Goal: Task Accomplishment & Management: Complete application form

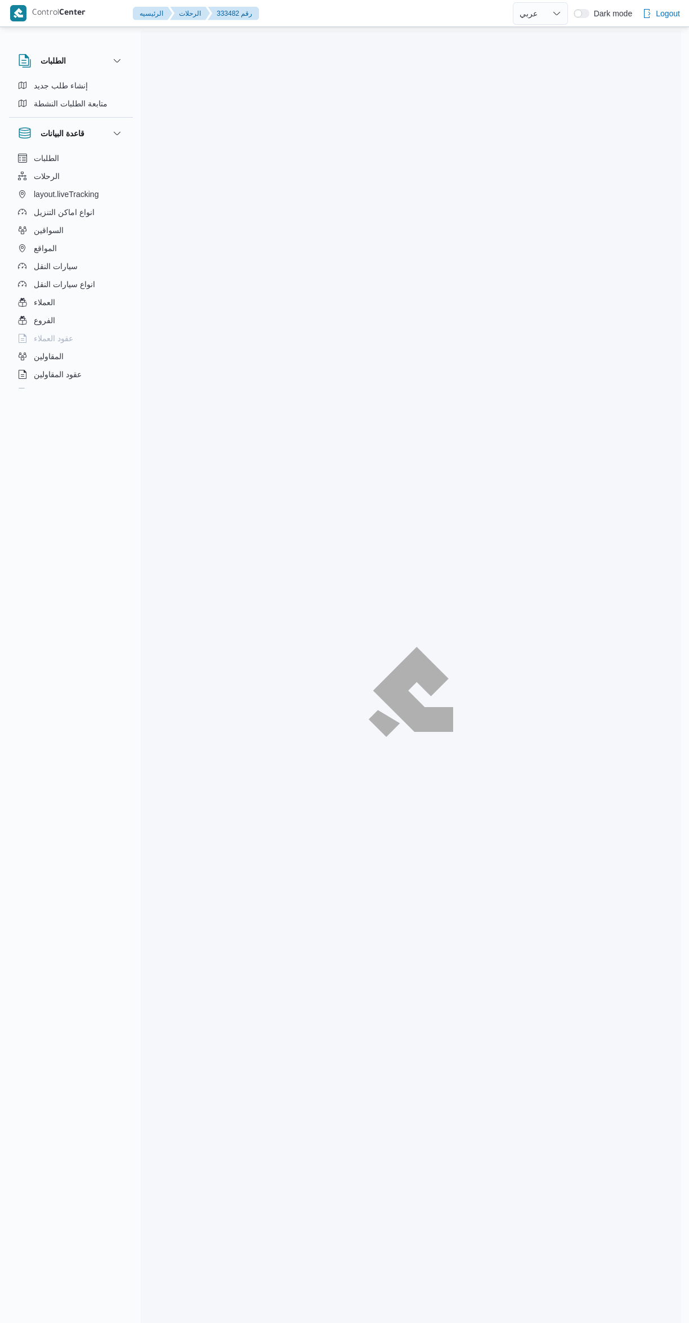
select select "ar"
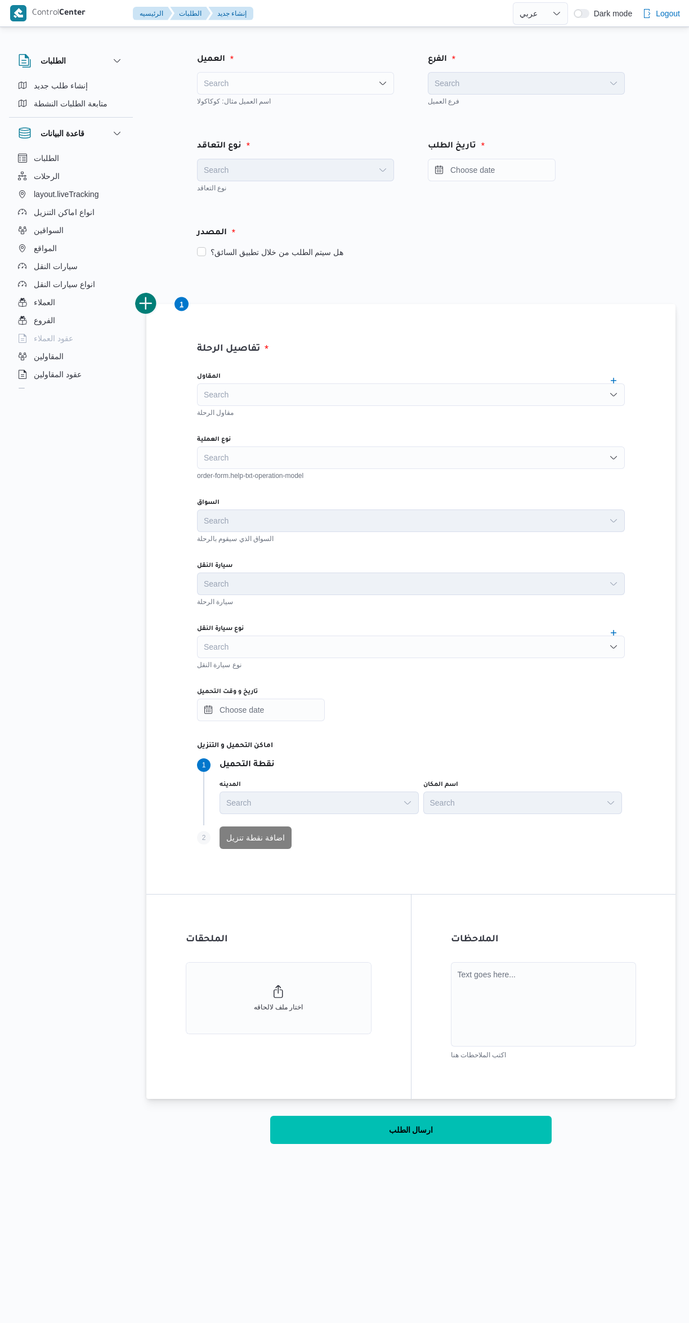
select select "ar"
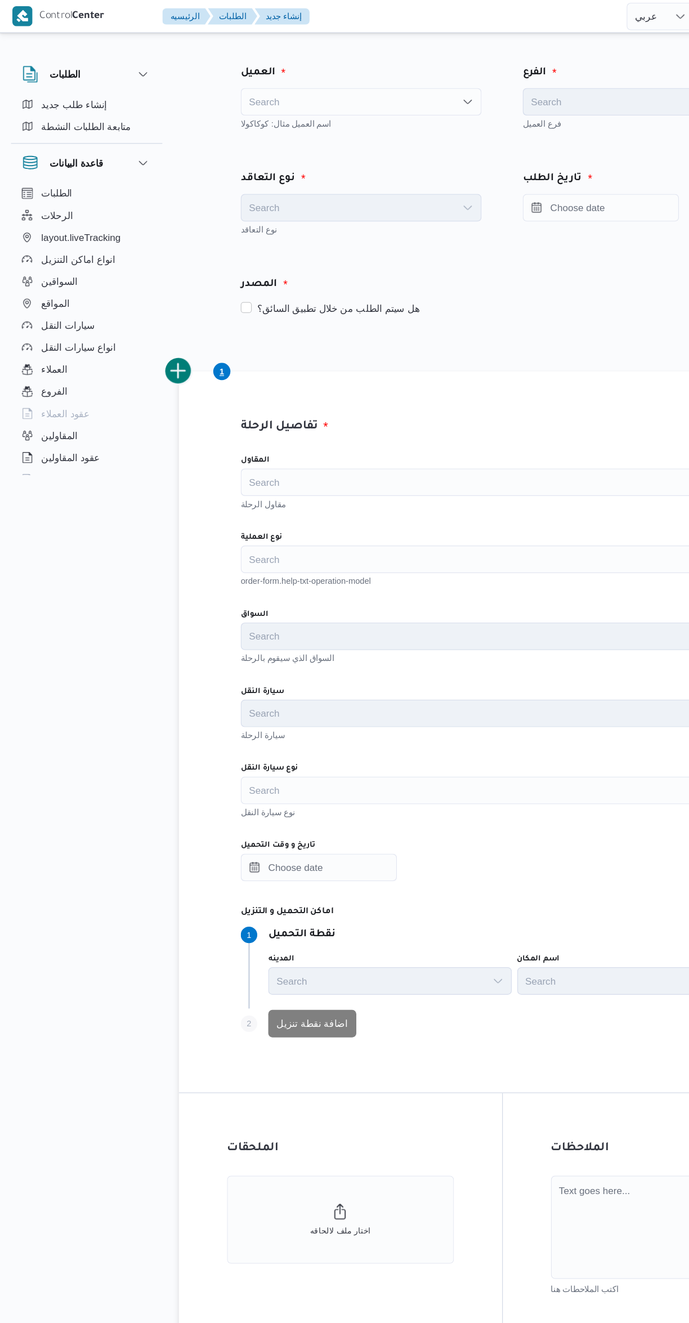
click at [264, 85] on div "Search" at bounding box center [295, 83] width 197 height 23
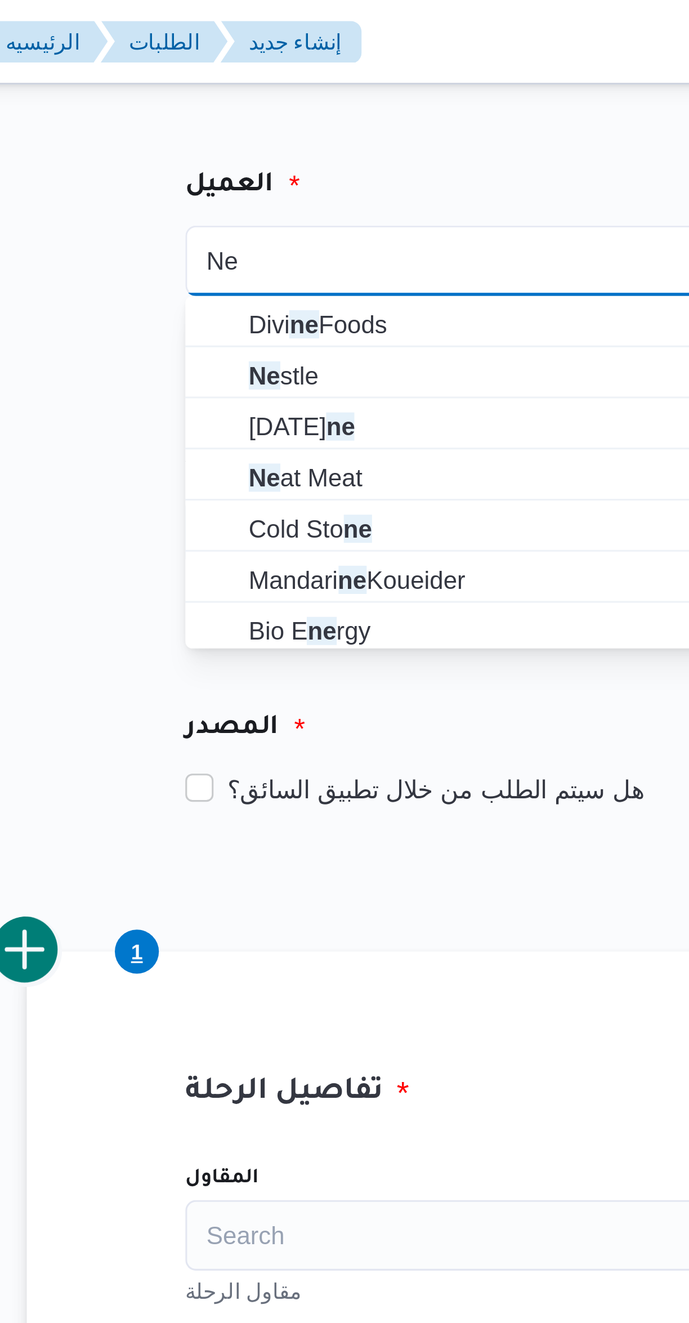
type input "Ne"
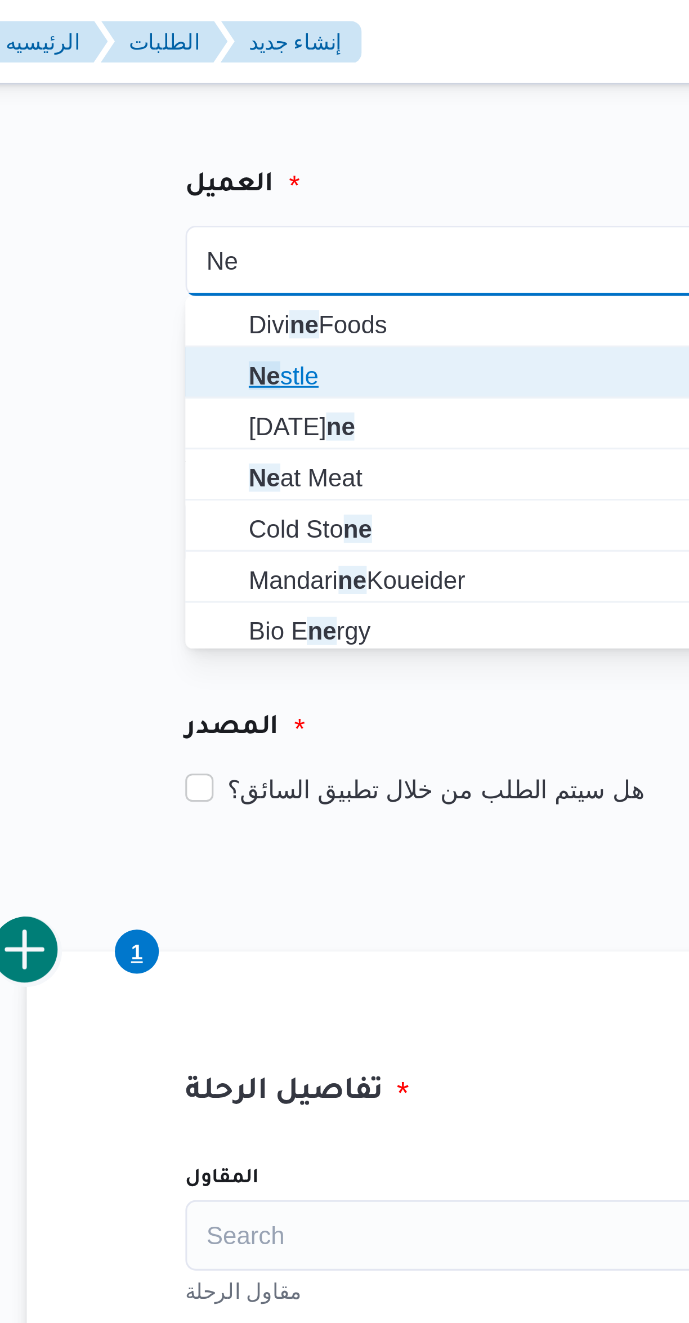
click at [212, 122] on icon "button" at bounding box center [208, 119] width 9 height 9
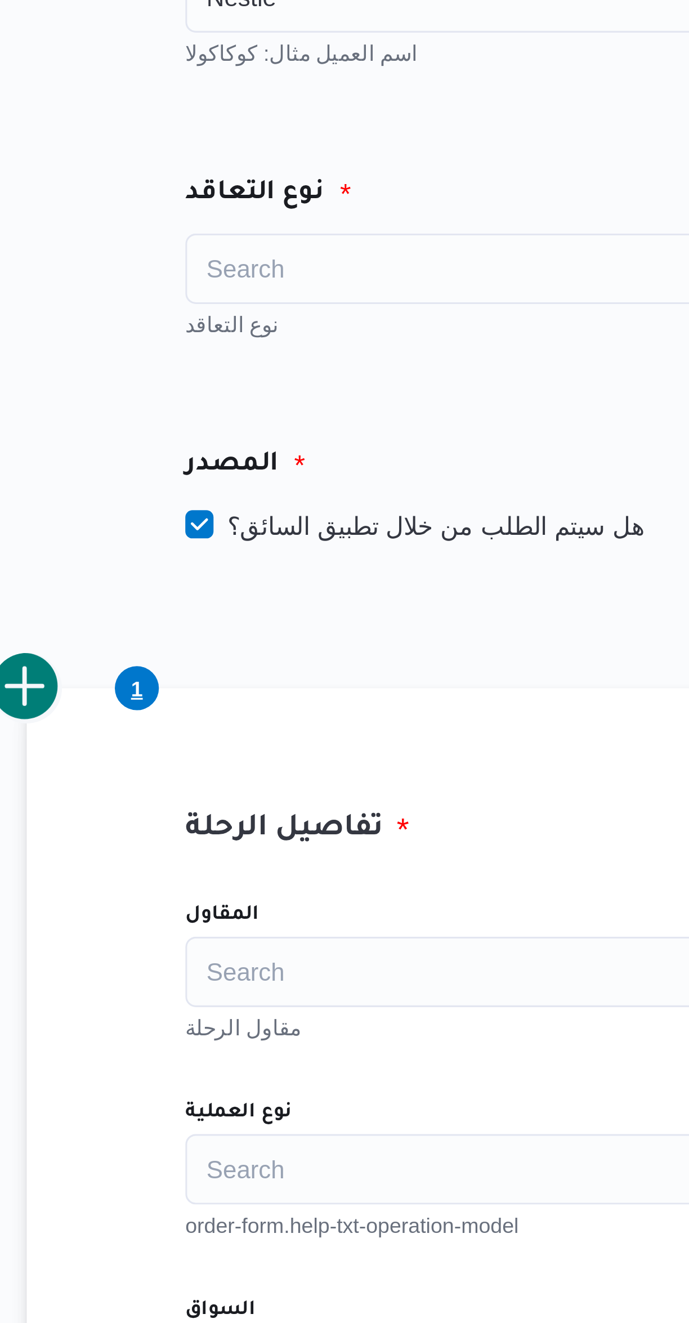
click at [217, 176] on div "Search" at bounding box center [295, 170] width 197 height 23
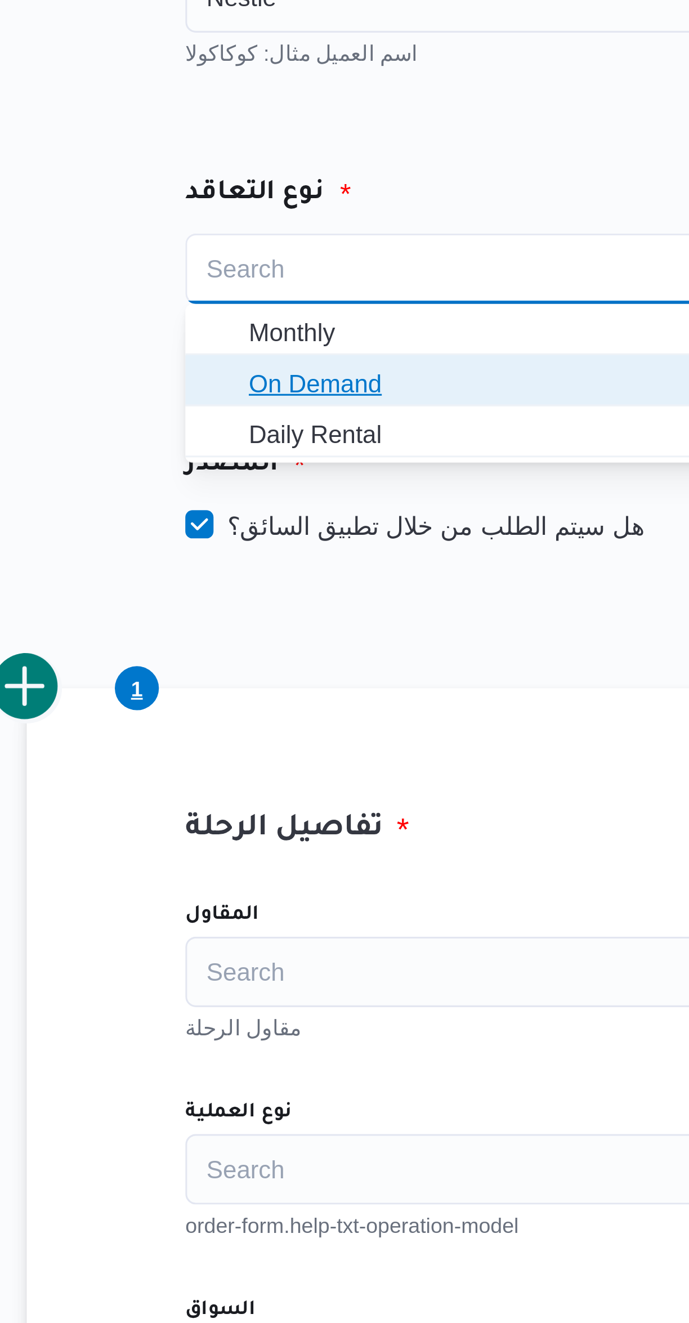
click at [219, 211] on span "On Demand" at bounding box center [302, 207] width 170 height 14
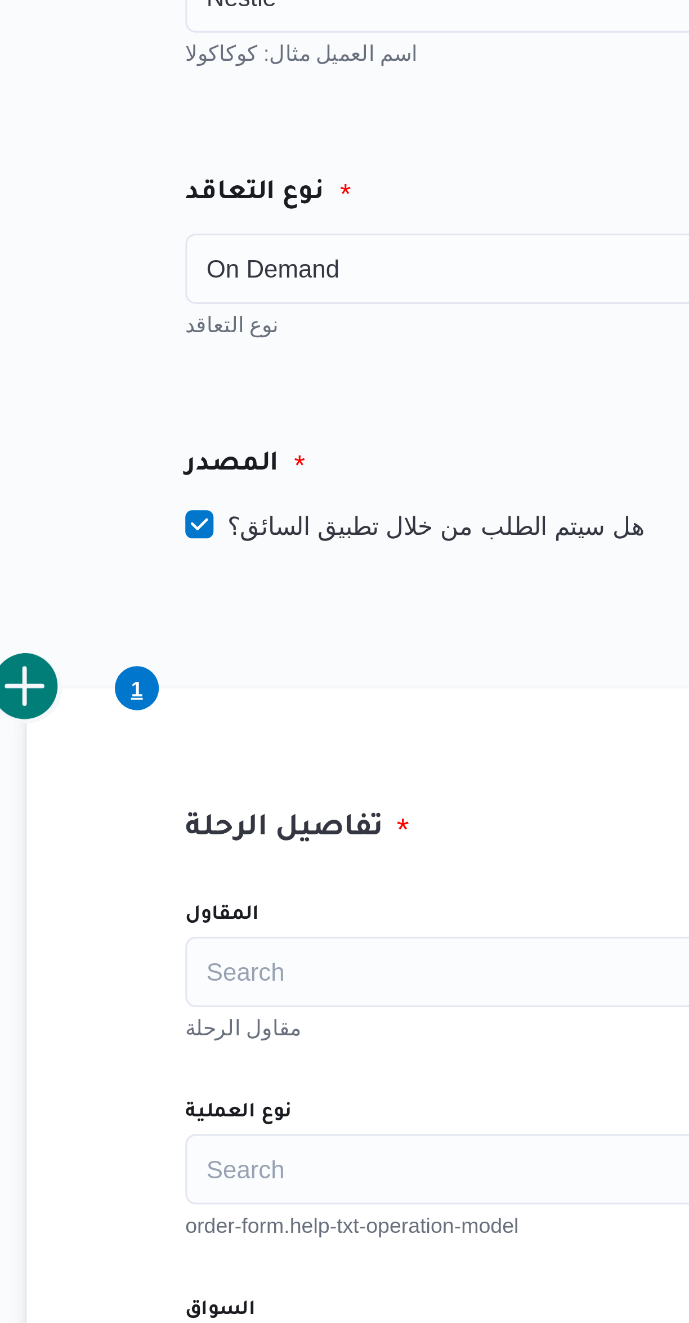
click at [233, 252] on label "هل سيتم الطلب من خلال تطبيق السائق؟" at bounding box center [270, 253] width 146 height 14
checkbox input "false"
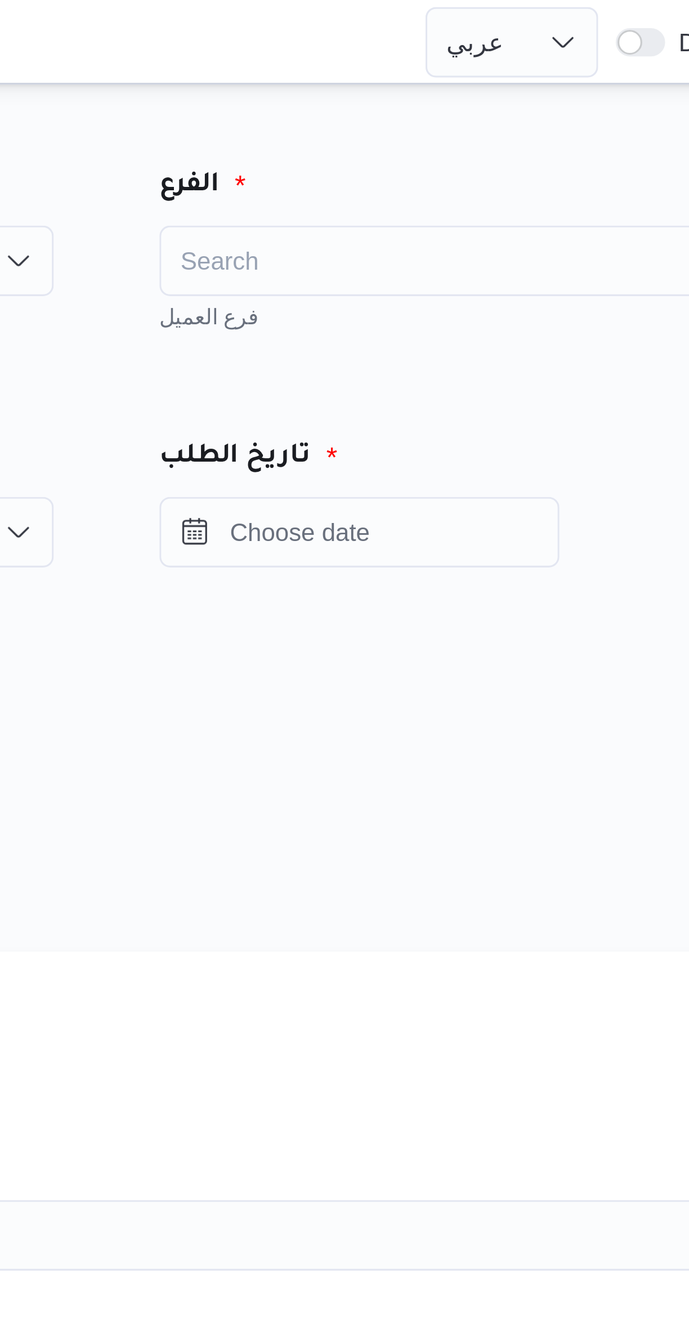
click at [472, 87] on div "Search" at bounding box center [526, 83] width 197 height 23
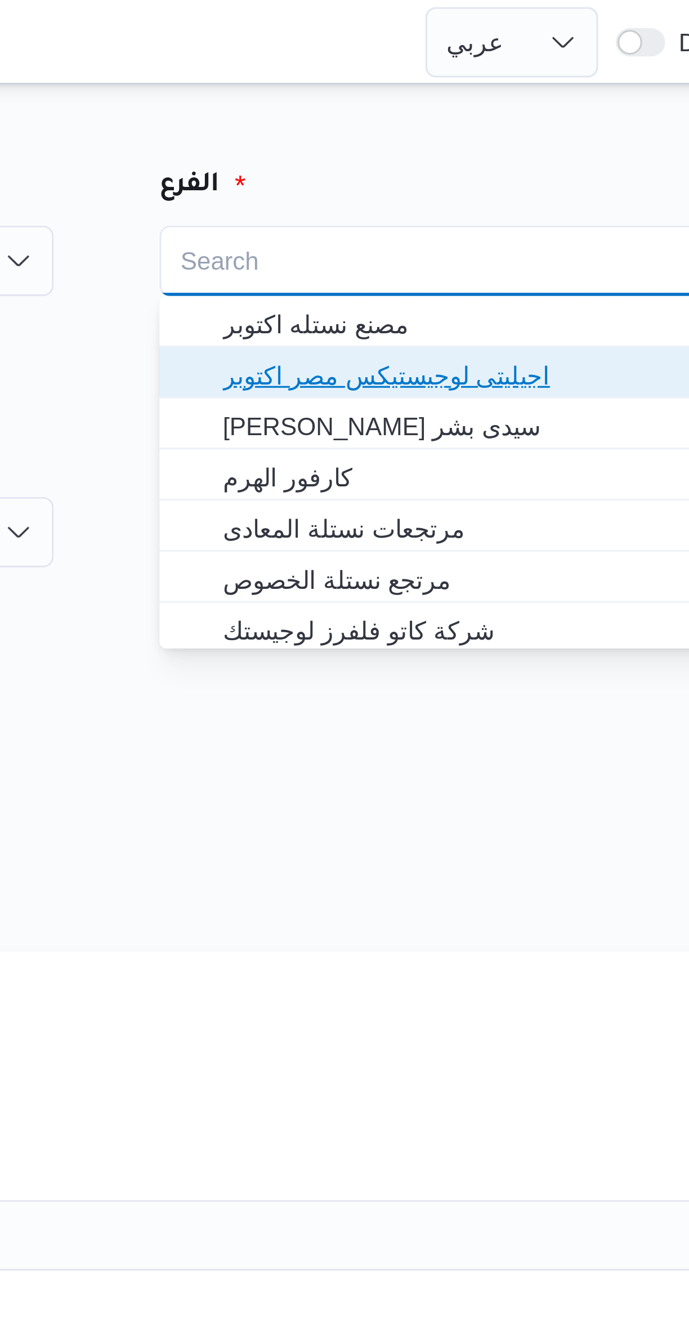
click at [467, 115] on span "اجيليتى لوجيستيكس مصر اكتوبر" at bounding box center [533, 120] width 170 height 14
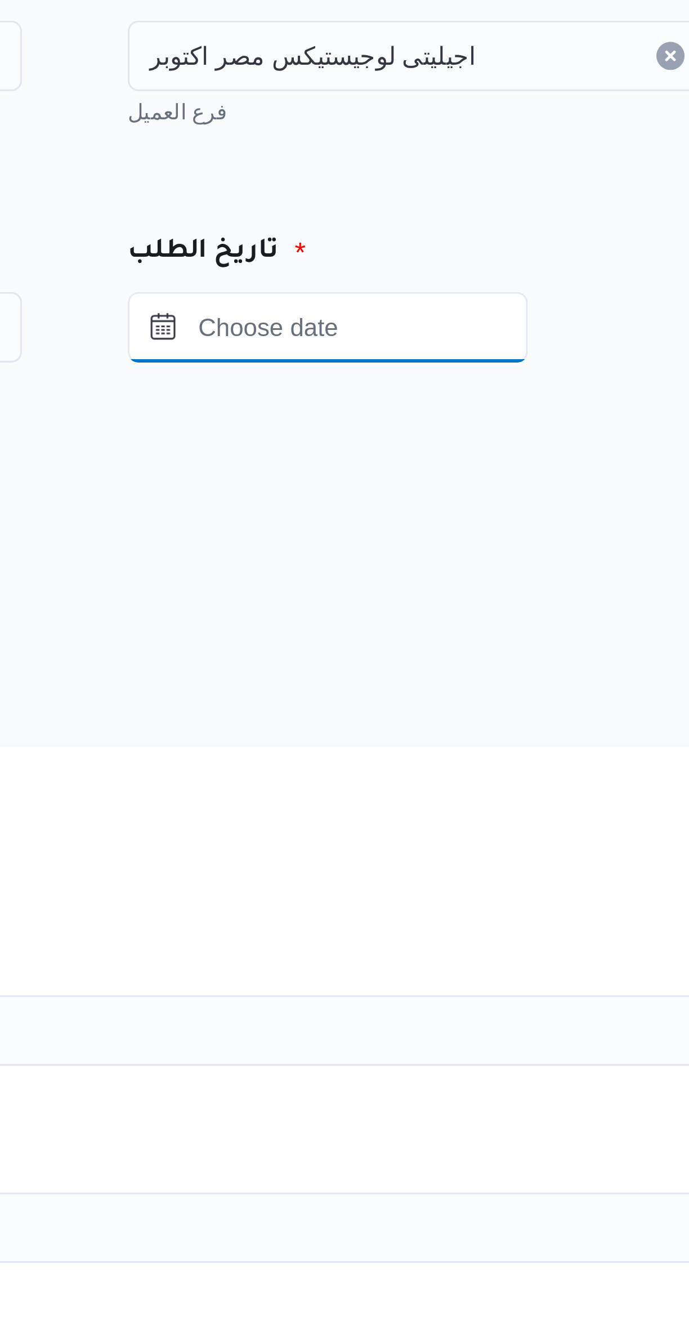
click at [488, 168] on input "Press the down key to open a popover containing a calendar." at bounding box center [492, 170] width 128 height 23
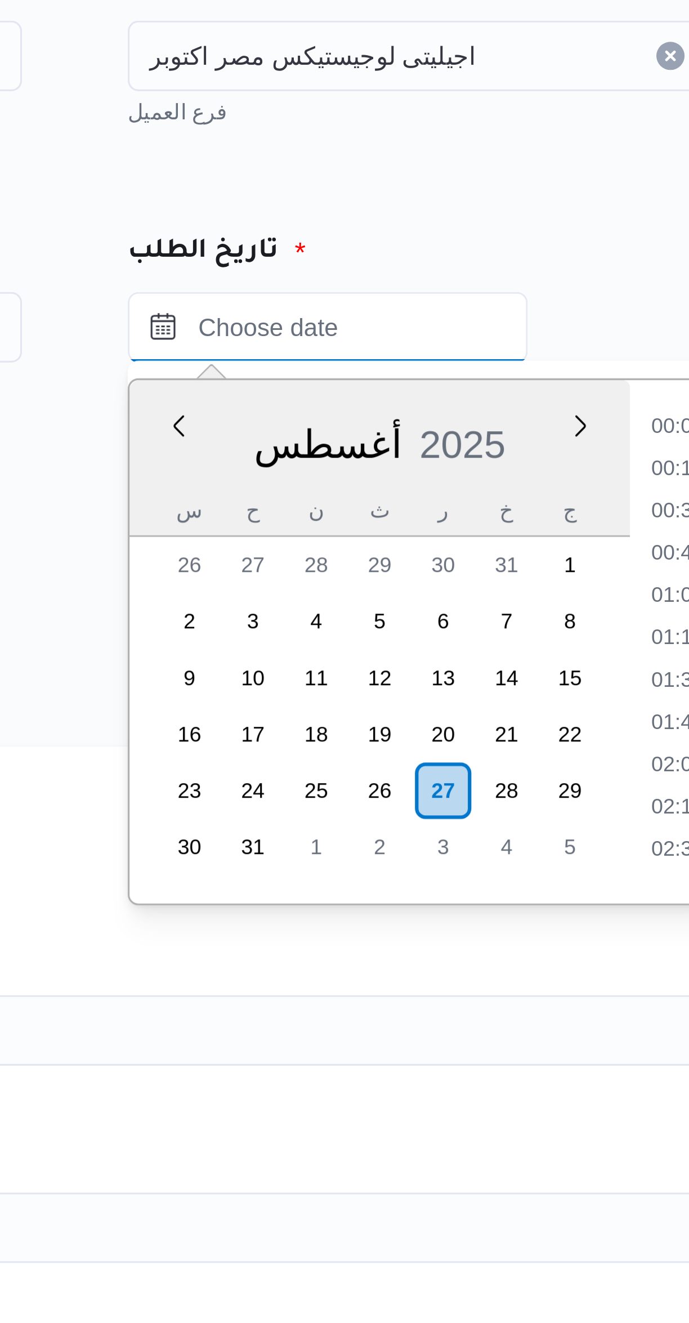
scroll to position [476, 0]
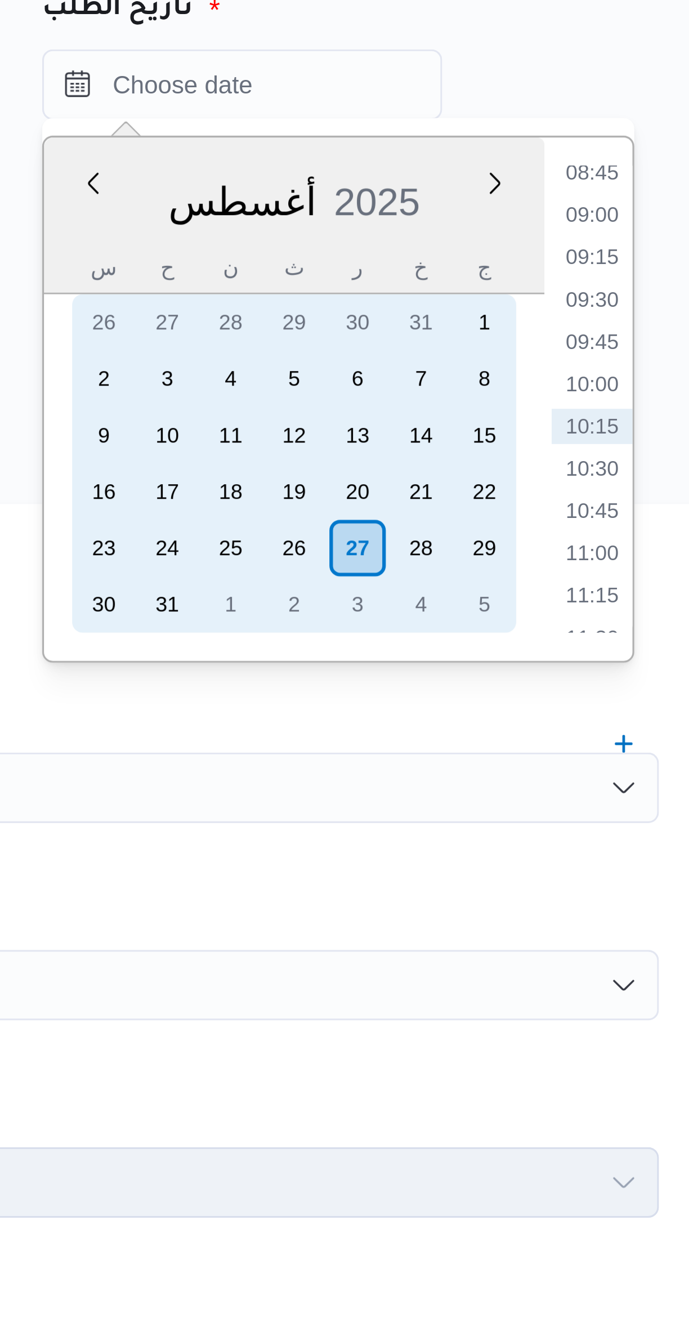
click at [528, 319] on div "27" at bounding box center [529, 318] width 18 height 18
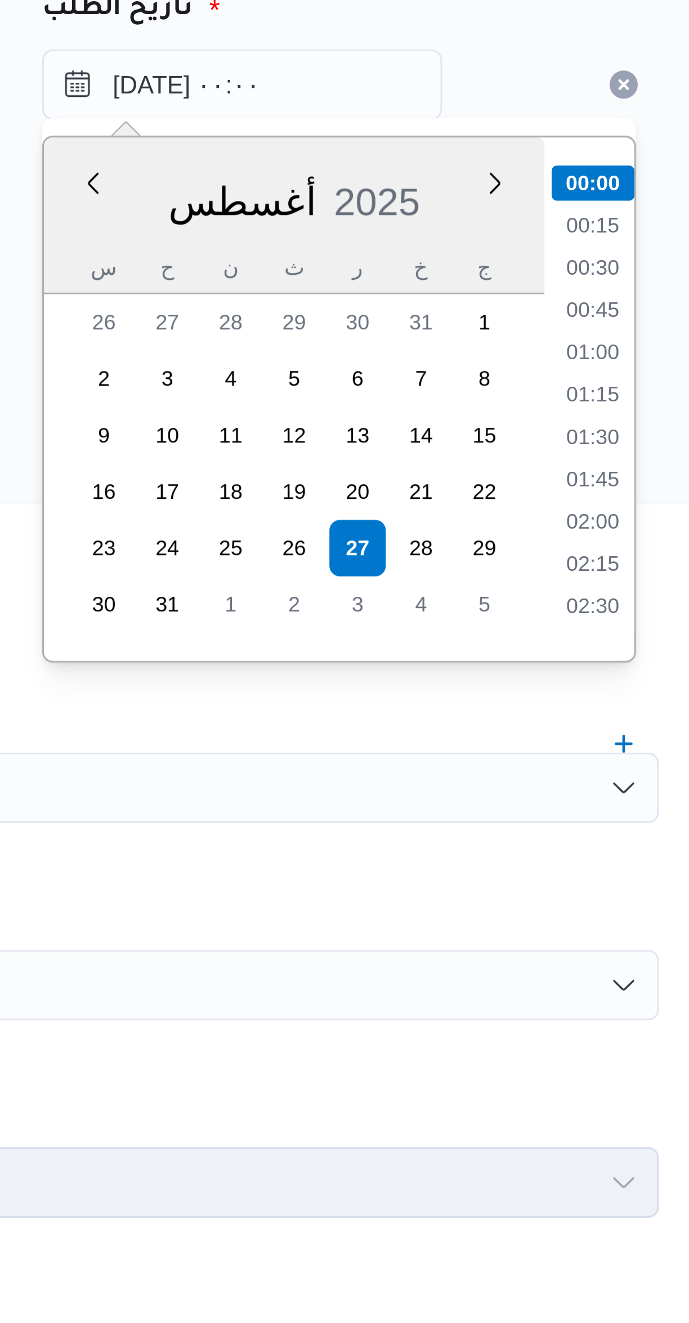
click at [600, 253] on li "01:00" at bounding box center [604, 255] width 26 height 11
type input "٢٧/٠٨/٢٠٢٥ ٠١:٠٠"
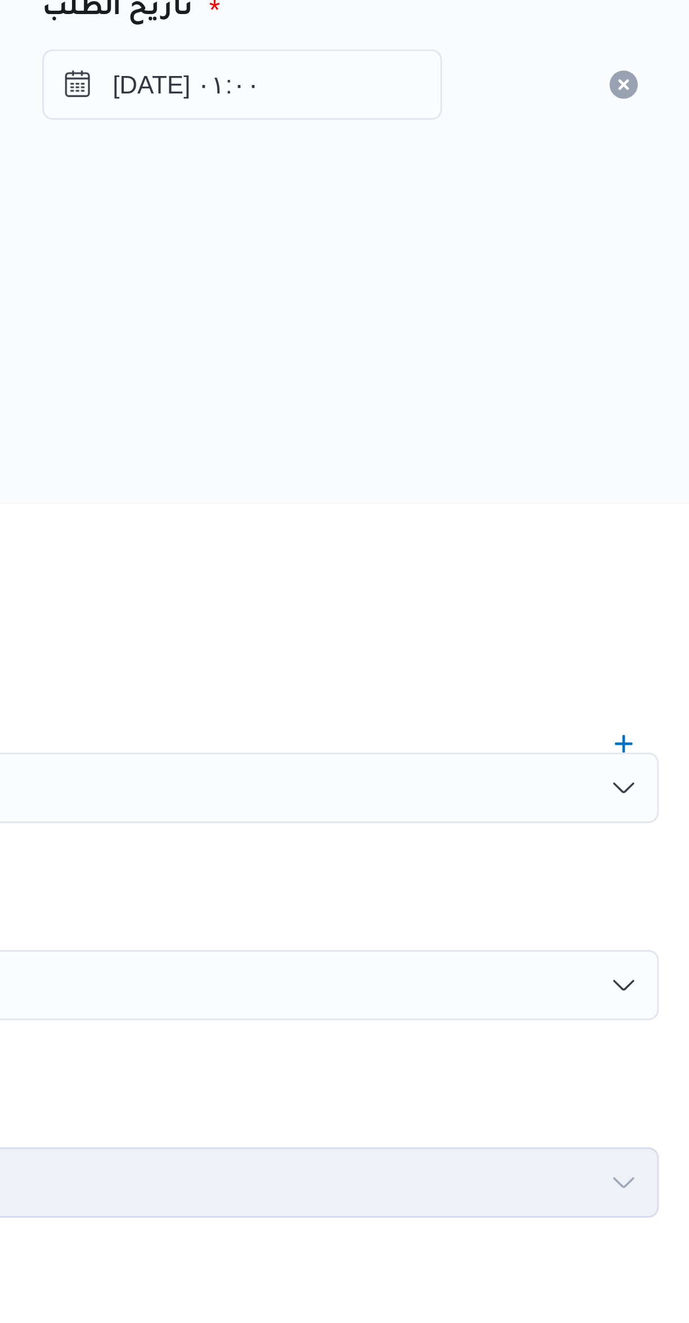
click at [501, 243] on div "المصدر" at bounding box center [410, 233] width 441 height 27
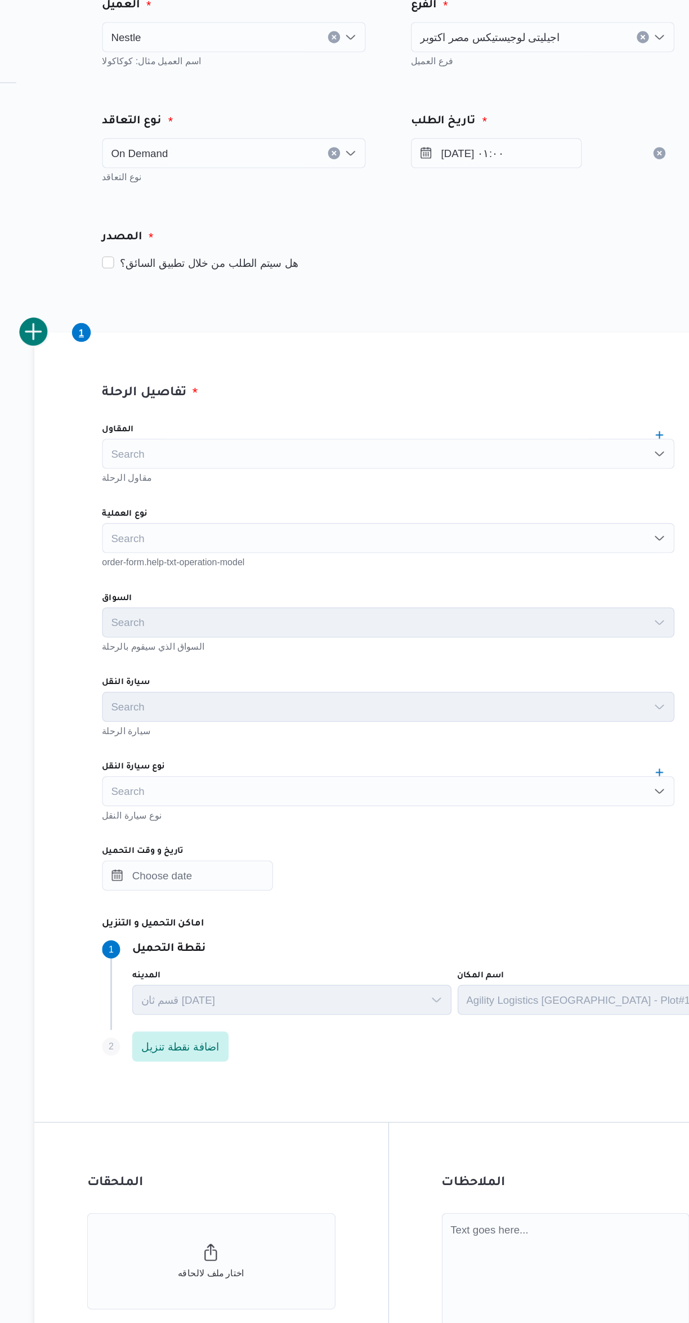
click at [237, 400] on div "Search" at bounding box center [411, 394] width 428 height 23
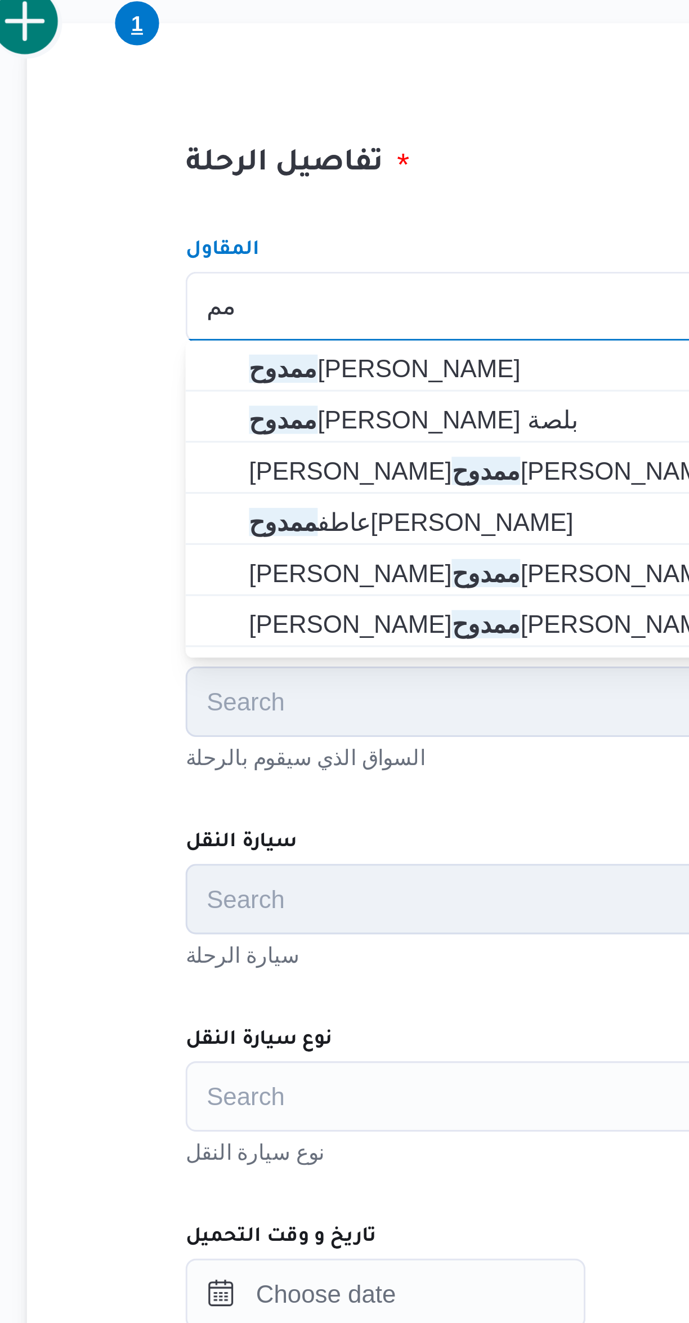
type input "م"
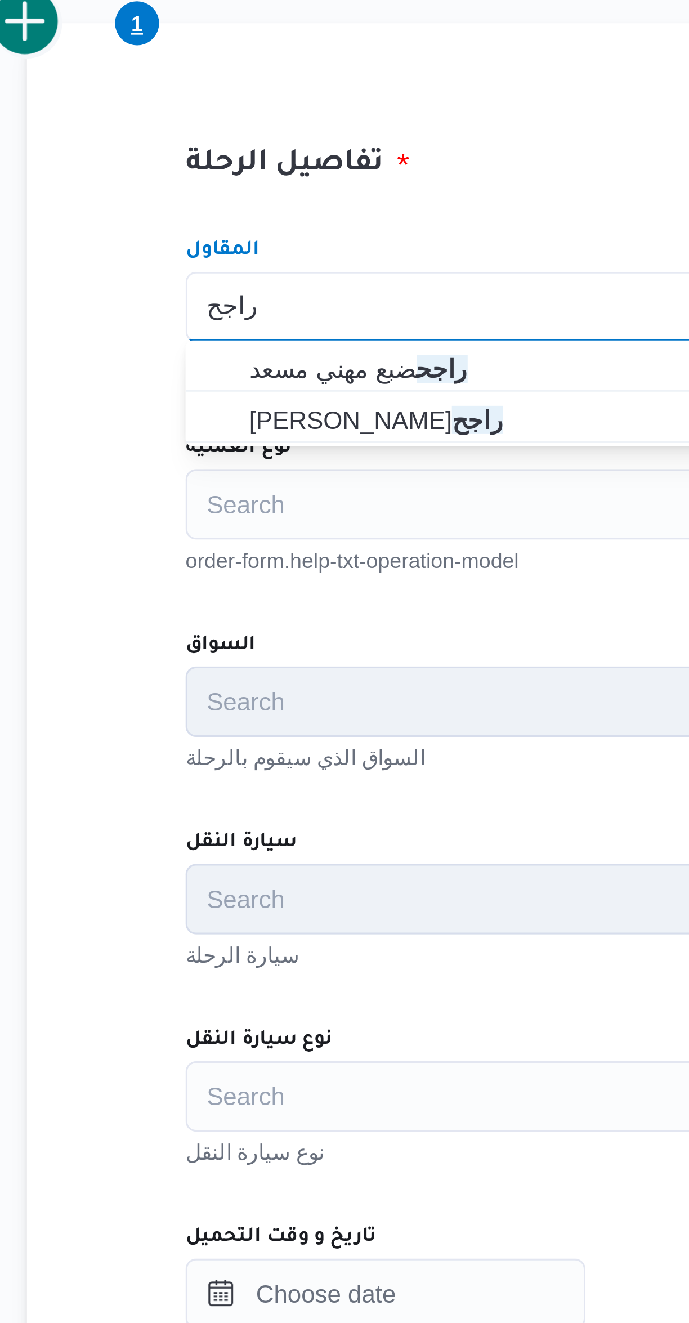
type input "راجح"
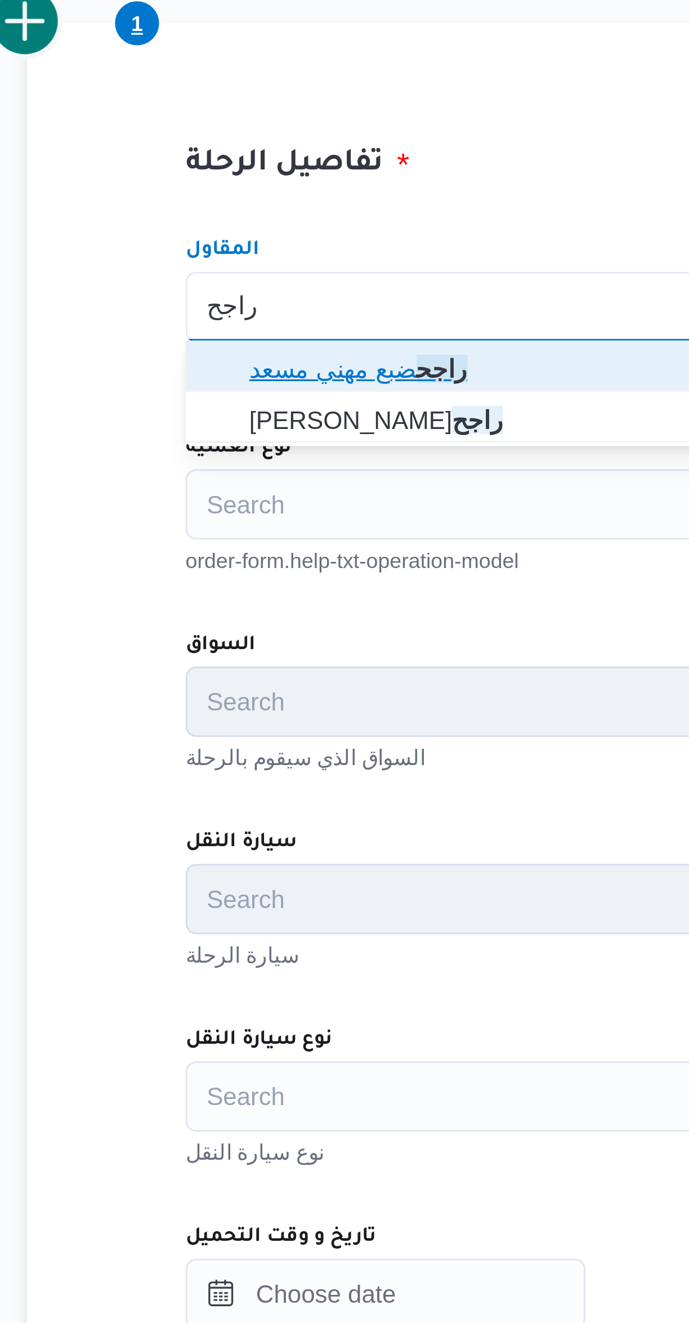
click at [227, 412] on span "راجح ضبع مهني مسعد" at bounding box center [417, 415] width 401 height 14
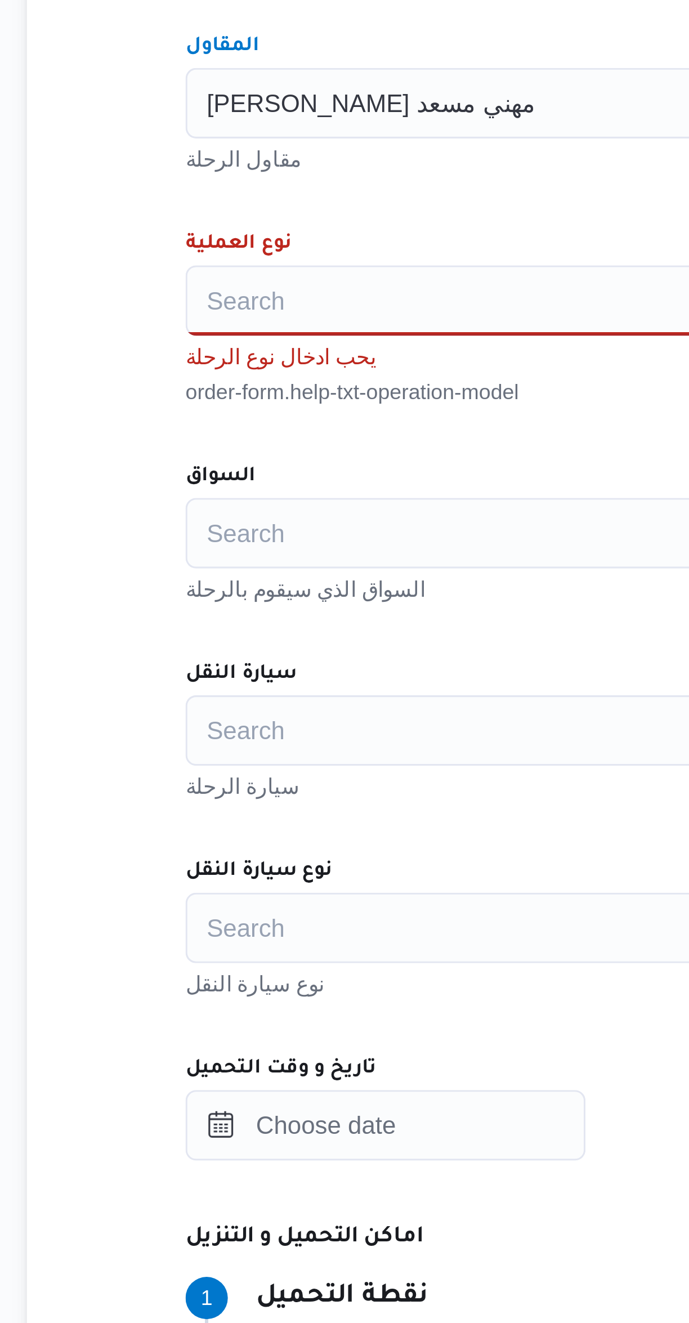
click at [215, 453] on div "Search" at bounding box center [411, 458] width 428 height 23
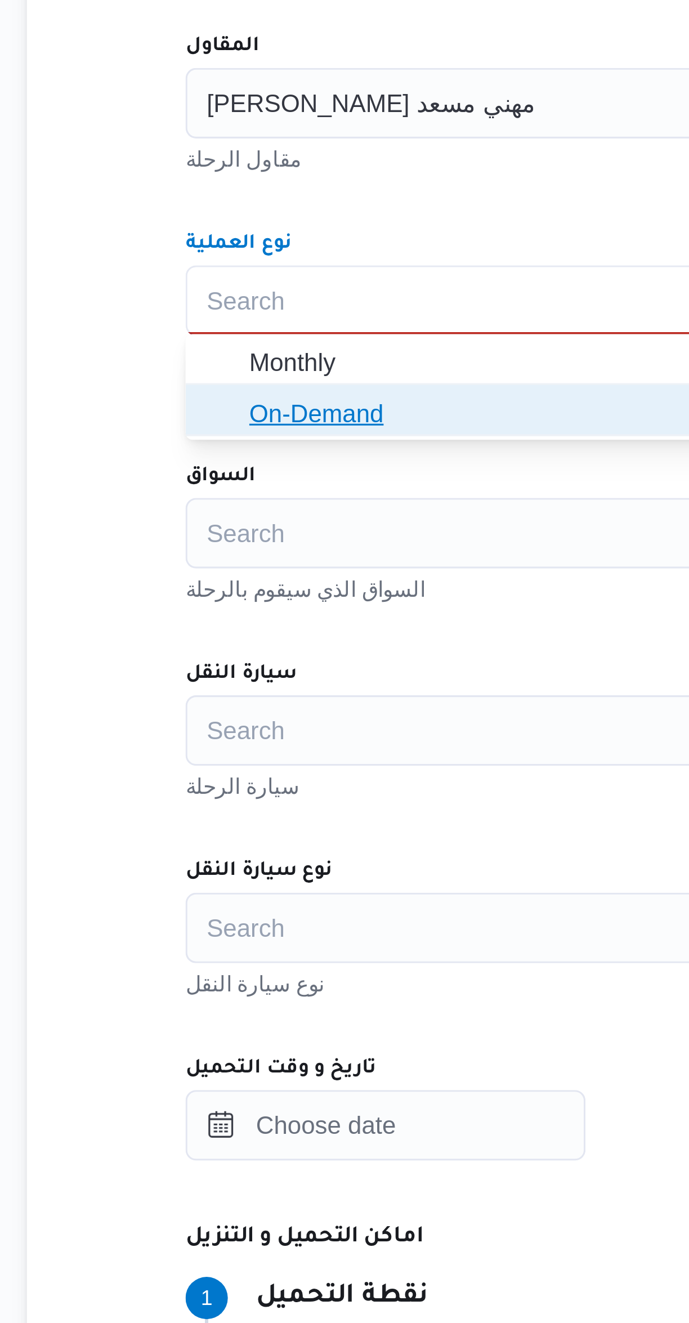
click at [217, 498] on span "On-Demand" at bounding box center [411, 494] width 419 height 18
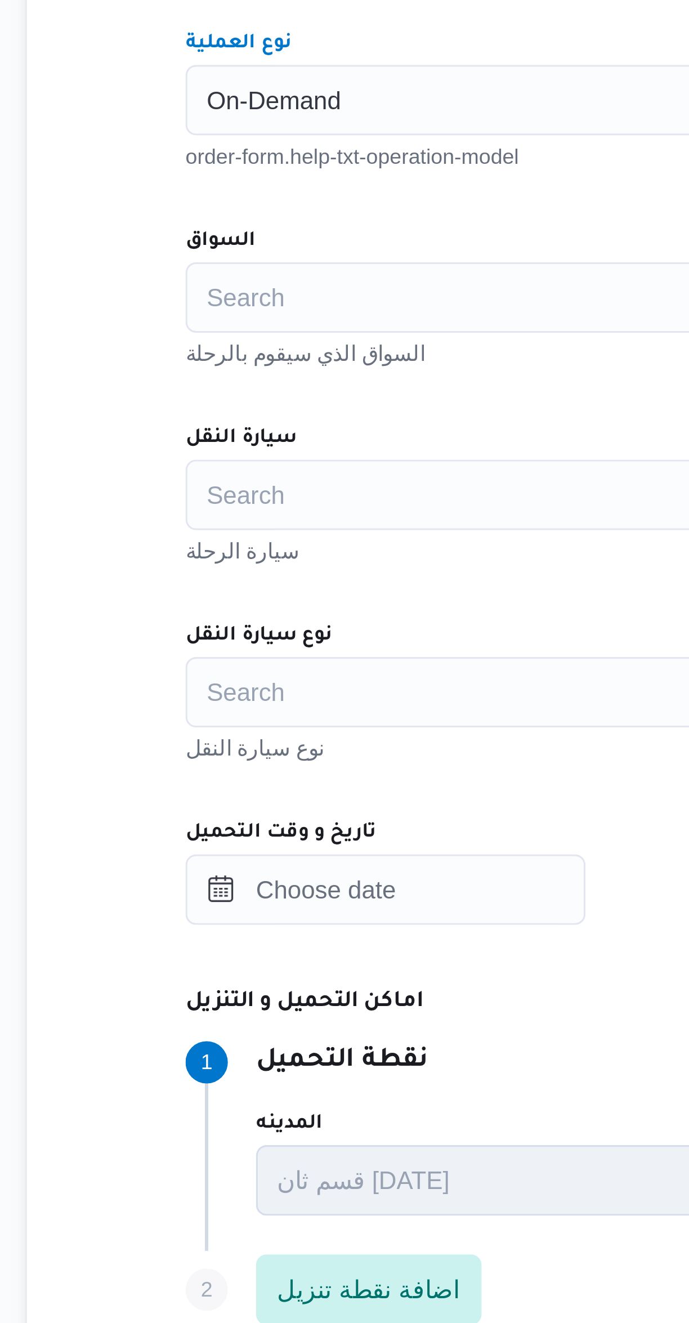
click at [215, 524] on div "Search" at bounding box center [411, 521] width 428 height 23
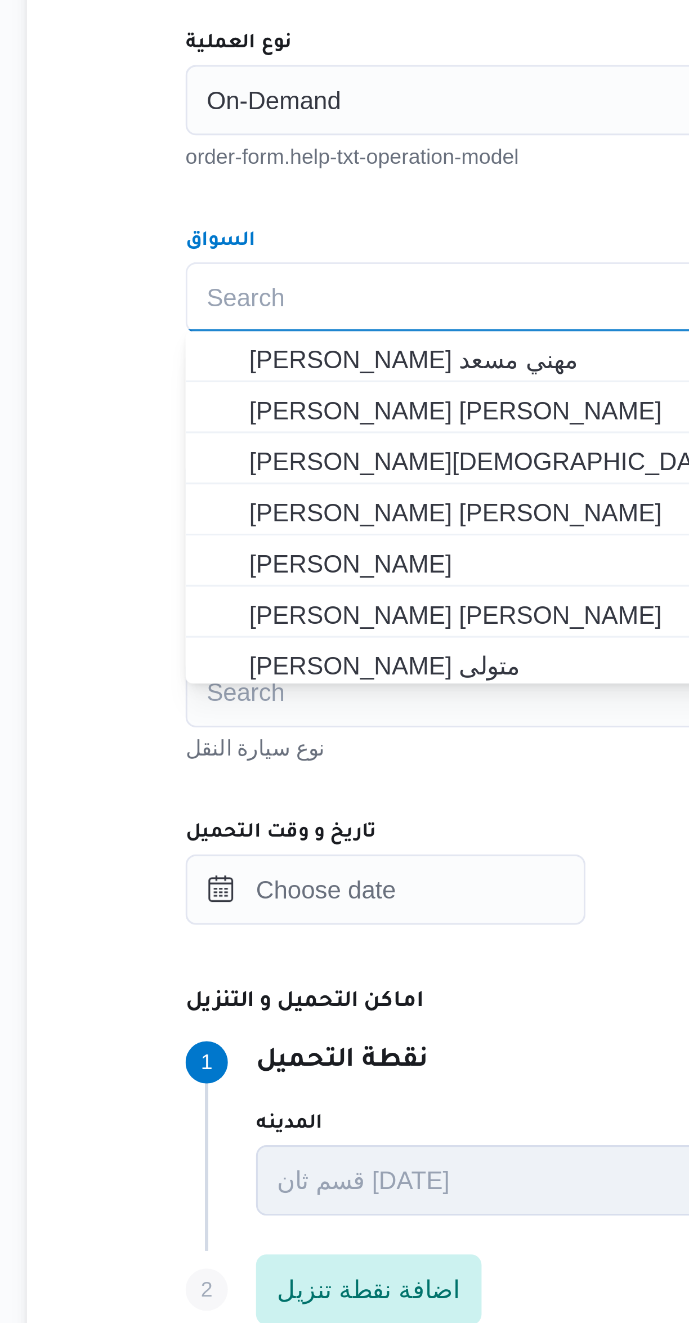
click at [218, 519] on div "Search Combo box. Selected. Combo box input. Search. Type some text or, to disp…" at bounding box center [411, 521] width 428 height 23
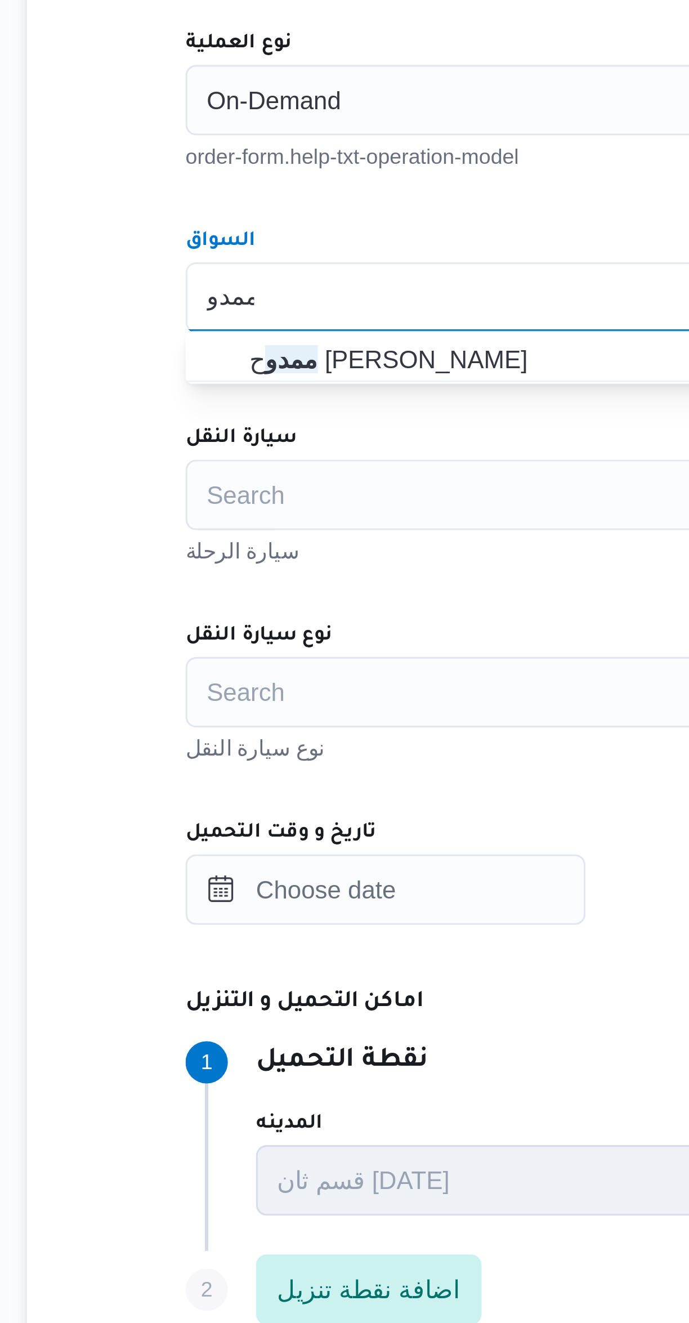
type input "ممدو"
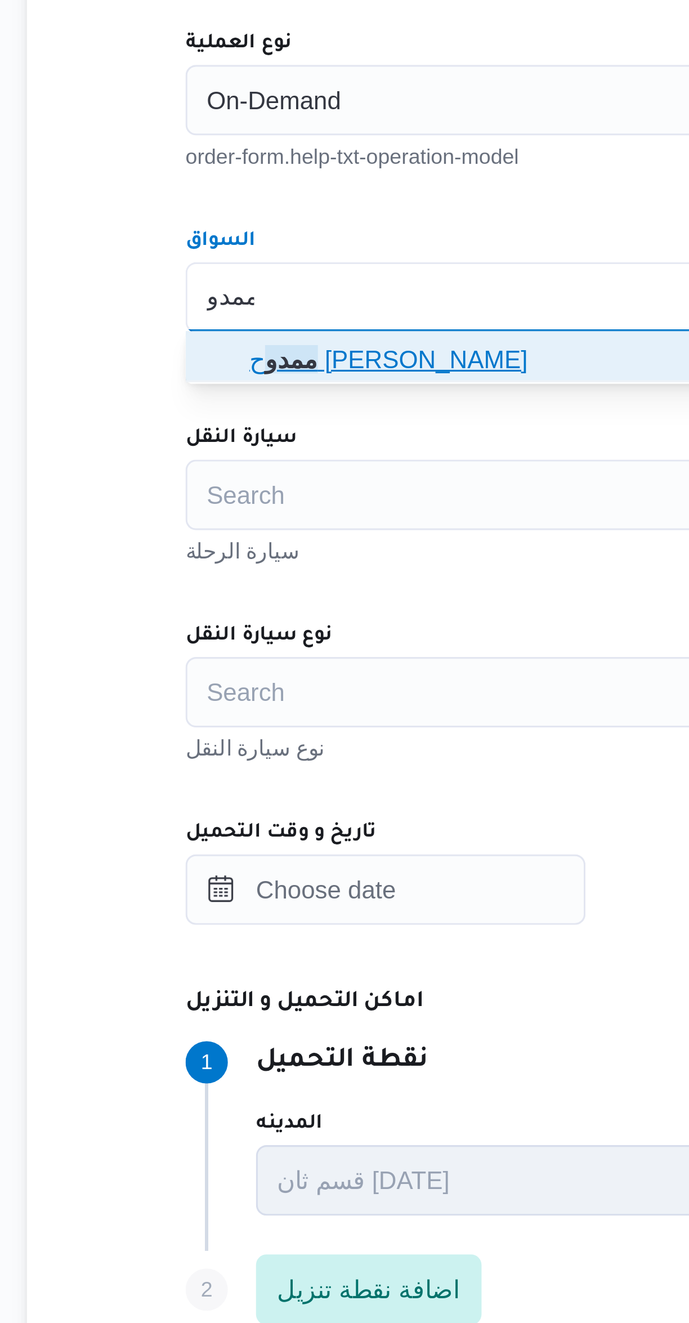
click at [228, 545] on span "ممدو ح مصطفي ابراهيم حلمي" at bounding box center [417, 541] width 401 height 14
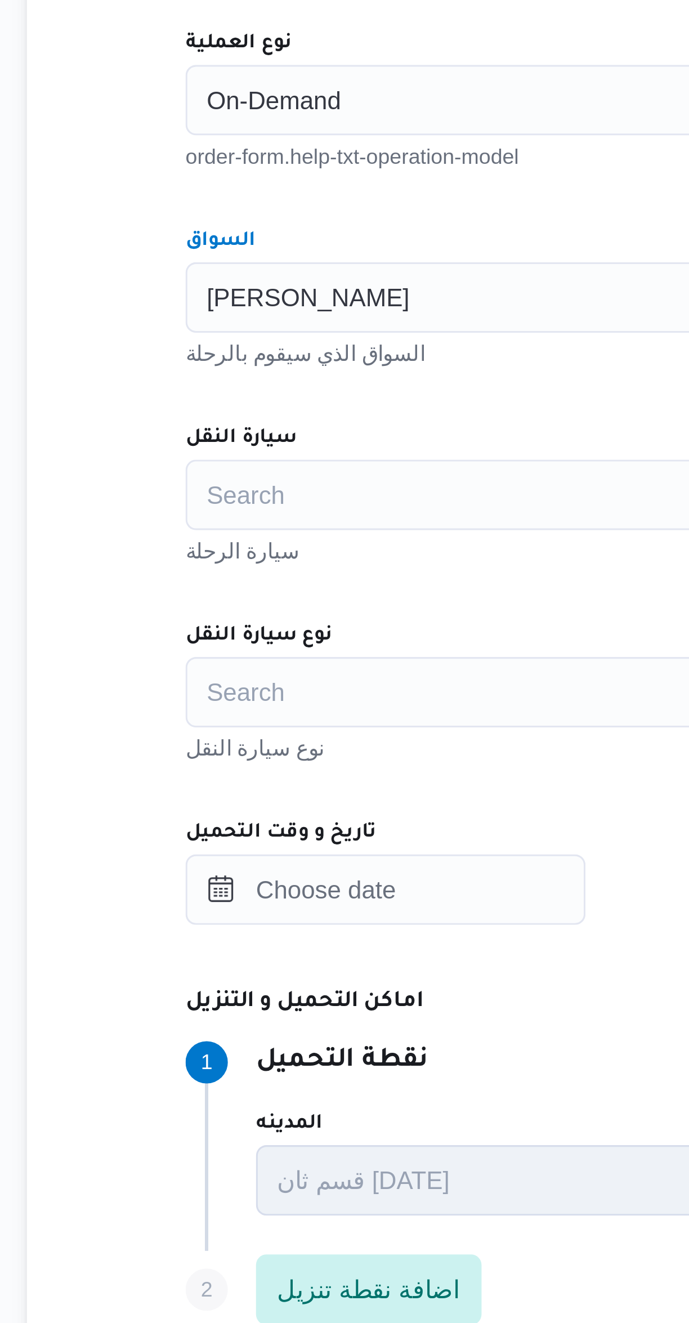
click at [227, 580] on div "Search" at bounding box center [411, 584] width 428 height 23
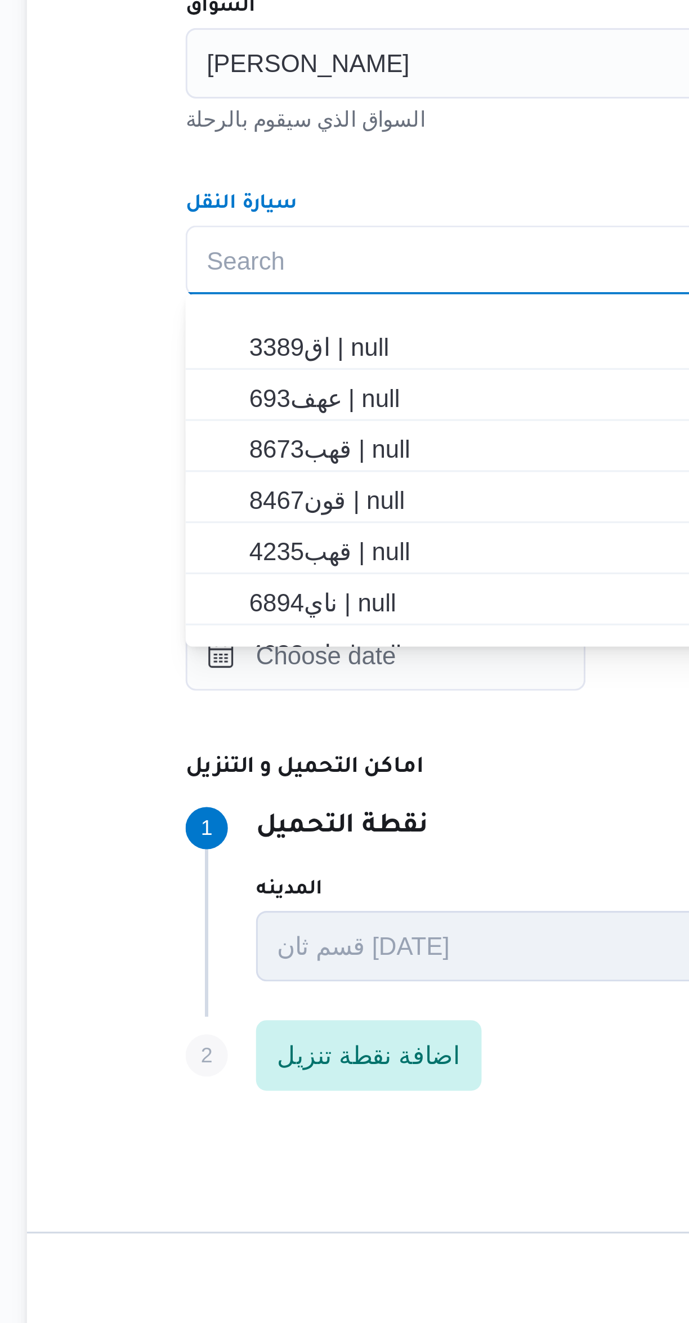
scroll to position [92, 0]
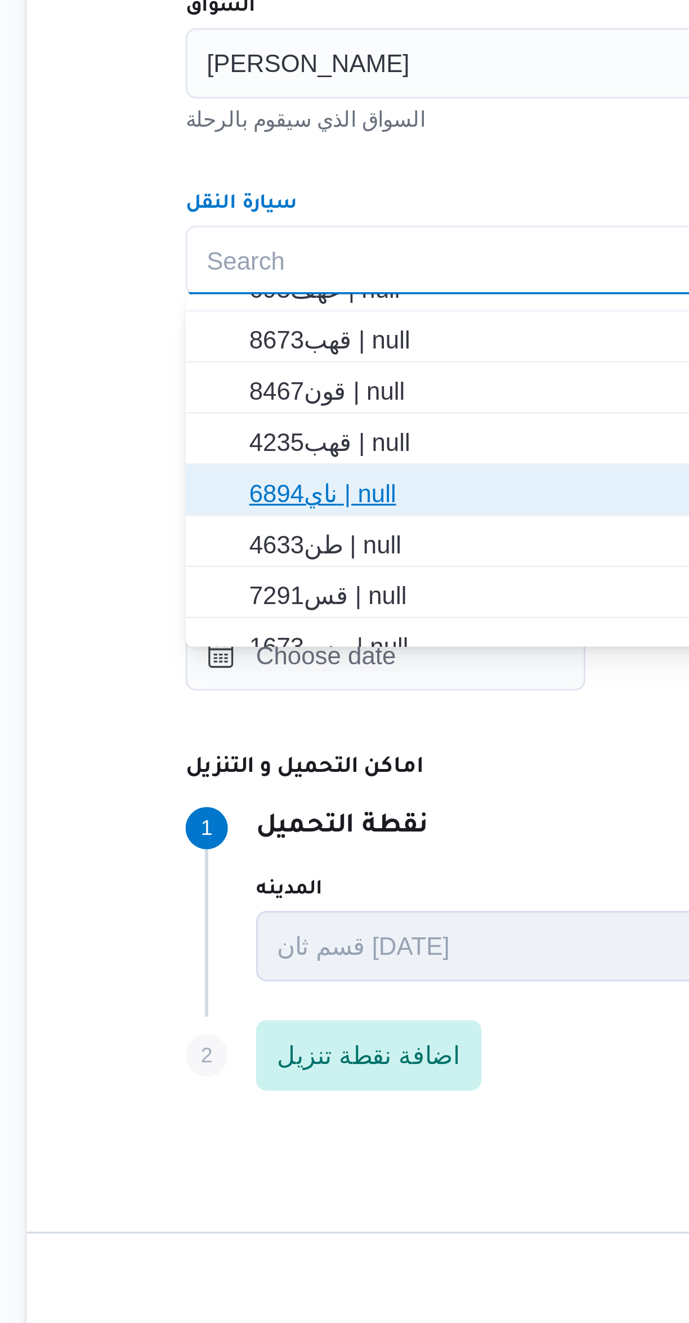
click at [228, 659] on span "ناي6894 | null" at bounding box center [417, 659] width 401 height 14
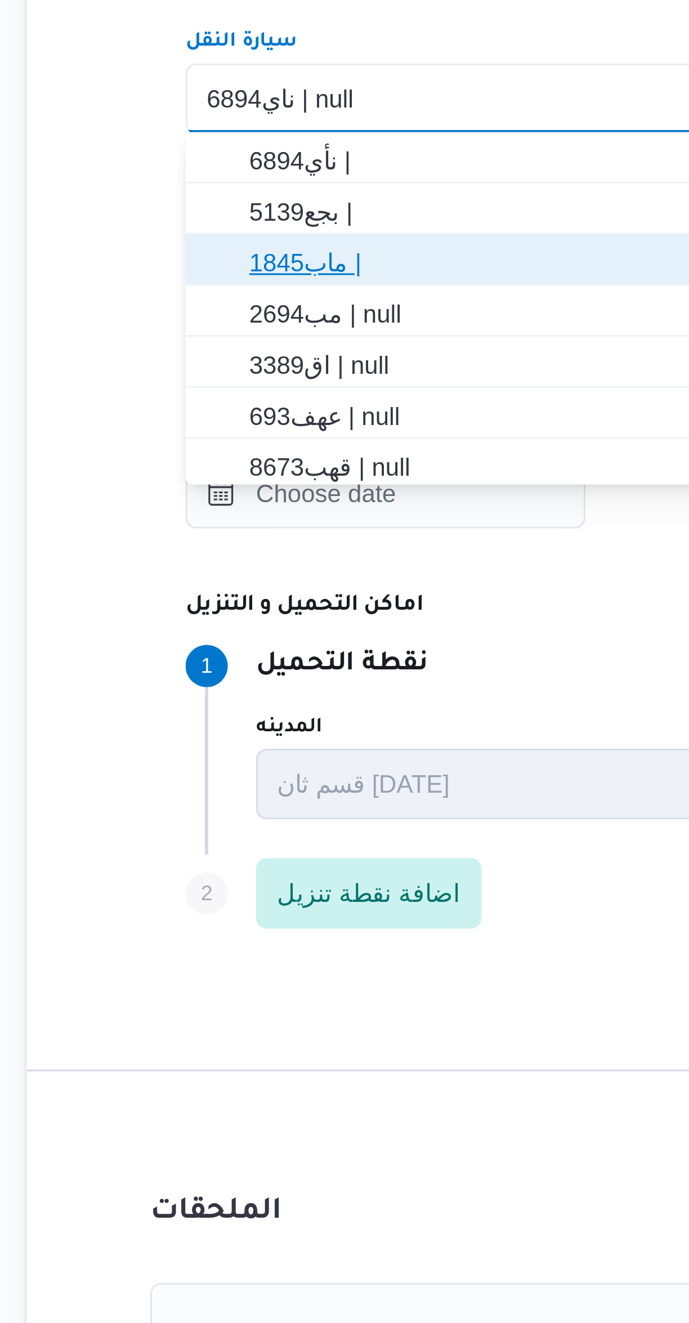
click at [233, 642] on span "ماب1845 |" at bounding box center [417, 637] width 401 height 14
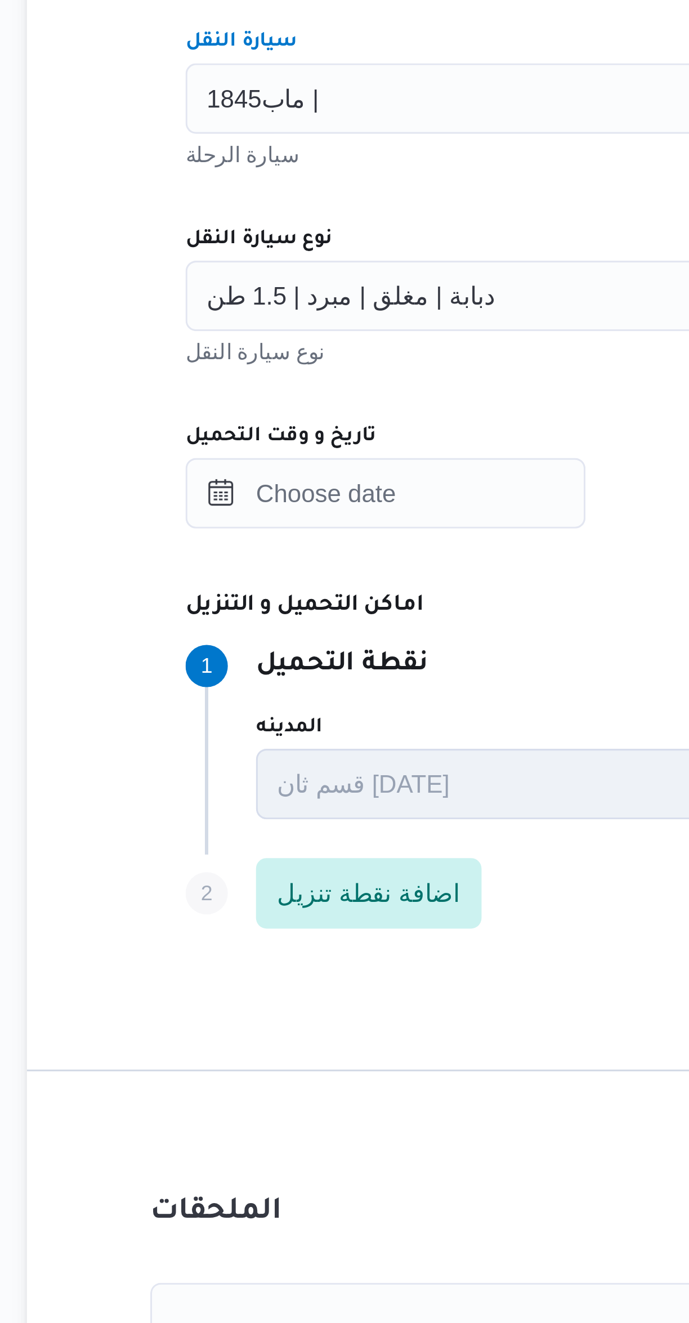
click at [227, 590] on div "ماب1845 | Combo box. Selected. ماب1845 | . Press Backspace to delete ماب1845 | …" at bounding box center [411, 584] width 428 height 23
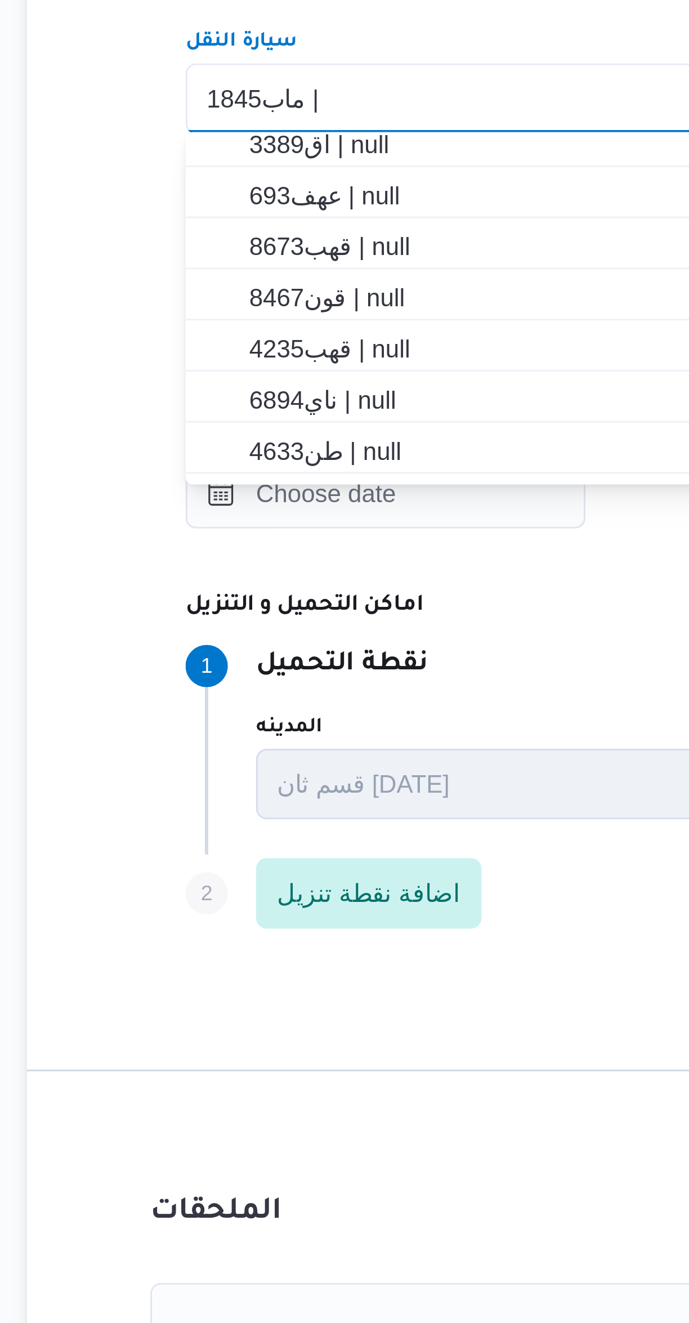
scroll to position [72, 0]
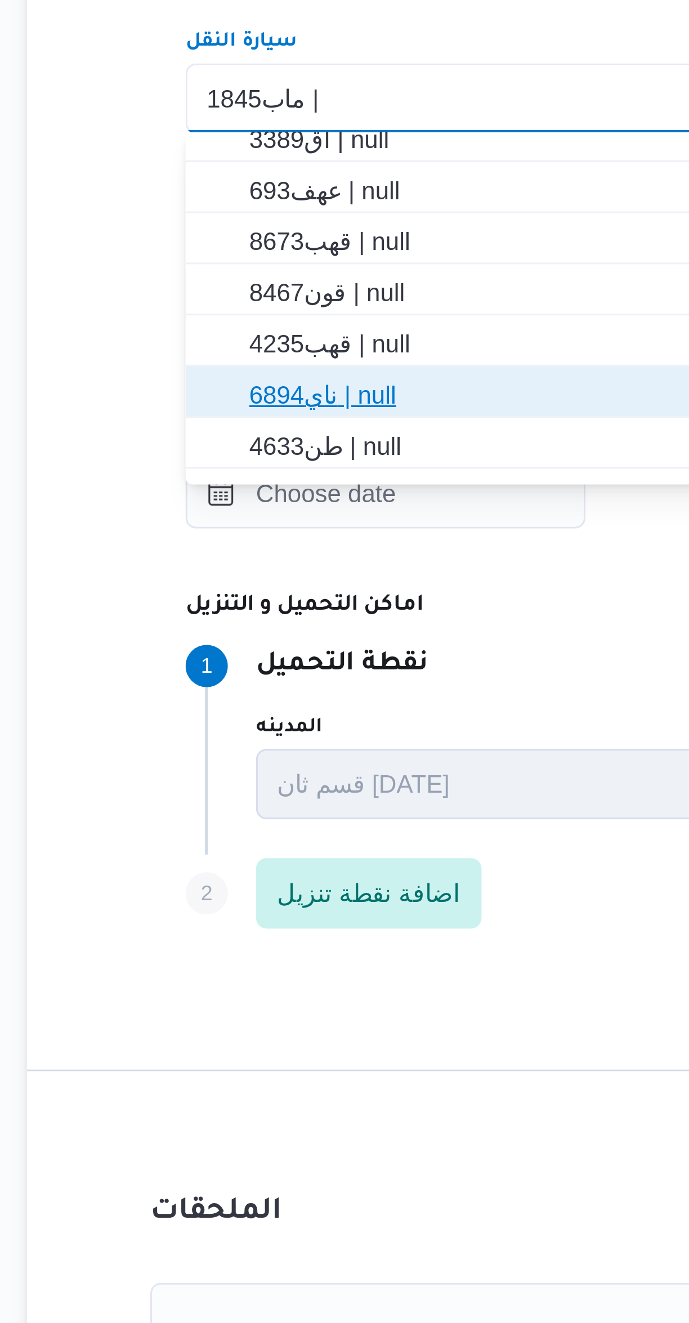
click at [227, 680] on span "ناي6894 | null" at bounding box center [417, 679] width 401 height 14
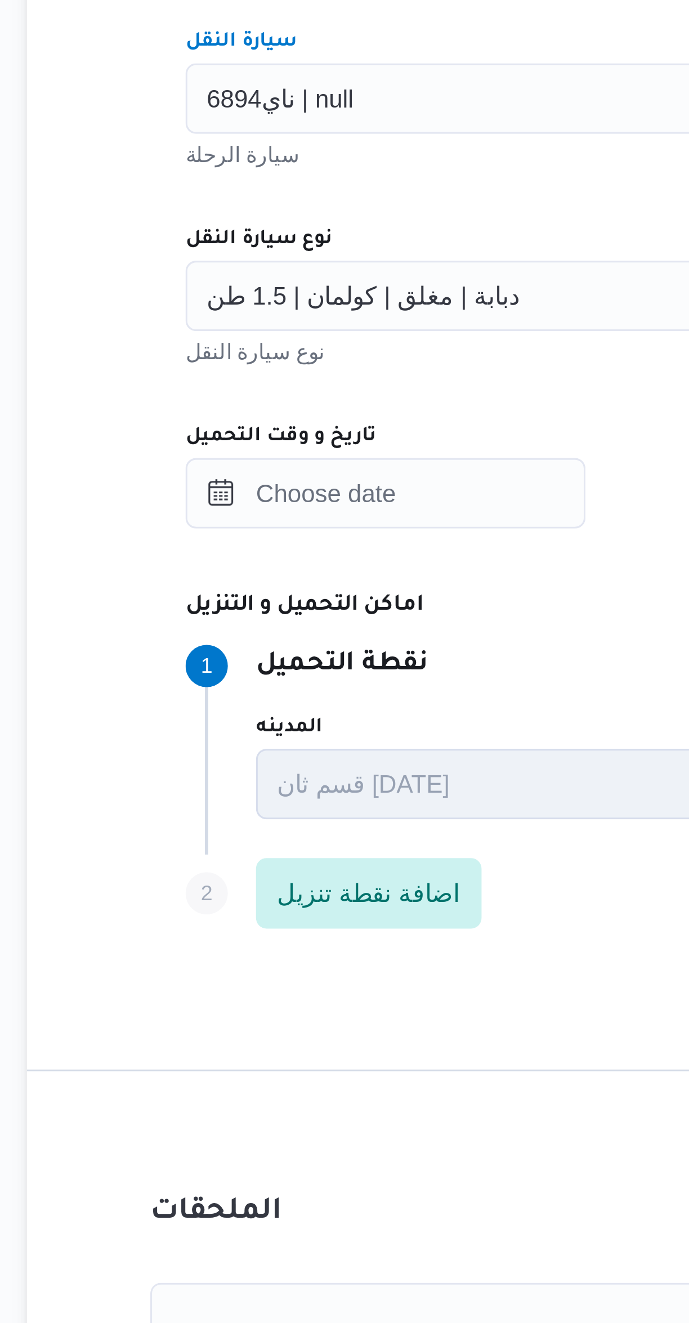
click at [243, 645] on span "دبابة | مغلق | كولمان | 1.5 طن" at bounding box center [254, 646] width 100 height 12
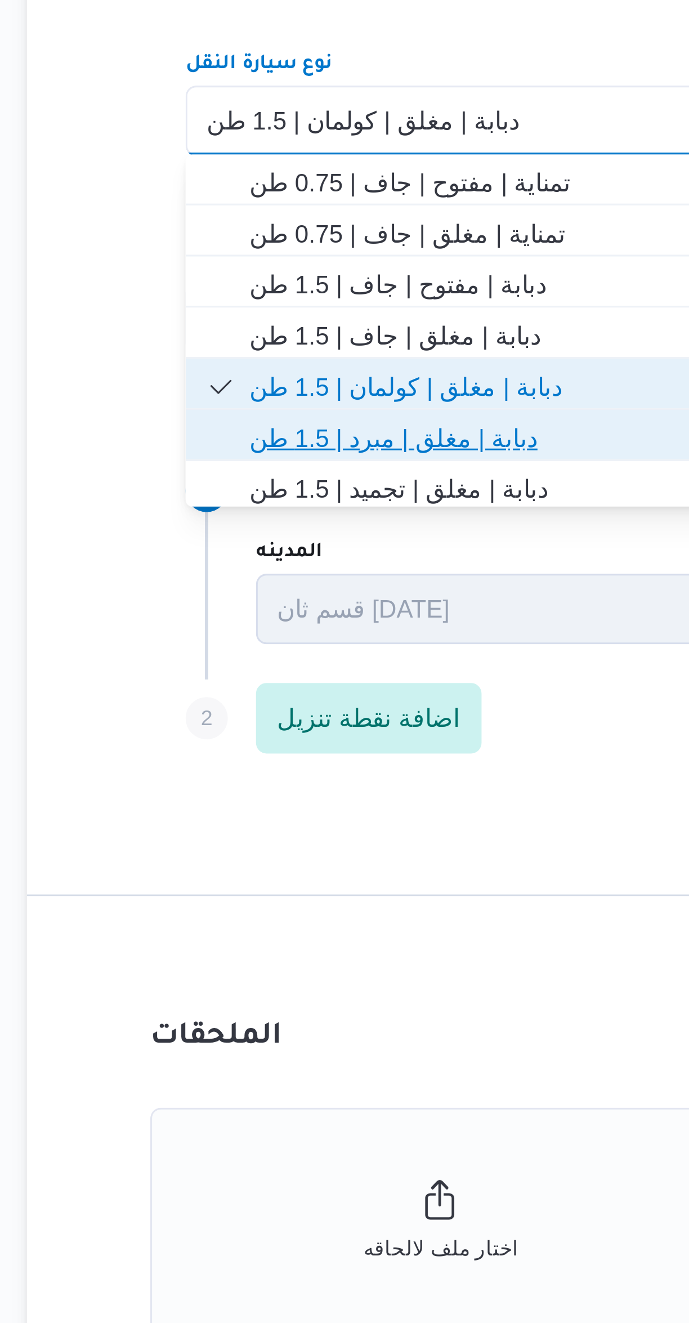
click at [233, 752] on span "دبابة | مغلق | مبرد | 1.5 طن" at bounding box center [417, 749] width 401 height 14
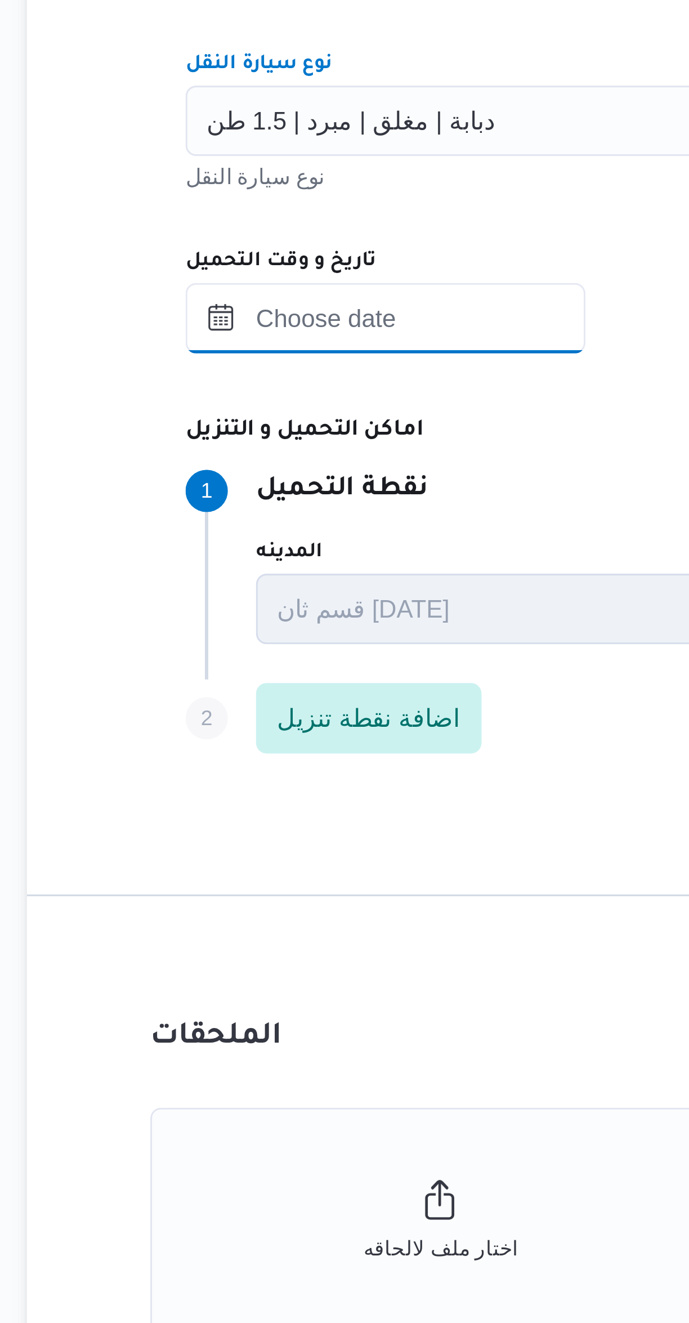
click at [244, 711] on input "تاريخ و وقت التحميل" at bounding box center [261, 710] width 128 height 23
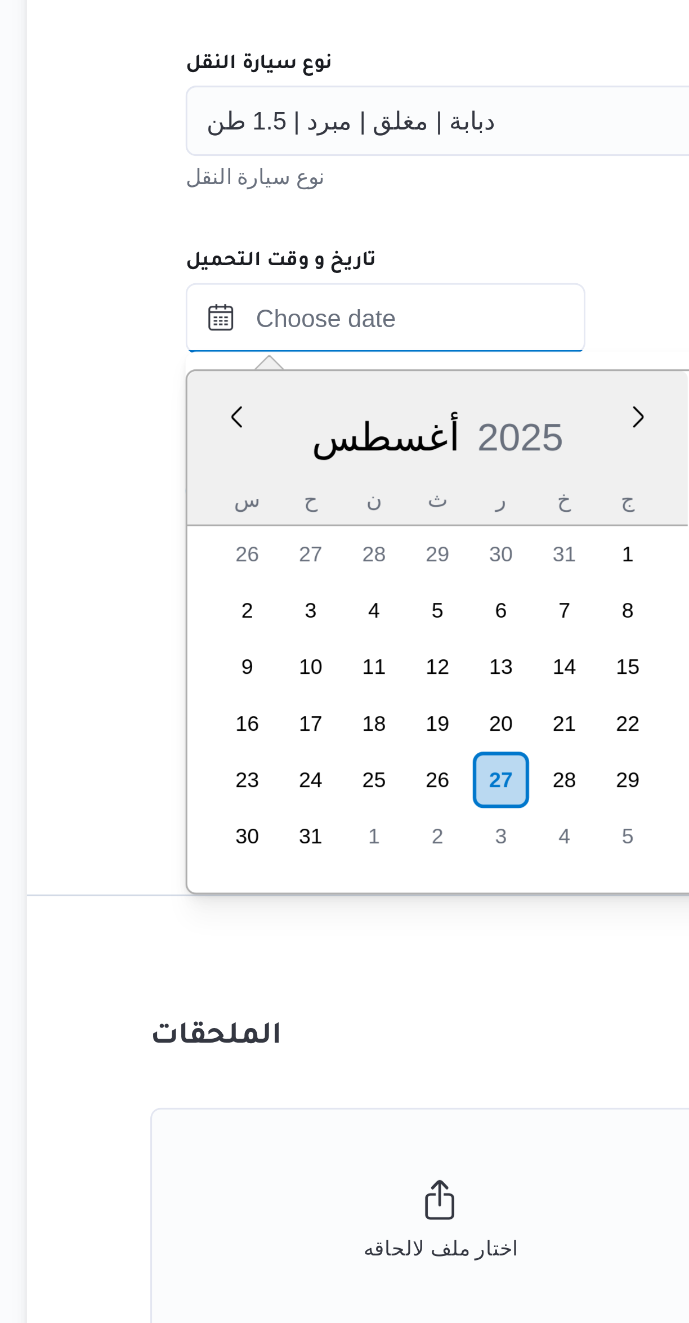
scroll to position [476, 0]
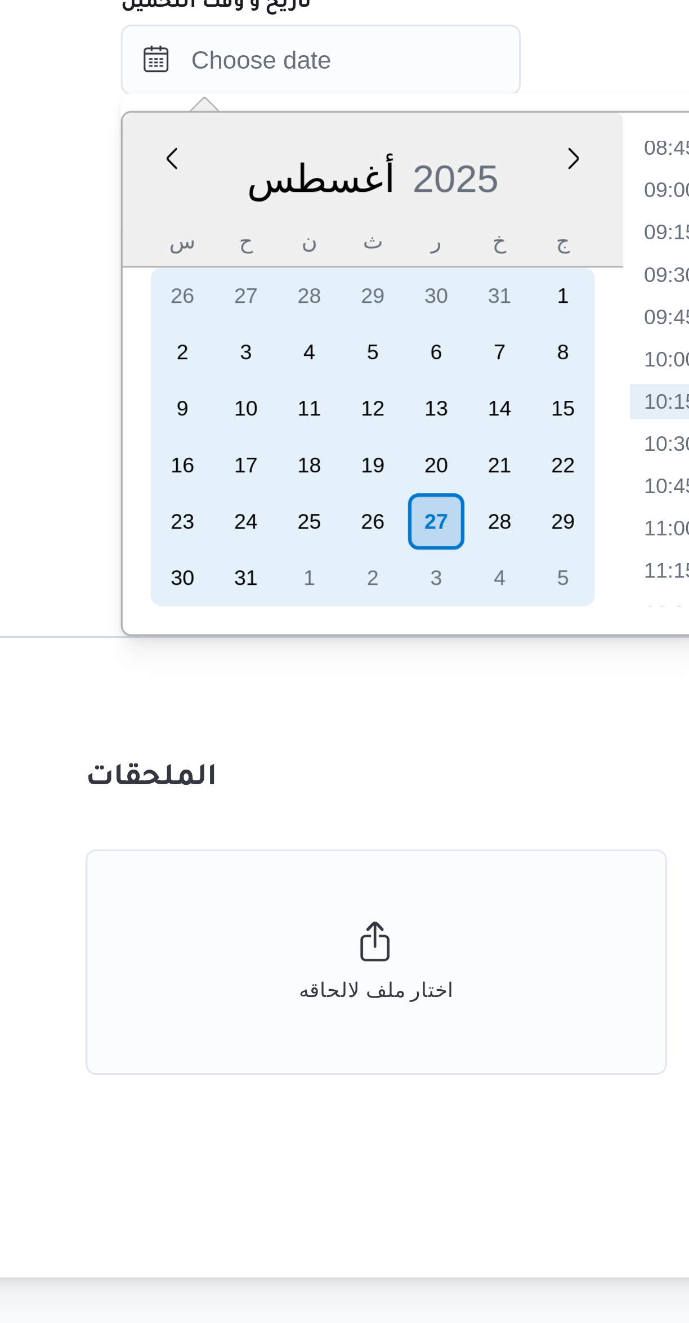
click at [297, 852] on div "27" at bounding box center [298, 858] width 18 height 18
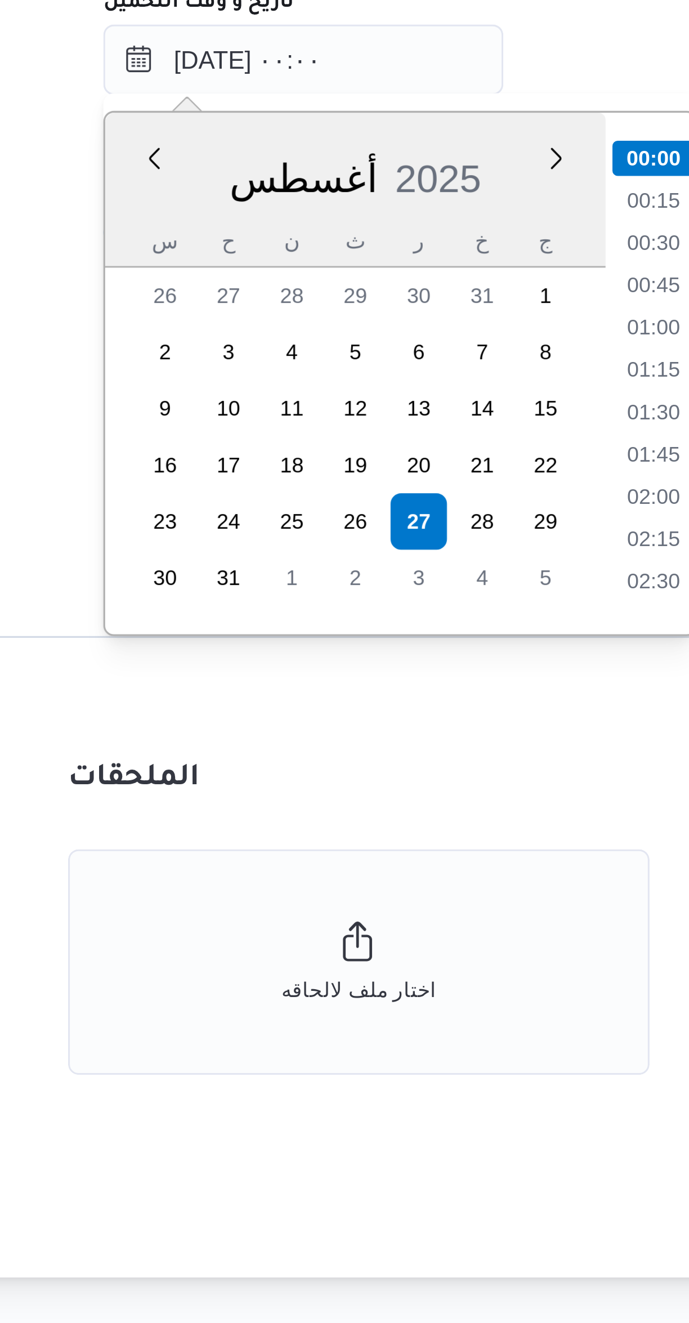
click at [367, 793] on li "01:00" at bounding box center [373, 795] width 26 height 11
type input "٢٧/٠٨/٢٠٢٥ ٠١:٠٠"
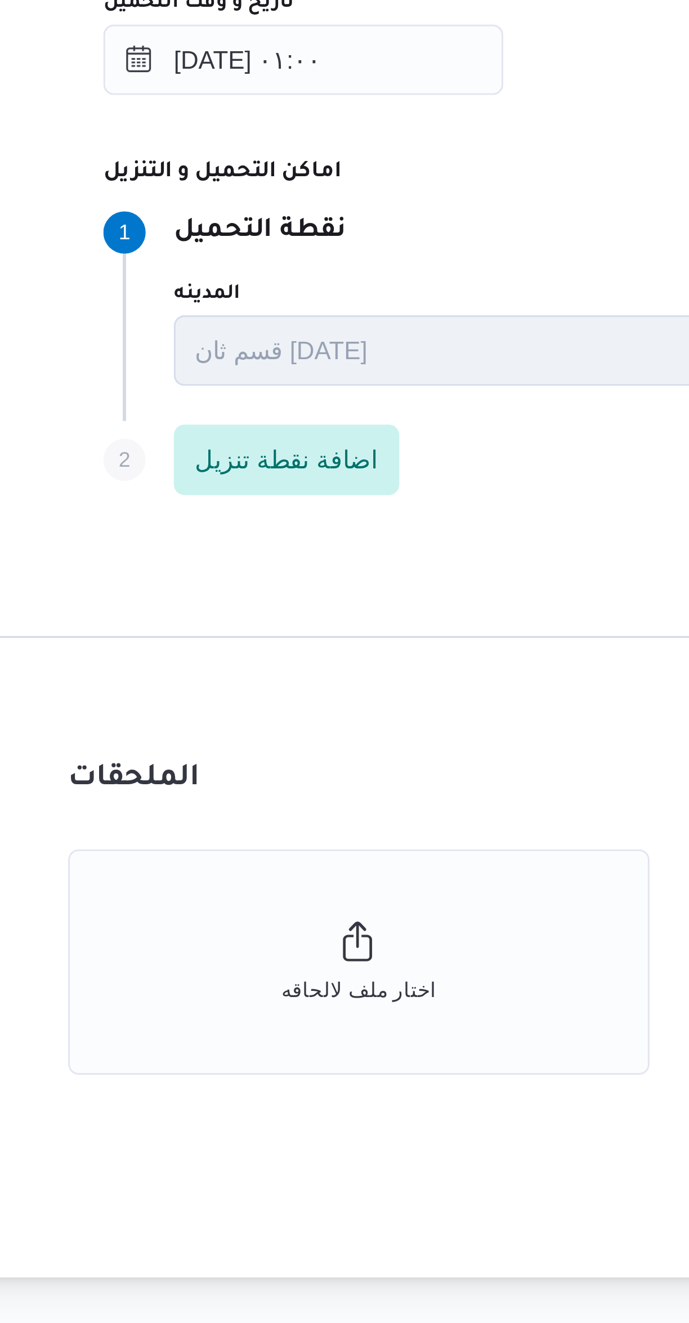
click at [275, 760] on p "نقطة التحميل" at bounding box center [247, 765] width 55 height 14
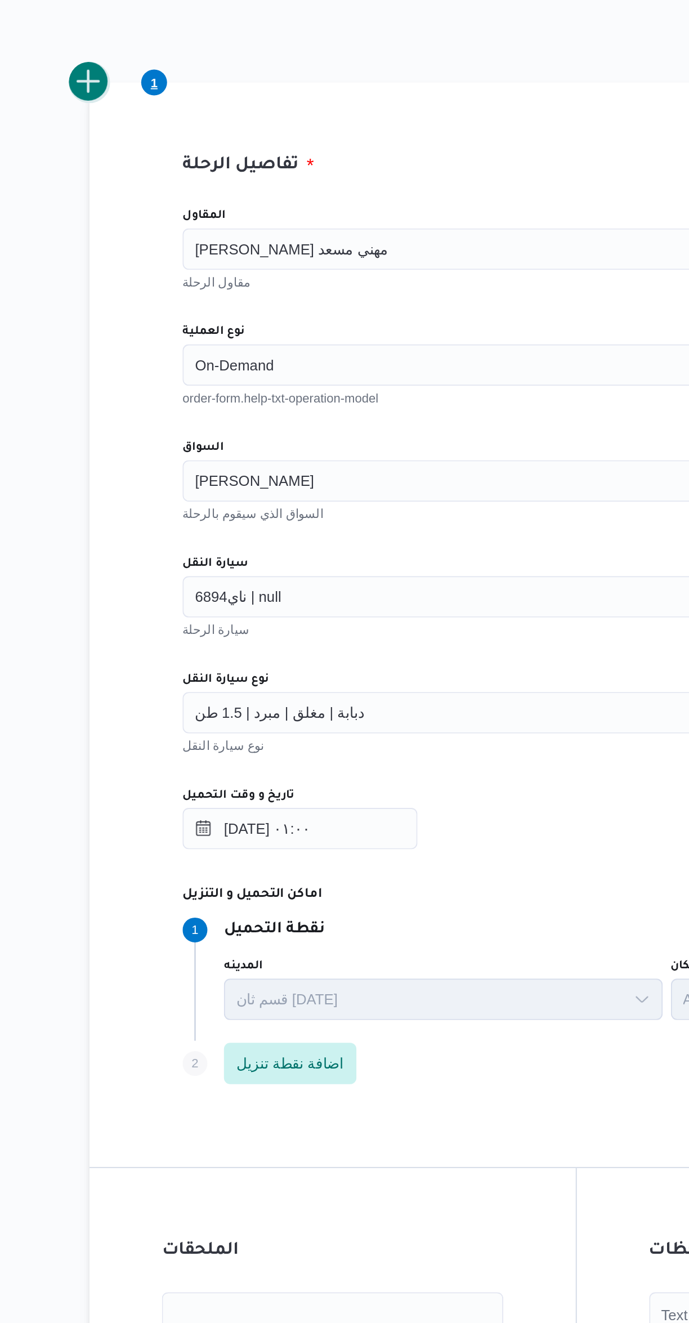
click at [149, 311] on button "add trip" at bounding box center [146, 304] width 23 height 23
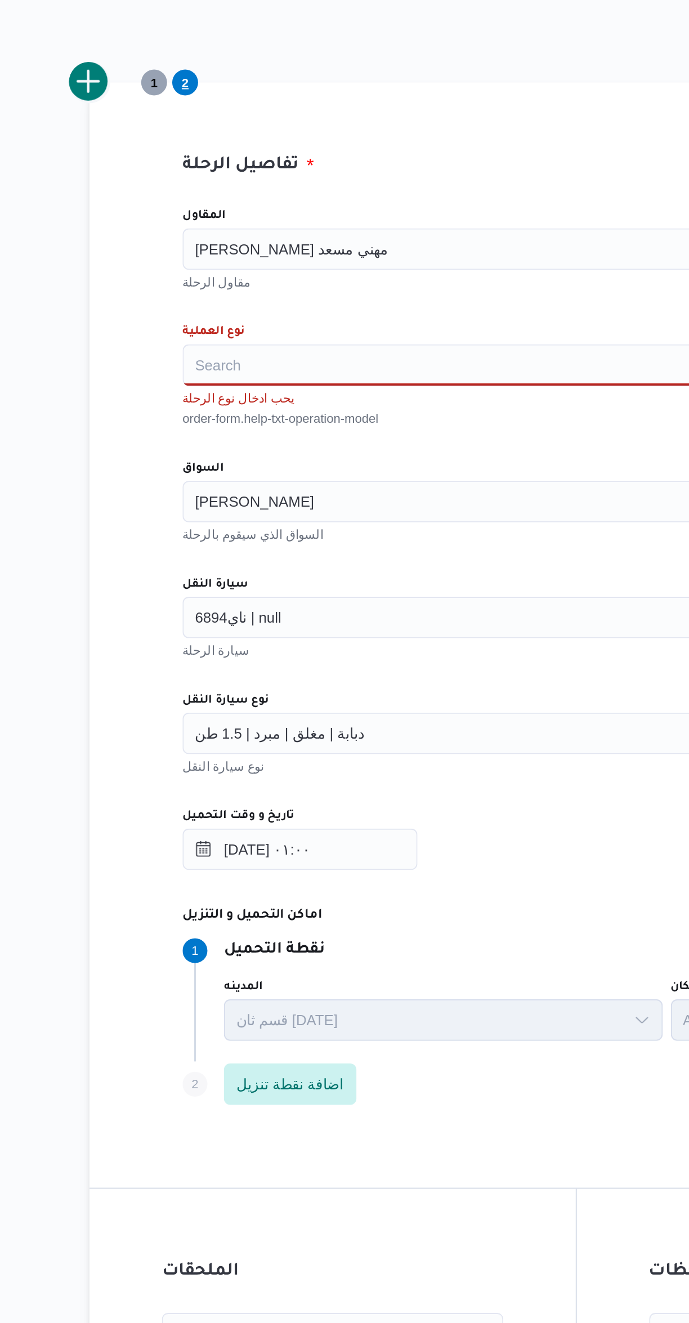
click at [220, 463] on div "Search" at bounding box center [411, 458] width 428 height 23
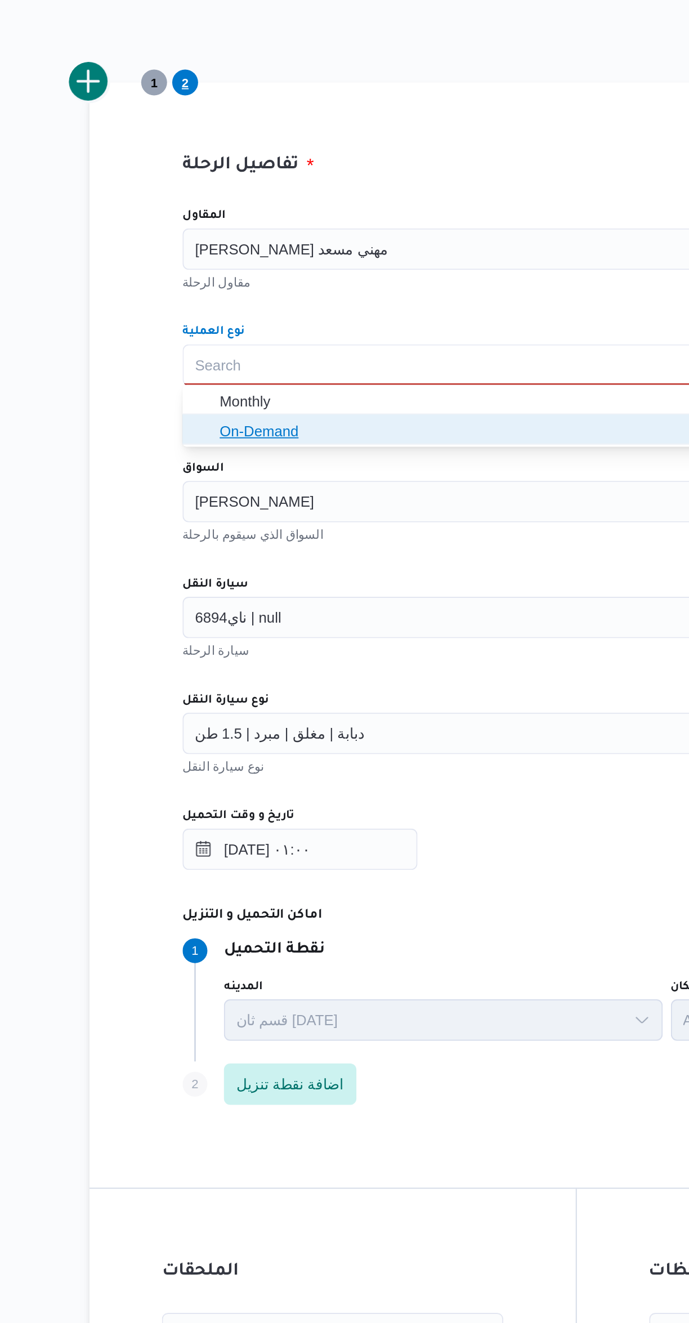
click at [213, 495] on span "On-Demand" at bounding box center [411, 494] width 419 height 18
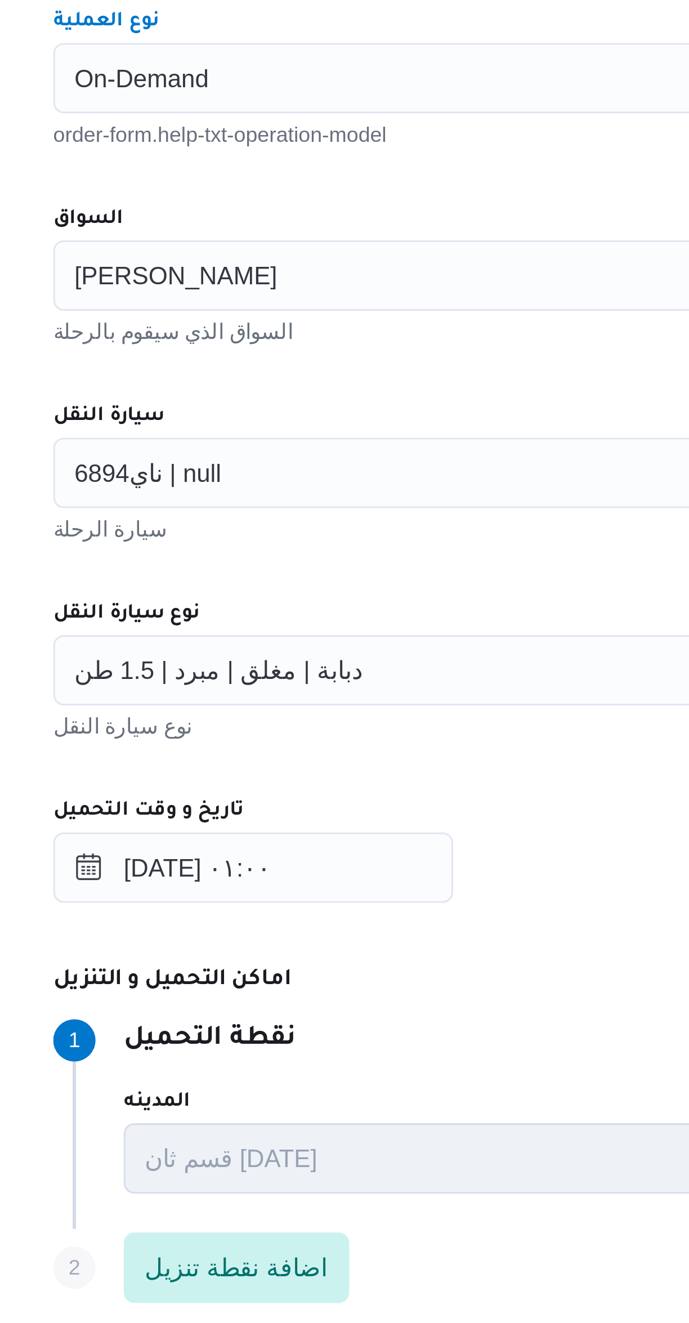
click at [274, 521] on input "السواق" at bounding box center [273, 521] width 1 height 14
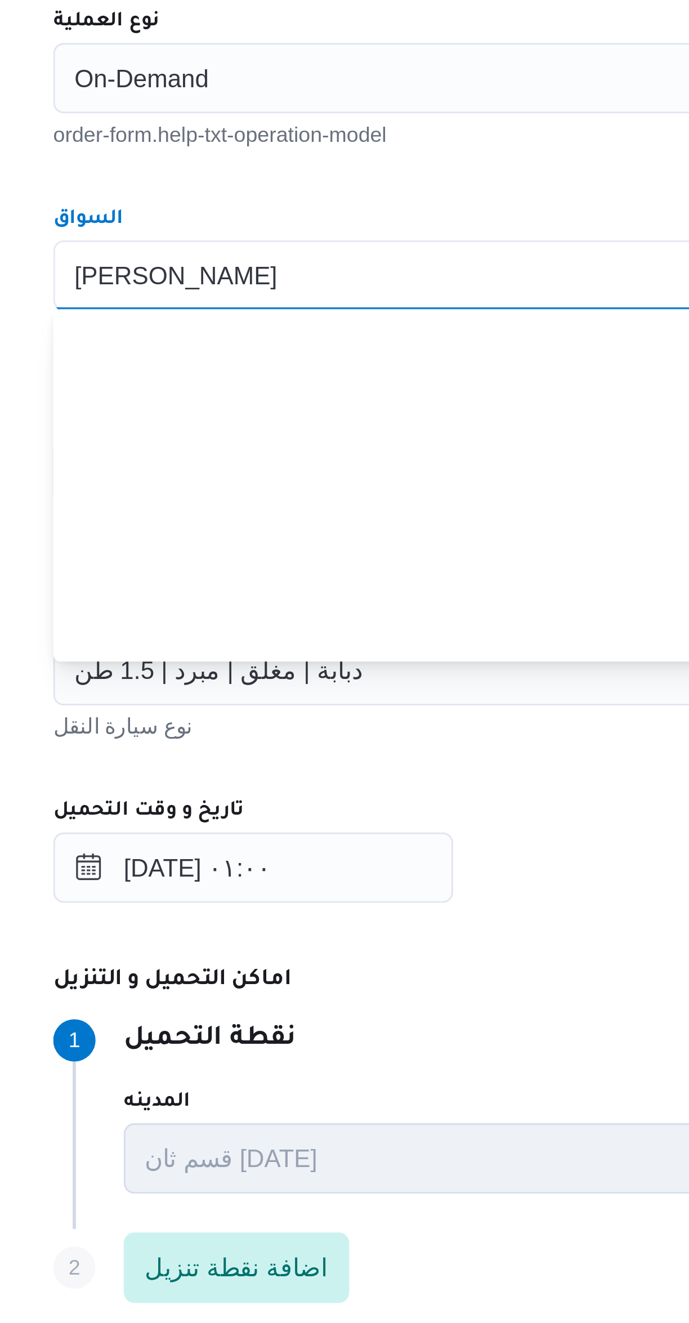
scroll to position [181, 0]
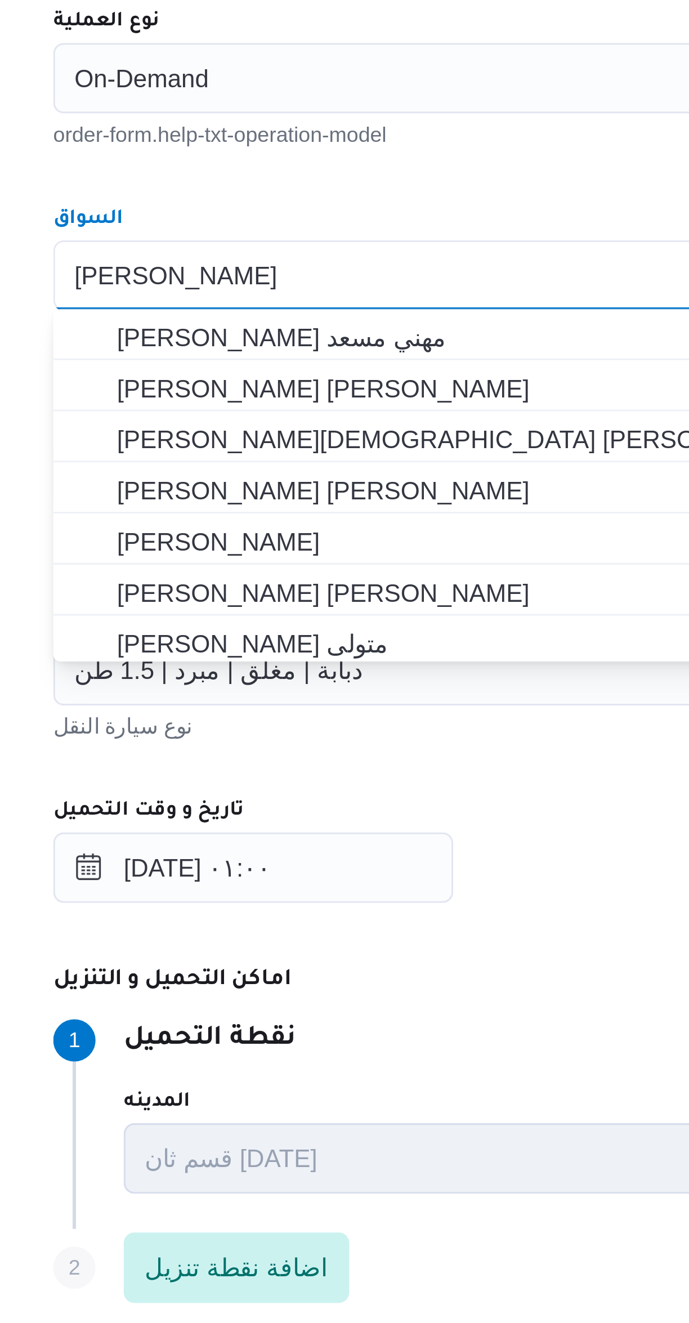
click at [302, 517] on div "ممدوح مصطفي ابراهيم حلمي Combo box. Selected. ممدوح مصطفي ابراهيم حلمي. Press B…" at bounding box center [411, 521] width 428 height 23
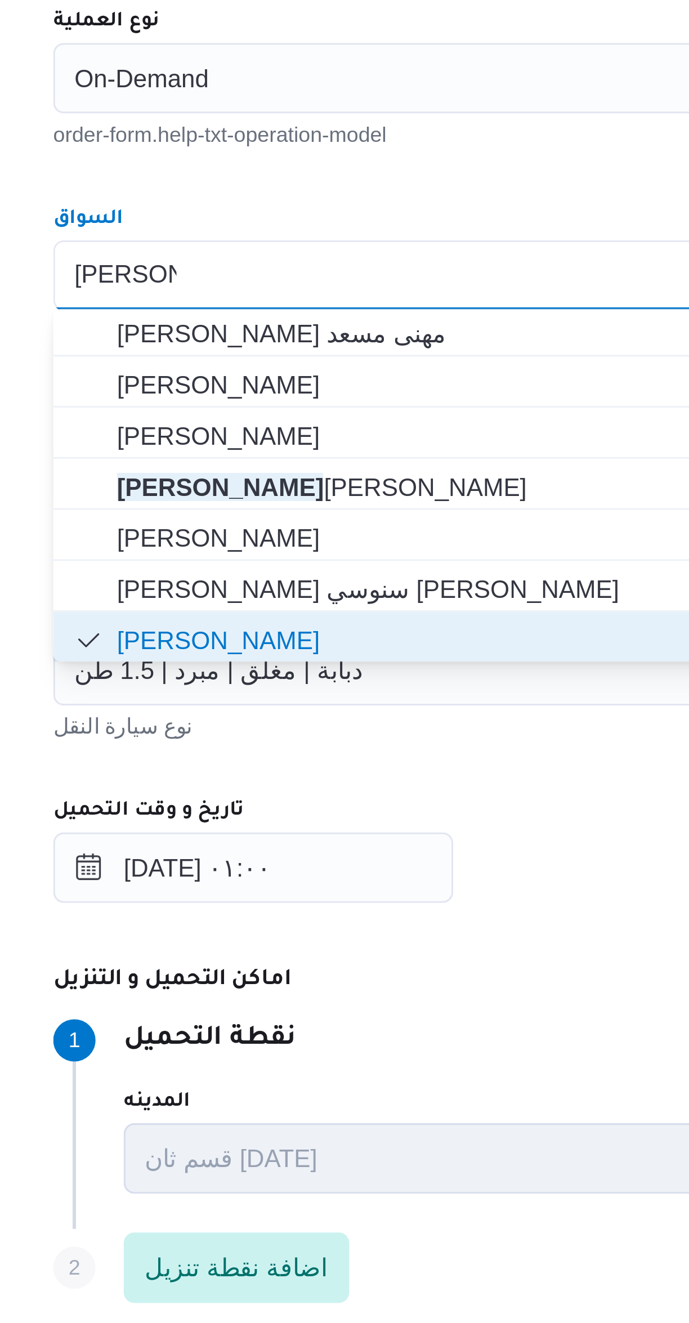
scroll to position [0, 0]
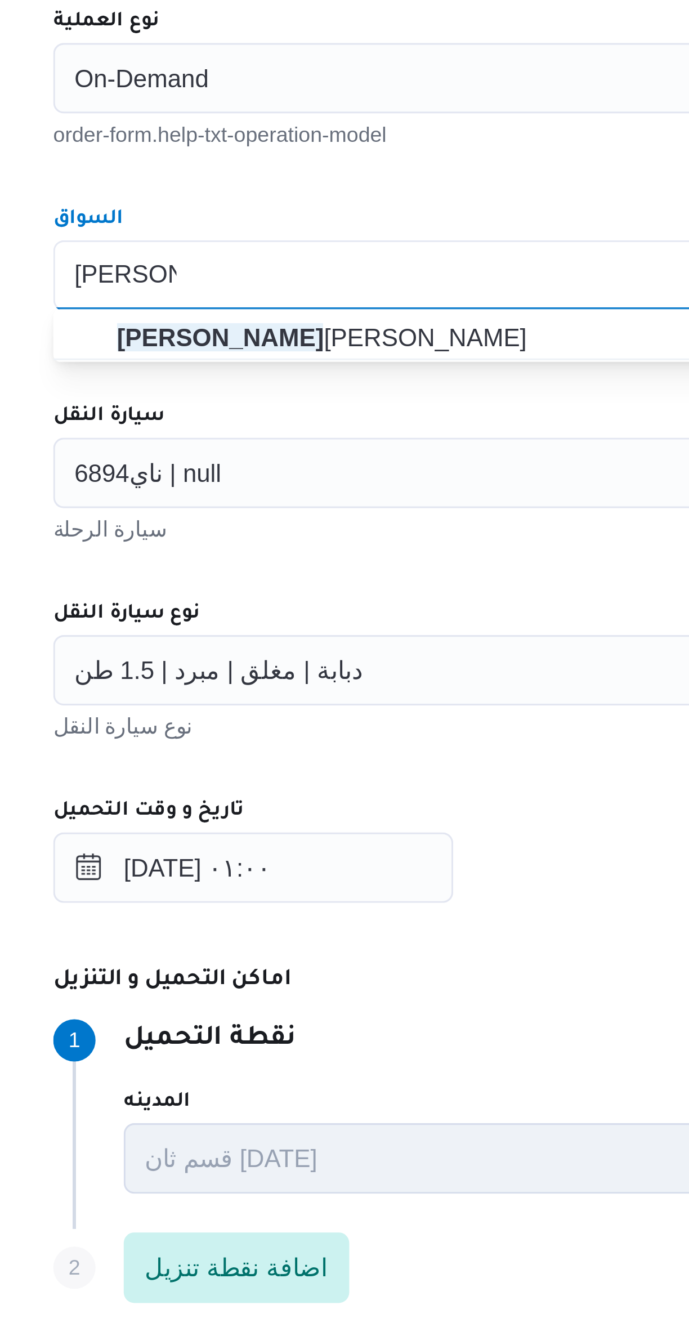
type input "عبدالرحمن"
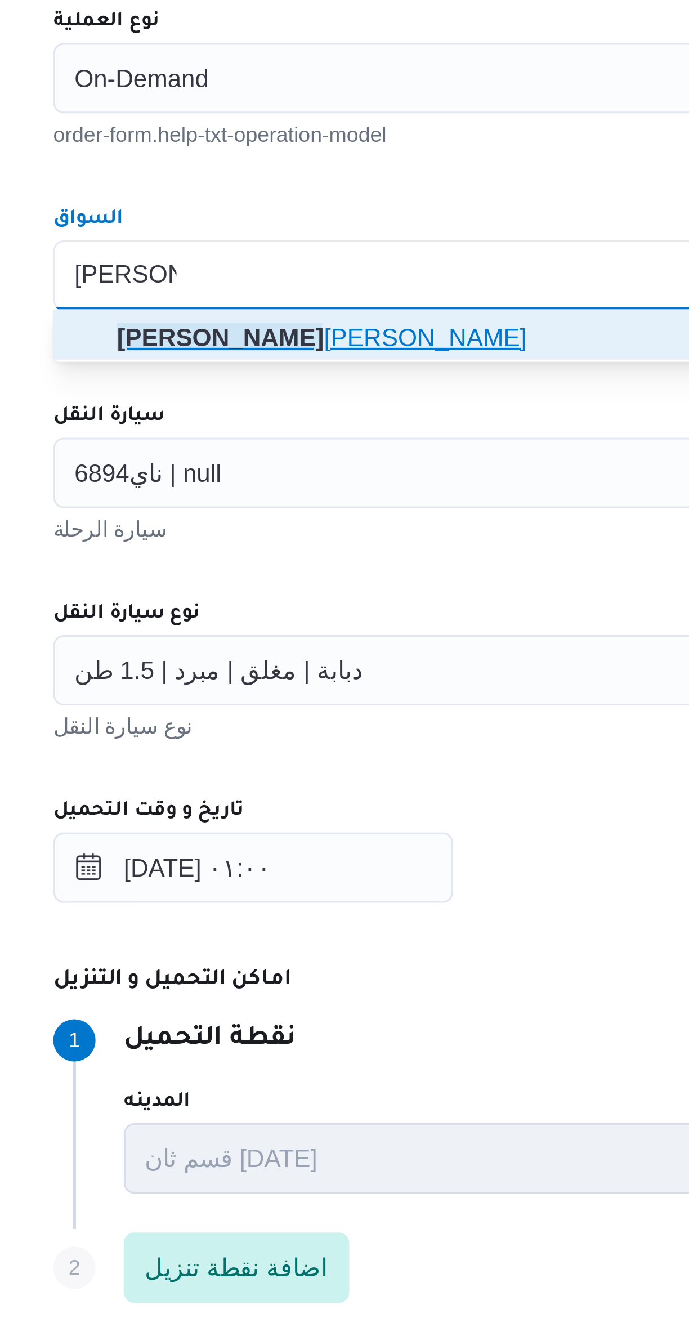
click at [223, 545] on span "عبدالرحمن سيد محمد يوسف" at bounding box center [417, 541] width 401 height 14
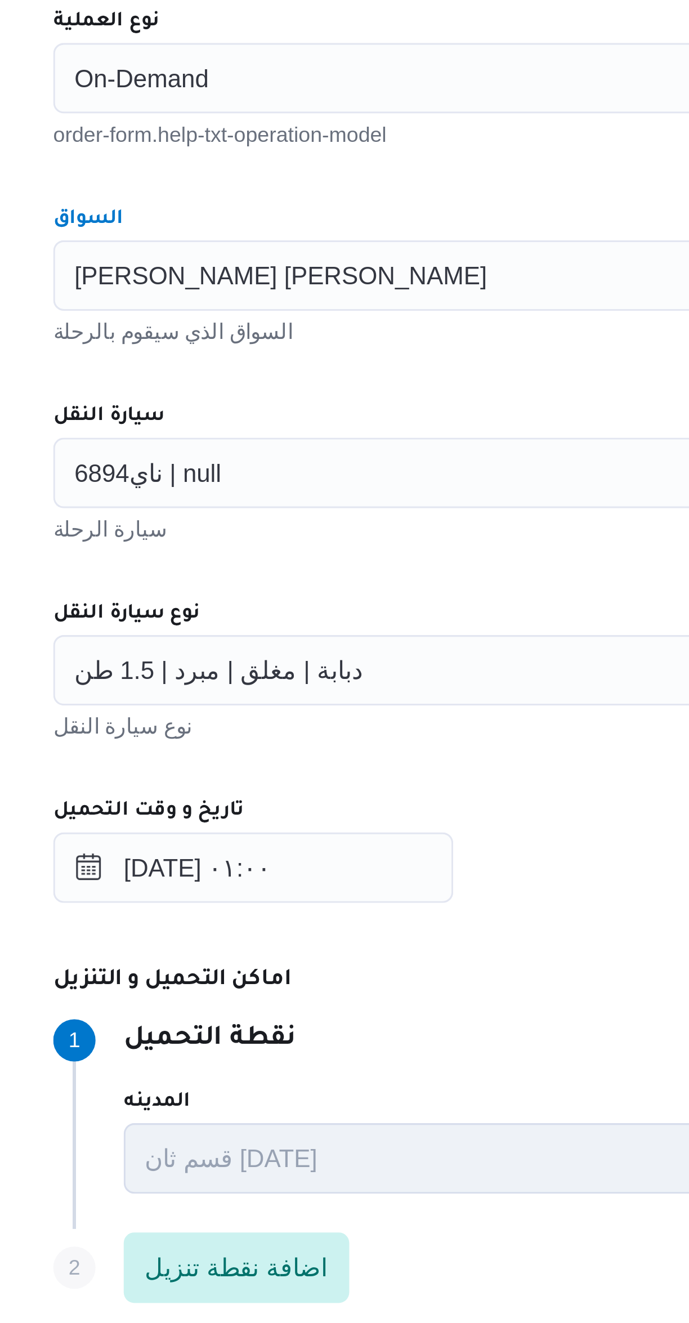
click at [255, 584] on input "سيارة النقل" at bounding box center [255, 584] width 1 height 14
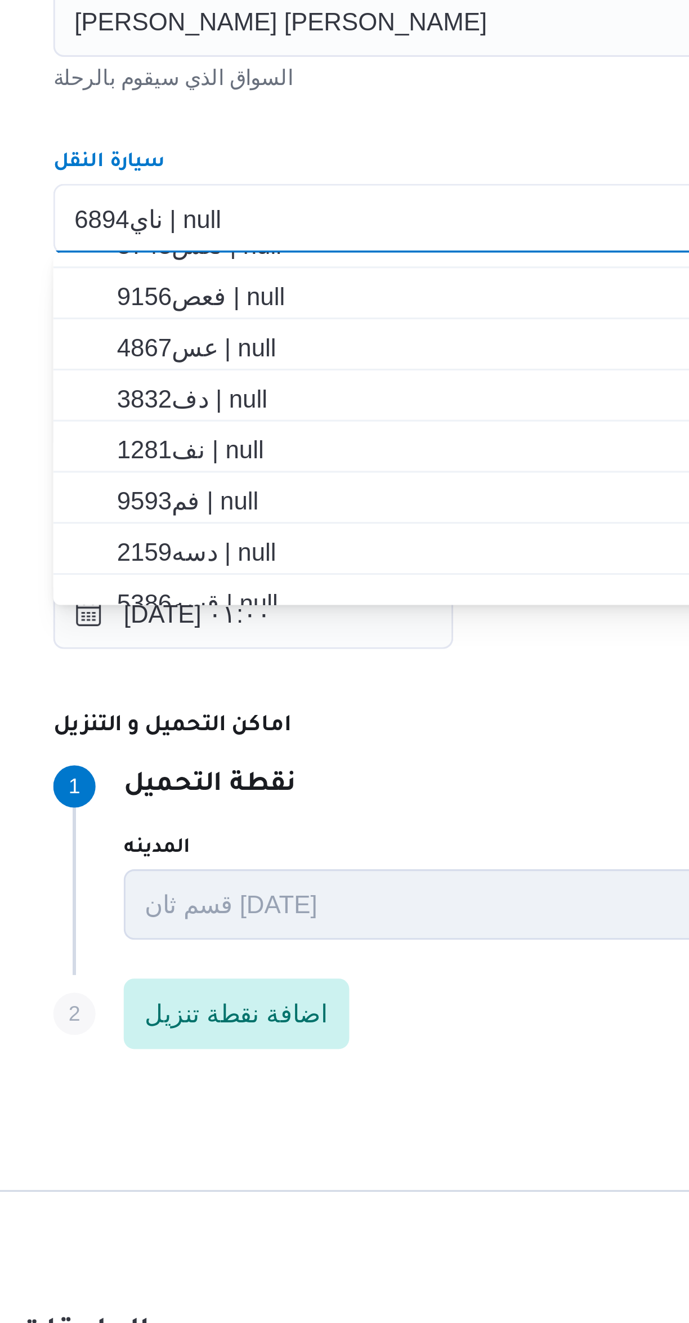
scroll to position [255, 0]
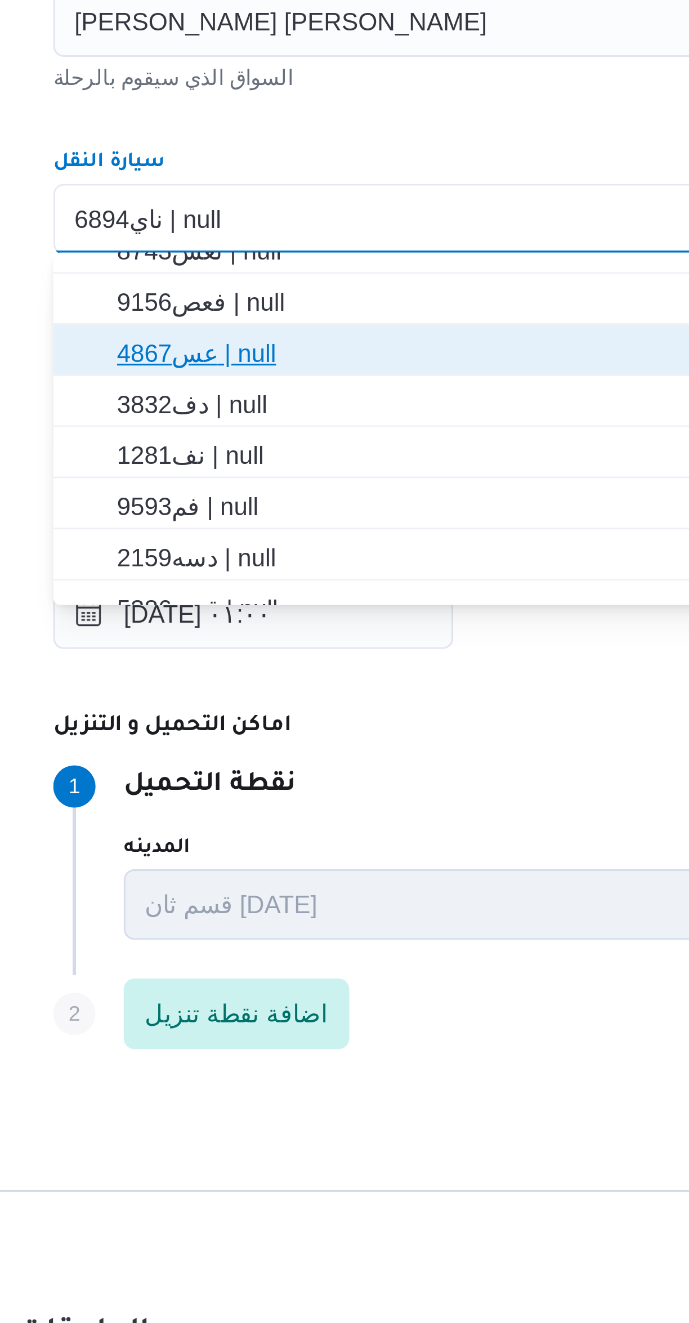
click at [224, 623] on span "عس4867 | null" at bounding box center [417, 627] width 401 height 14
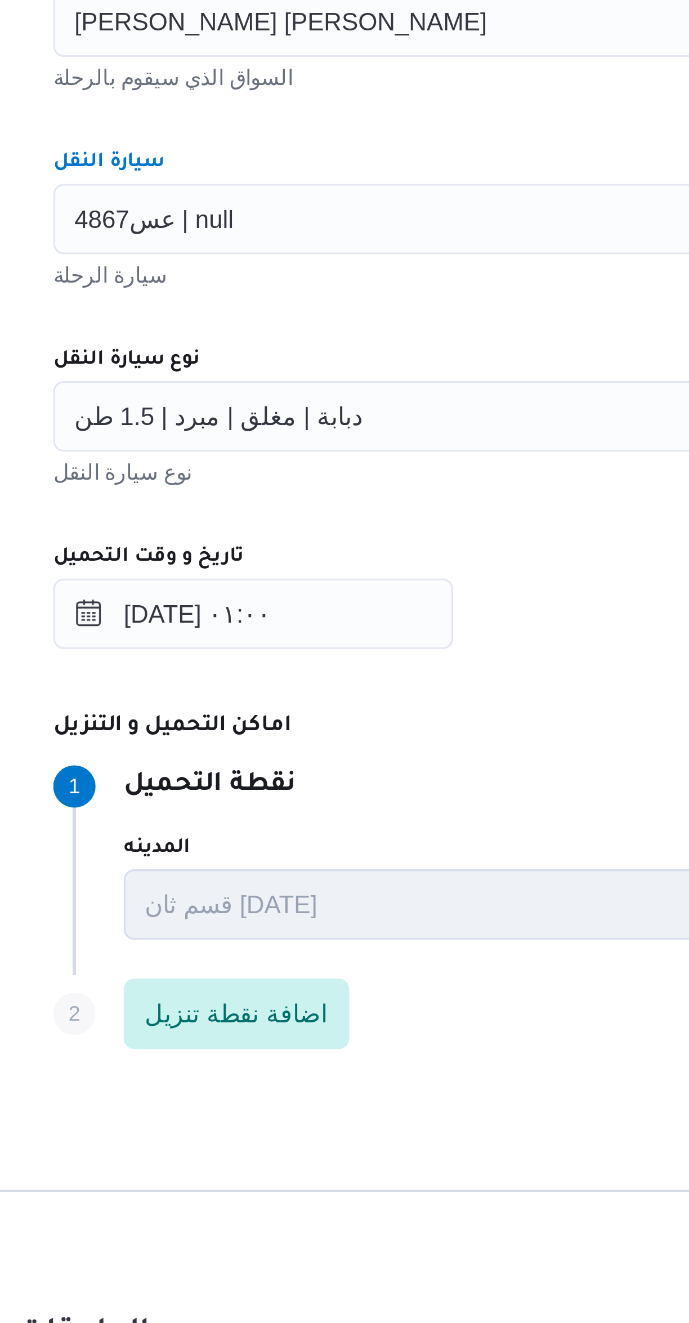
click at [261, 612] on div "المقاول راجح ضبع مهني مسعد مقاول الرحلة نوع العملية On-Demand order-form.help-t…" at bounding box center [411, 613] width 446 height 501
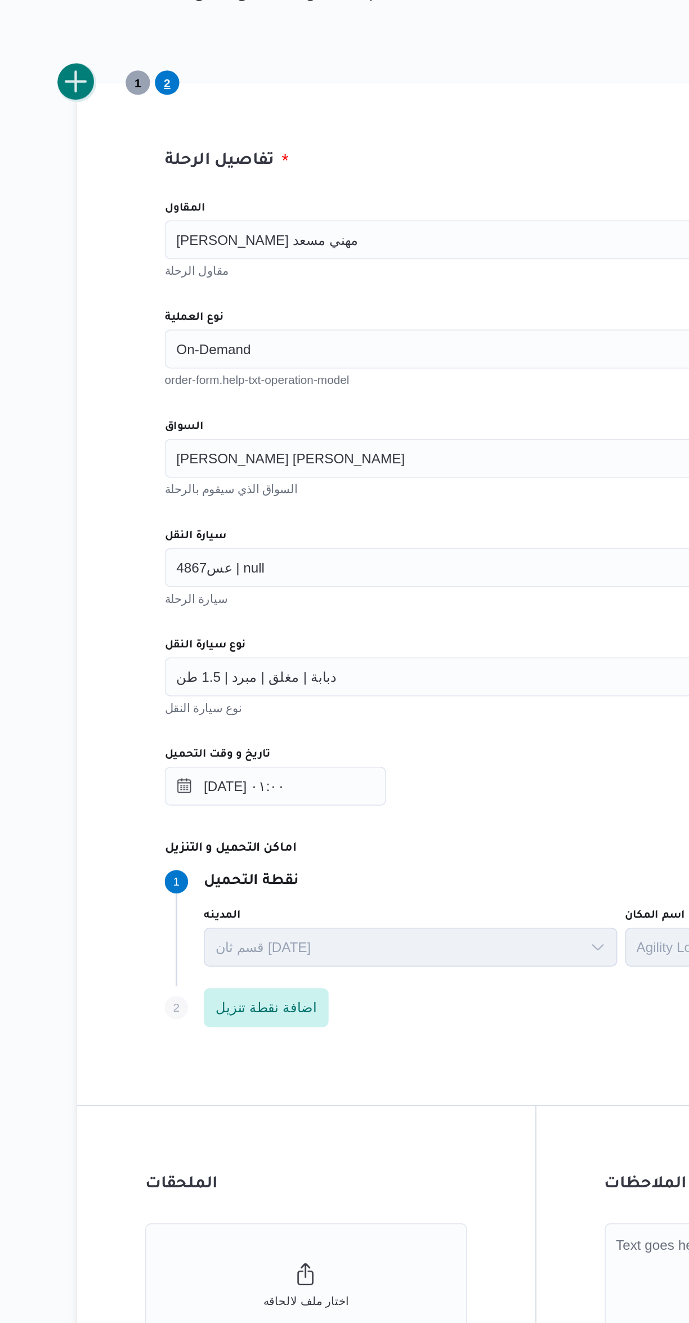
click at [149, 311] on button "add trip" at bounding box center [146, 304] width 23 height 23
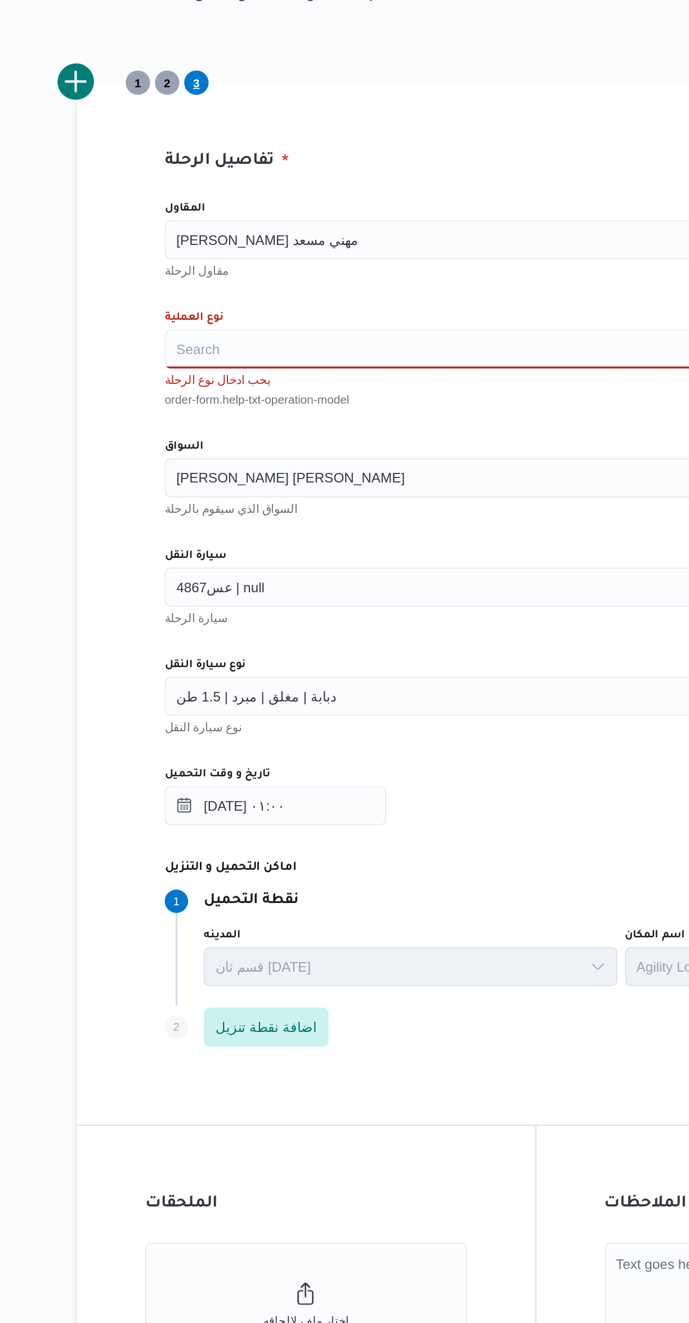
click at [204, 457] on input "نوع العملية" at bounding box center [204, 458] width 1 height 14
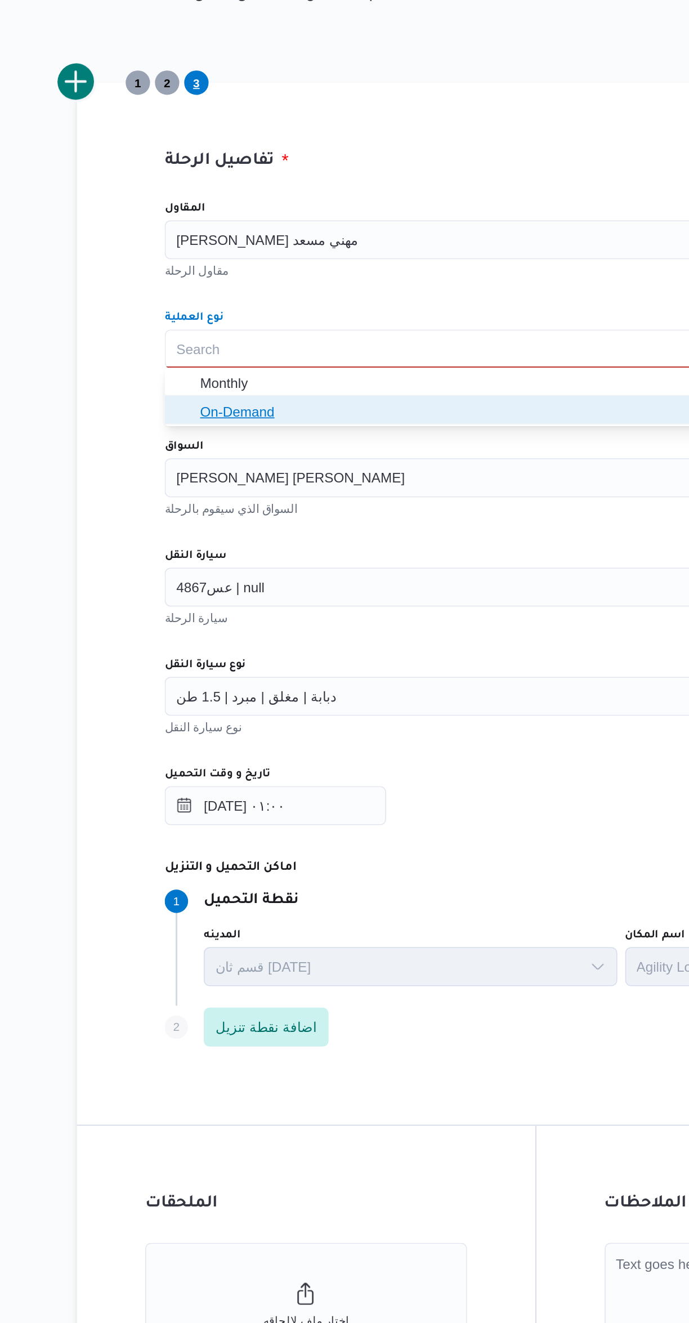
click at [208, 494] on icon "button" at bounding box center [208, 493] width 9 height 9
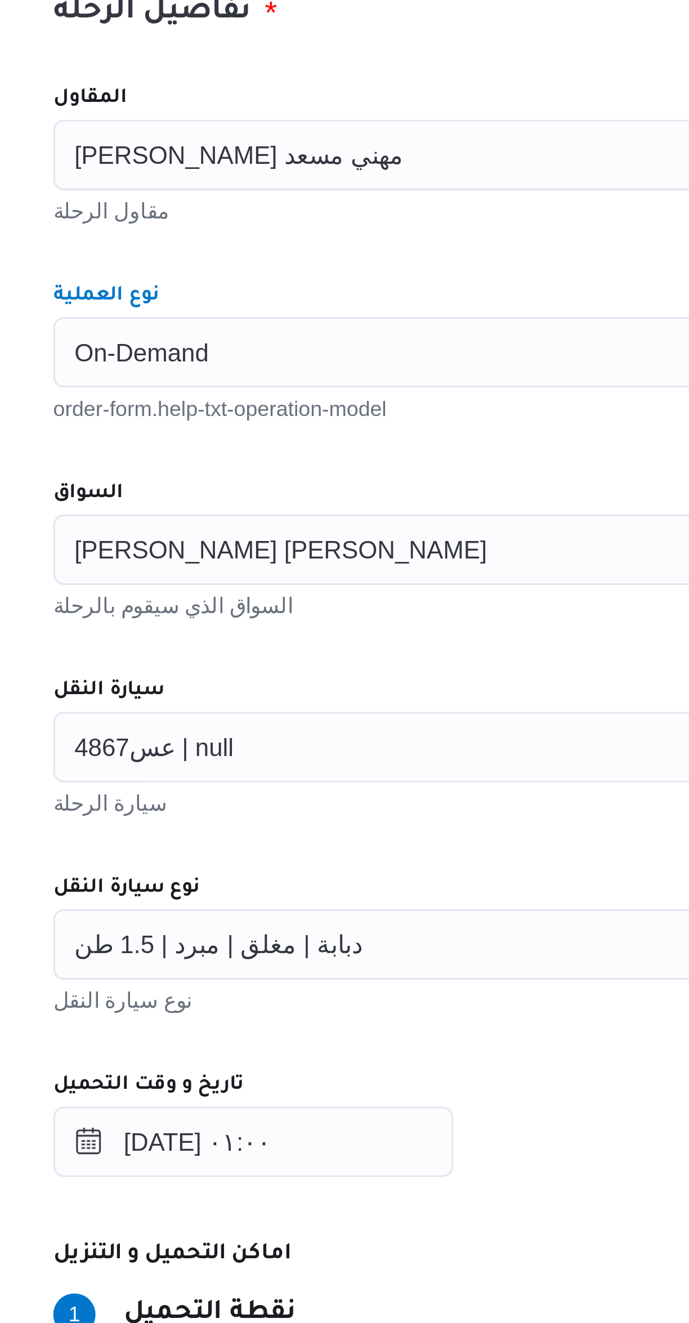
click at [246, 499] on div "السواق" at bounding box center [411, 502] width 428 height 9
click at [240, 517] on span "عبدالرحمن سيد محمد يوسف" at bounding box center [270, 520] width 132 height 12
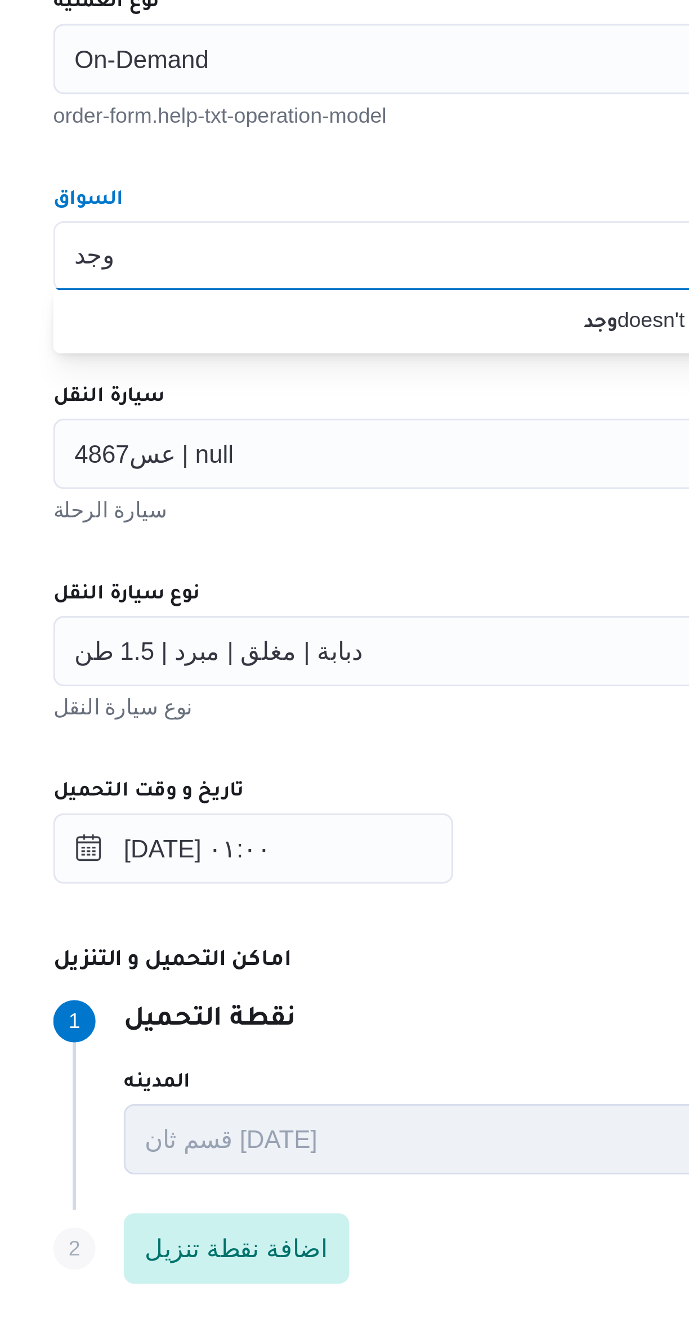
scroll to position [0, 0]
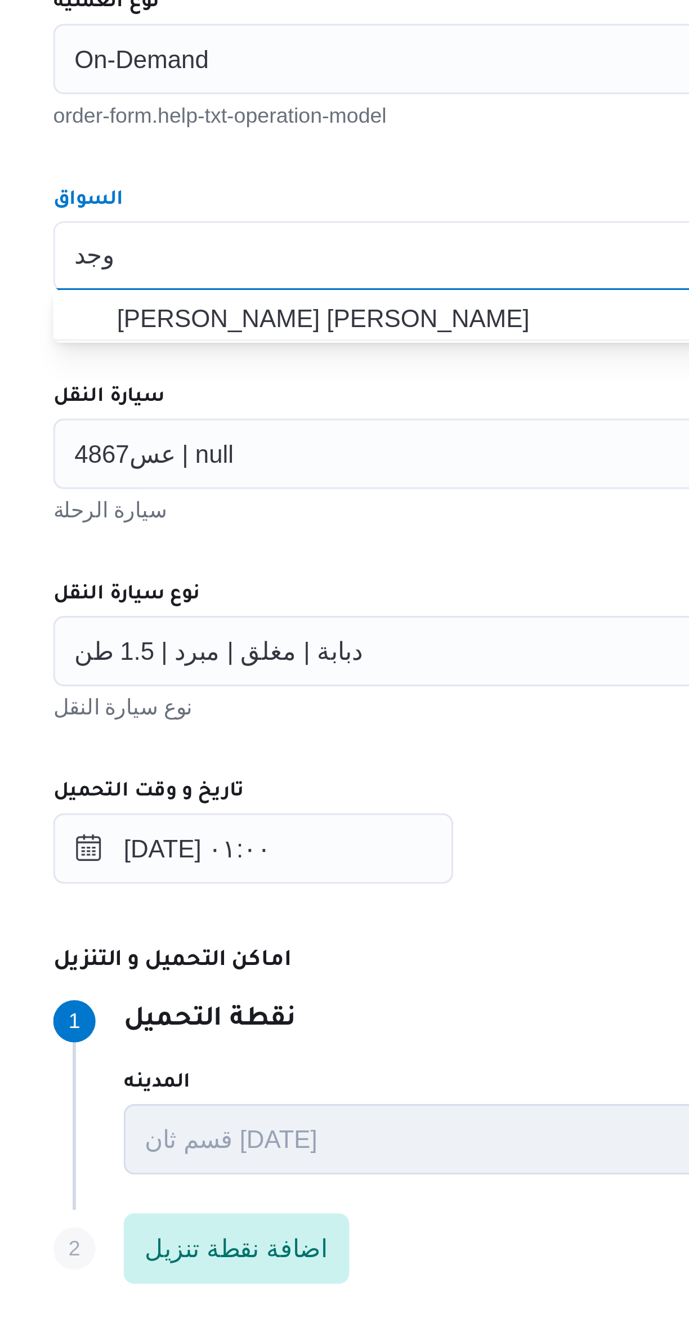
type input "وجد"
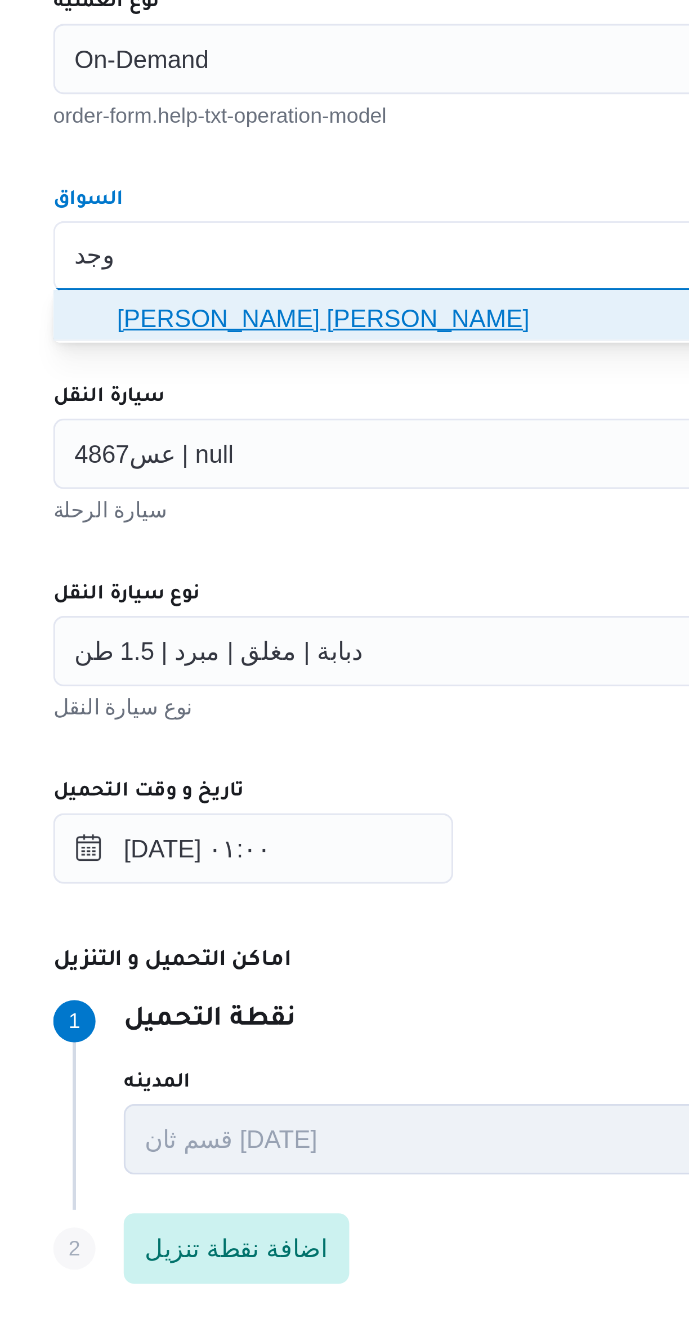
click at [227, 543] on span "وجدى كريمان محمد محمد حسن" at bounding box center [417, 541] width 401 height 14
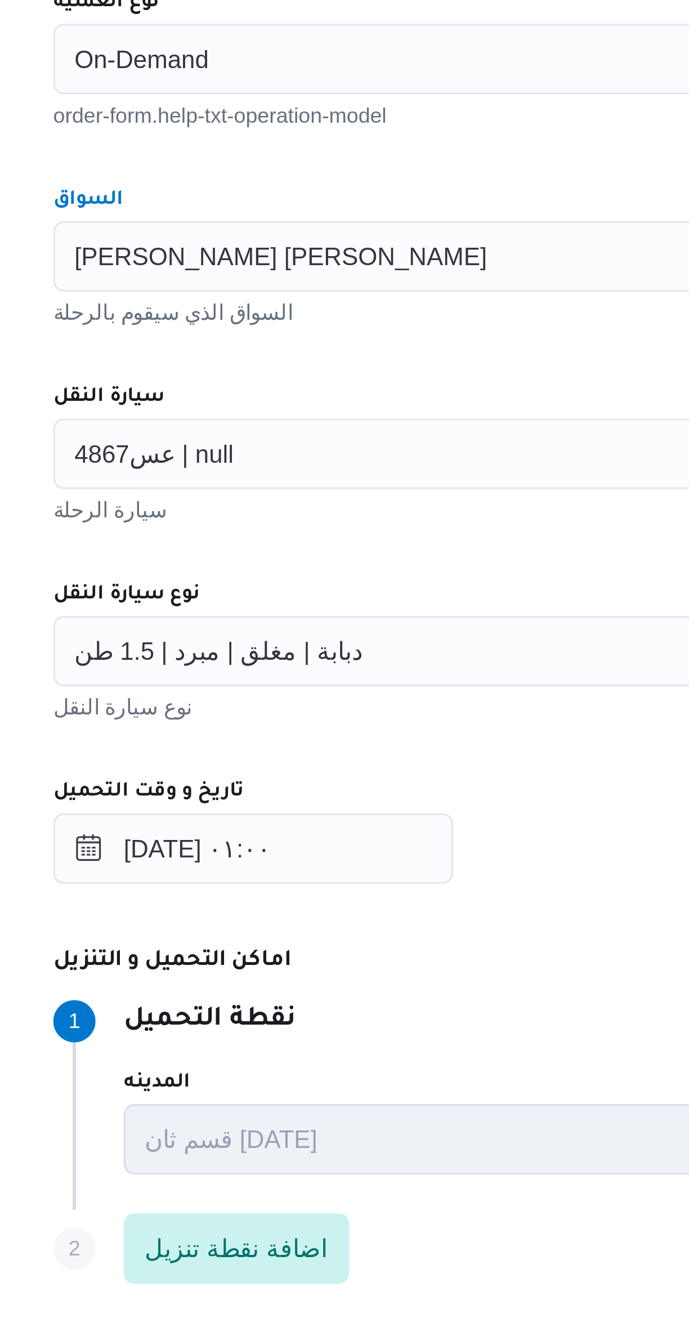
click at [231, 584] on span "عس4867 | null" at bounding box center [229, 583] width 51 height 12
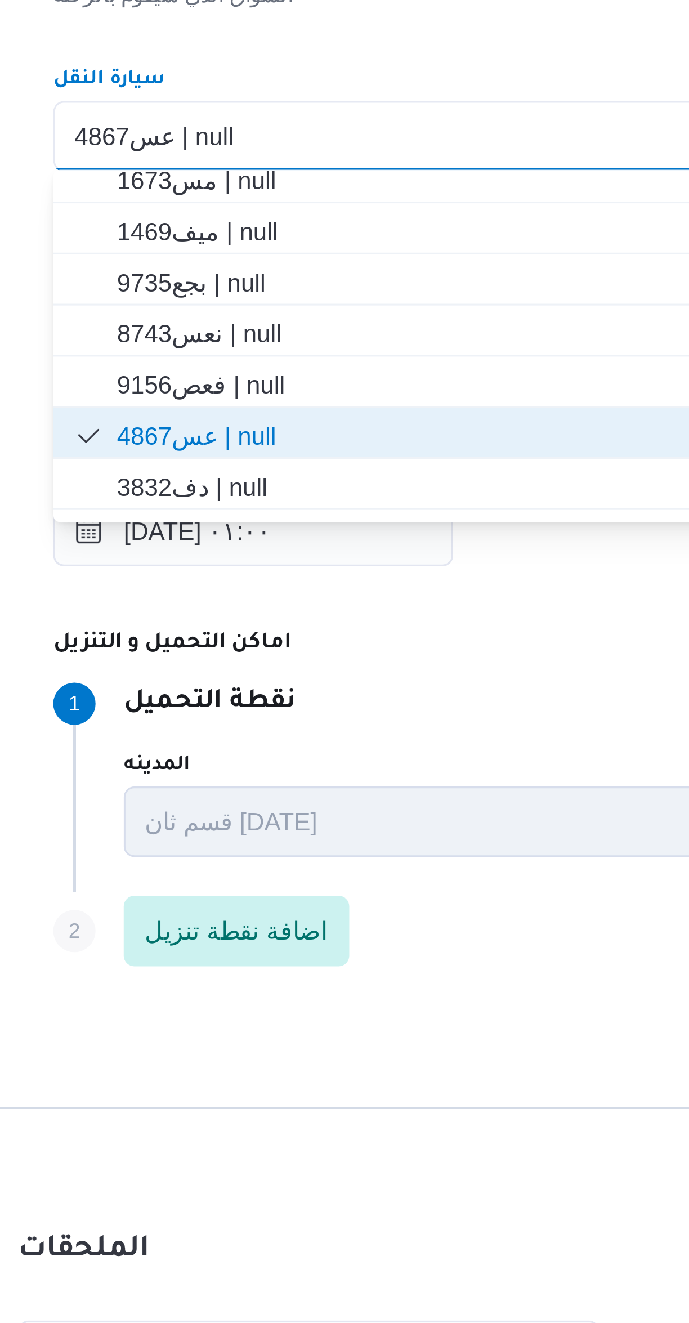
scroll to position [297, 0]
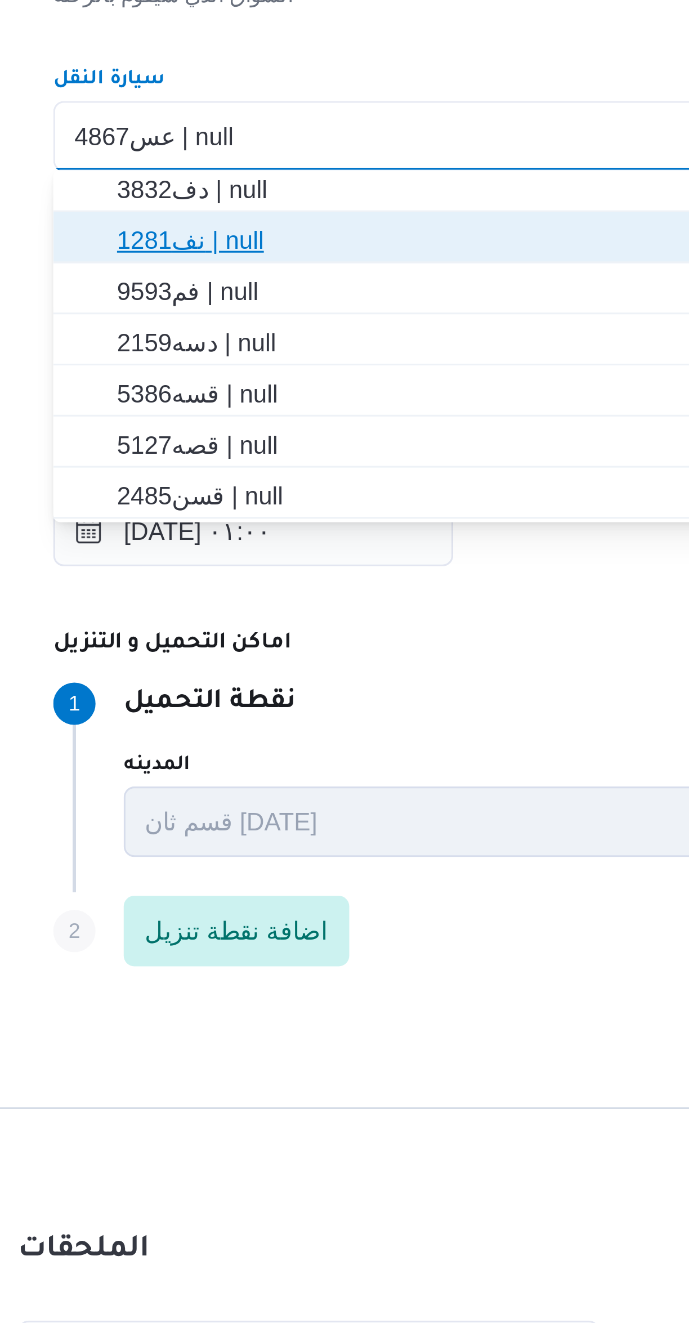
click at [226, 622] on span "نف1281 | null" at bounding box center [417, 617] width 401 height 14
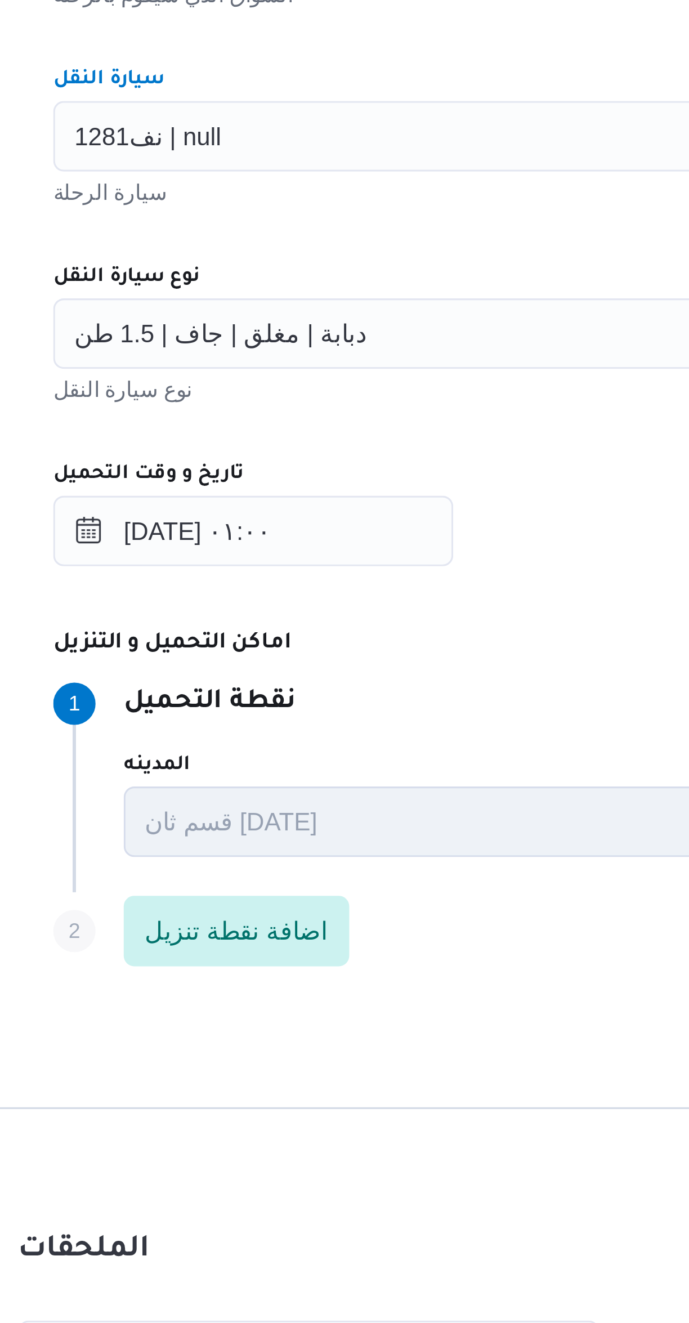
click at [262, 587] on div "نف1281 | null Combo box. Selected. نف1281 | null. Press Backspace to delete نف1…" at bounding box center [411, 584] width 428 height 23
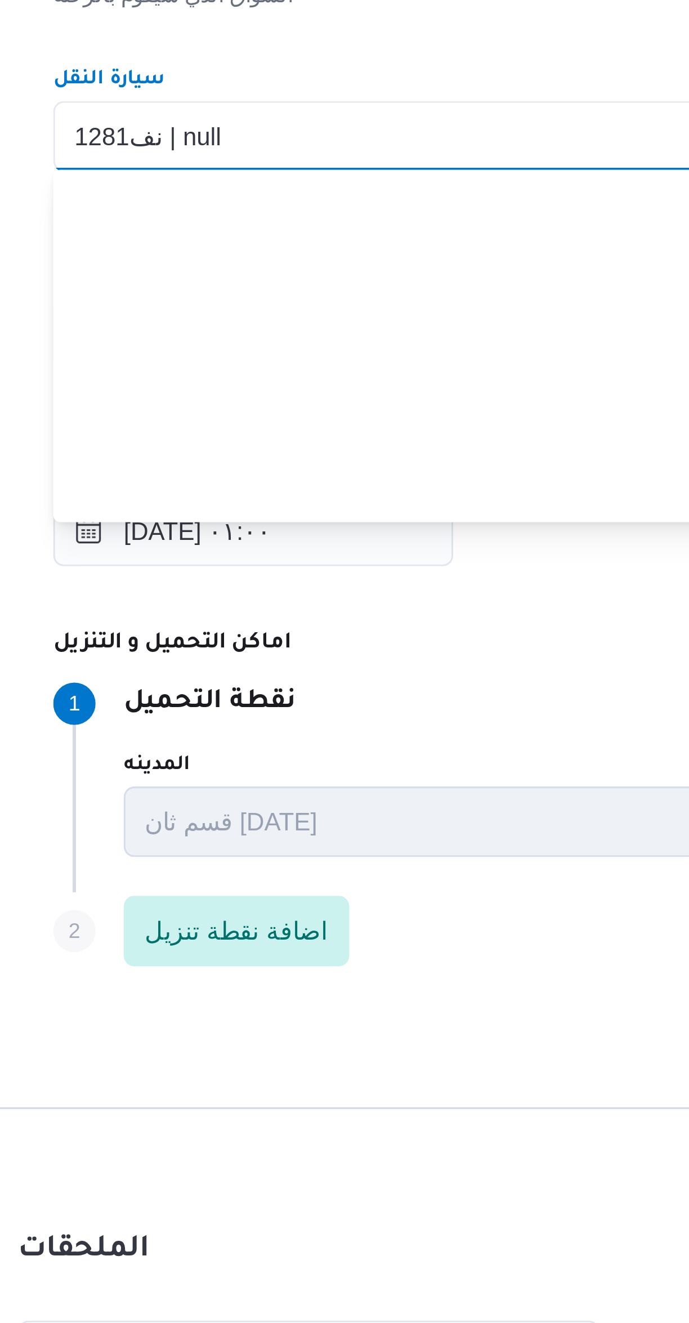
scroll to position [214, 0]
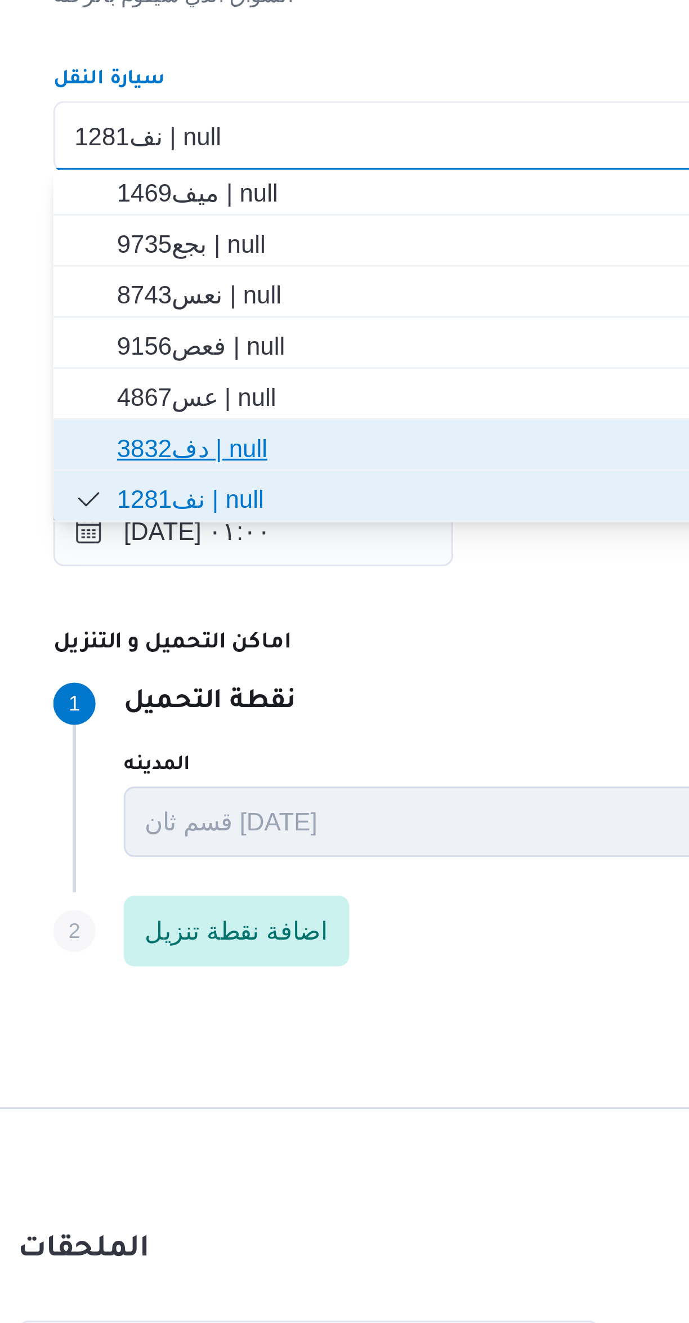
click at [227, 683] on span "دف3832 | null" at bounding box center [417, 684] width 401 height 14
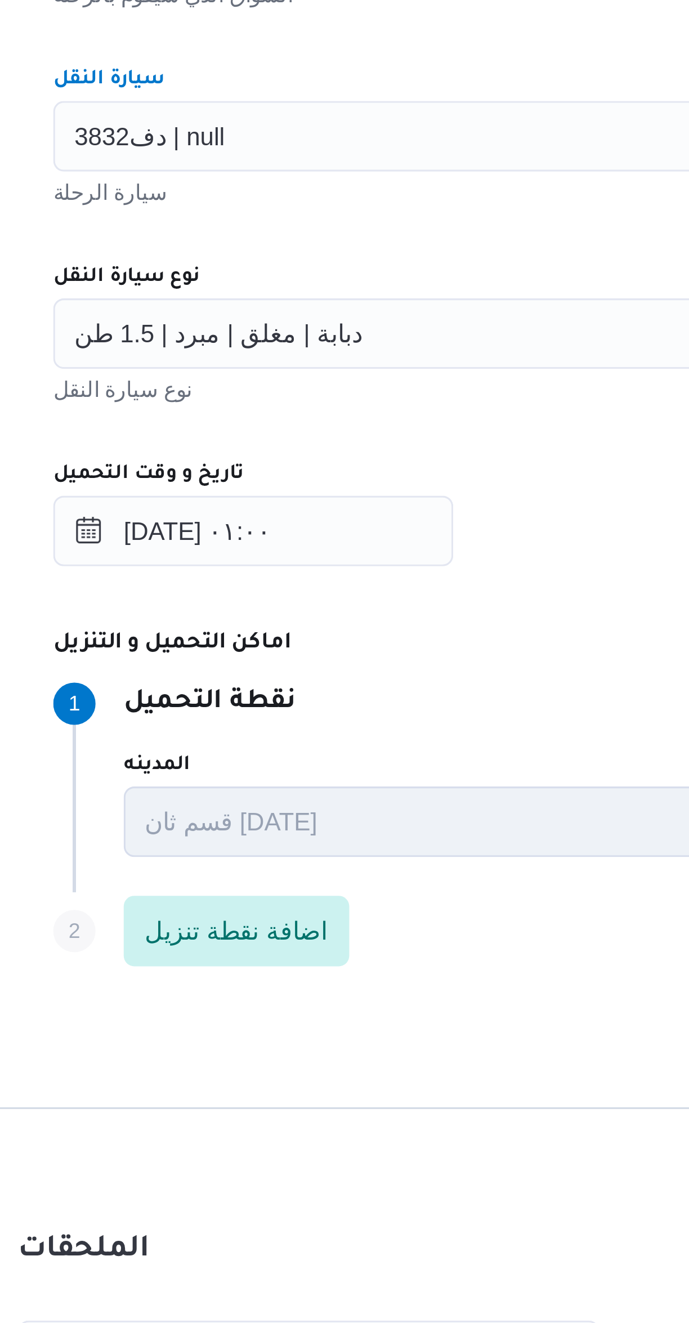
click at [244, 650] on span "دبابة | مغلق | مبرد | 1.5 طن" at bounding box center [250, 646] width 92 height 12
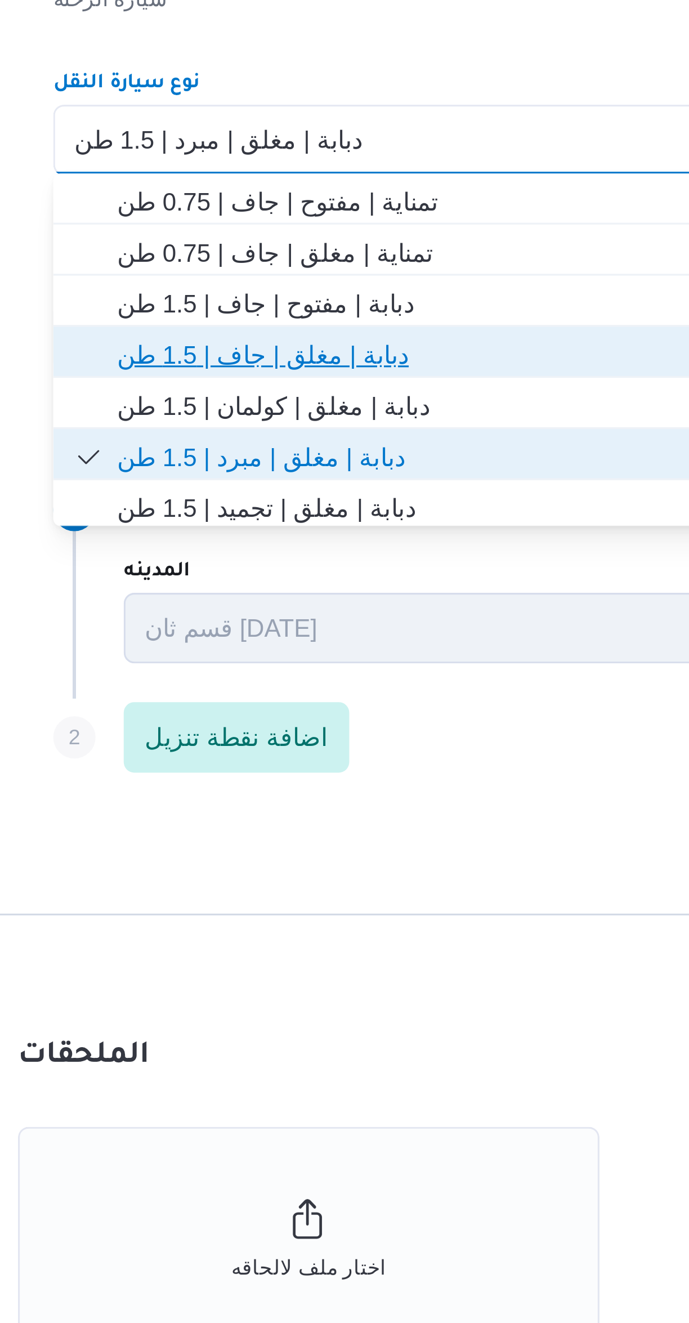
click at [232, 719] on span "دبابة | مغلق | جاف | 1.5 طن" at bounding box center [417, 716] width 401 height 14
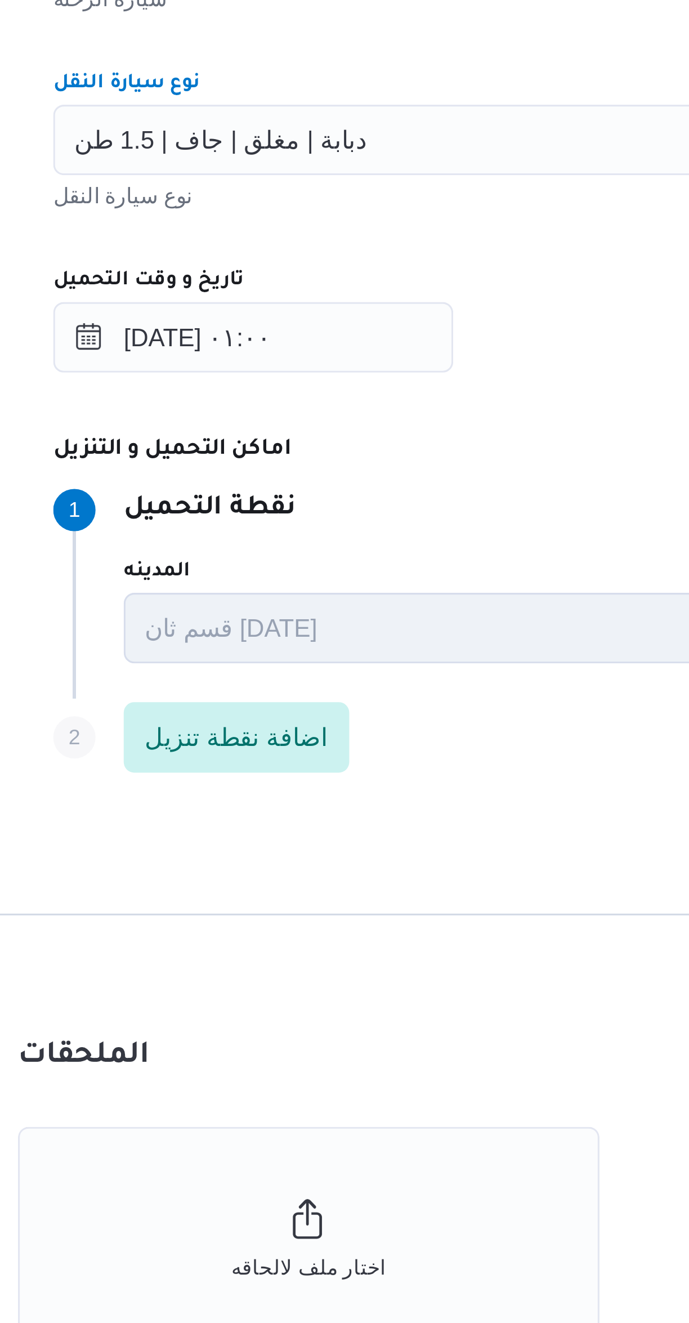
click at [345, 703] on div "٢٧/٠٨/٢٠٢٥ ٠١:٠٠" at bounding box center [411, 710] width 428 height 23
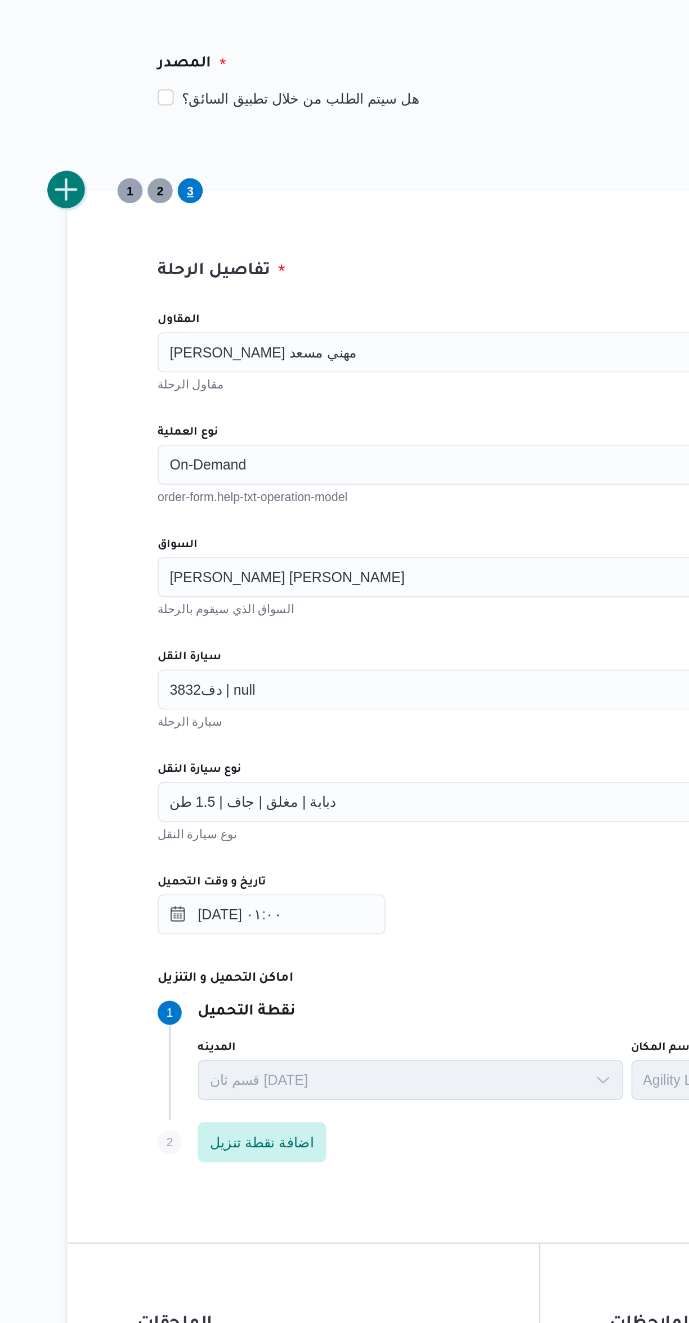
click at [147, 306] on button "add trip" at bounding box center [146, 304] width 23 height 23
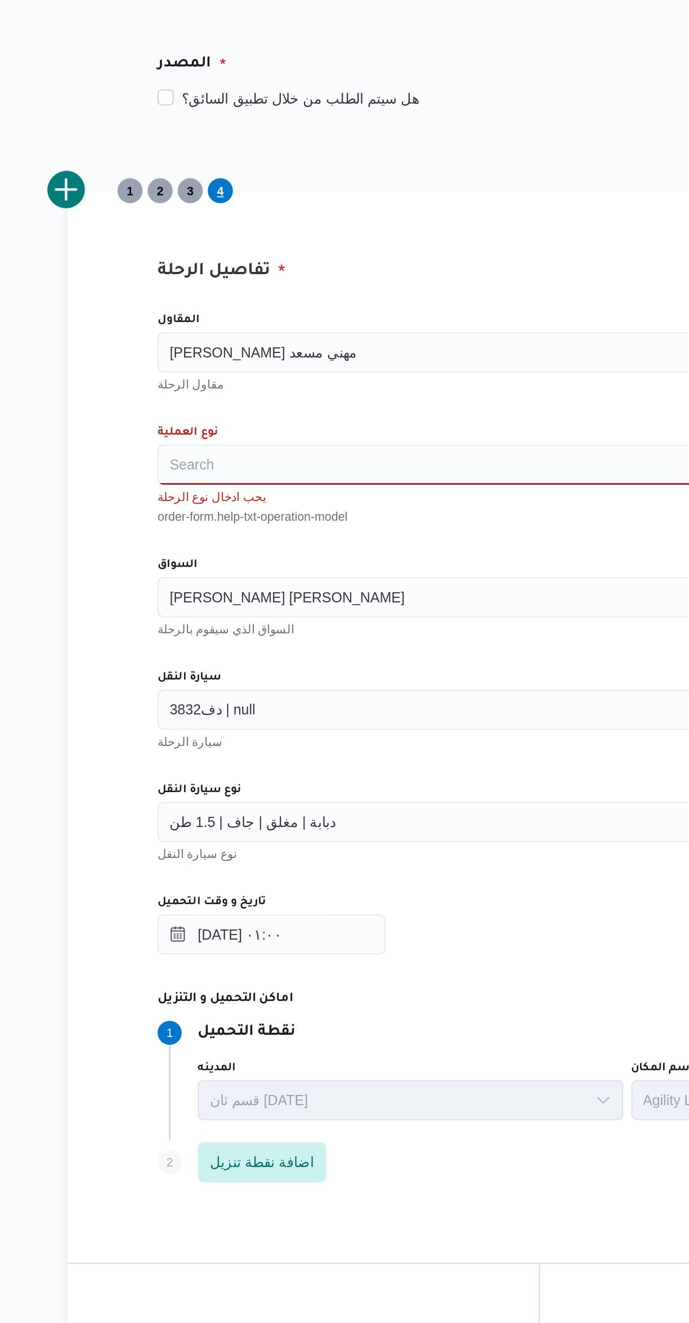
click at [224, 458] on div "Search" at bounding box center [411, 458] width 428 height 23
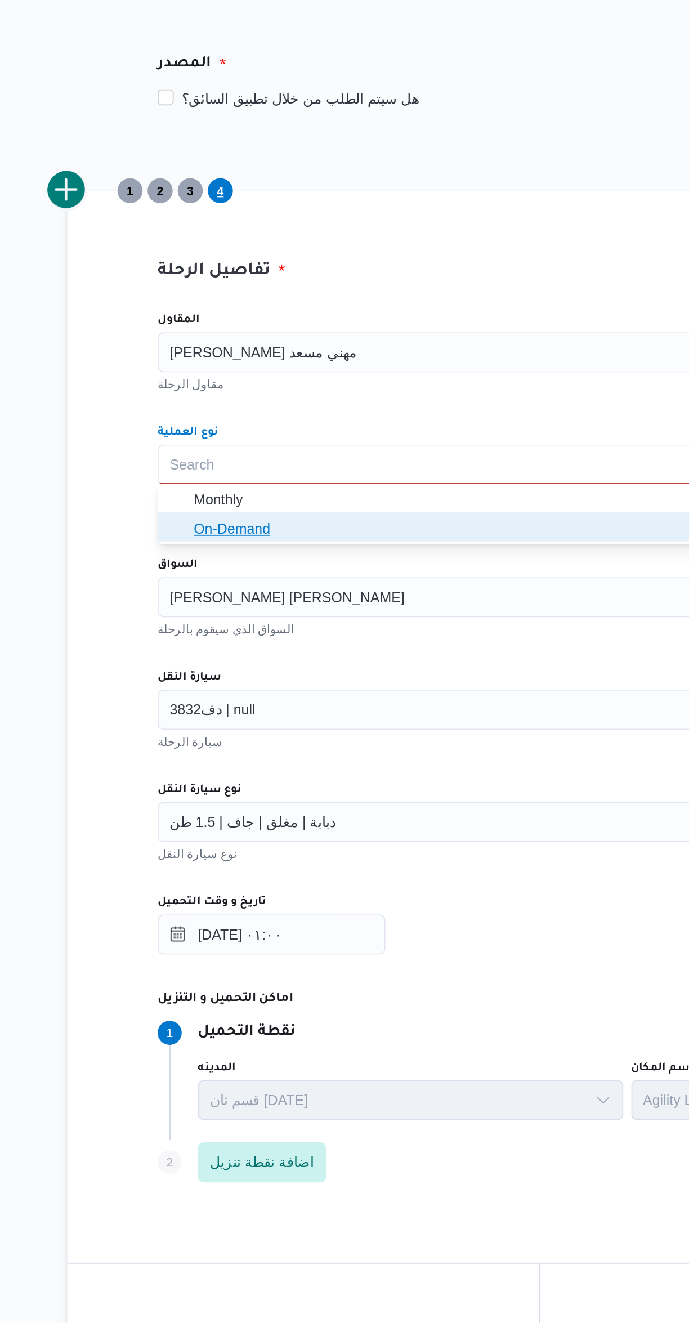
click at [208, 494] on icon "button" at bounding box center [208, 493] width 9 height 9
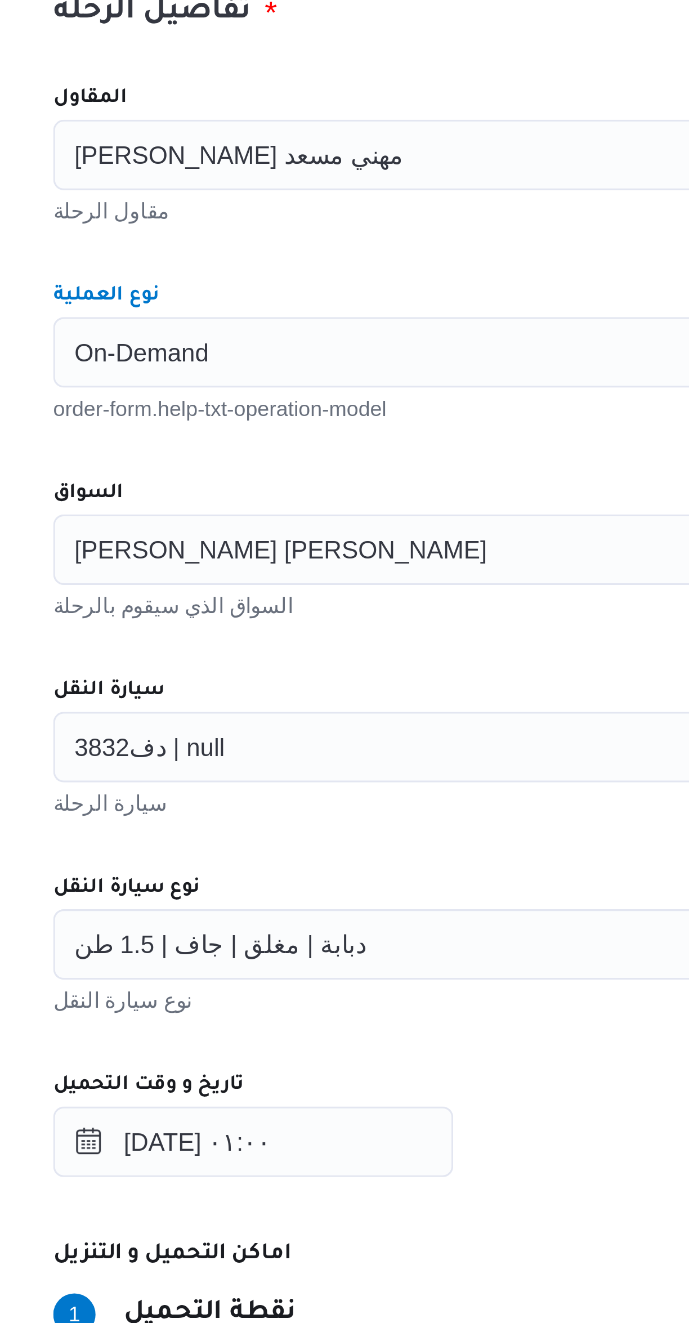
click at [255, 421] on div "المقاول راجح ضبع مهني مسعد مقاول الرحلة نوع العملية On-Demand Combo box. Select…" at bounding box center [411, 613] width 446 height 501
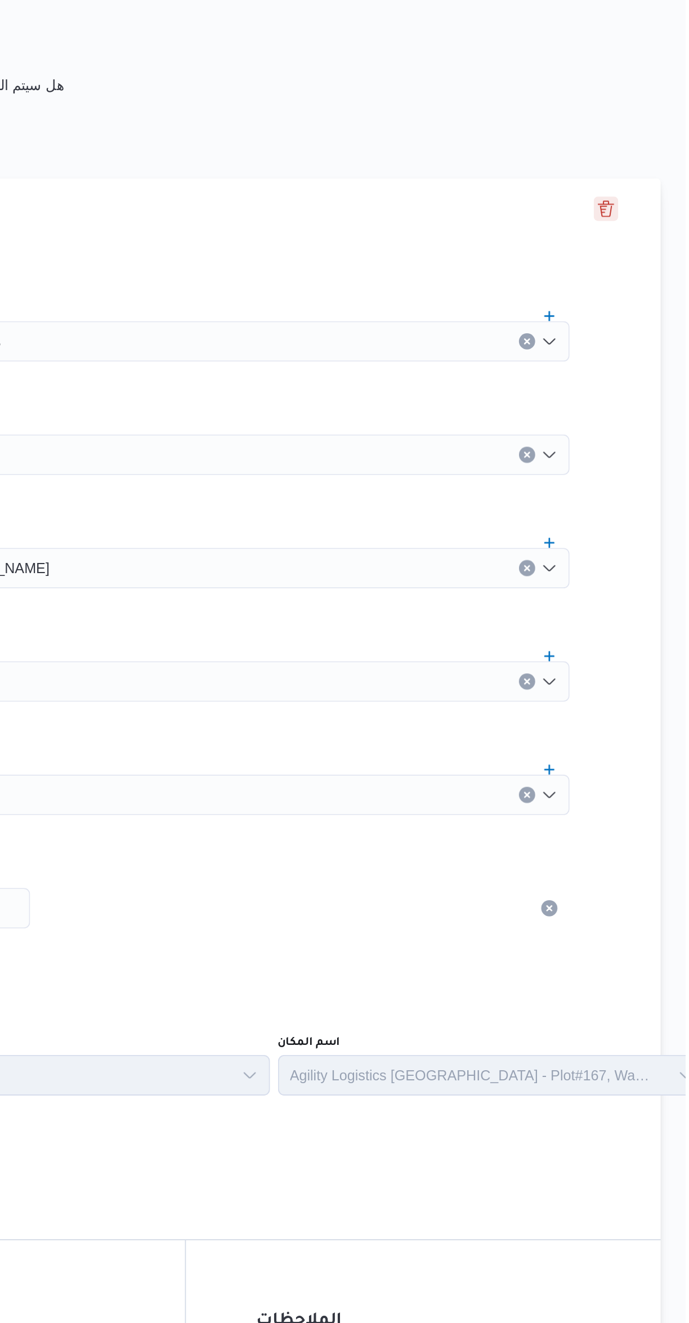
click at [639, 319] on button "Delete trip" at bounding box center [646, 321] width 14 height 14
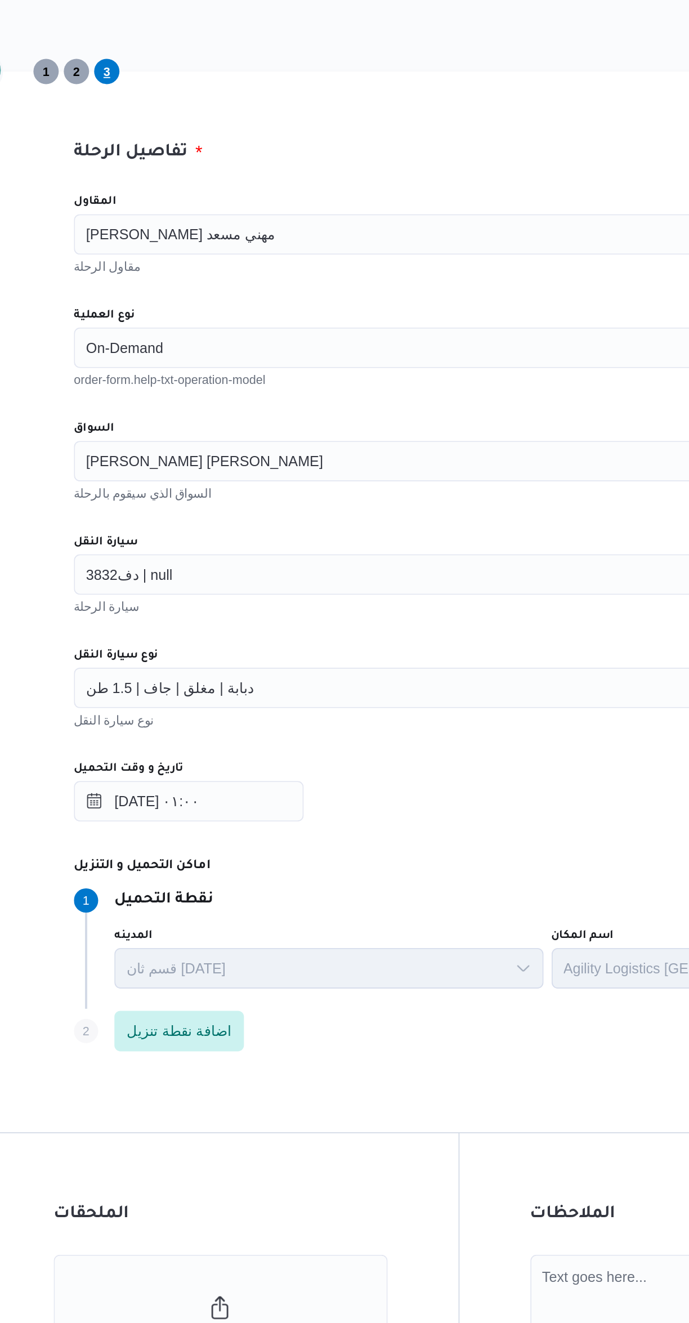
click at [287, 396] on div "راجح ضبع مهني مسعد" at bounding box center [411, 394] width 428 height 23
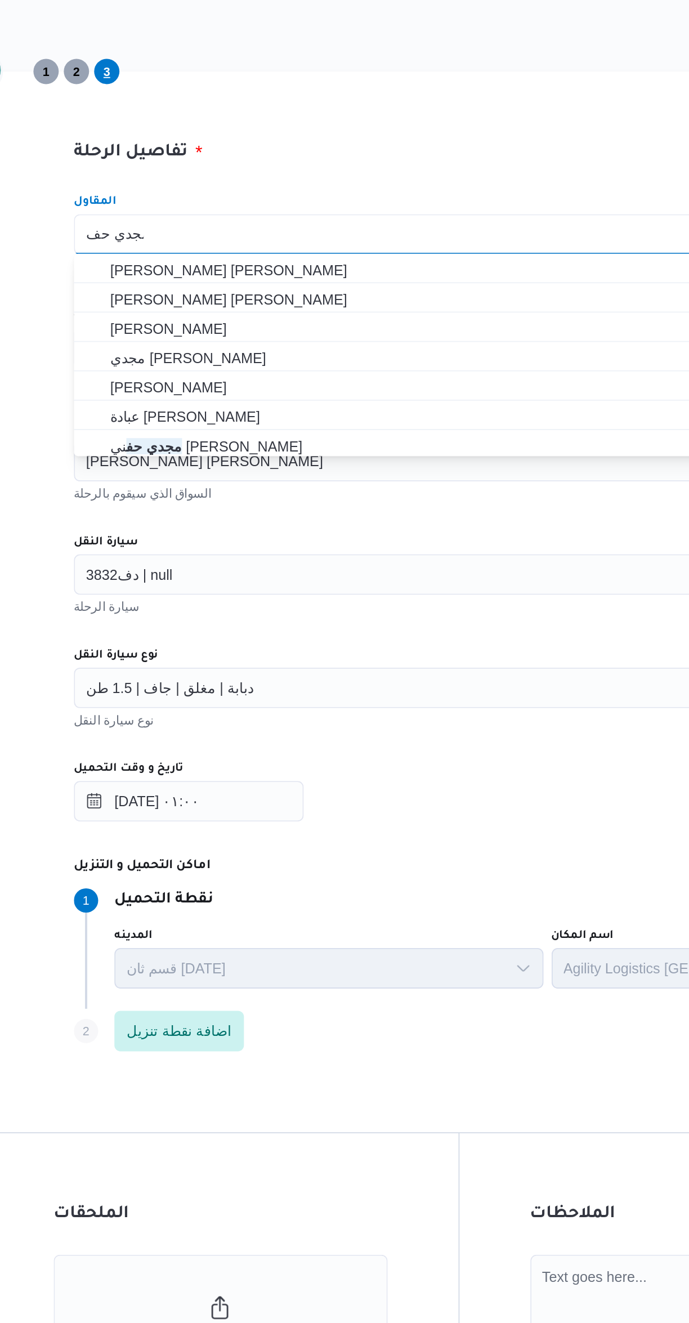
scroll to position [0, 0]
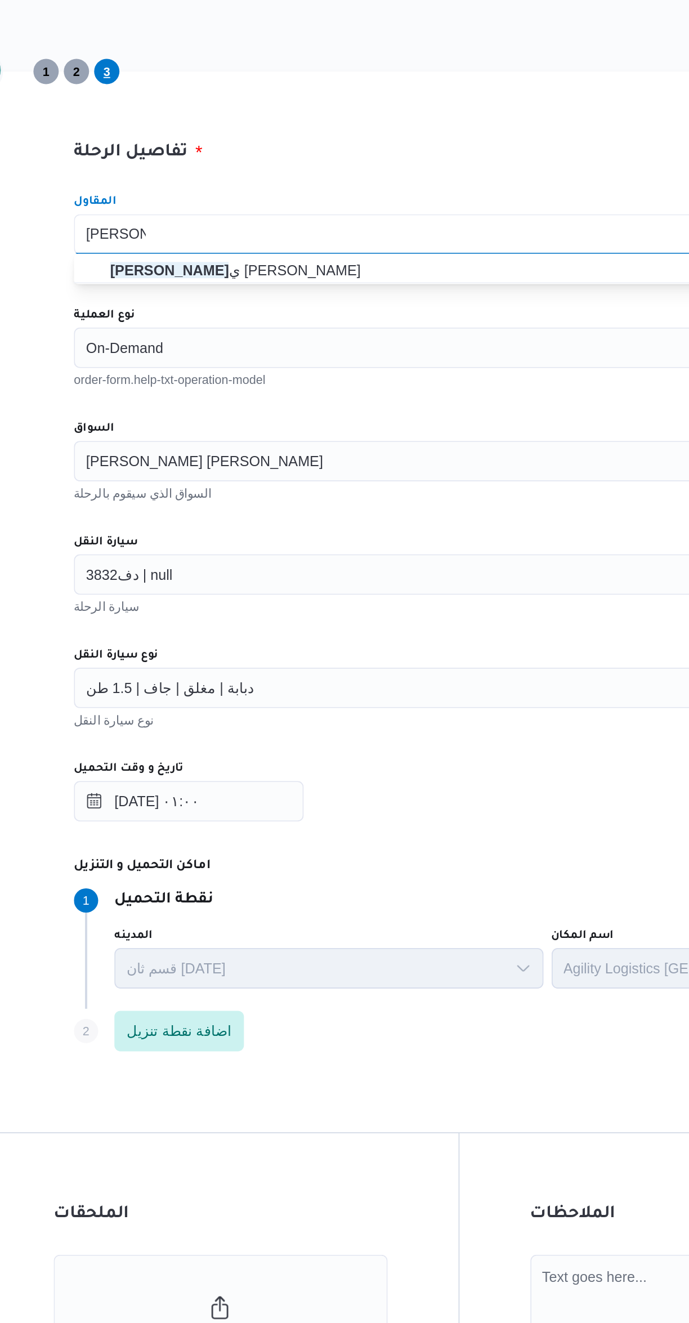
type input "مجدي حفن"
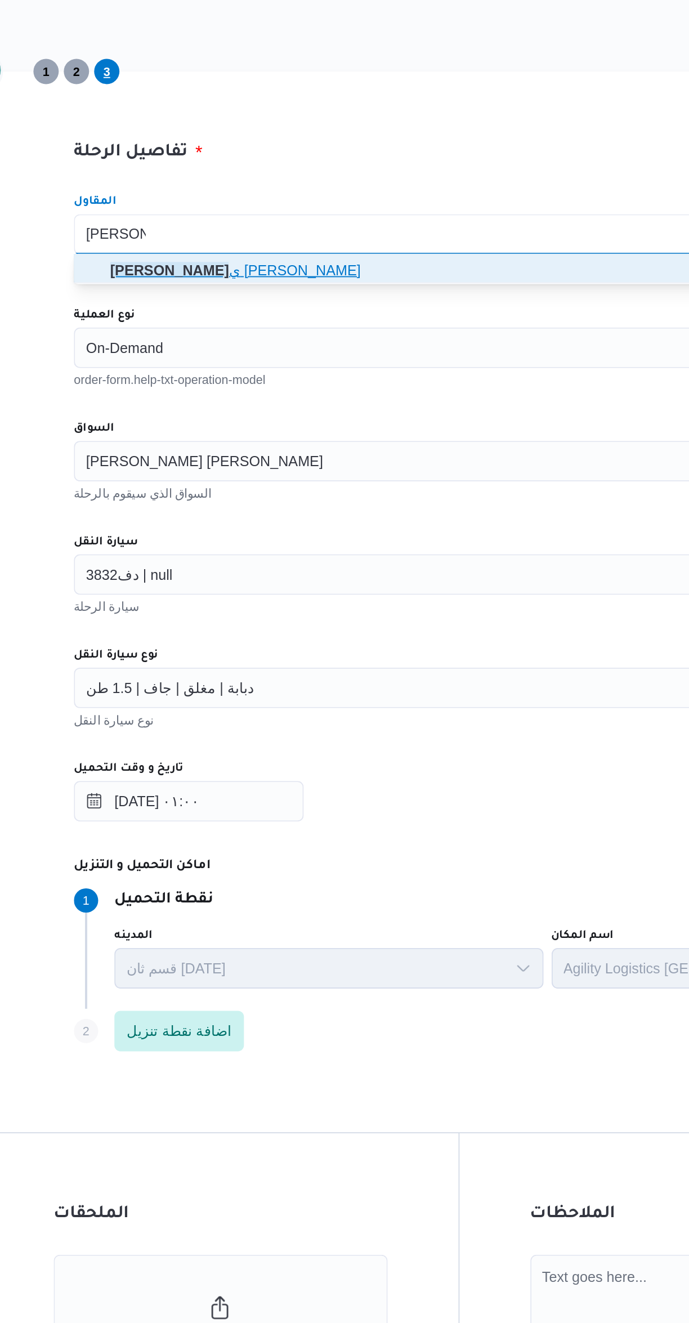
click at [229, 414] on span "مجدي حفن ي ابراهيم سالم" at bounding box center [417, 415] width 401 height 14
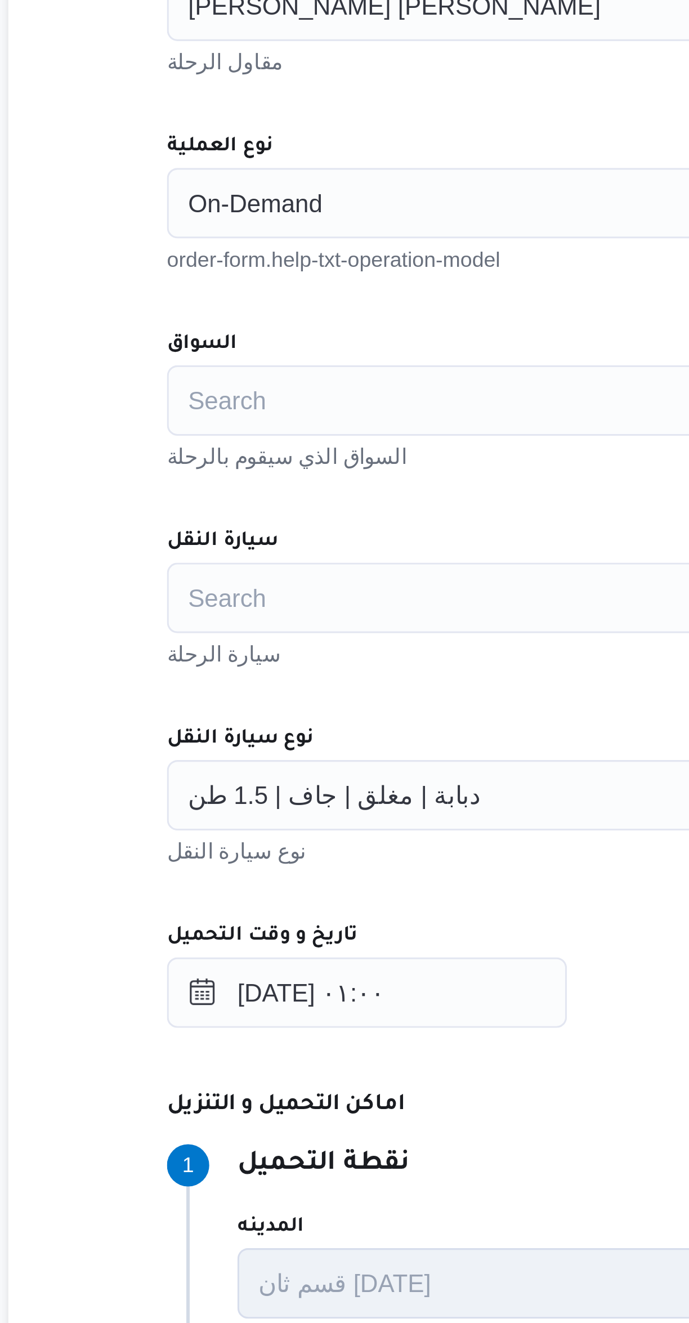
click at [229, 519] on div "Search" at bounding box center [411, 521] width 428 height 23
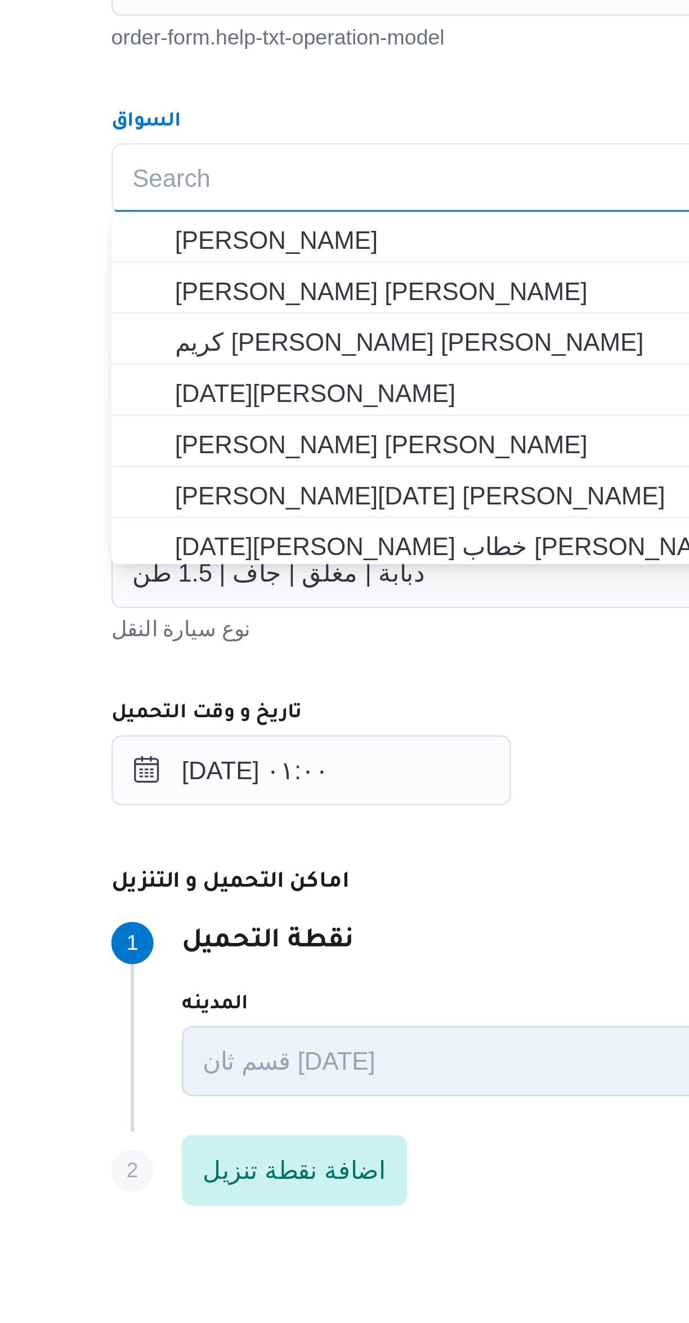
click at [229, 519] on div "Search Combo box. Selected. Combo box input. Search. Type some text or, to disp…" at bounding box center [411, 521] width 428 height 23
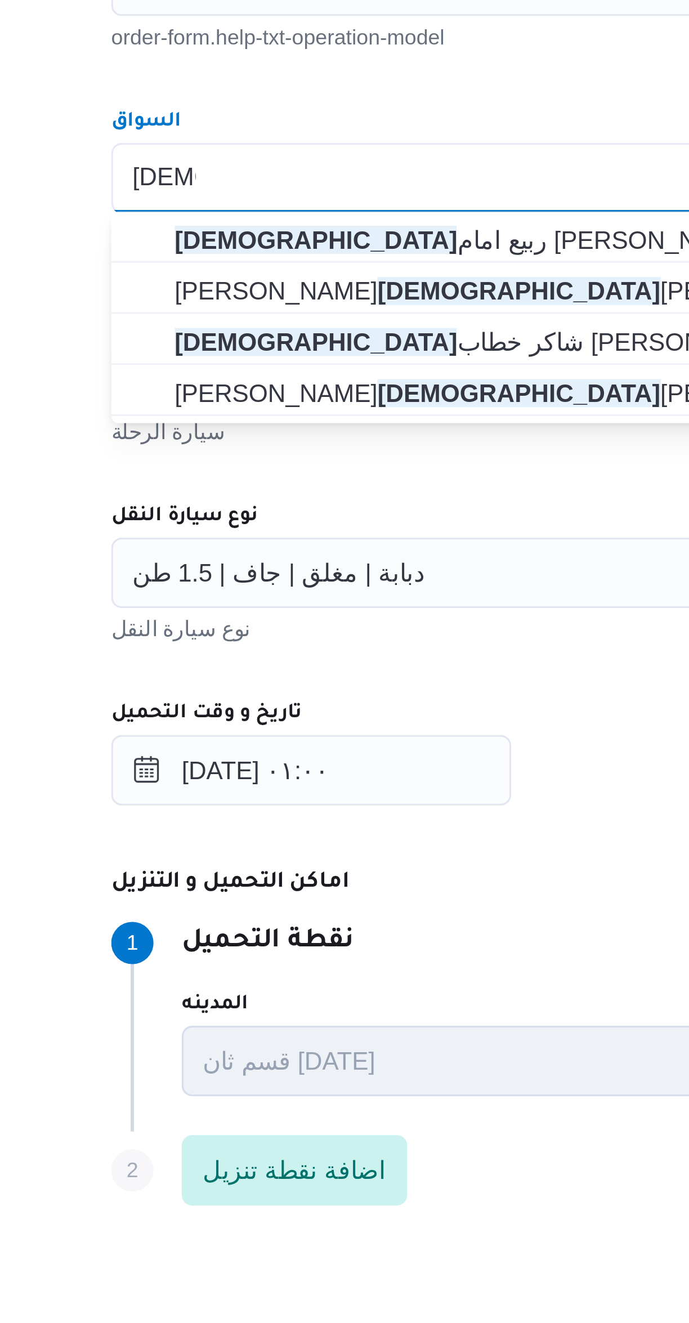
type input "رمضان"
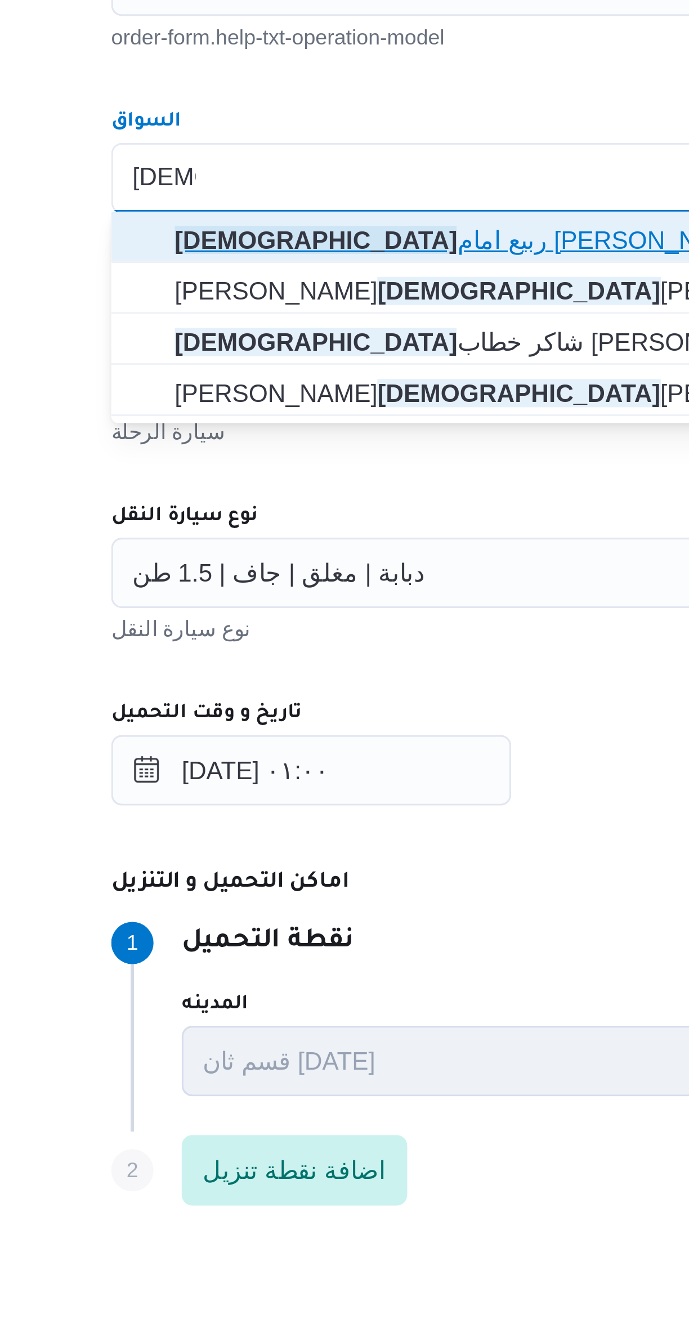
click at [236, 540] on span "رمضان ربيع امام ابراهيم سعداوي" at bounding box center [417, 541] width 401 height 14
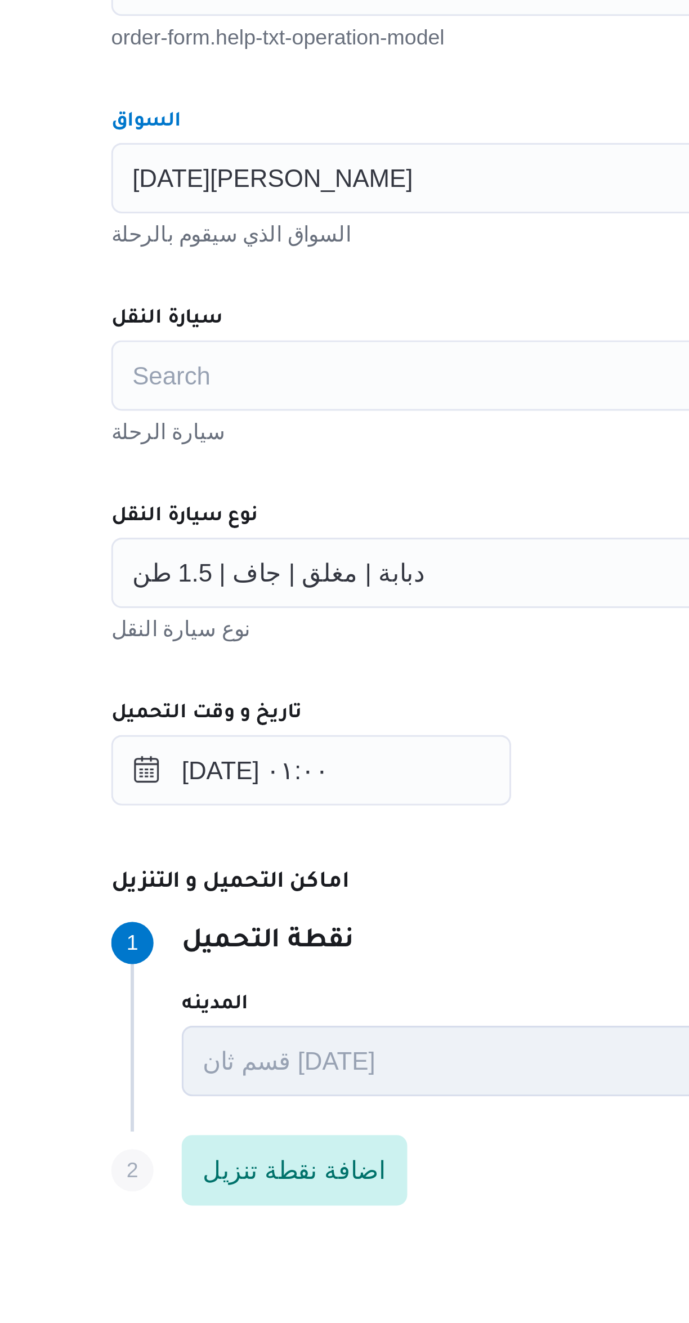
click at [227, 585] on div "Search" at bounding box center [411, 584] width 428 height 23
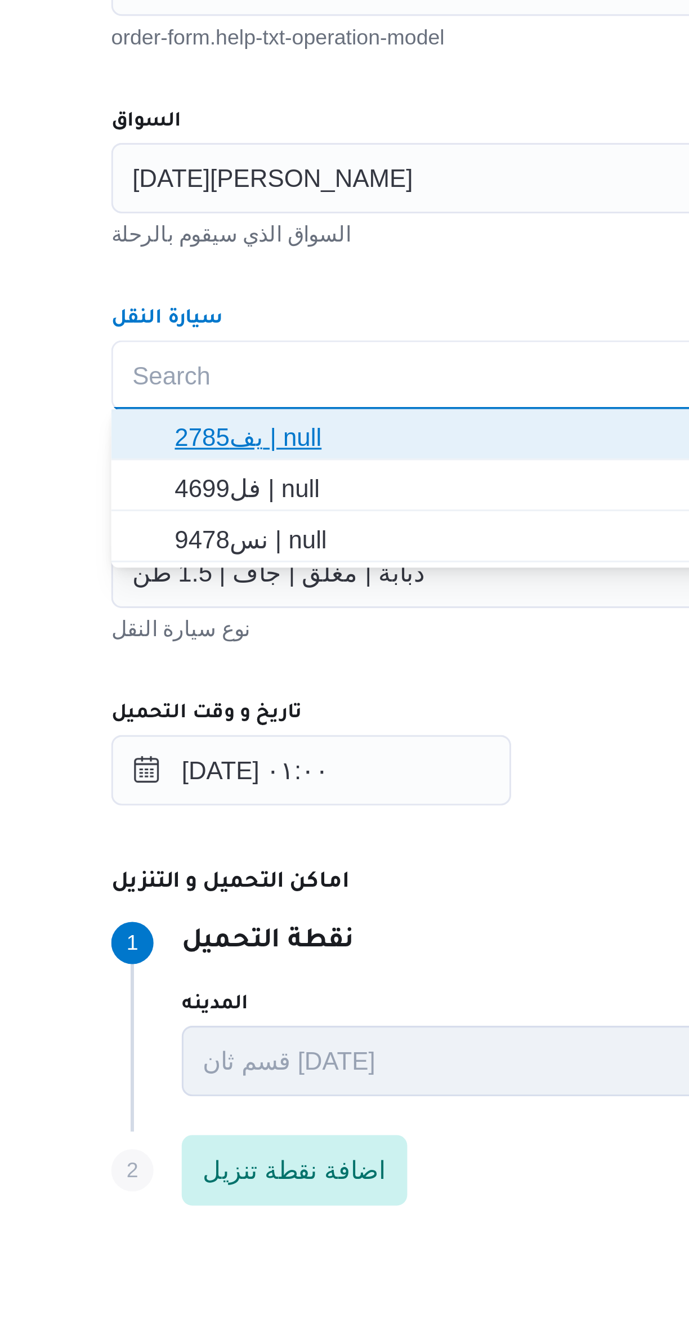
click at [218, 606] on span "يف2785 | null" at bounding box center [417, 604] width 401 height 14
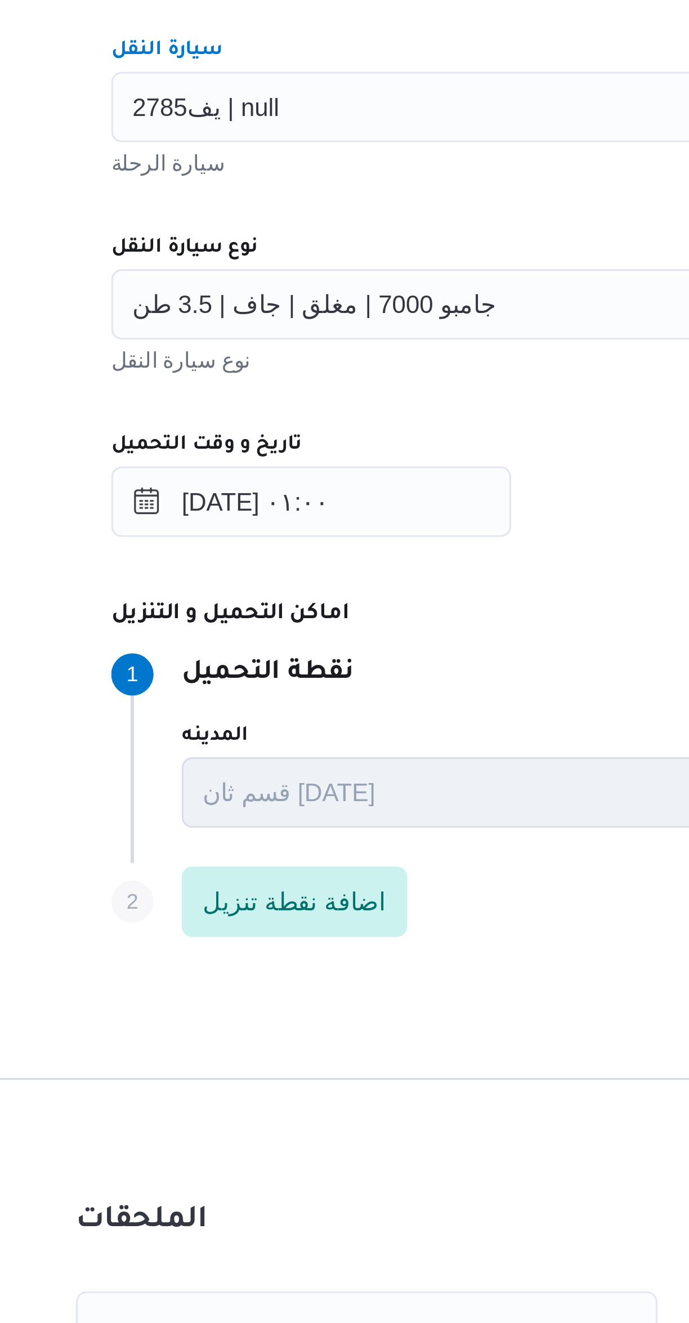
click at [234, 653] on div "جامبو 7000 | مغلق | جاف | 3.5 طن" at bounding box center [411, 647] width 428 height 23
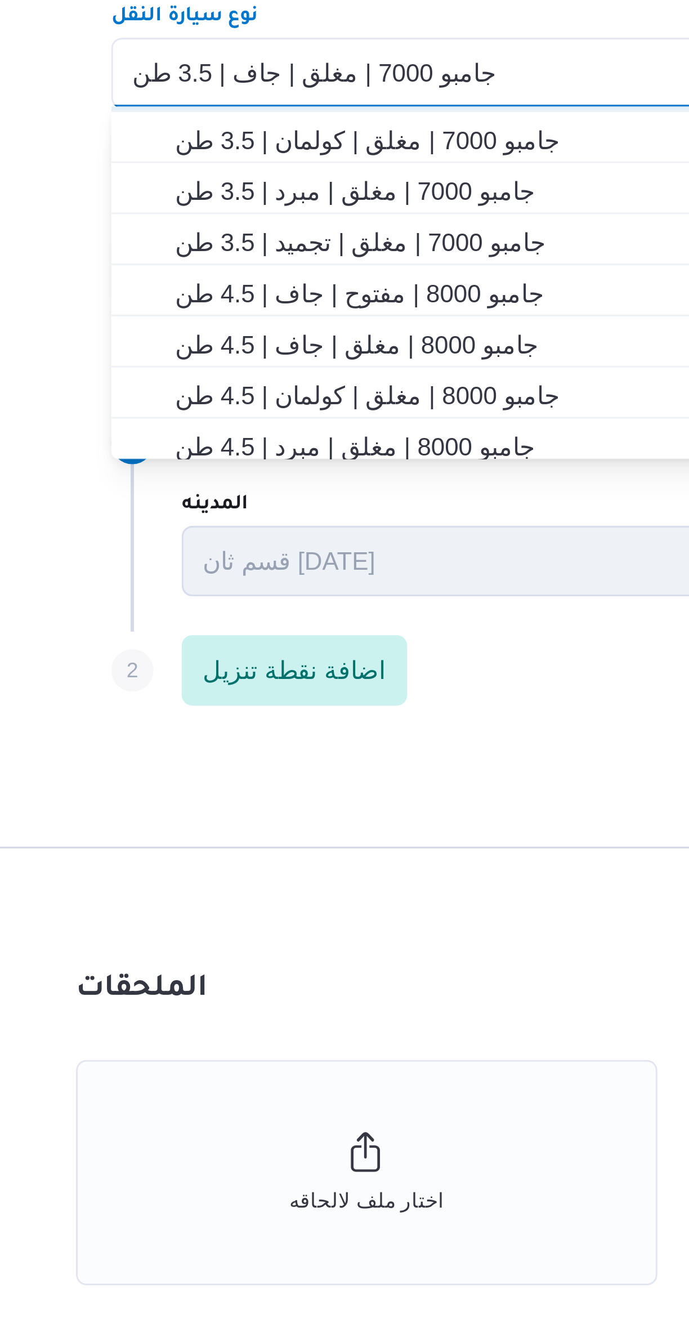
scroll to position [237, 0]
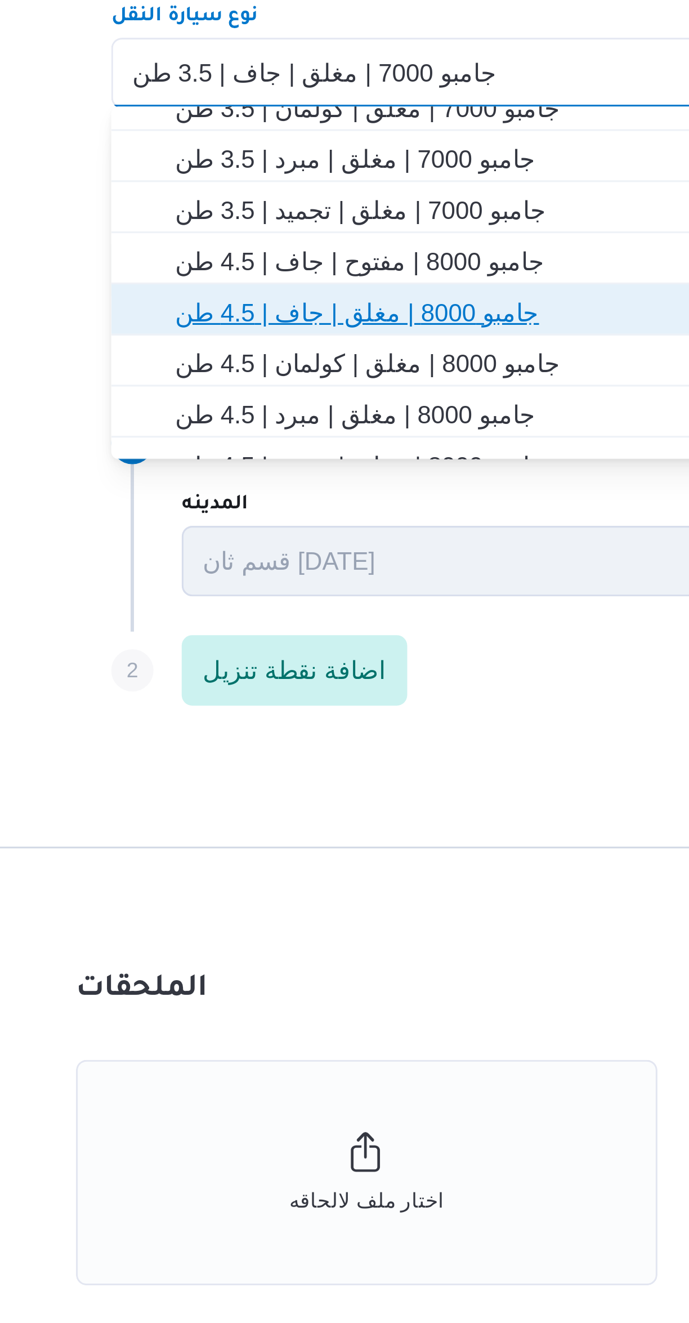
click at [239, 727] on span "جامبو 8000 | مغلق | جاف | 4.5 طن" at bounding box center [417, 724] width 401 height 14
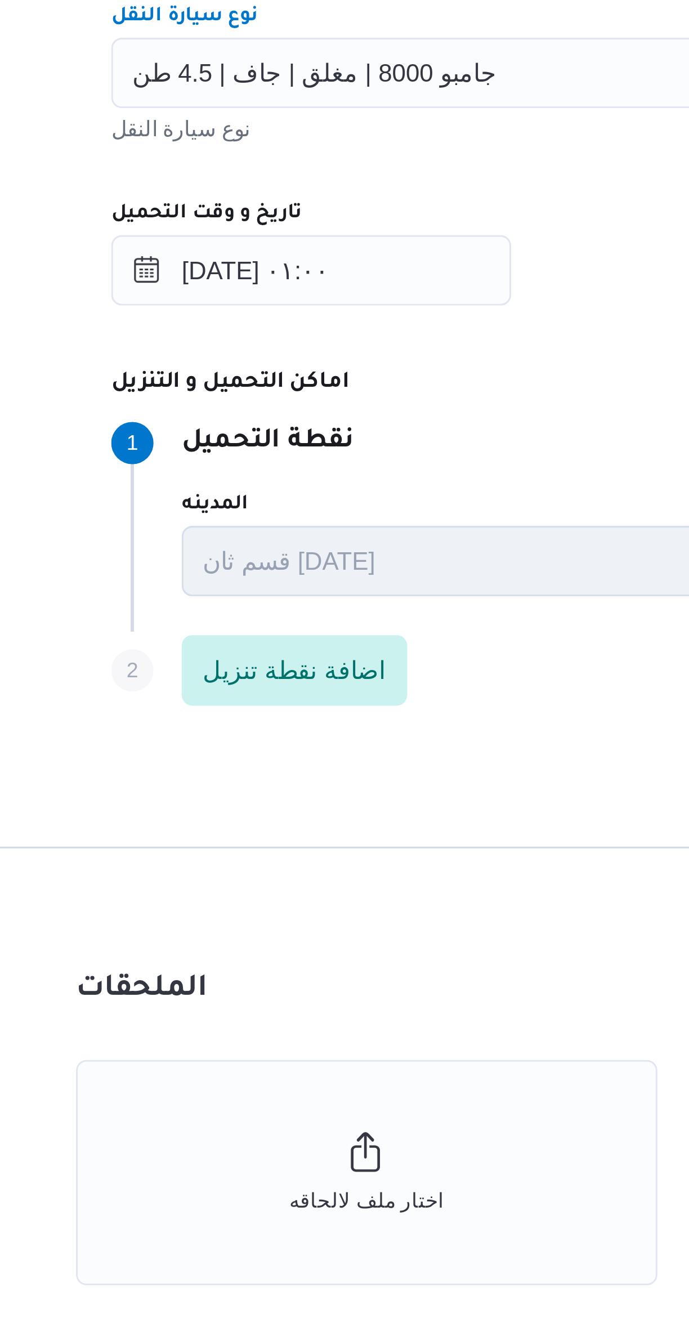
click at [343, 720] on div "٢٧/٠٨/٢٠٢٥ ٠١:٠٠" at bounding box center [411, 710] width 428 height 23
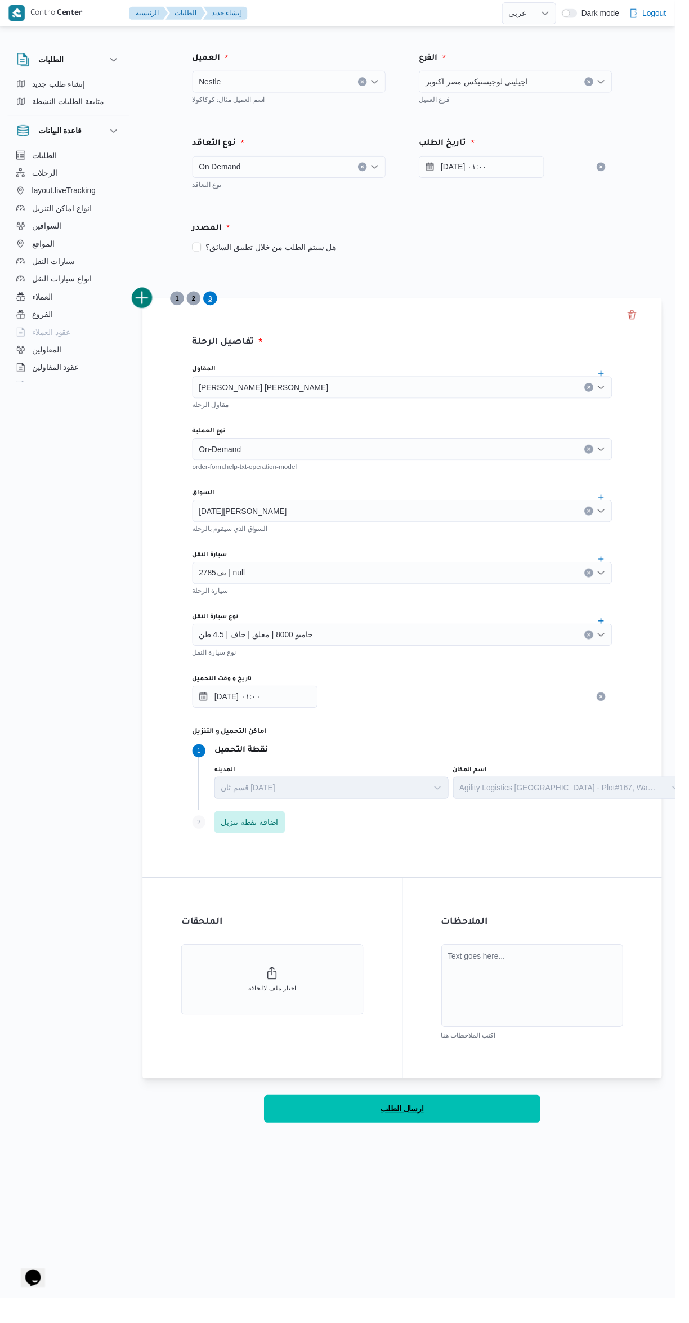
click at [476, 1141] on button "ارسال الطلب" at bounding box center [411, 1130] width 282 height 28
select select "ar"
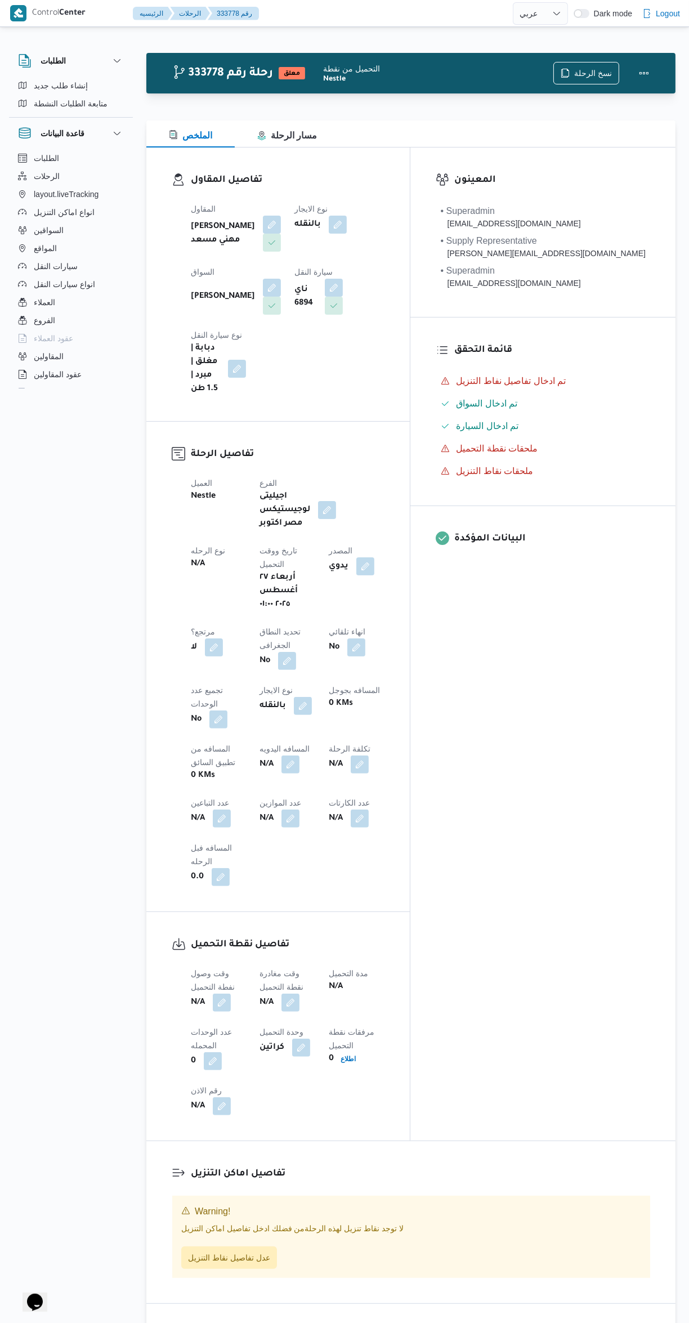
select select "ar"
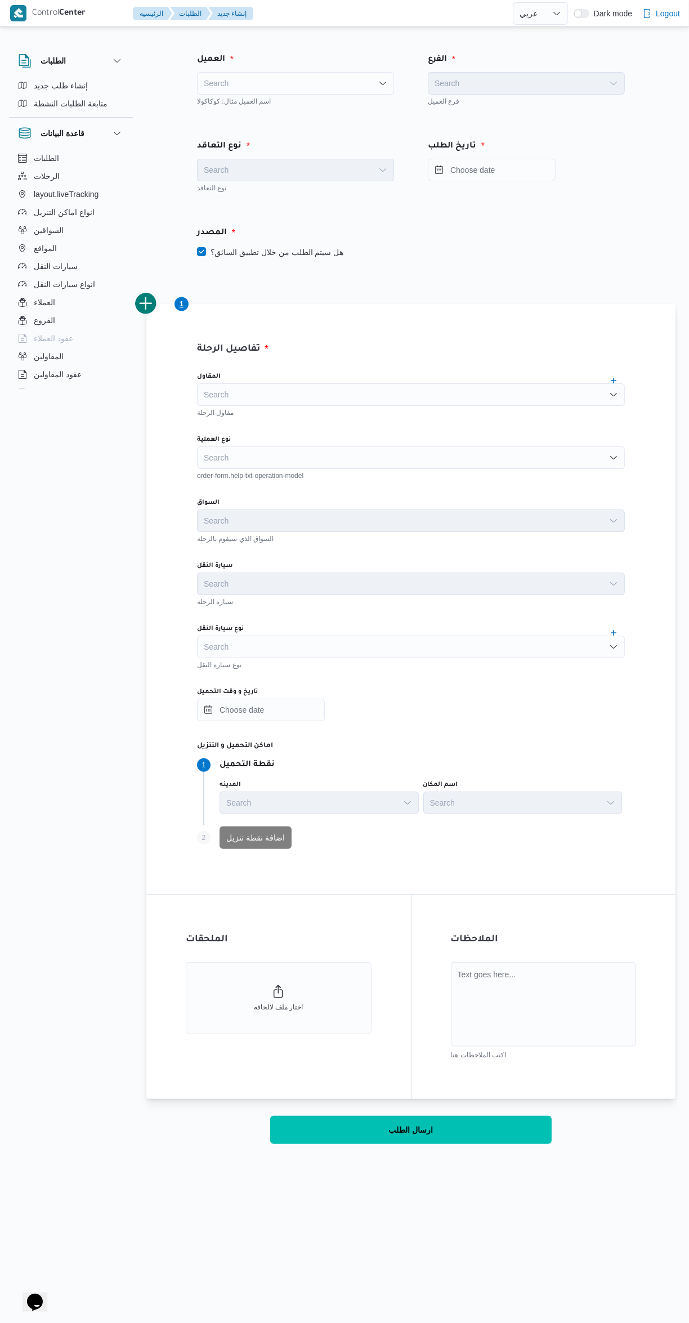
click at [276, 75] on div "Search" at bounding box center [295, 83] width 197 height 23
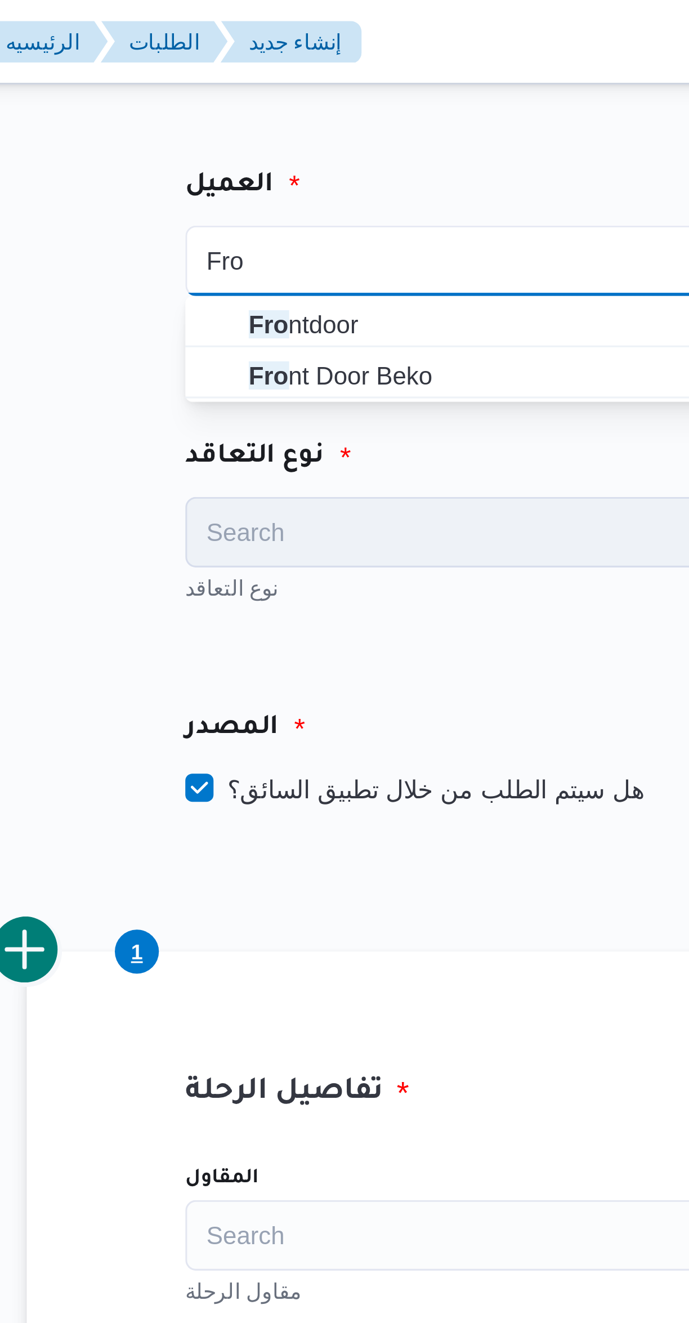
type input "Fro"
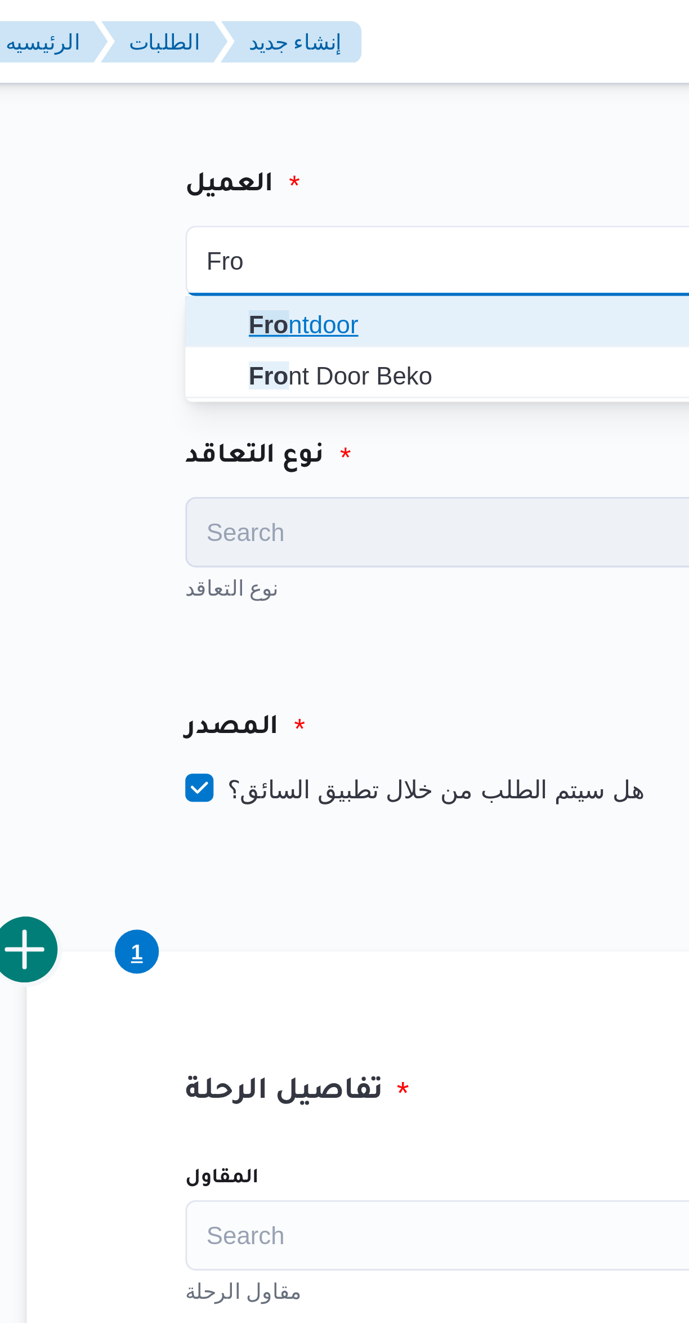
click at [222, 102] on mark "Fro" at bounding box center [223, 103] width 13 height 9
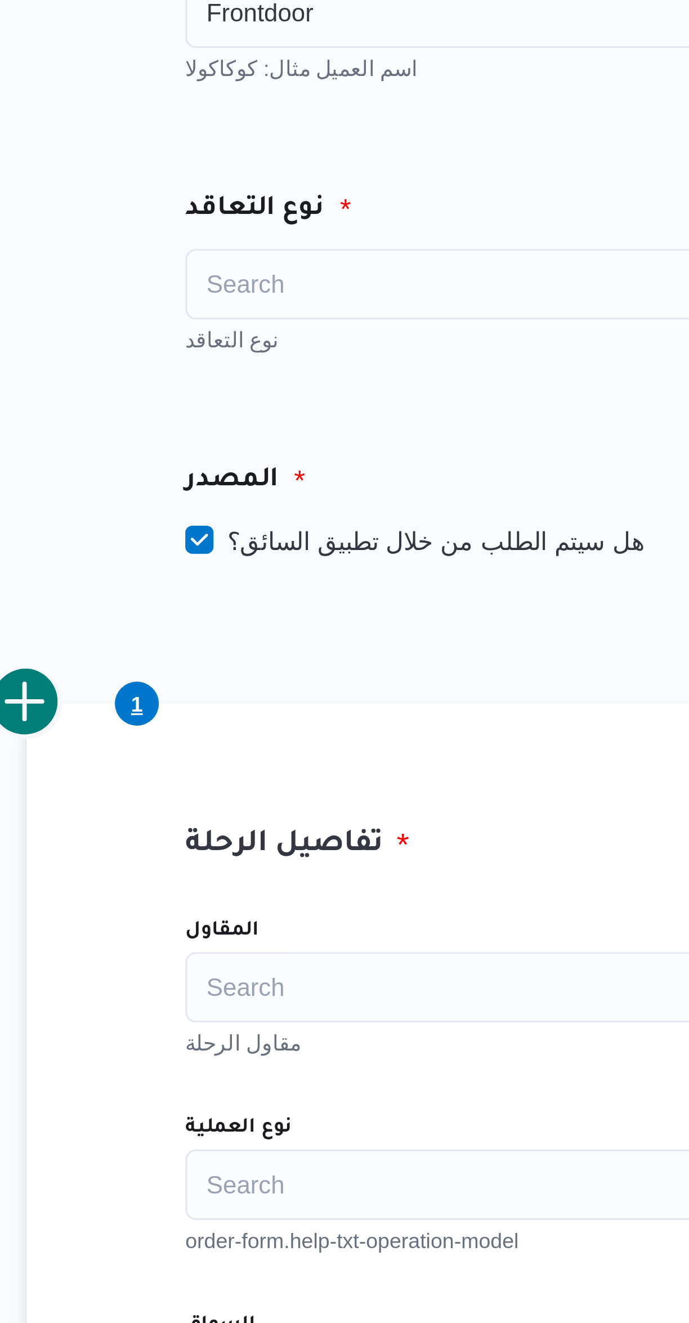
click at [217, 168] on div "Search" at bounding box center [295, 170] width 197 height 23
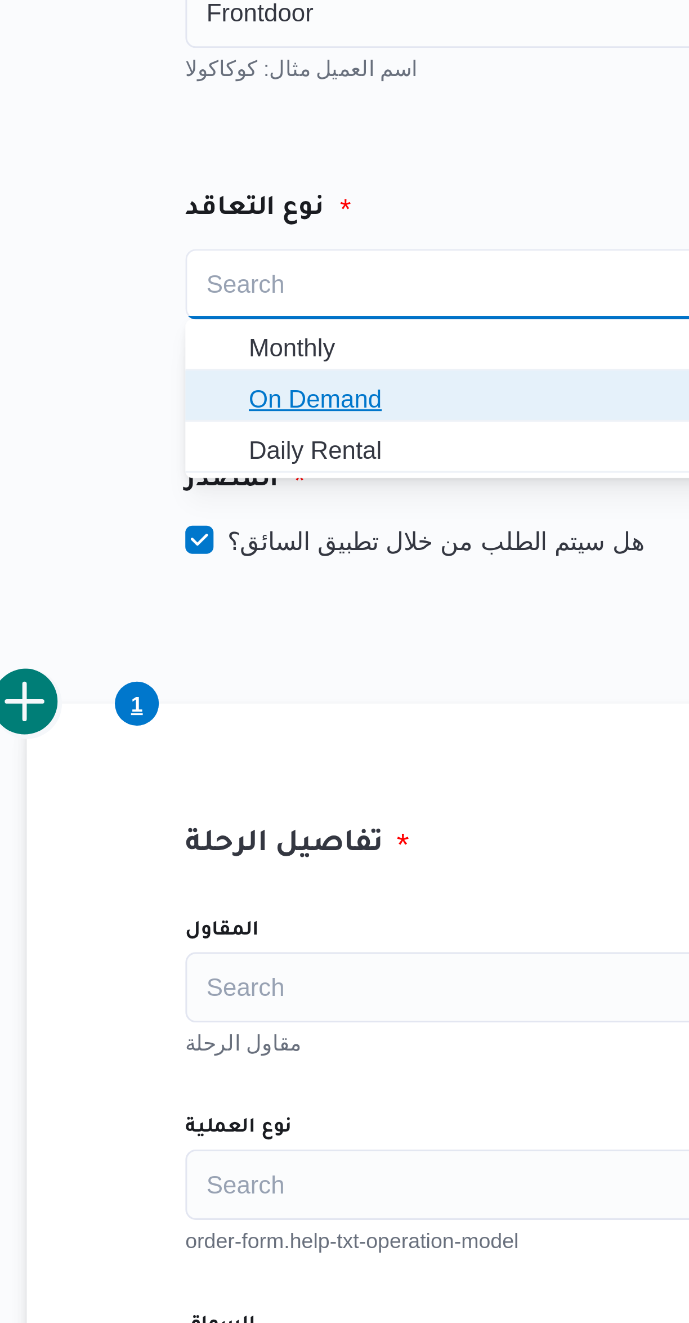
click at [217, 206] on span "On Demand" at bounding box center [302, 207] width 170 height 14
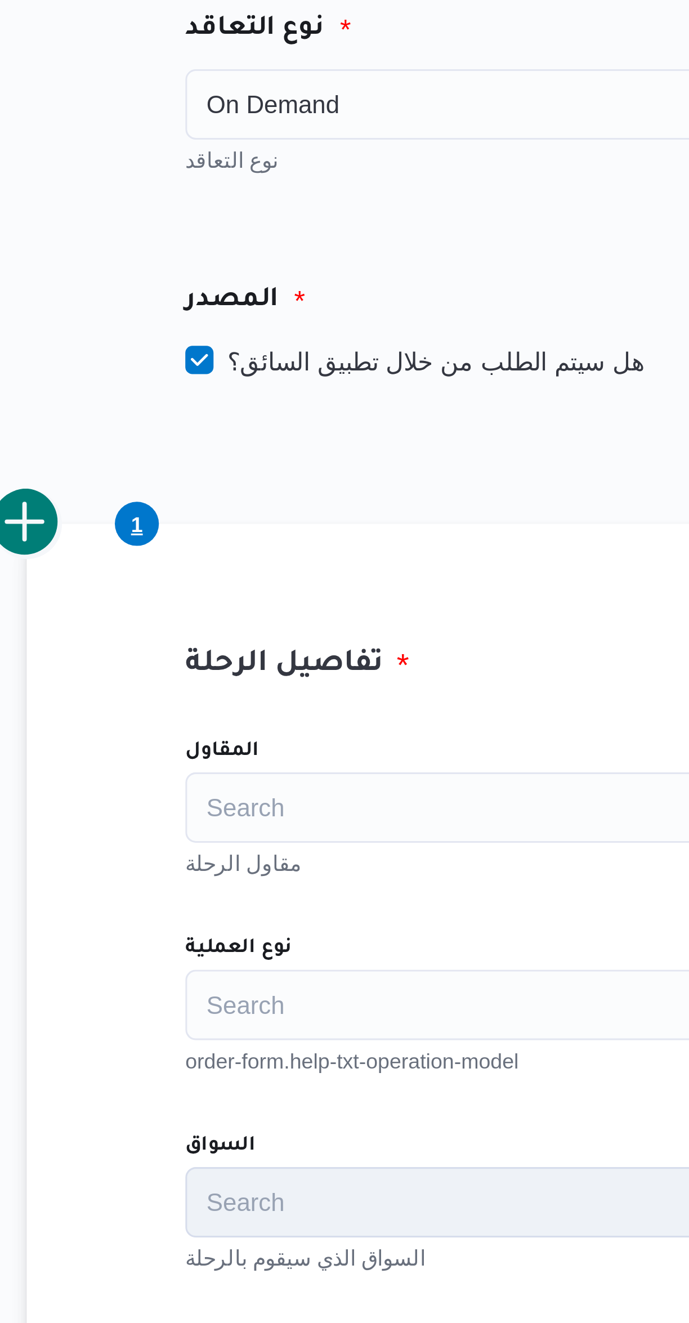
click at [225, 258] on label "هل سيتم الطلب من خلال تطبيق السائق؟" at bounding box center [270, 253] width 146 height 14
checkbox input "false"
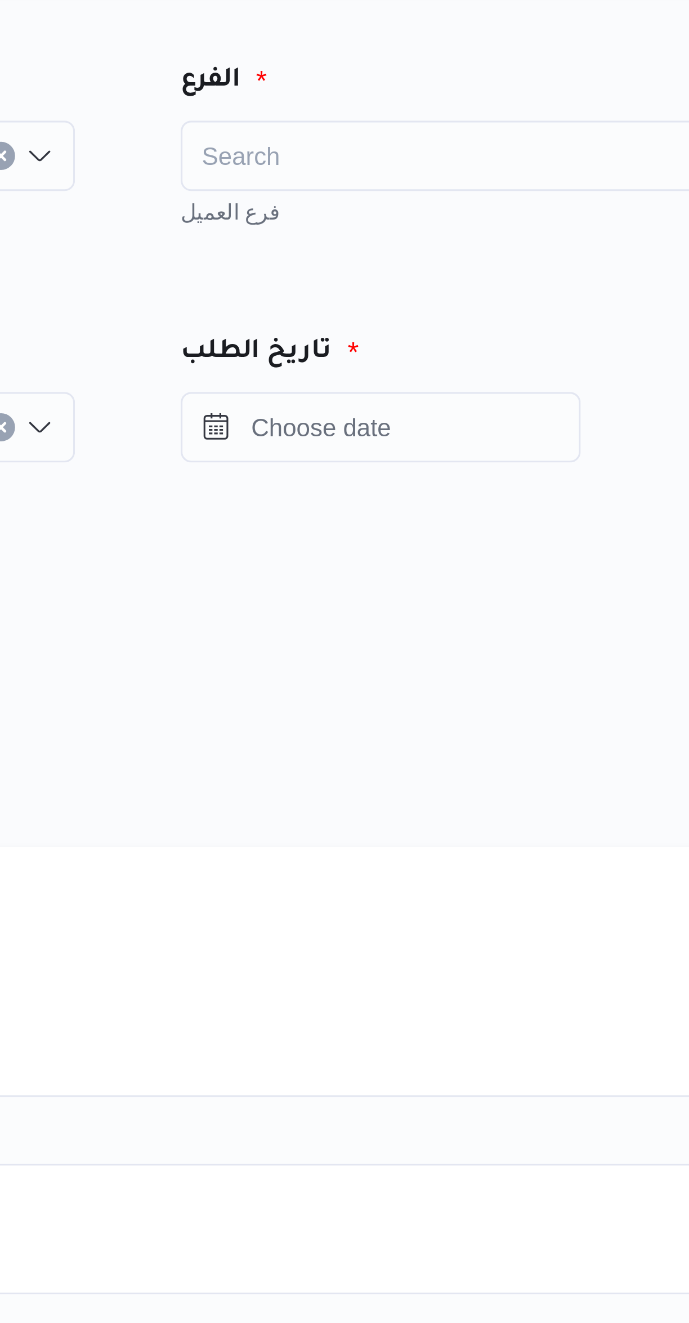
click at [463, 77] on div "Search" at bounding box center [526, 83] width 197 height 23
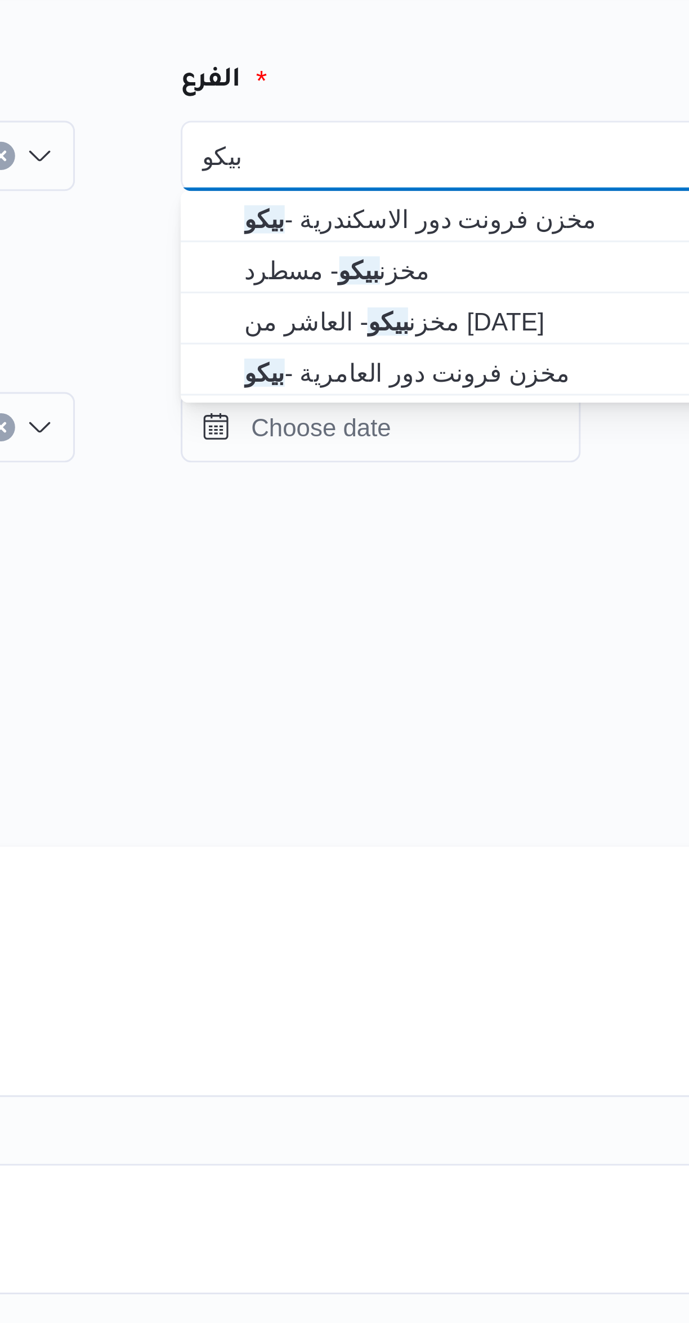
type input "بيكو"
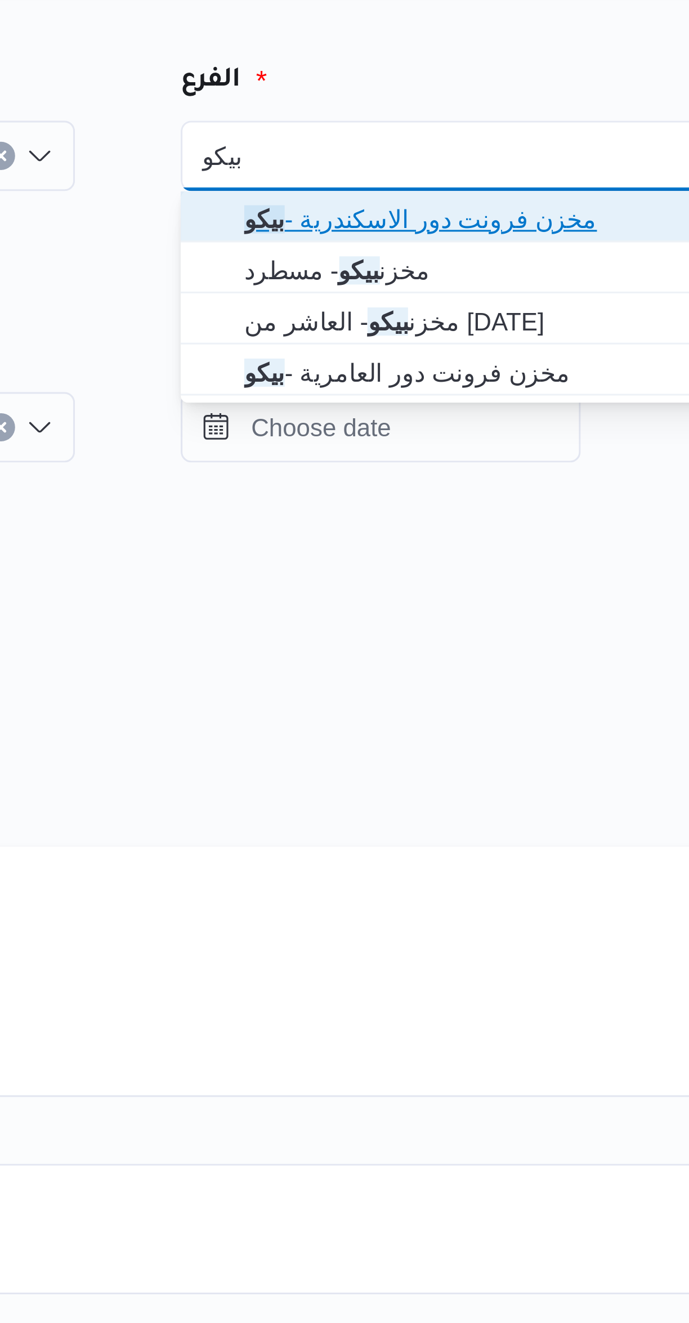
click at [454, 103] on mark "بيكو" at bounding box center [454, 103] width 13 height 9
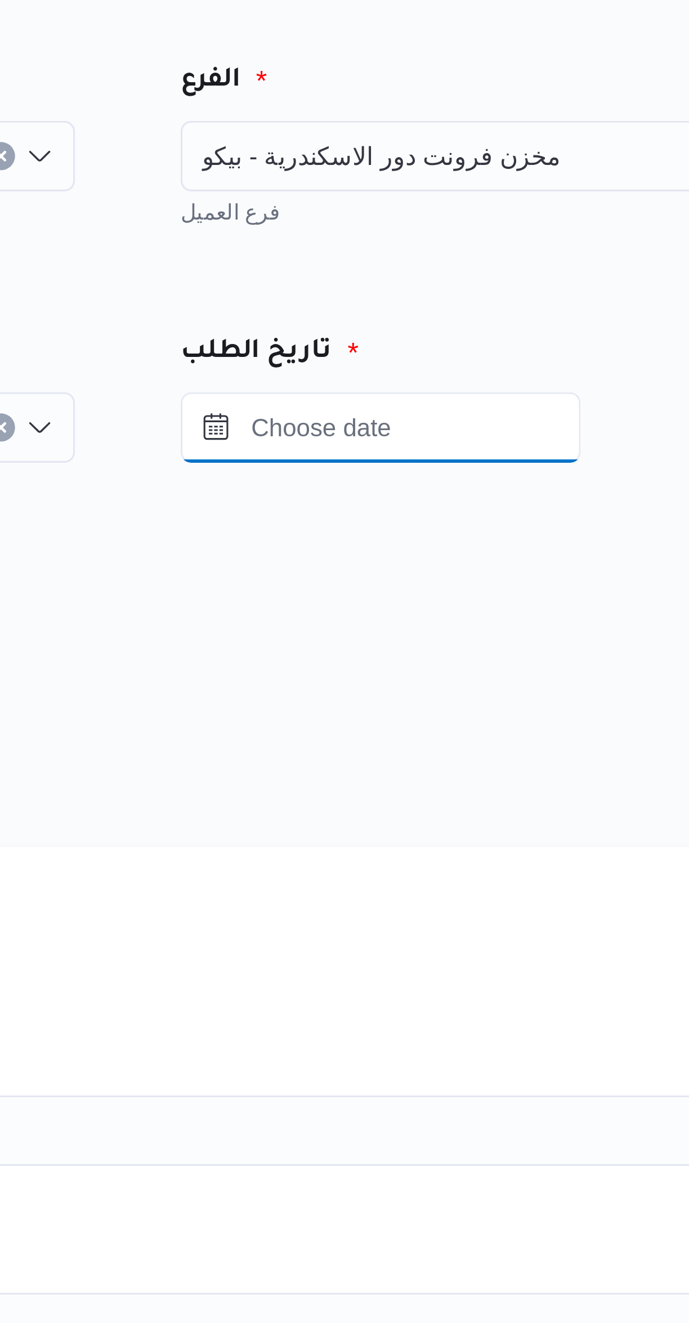
click at [471, 171] on input "Press the down key to open a popover containing a calendar." at bounding box center [492, 170] width 128 height 23
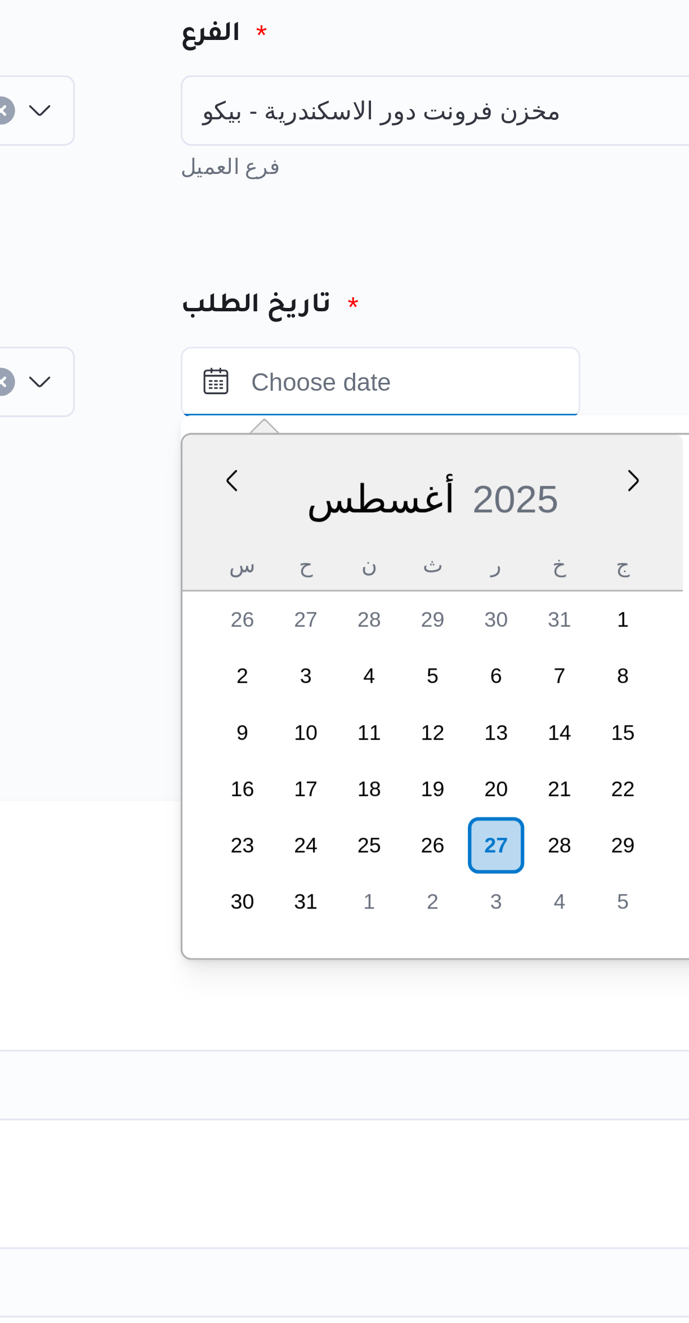
scroll to position [476, 0]
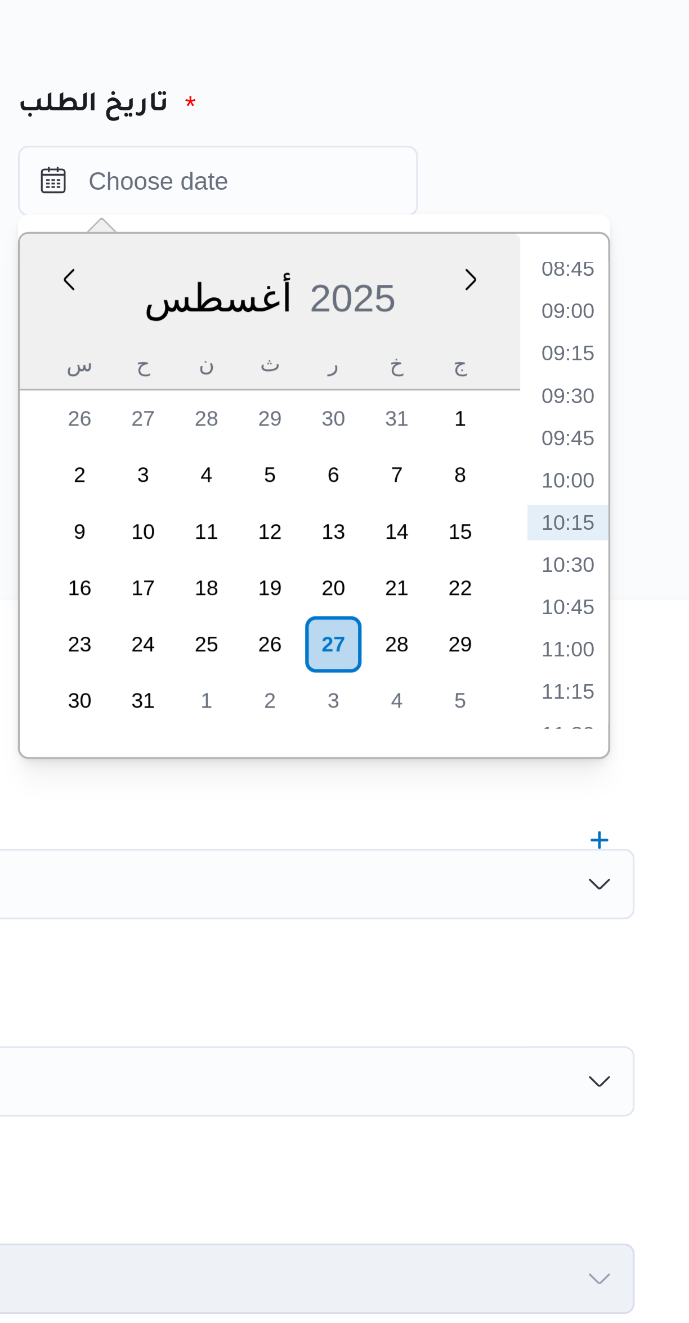
click at [599, 211] on li "09:00" at bounding box center [604, 211] width 26 height 11
type input "٢٧/٠٨/٢٠٢٥ ٠٩:٠٠"
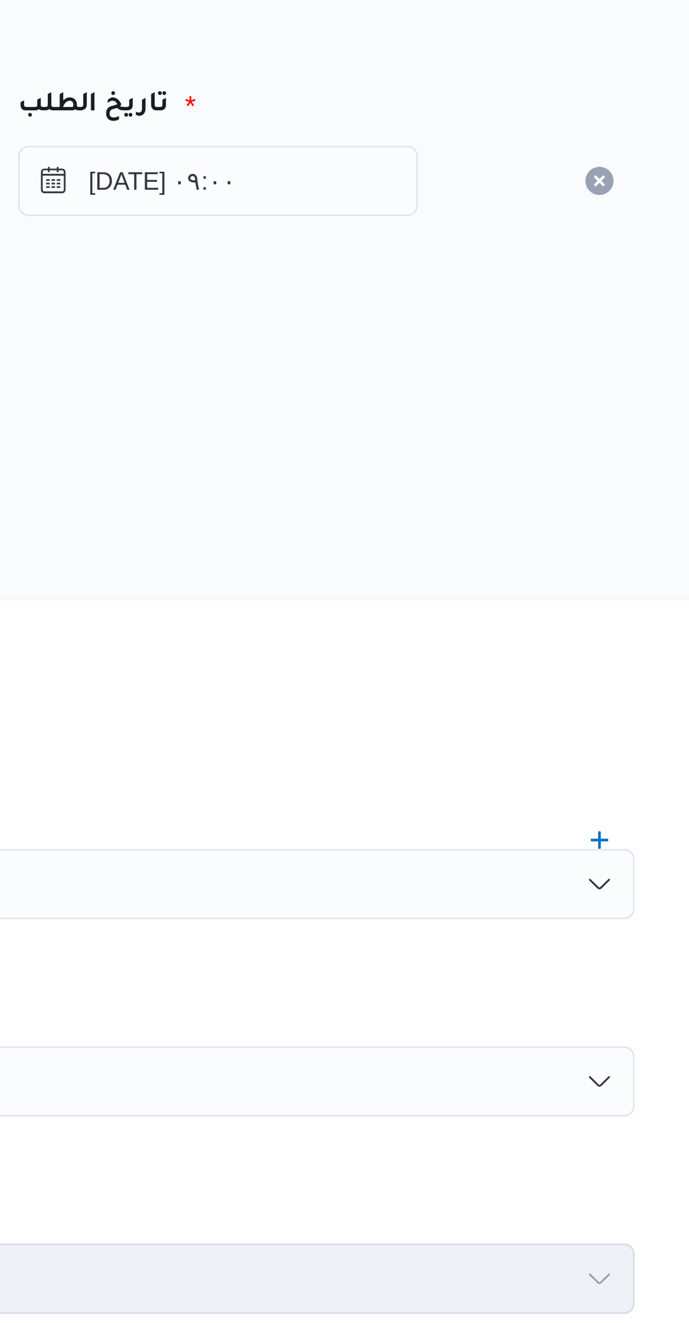
click at [499, 231] on div "المصدر" at bounding box center [410, 233] width 441 height 27
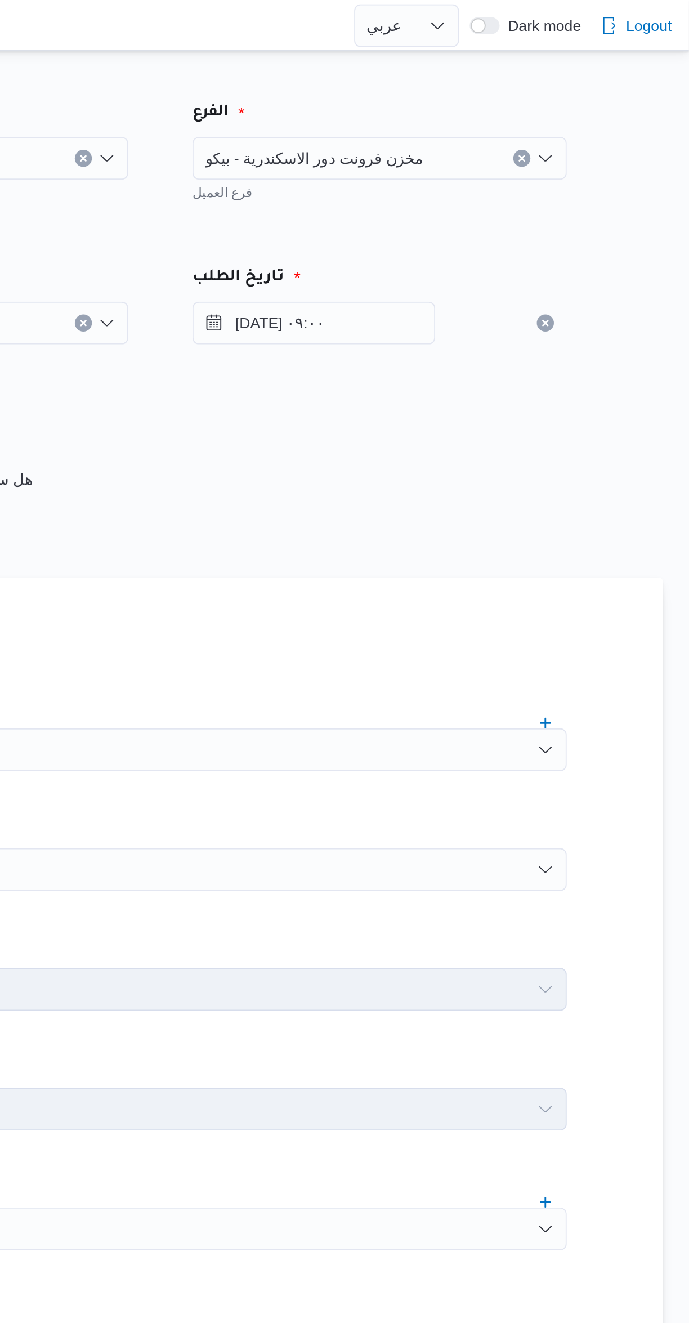
scroll to position [0, 0]
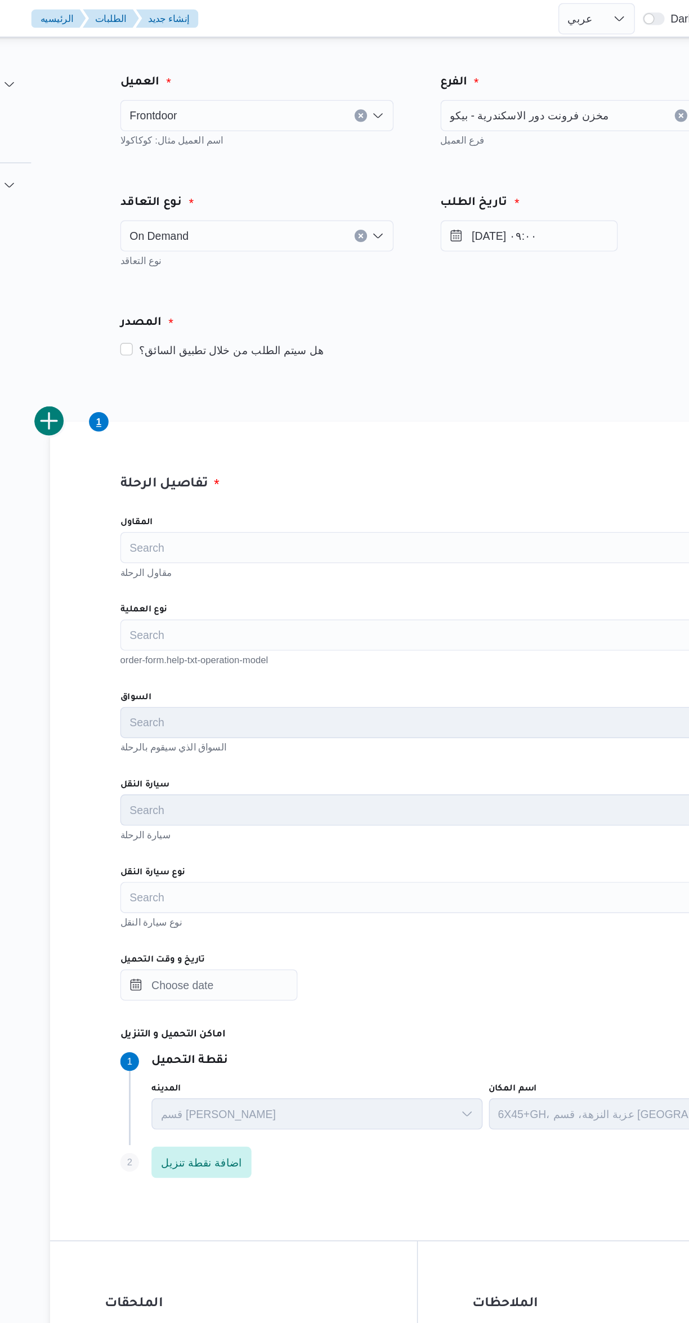
click at [227, 461] on div "Search" at bounding box center [411, 458] width 428 height 23
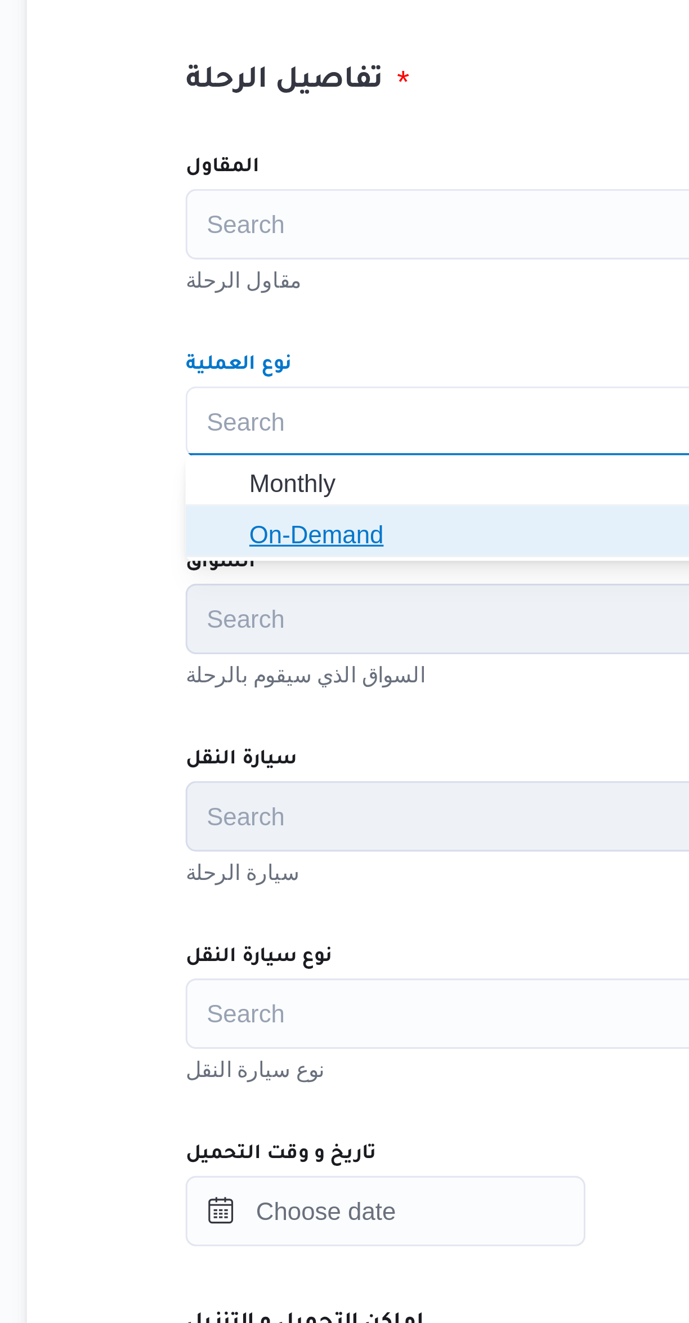
click at [209, 490] on icon "button" at bounding box center [208, 493] width 9 height 9
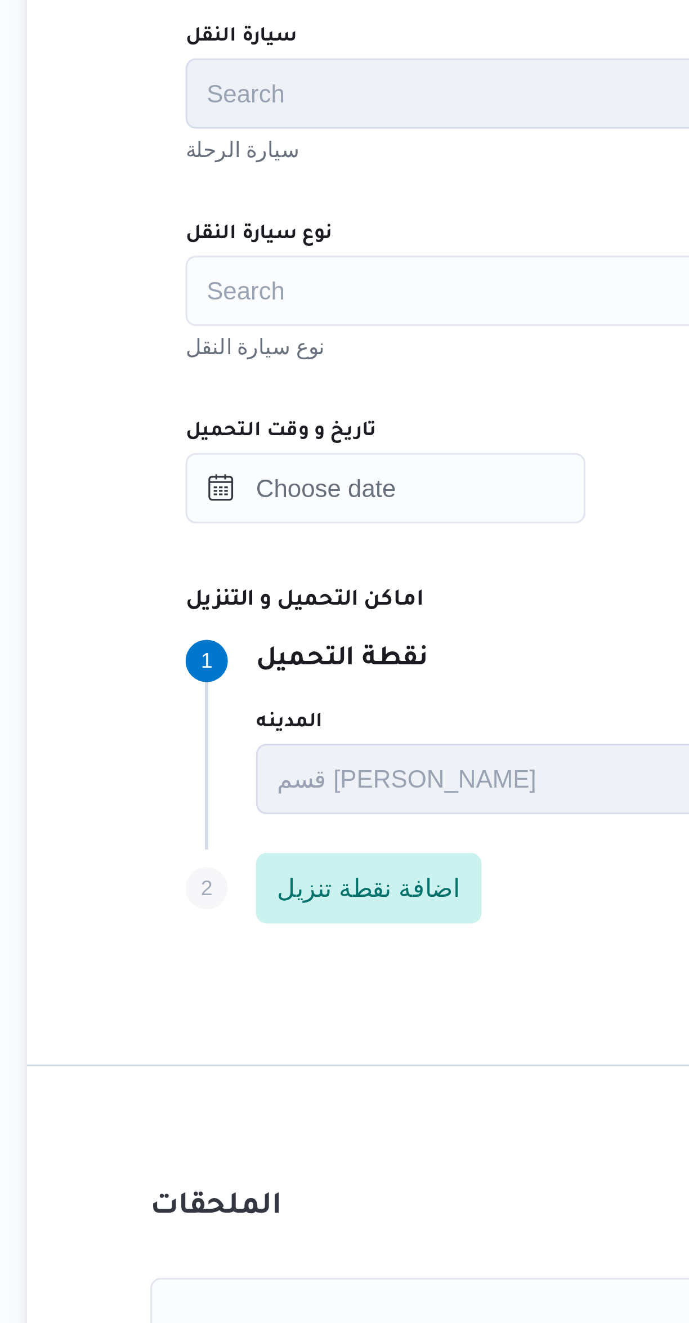
click at [217, 646] on div "Search" at bounding box center [411, 647] width 428 height 23
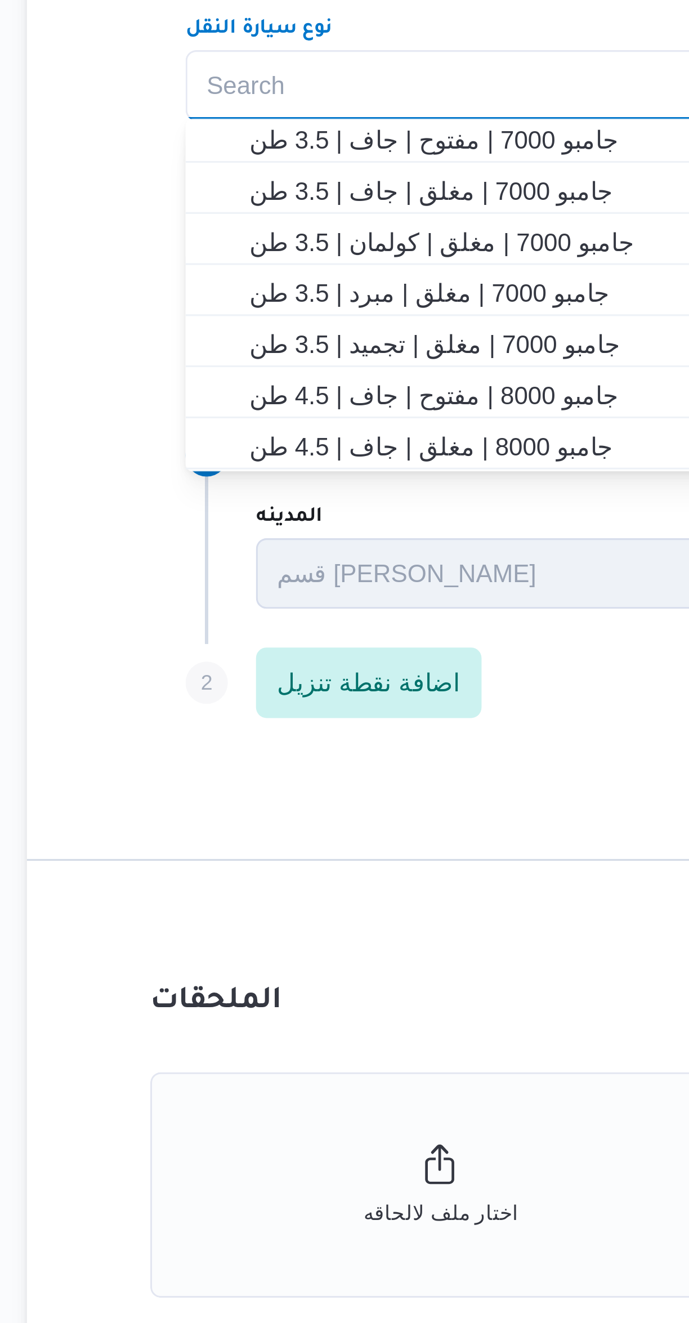
scroll to position [203, 0]
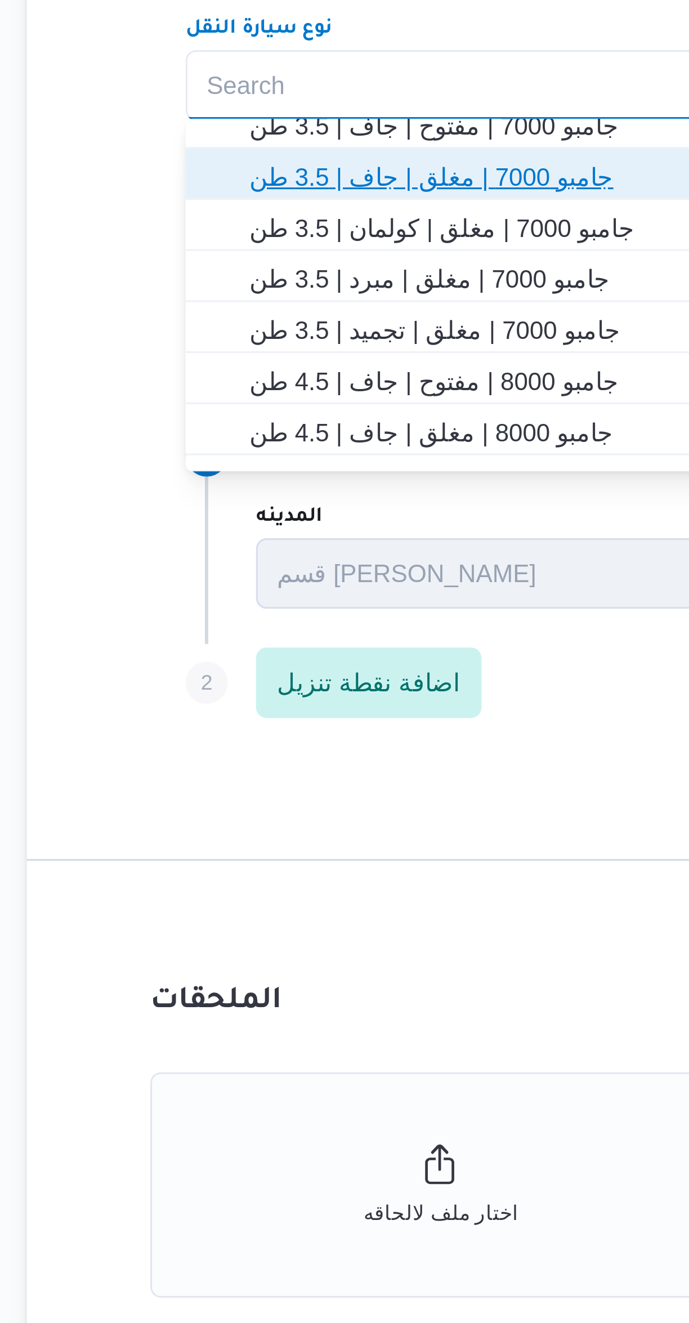
click at [234, 677] on span "جامبو 7000 | مغلق | جاف | 3.5 طن" at bounding box center [417, 677] width 401 height 14
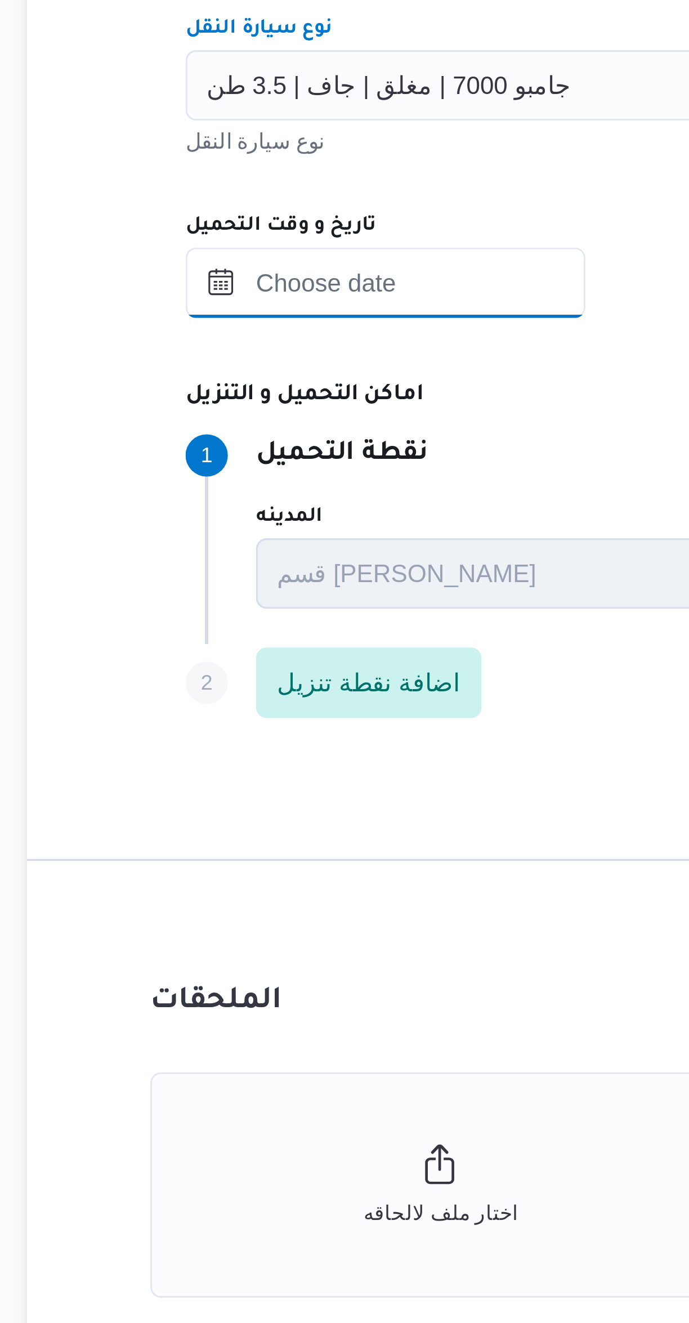
click at [242, 712] on input "تاريخ و وقت التحميل" at bounding box center [261, 710] width 128 height 23
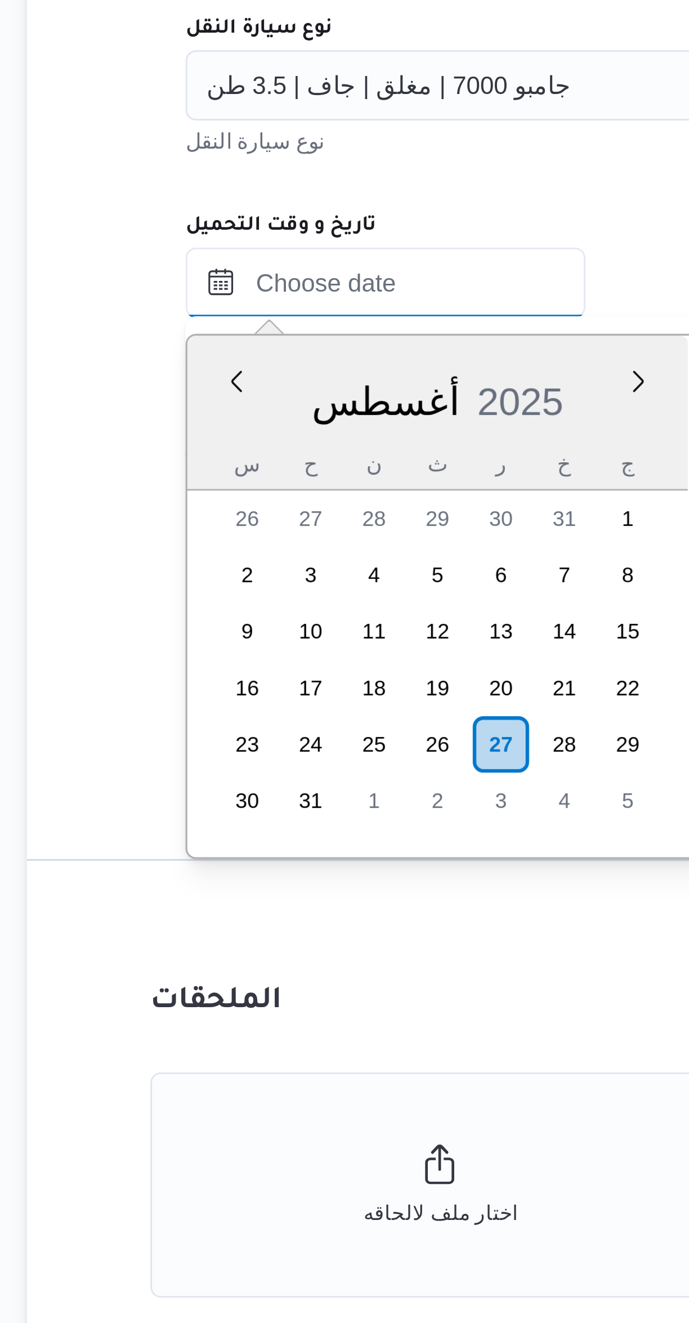
scroll to position [476, 0]
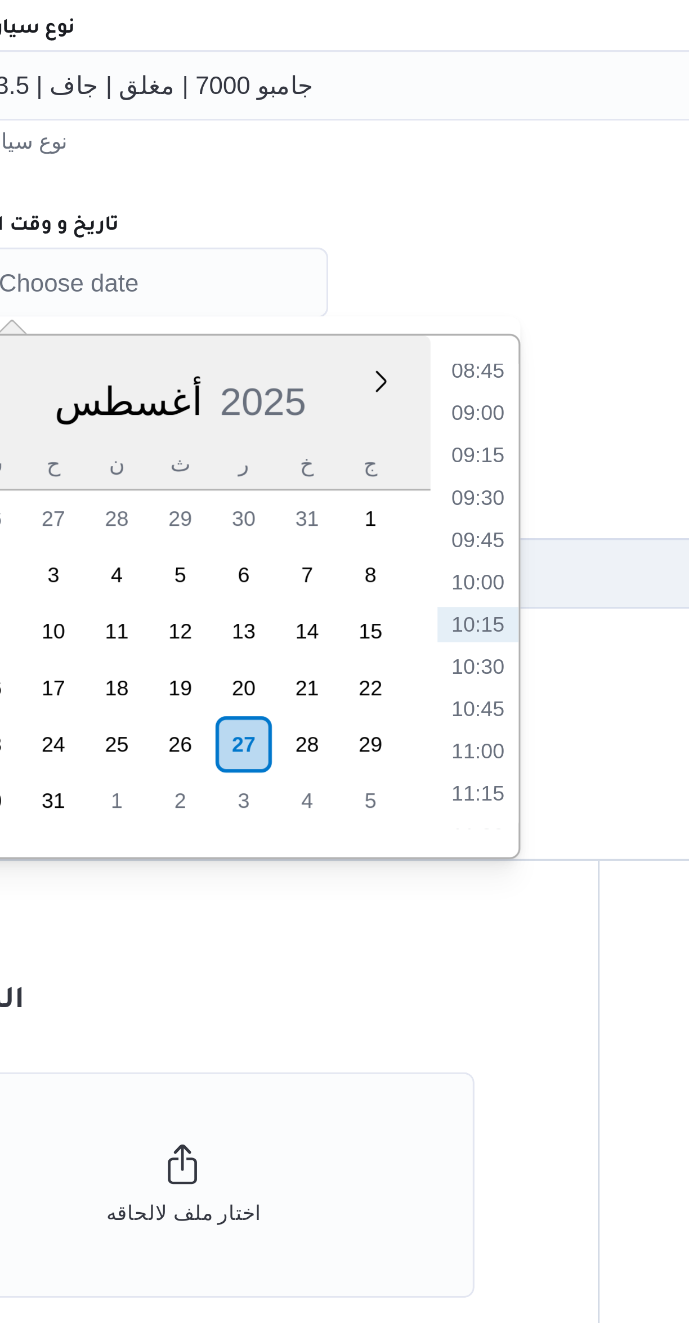
click at [365, 752] on li "09:00" at bounding box center [373, 751] width 26 height 11
type input "٢٧/٠٨/٢٠٢٥ ٠٩:٠٠"
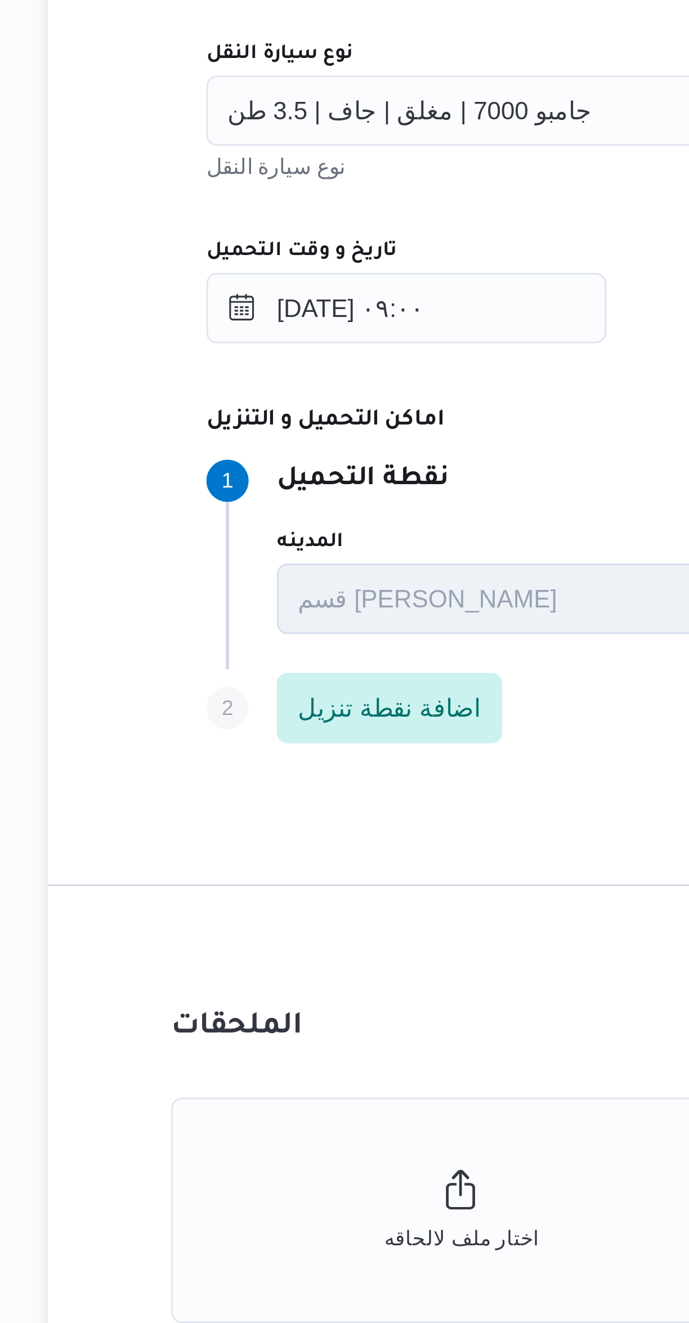
click at [275, 751] on dt "اماكن التحميل و التنزيل" at bounding box center [450, 746] width 507 height 14
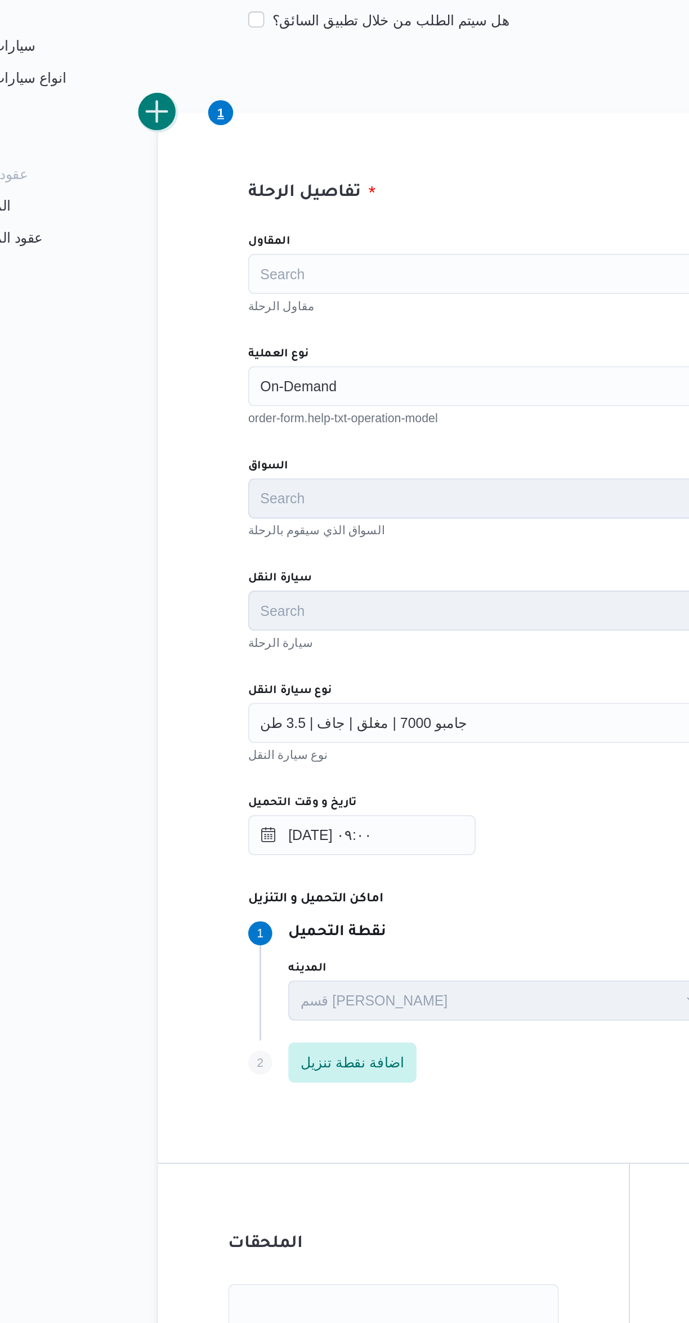
click at [153, 309] on button "add trip" at bounding box center [146, 304] width 23 height 23
click at [204, 459] on input "نوع العملية" at bounding box center [204, 458] width 1 height 14
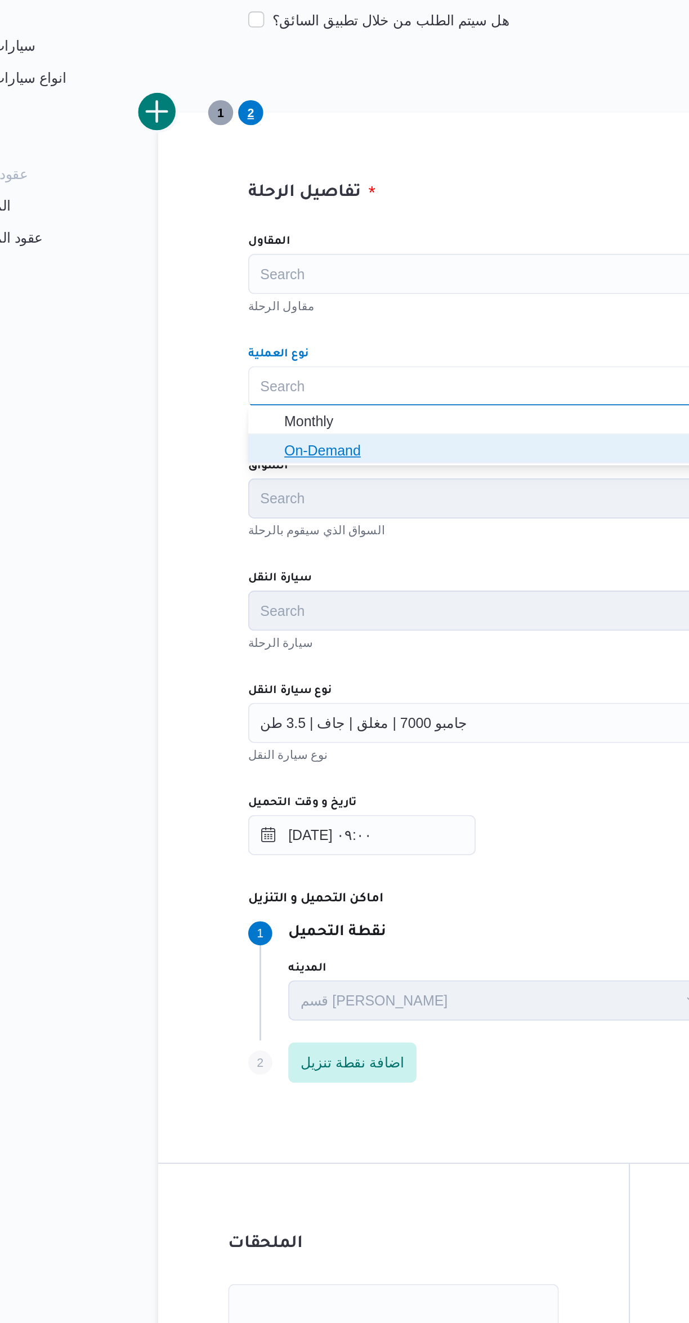
click at [208, 494] on icon "button" at bounding box center [208, 493] width 9 height 9
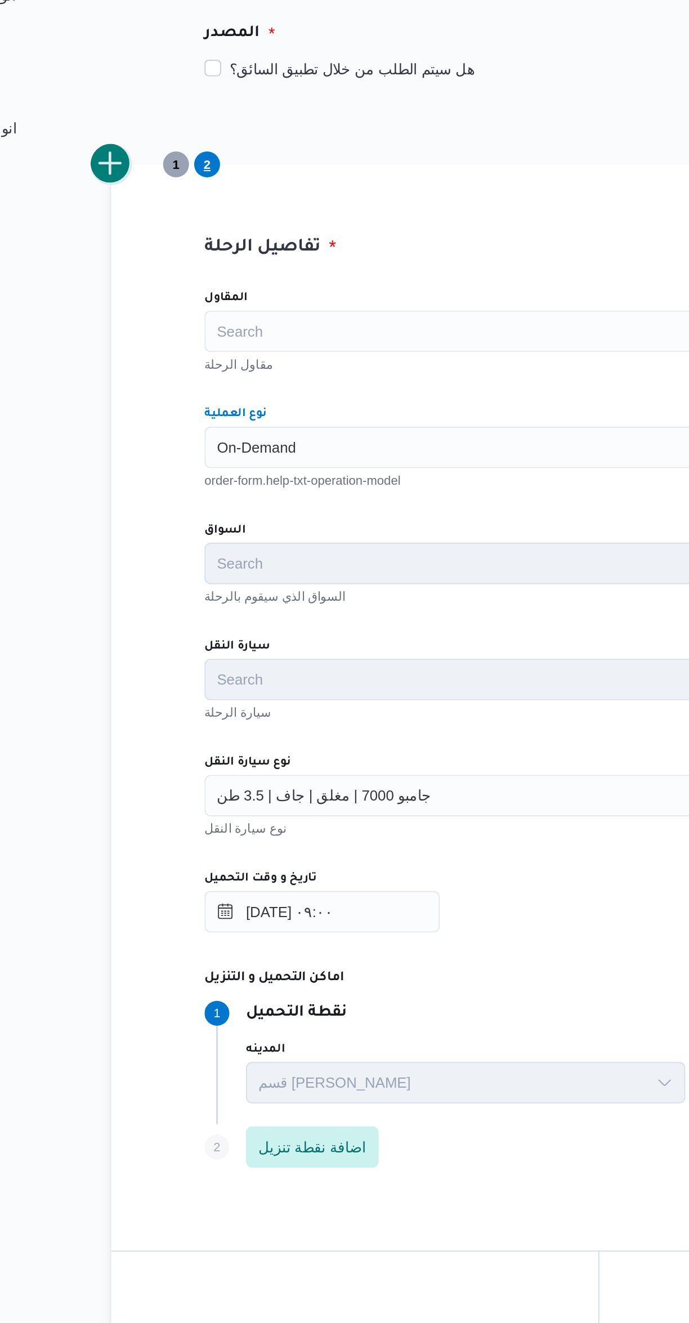
click at [153, 302] on button "add trip" at bounding box center [146, 304] width 23 height 23
click at [223, 462] on div "Search" at bounding box center [411, 458] width 428 height 23
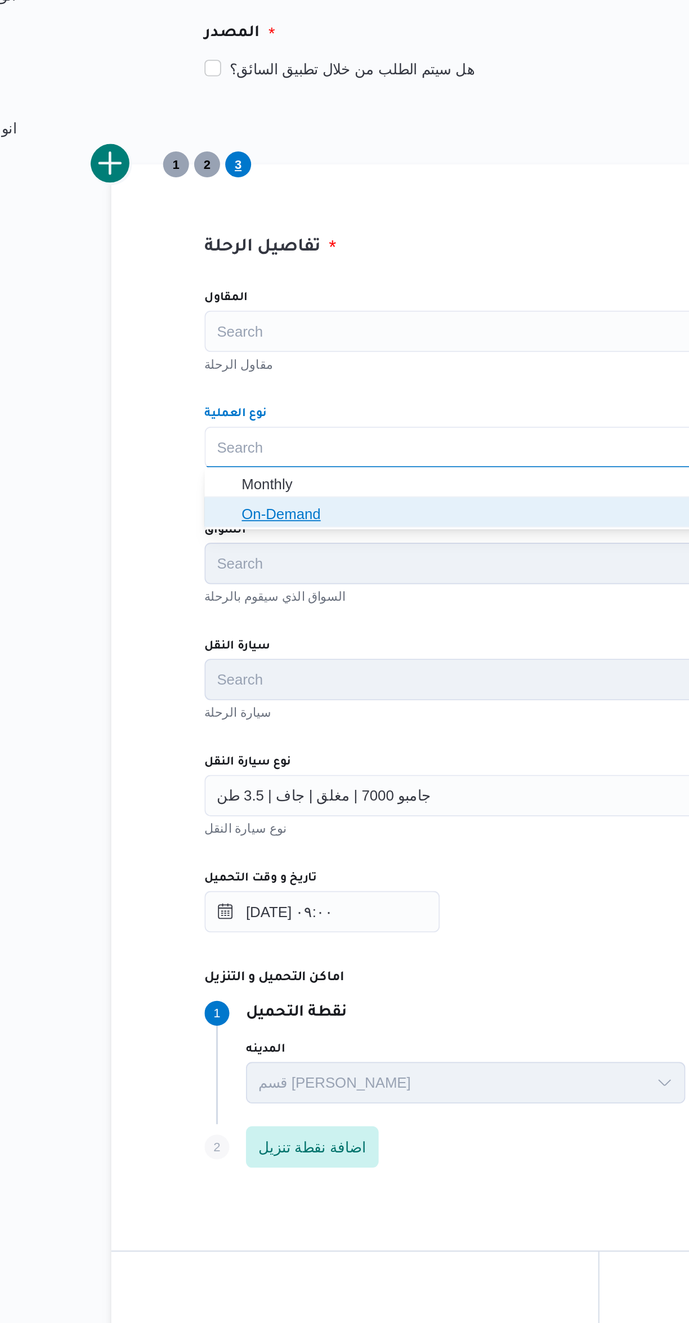
click at [212, 497] on icon "button" at bounding box center [208, 493] width 9 height 9
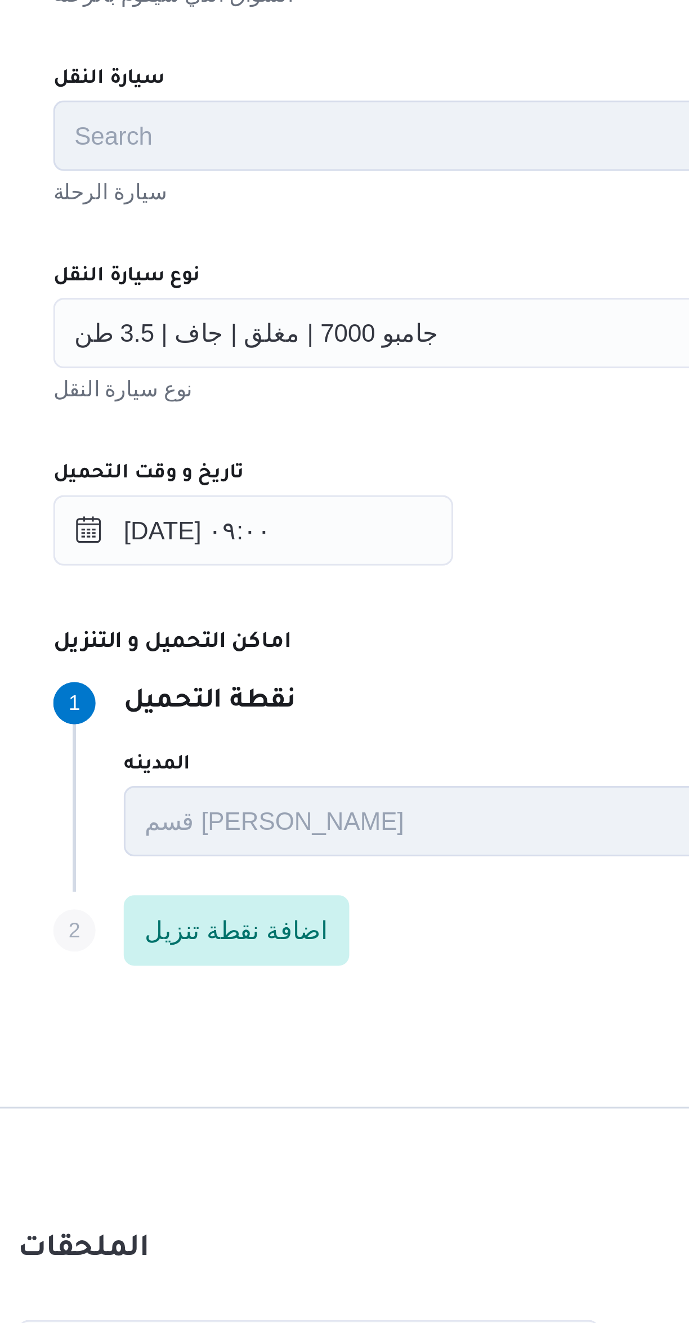
click at [241, 651] on span "جامبو 7000 | مغلق | جاف | 3.5 طن" at bounding box center [262, 646] width 117 height 12
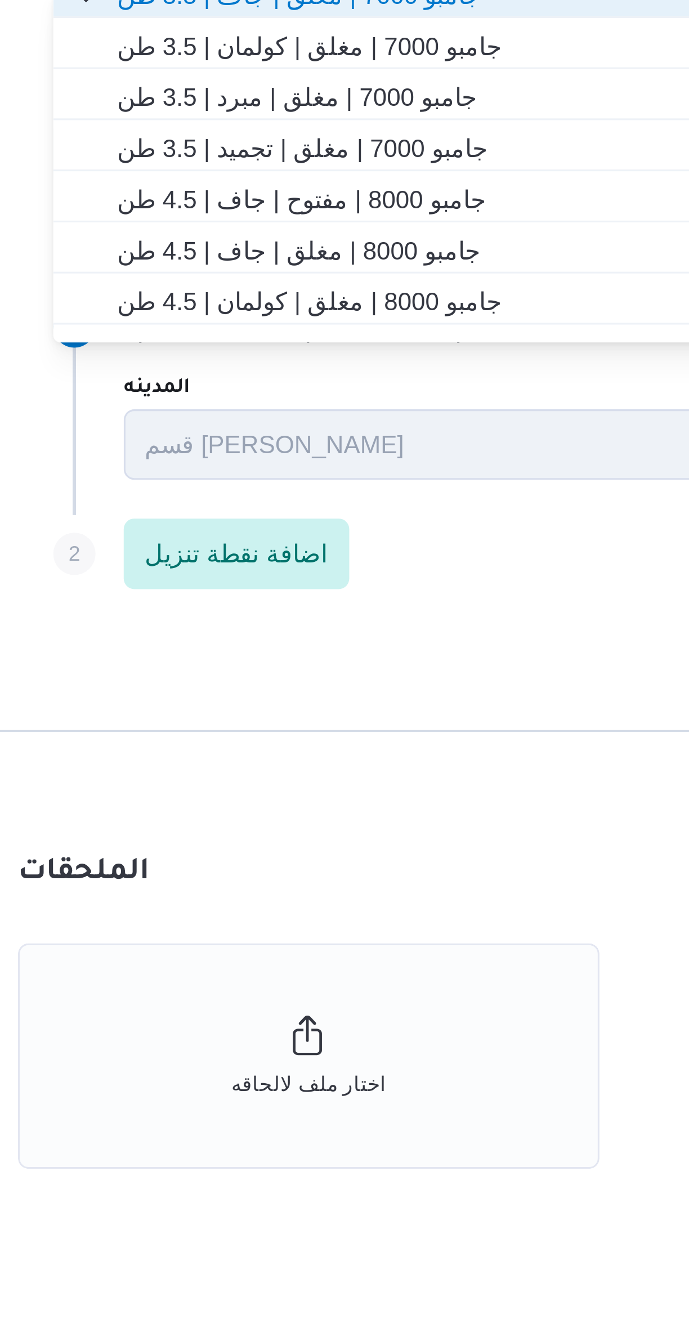
scroll to position [223, 0]
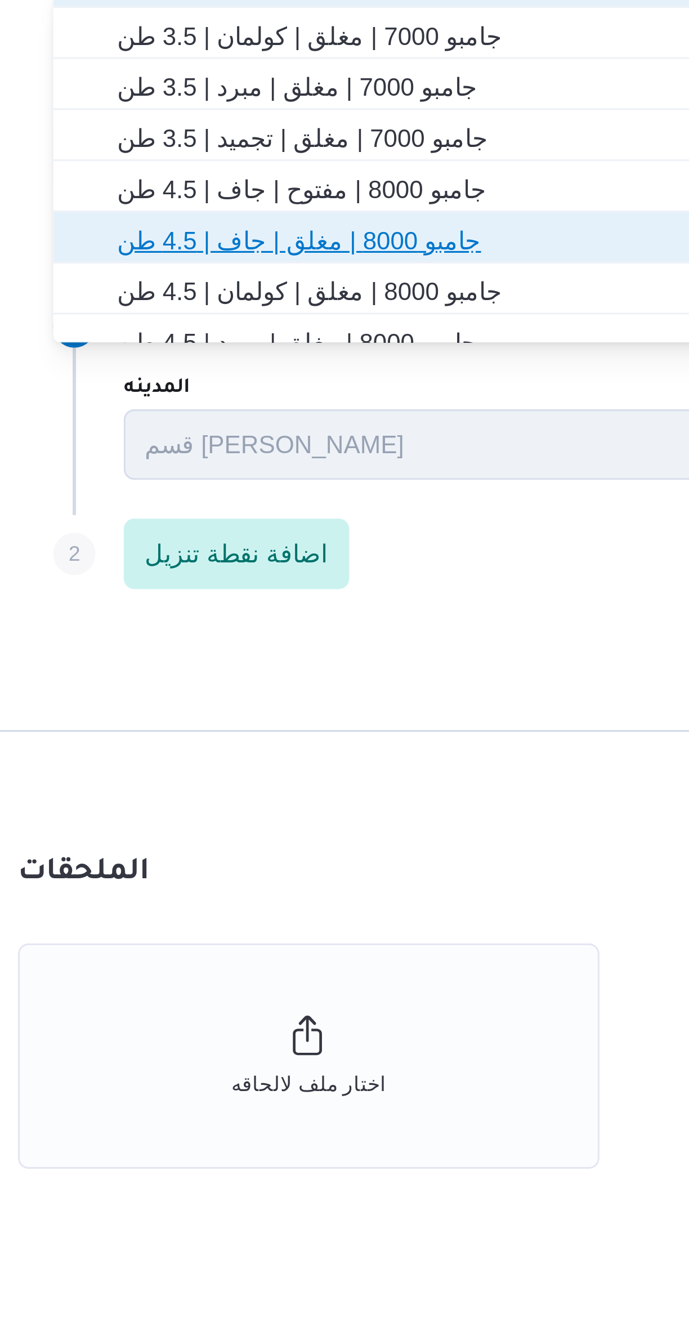
click at [235, 743] on span "جامبو 8000 | مغلق | جاف | 4.5 طن" at bounding box center [417, 738] width 401 height 14
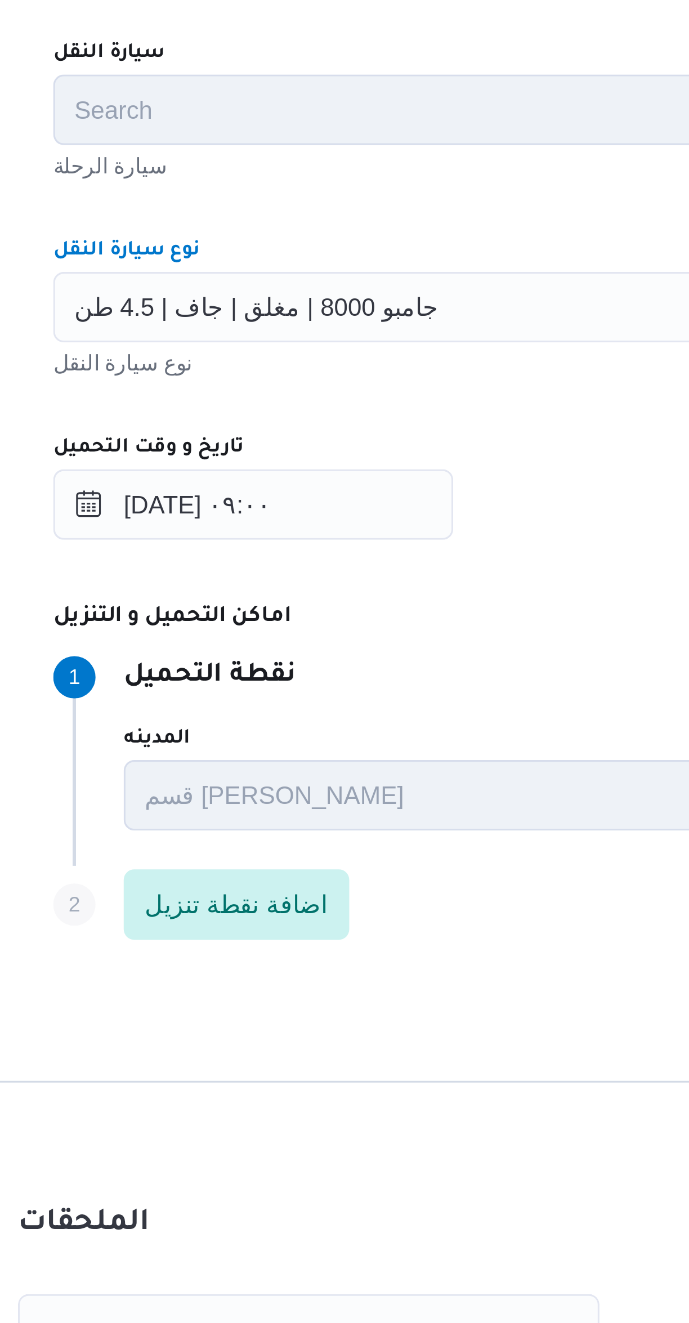
click at [321, 616] on div "المقاول Search مقاول الرحلة نوع العملية On-Demand order-form.help-txt-operation…" at bounding box center [411, 613] width 446 height 501
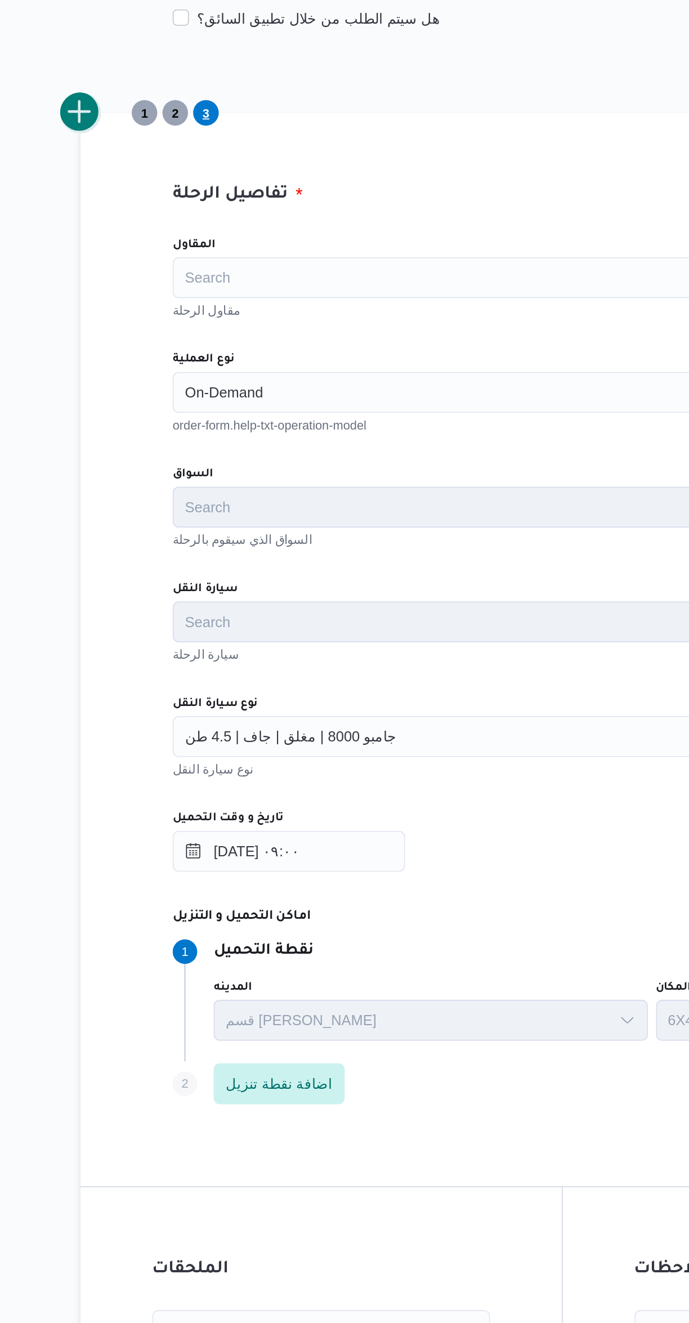
click at [150, 311] on button "add trip" at bounding box center [146, 304] width 23 height 23
click at [204, 459] on input "نوع العملية" at bounding box center [204, 458] width 1 height 14
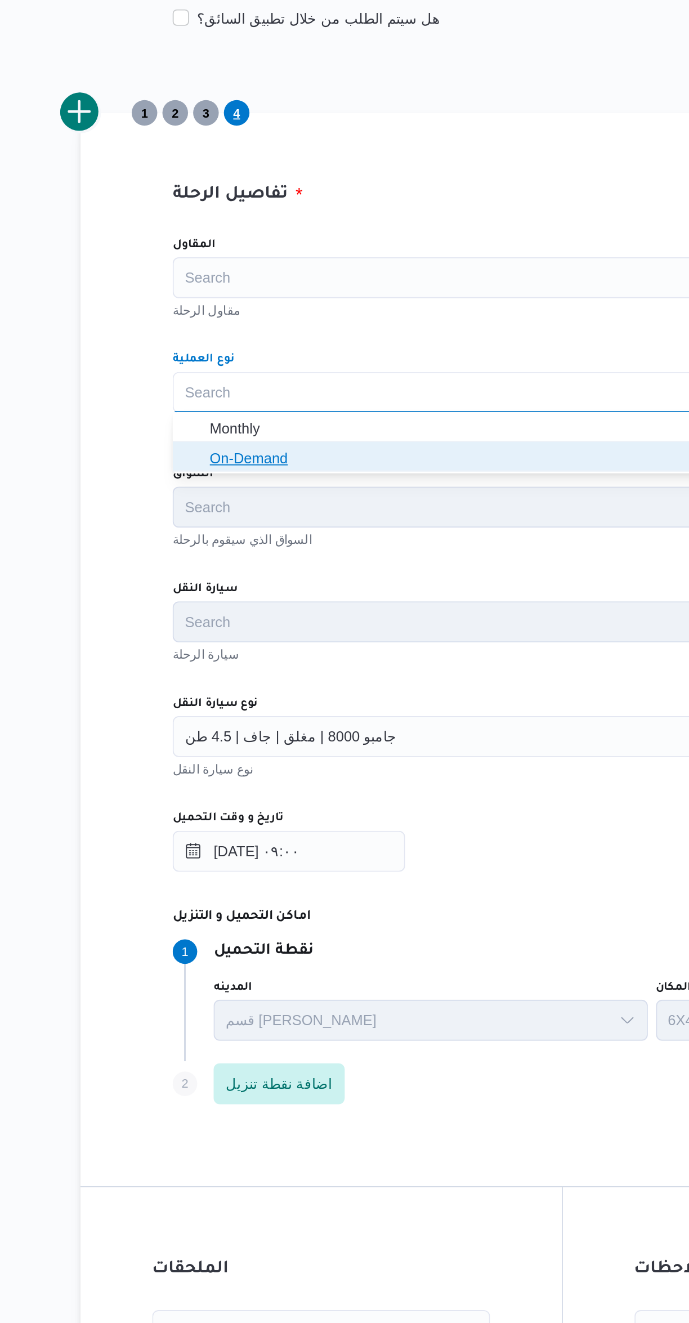
click at [210, 493] on icon "button" at bounding box center [208, 493] width 9 height 9
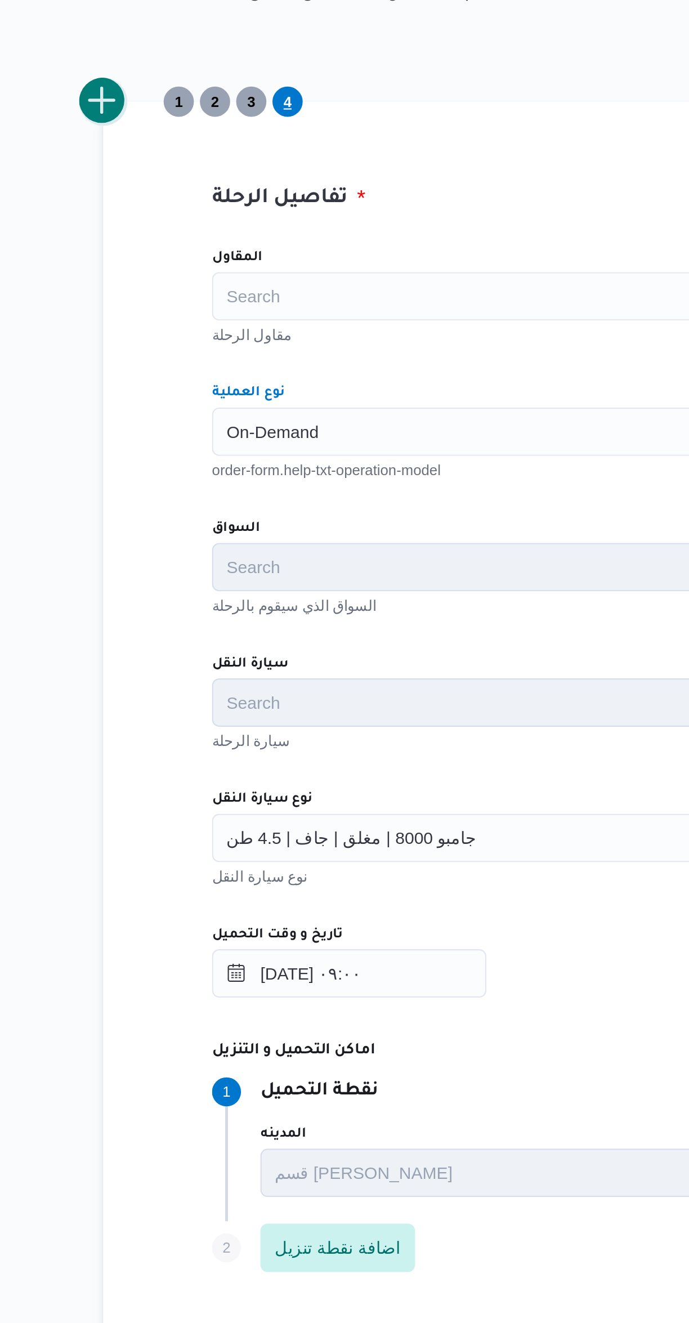
click at [153, 311] on button "add trip" at bounding box center [146, 304] width 23 height 23
click at [221, 466] on div "Search" at bounding box center [411, 458] width 428 height 23
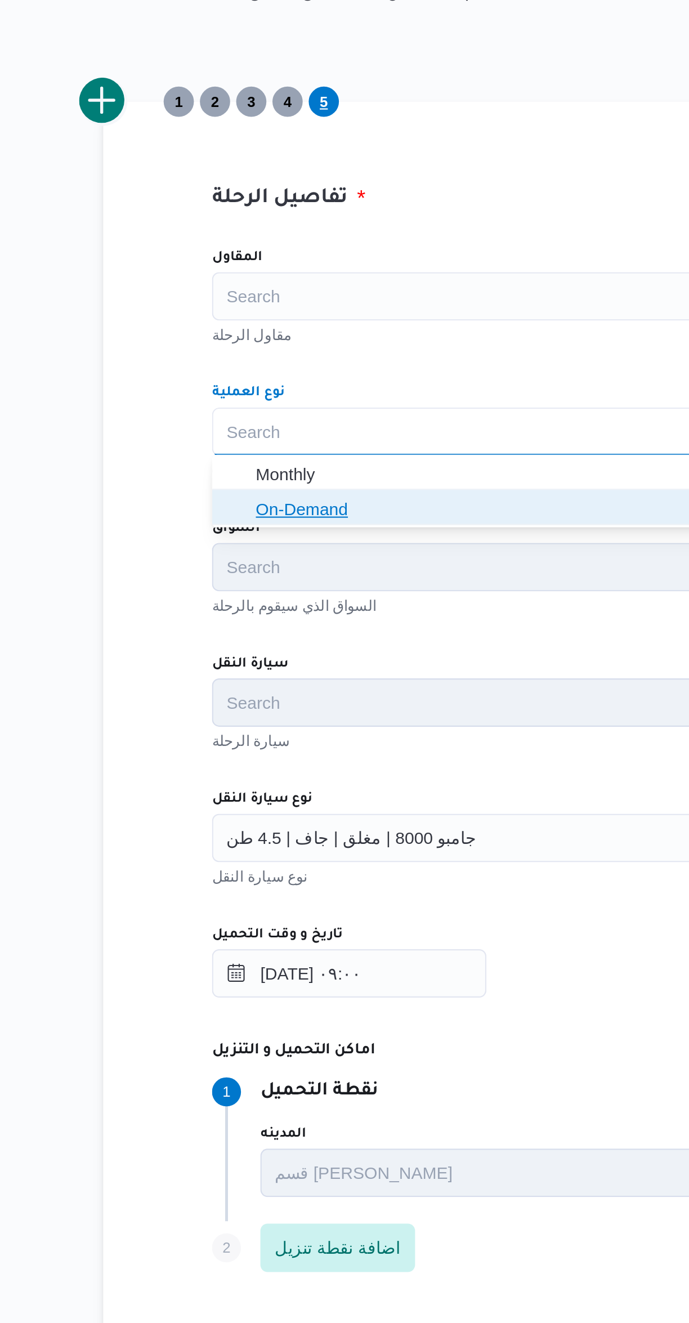
click at [216, 496] on span "On-Demand" at bounding box center [411, 494] width 419 height 18
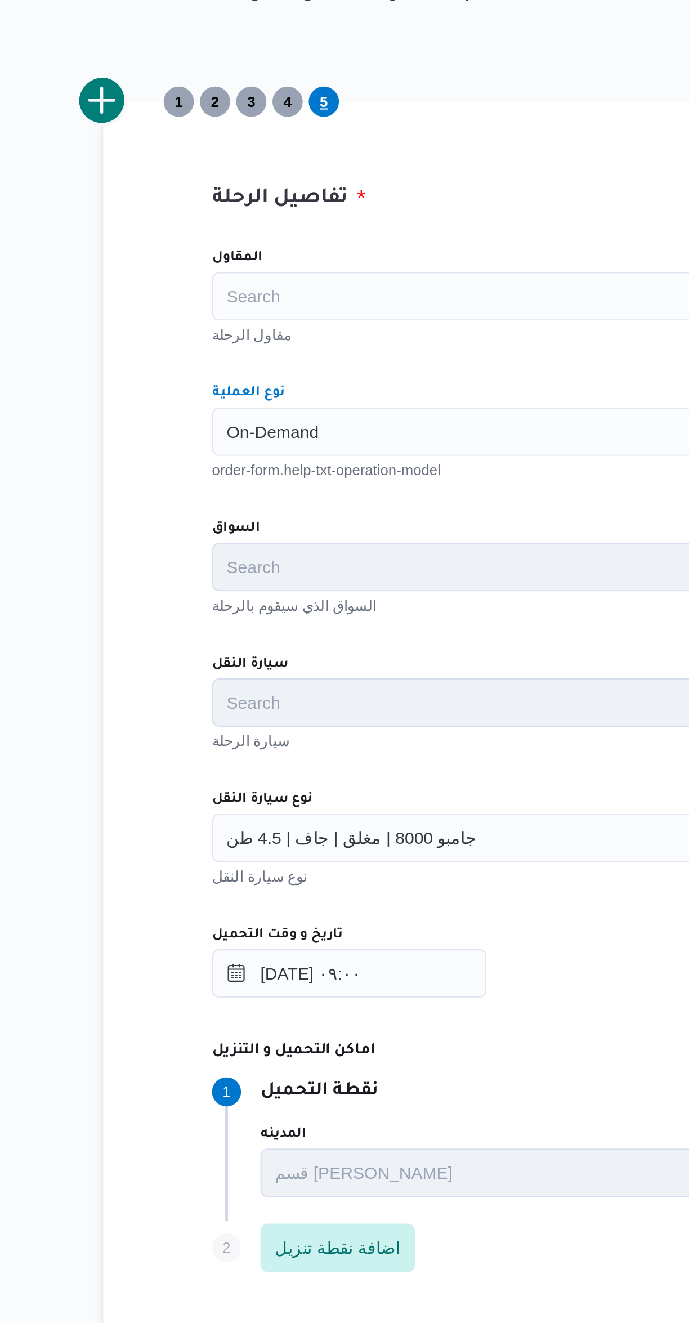
click at [273, 422] on div "المقاول Search مقاول الرحلة نوع العملية On-Demand Combo box. Selected. On-Deman…" at bounding box center [411, 613] width 446 height 501
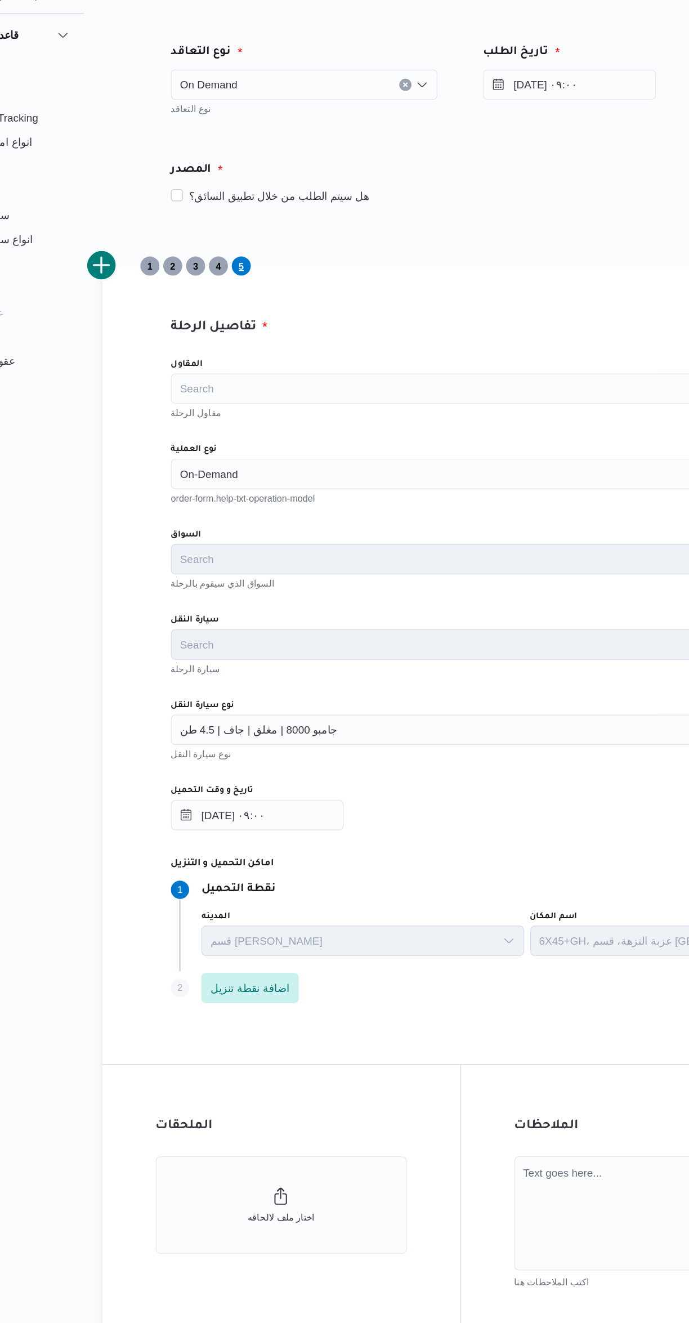
click at [452, 1130] on button "ارسال الطلب" at bounding box center [411, 1130] width 282 height 28
select select "ar"
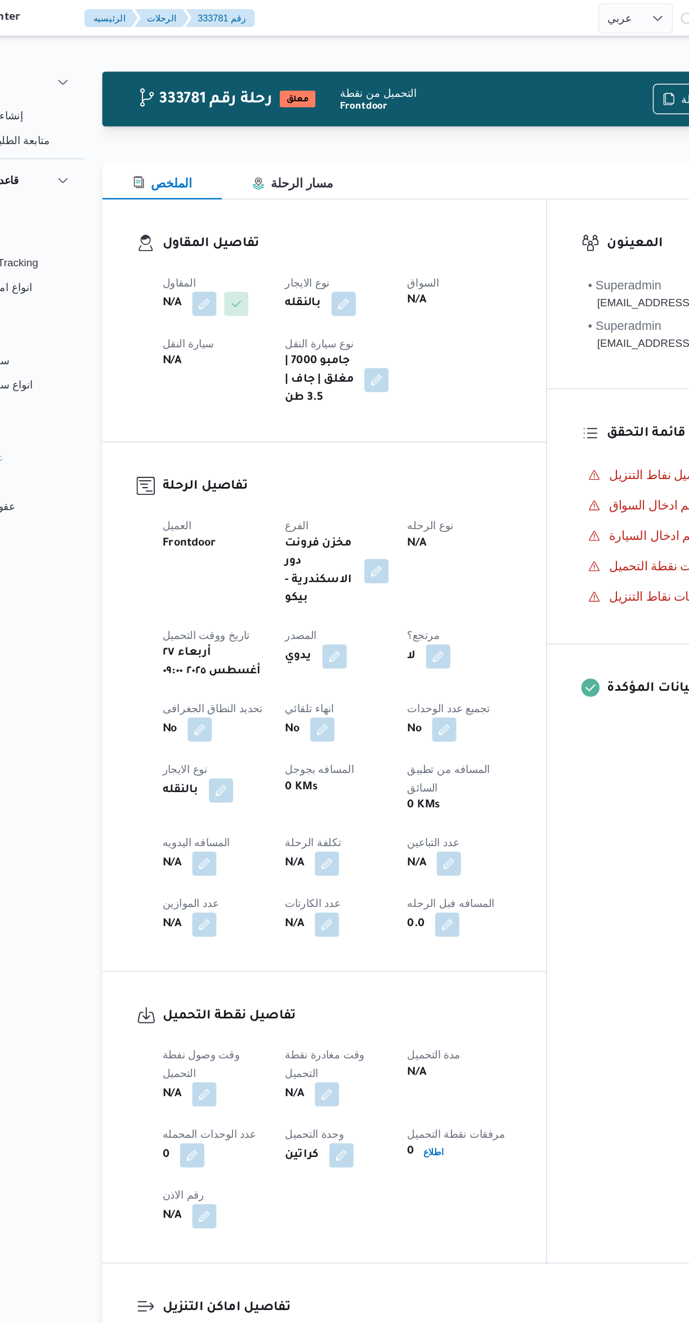
select select "ar"
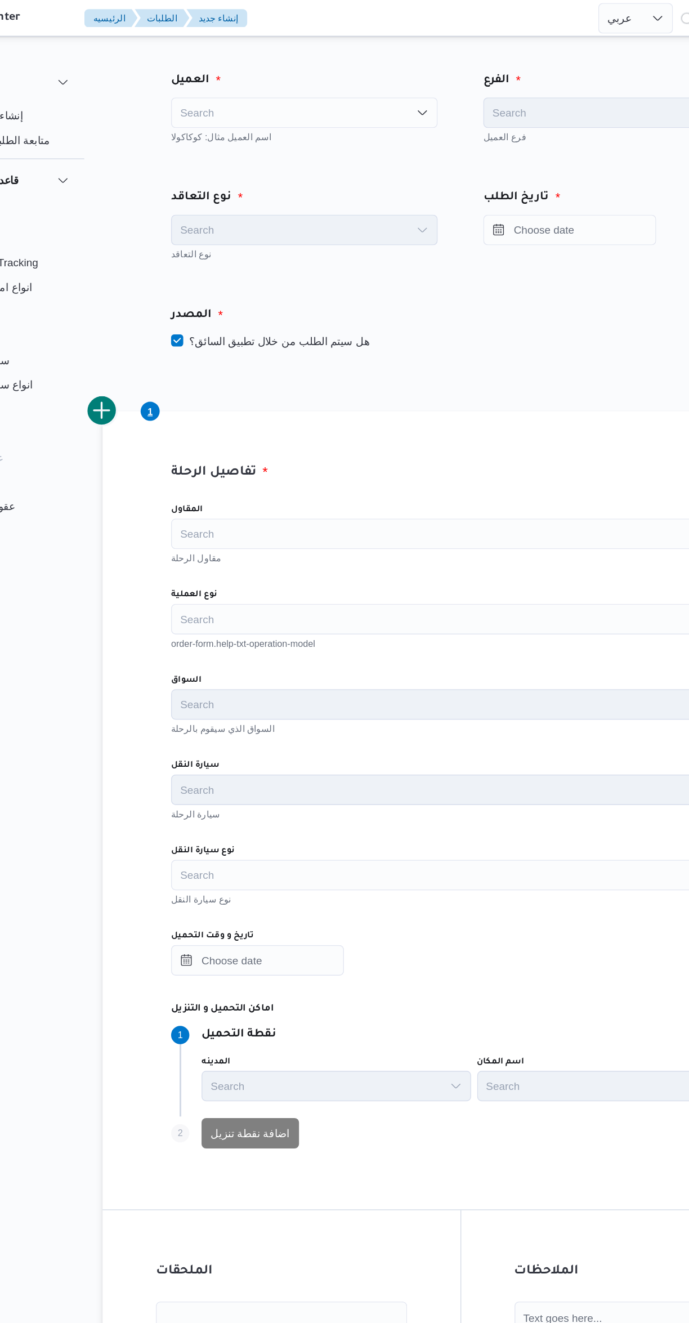
click at [246, 84] on div "Search" at bounding box center [295, 83] width 197 height 23
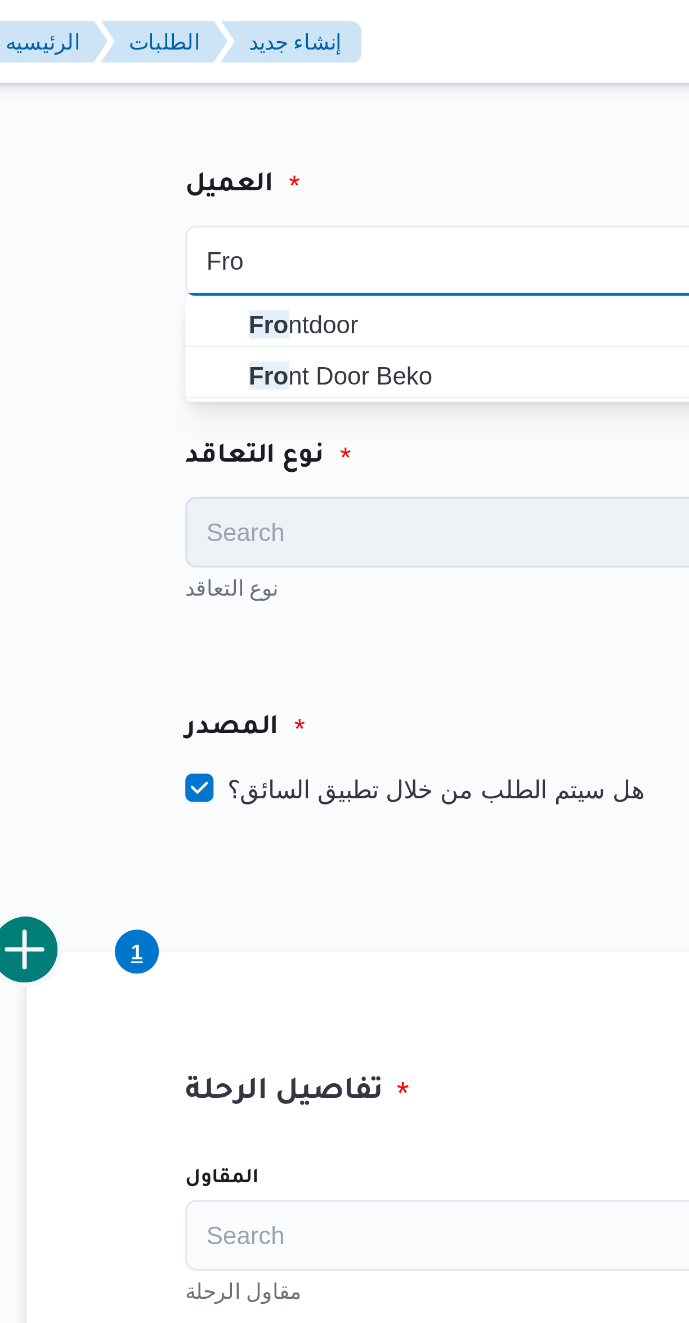
type input "Fro"
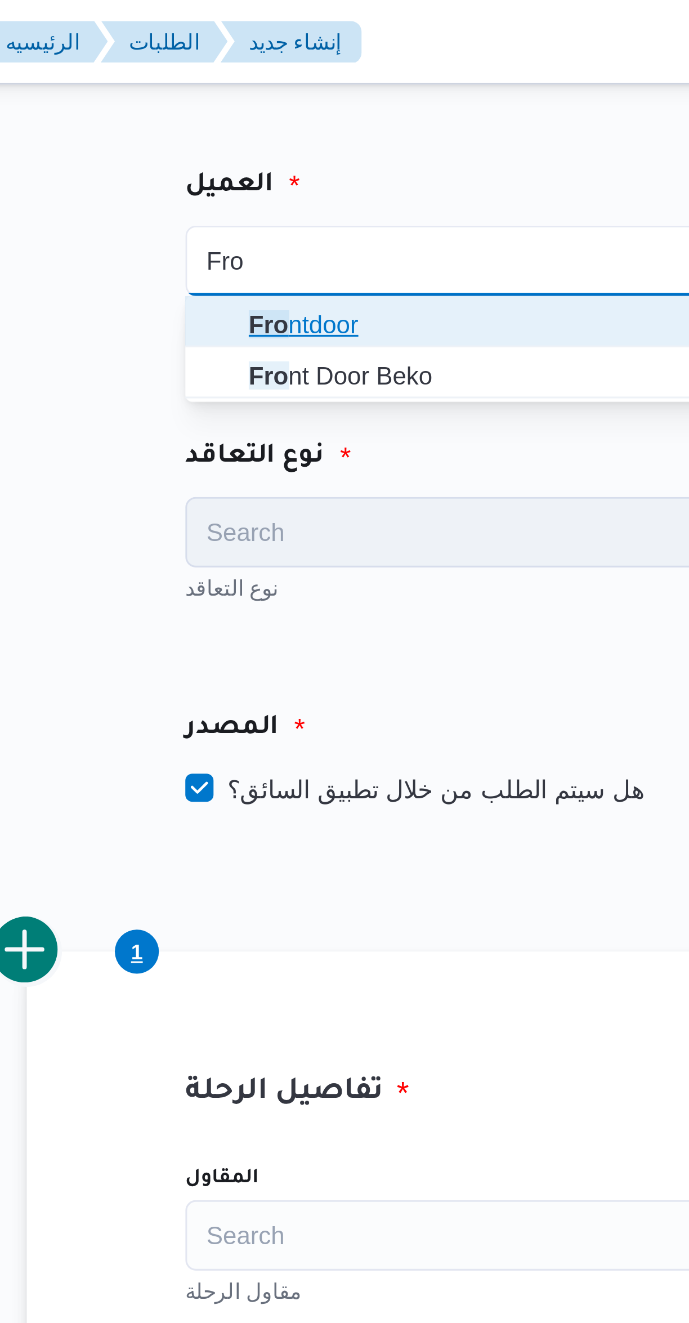
click at [218, 104] on mark "Fro" at bounding box center [223, 103] width 13 height 9
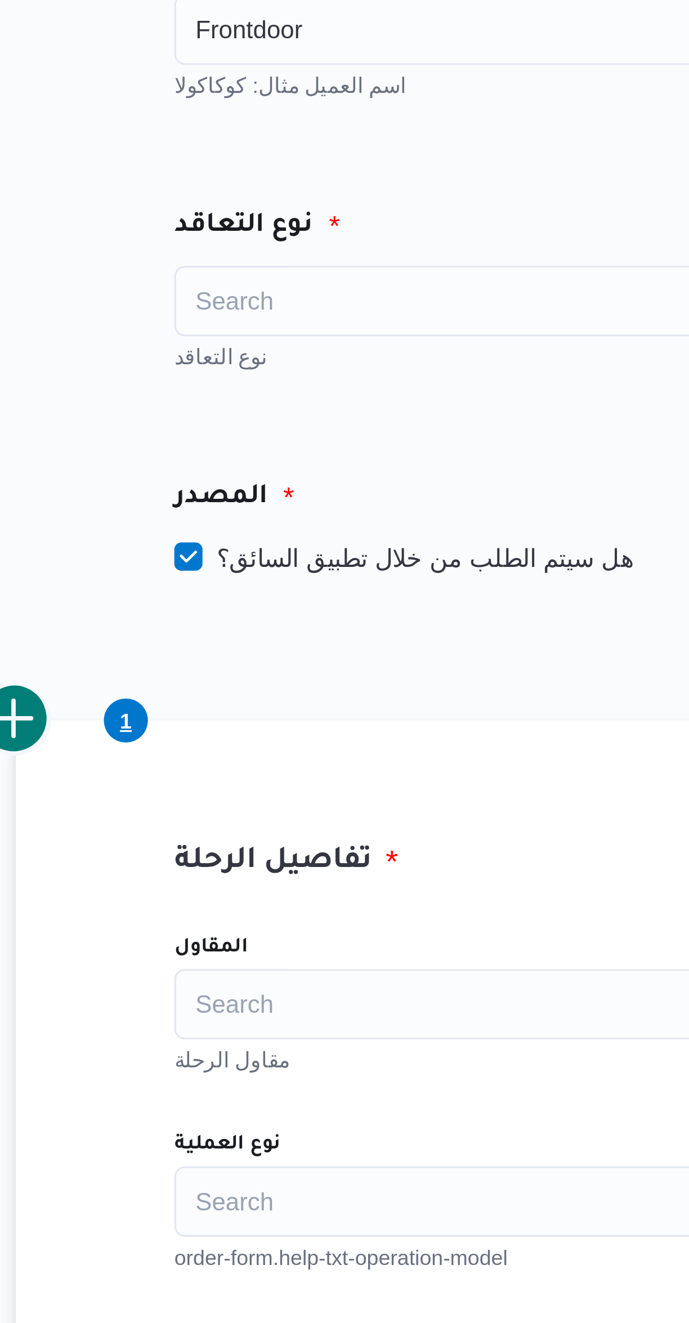
click at [222, 168] on div "Search" at bounding box center [295, 170] width 197 height 23
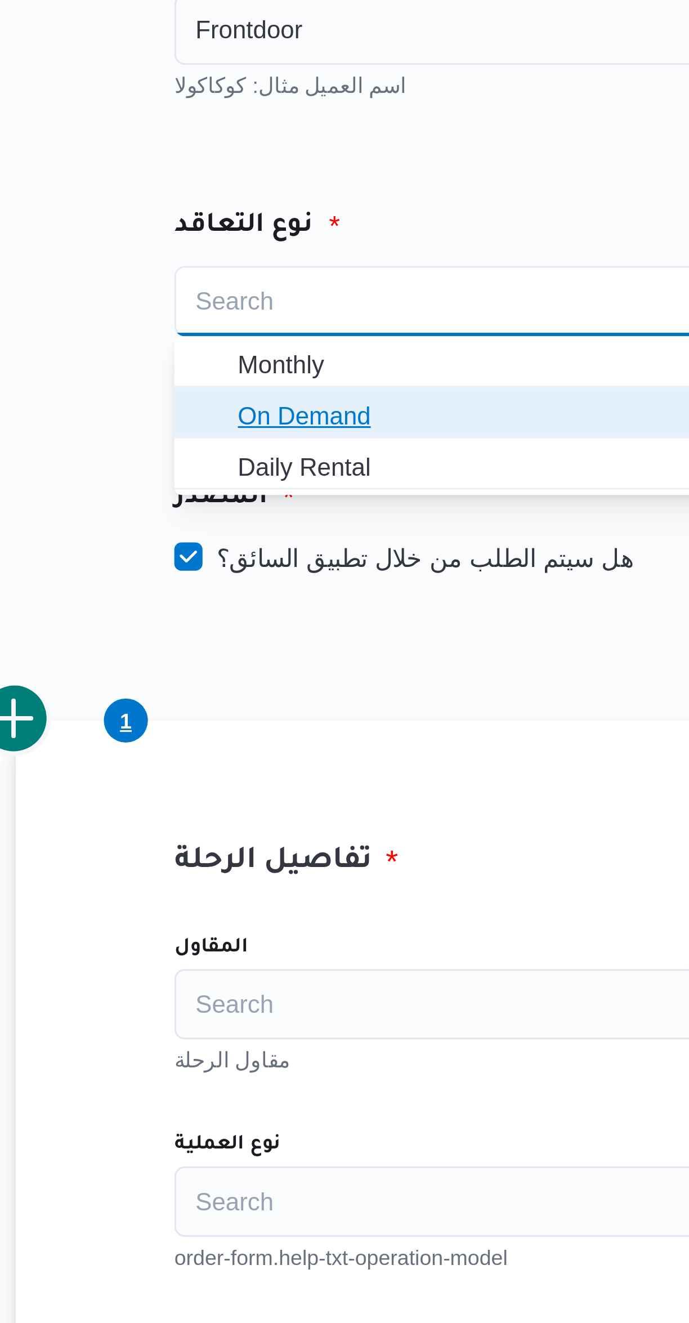
click at [223, 207] on span "On Demand" at bounding box center [302, 207] width 170 height 14
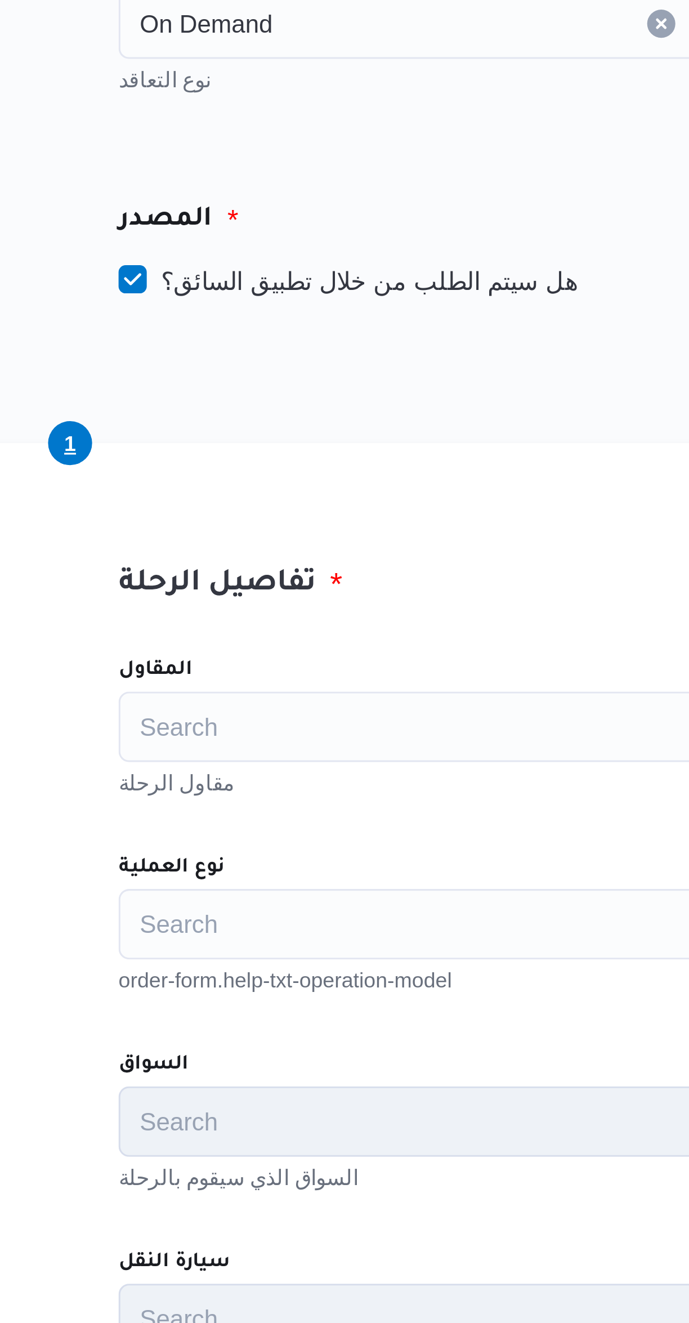
click at [239, 258] on label "هل سيتم الطلب من خلال تطبيق السائق؟" at bounding box center [270, 253] width 146 height 14
checkbox input "false"
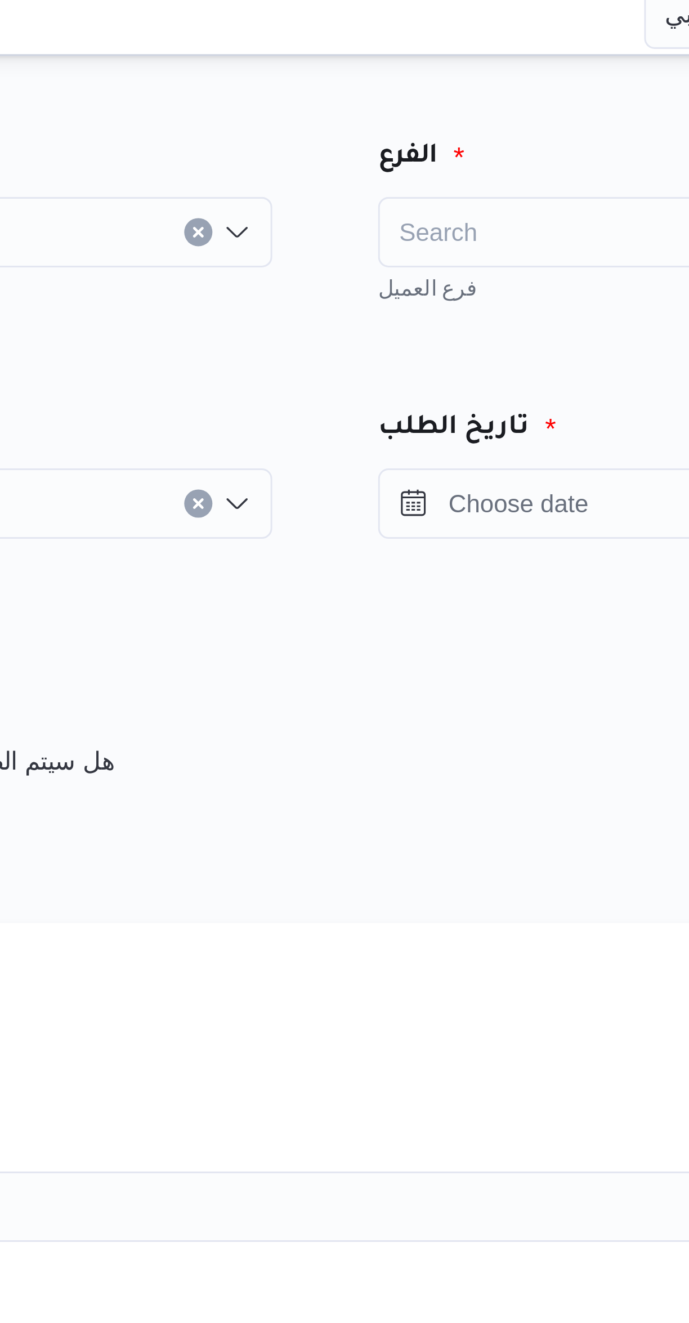
click at [456, 87] on div "Search" at bounding box center [526, 83] width 197 height 23
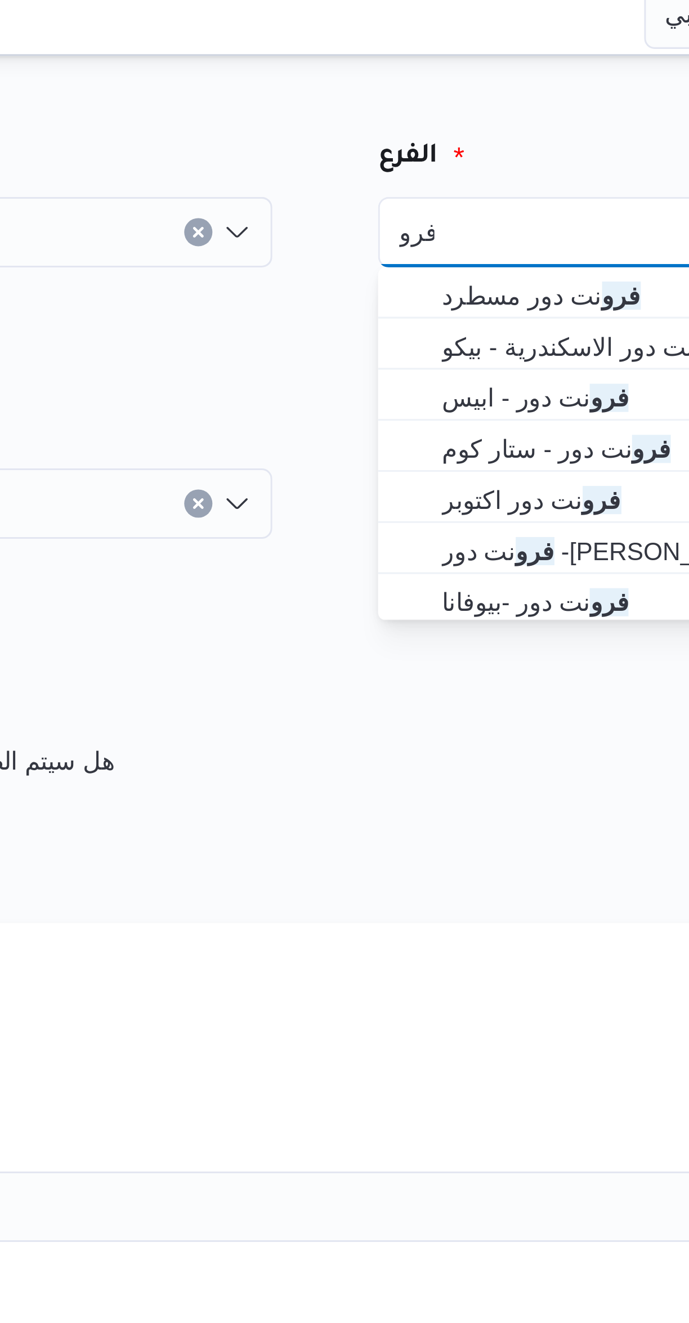
type input "فرو"
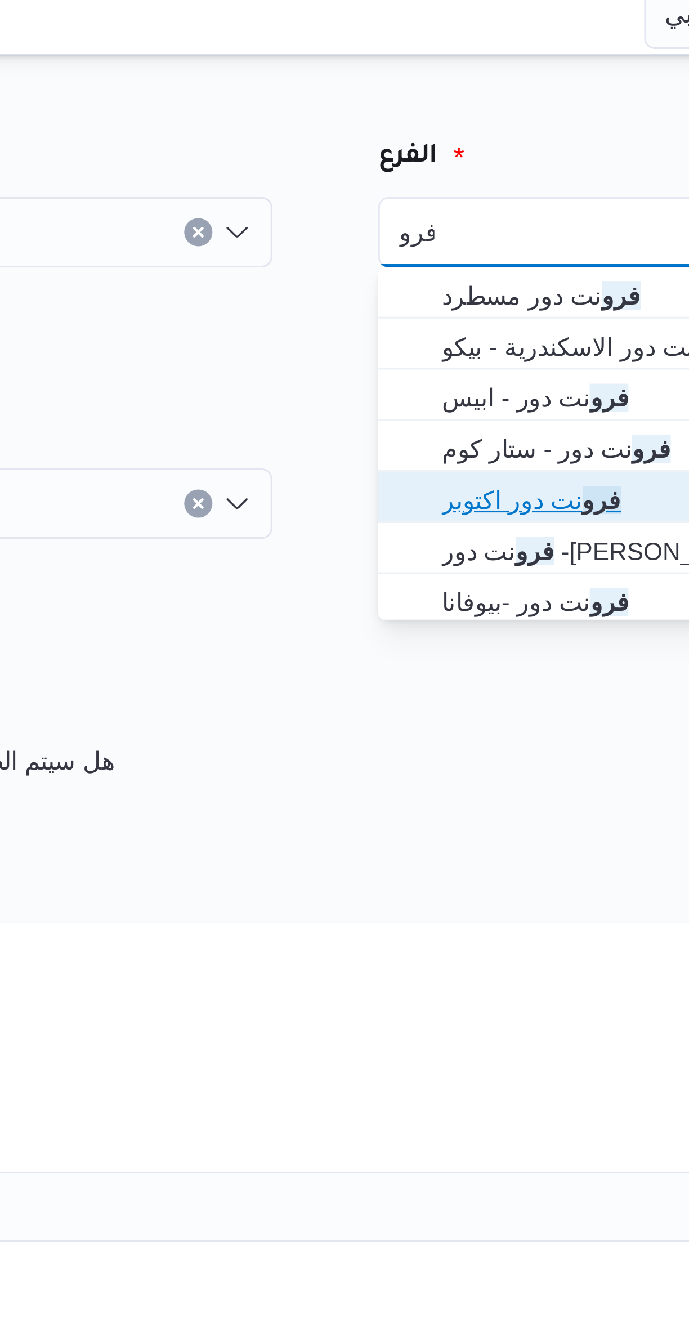
click at [450, 168] on span "فرو نت دور اكتوبر" at bounding box center [533, 169] width 170 height 14
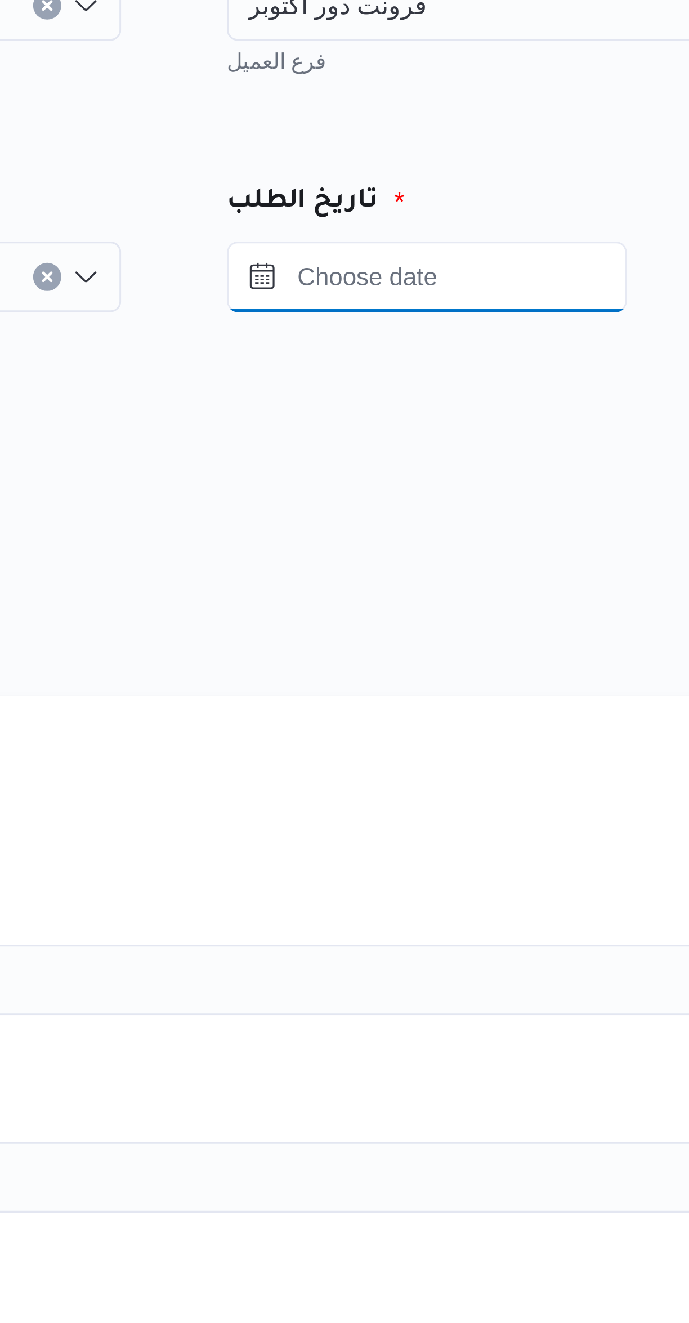
click at [472, 174] on input "Press the down key to open a popover containing a calendar." at bounding box center [492, 170] width 128 height 23
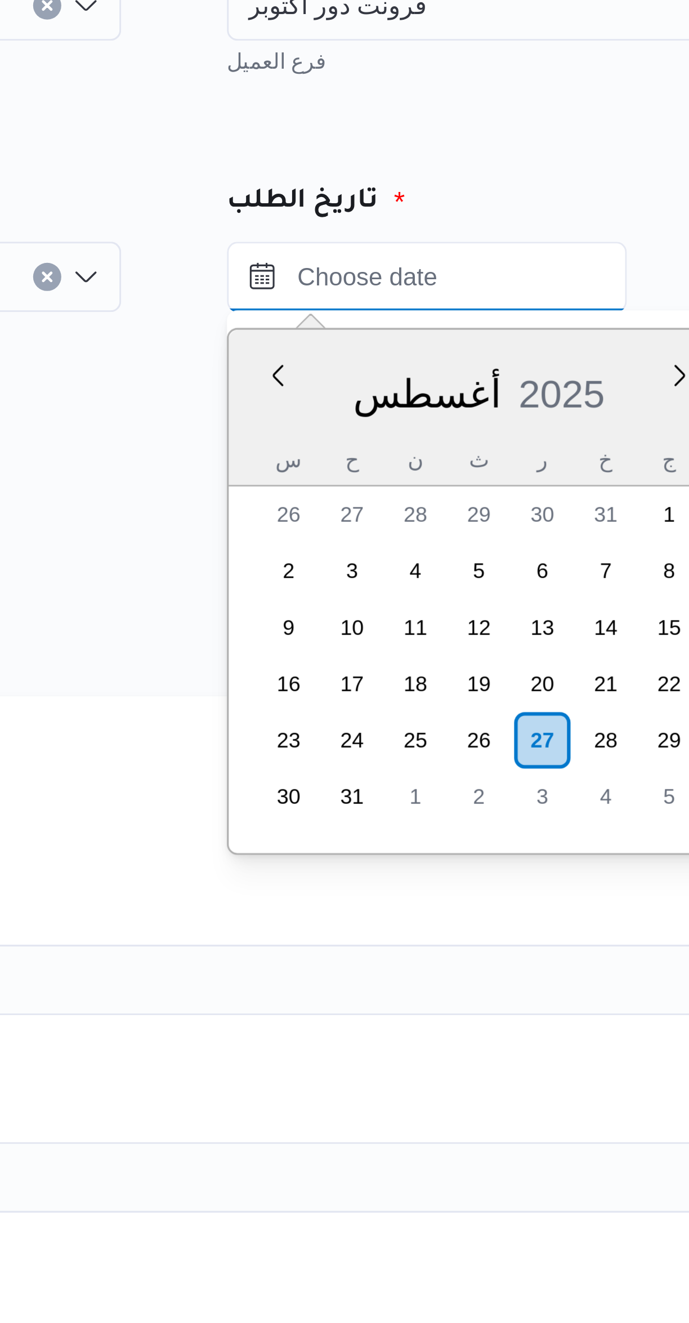
scroll to position [476, 0]
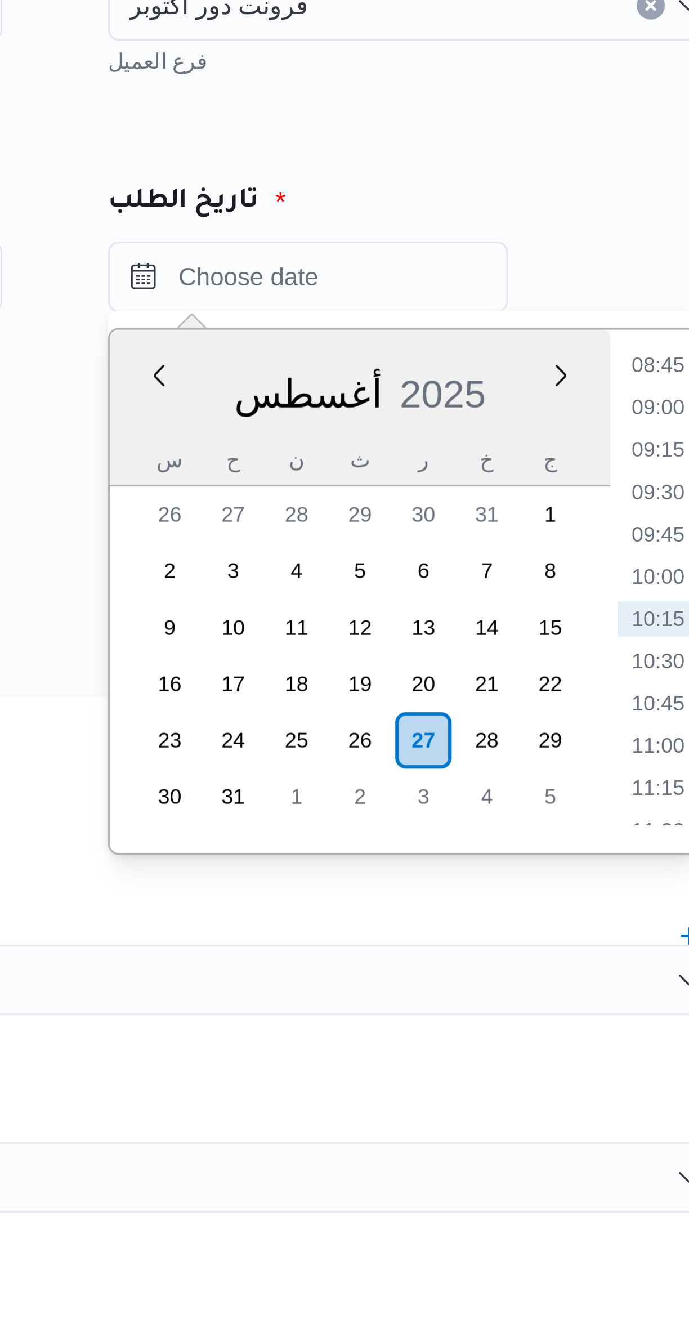
click at [596, 201] on li "08:45" at bounding box center [604, 198] width 26 height 11
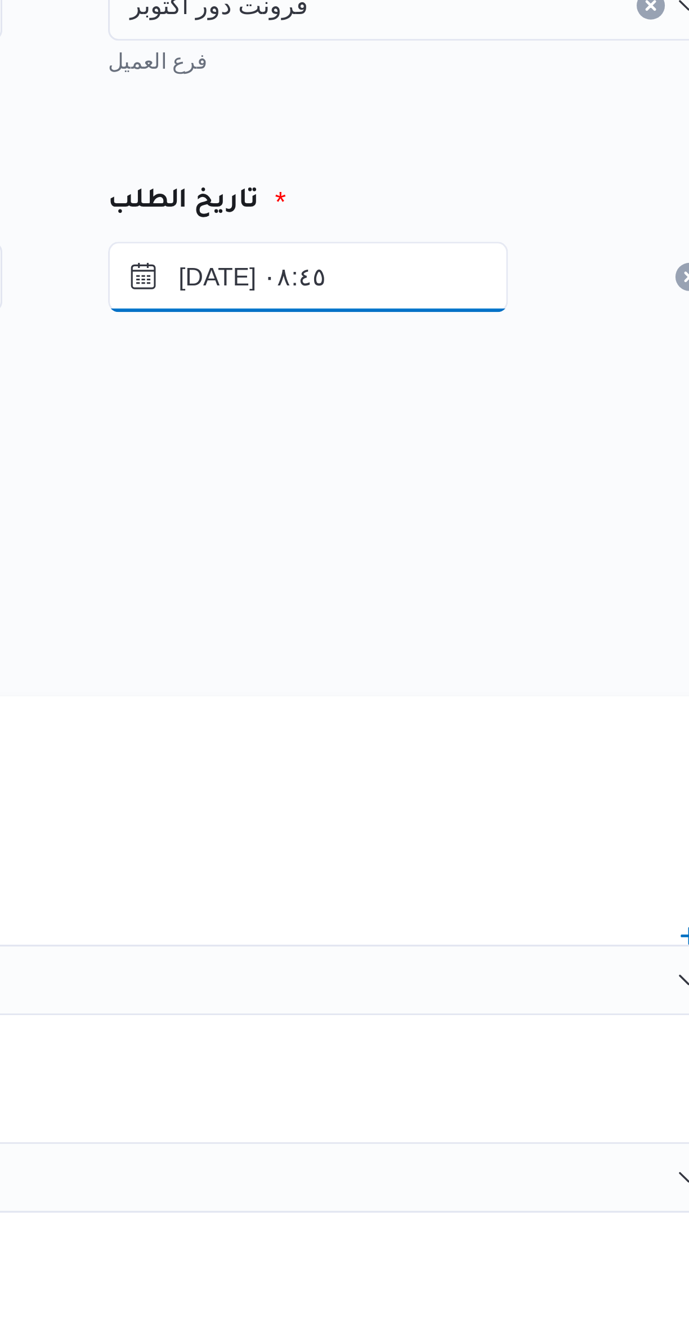
click at [497, 172] on input "٢٧/٠٨/٢٠٢٥ ٠٨:٤٥" at bounding box center [492, 170] width 128 height 23
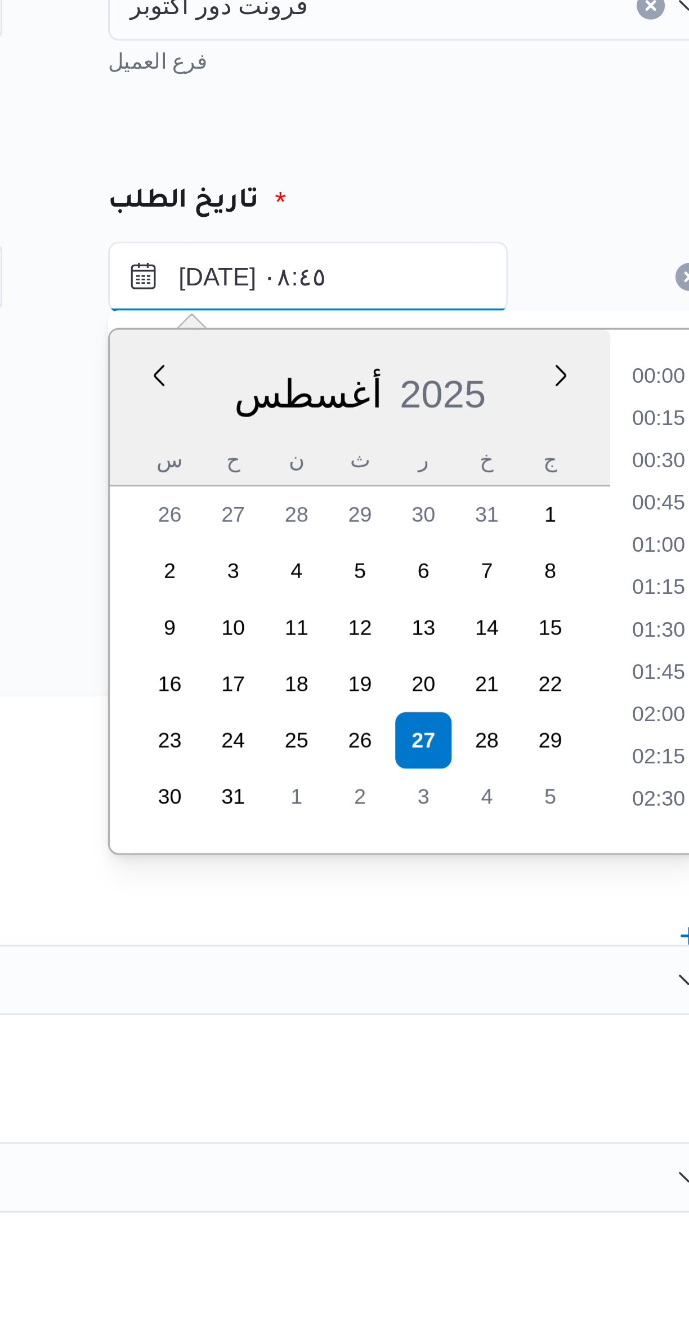
scroll to position [395, 0]
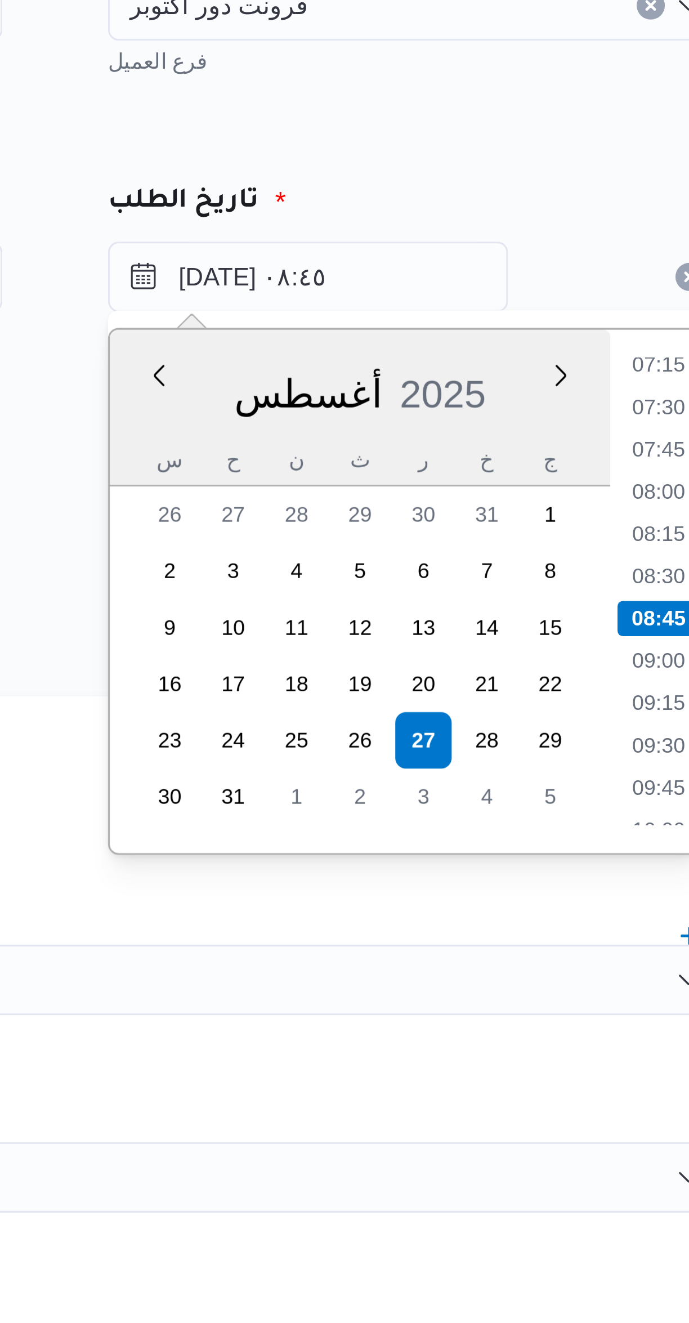
click at [596, 198] on li "07:15" at bounding box center [604, 198] width 26 height 11
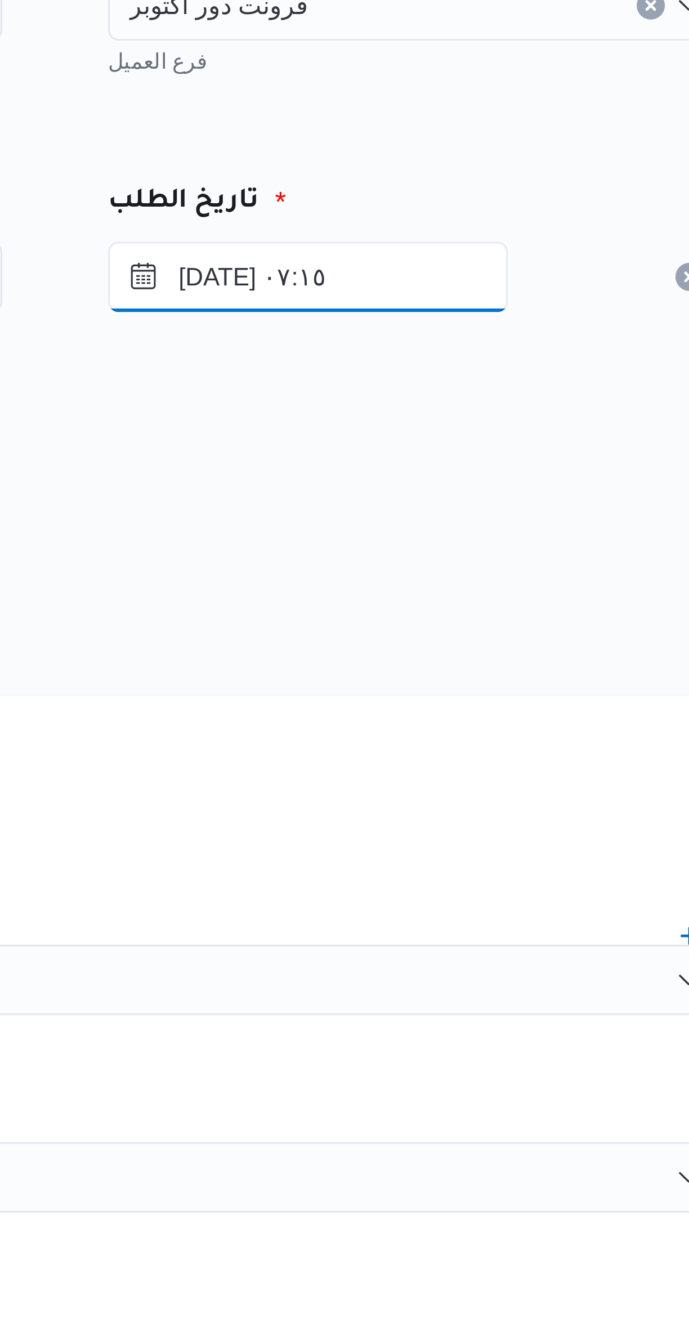
click at [506, 167] on input "٢٧/٠٨/٢٠٢٥ ٠٧:١٥" at bounding box center [492, 170] width 128 height 23
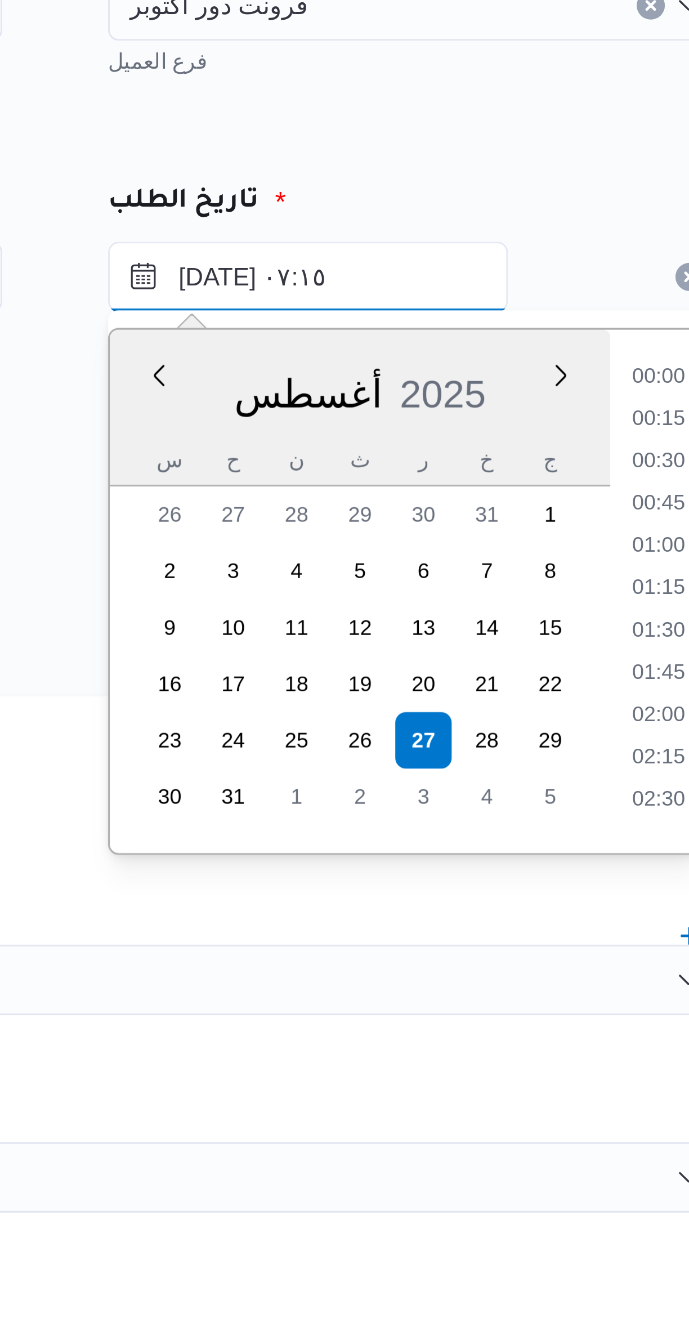
scroll to position [315, 0]
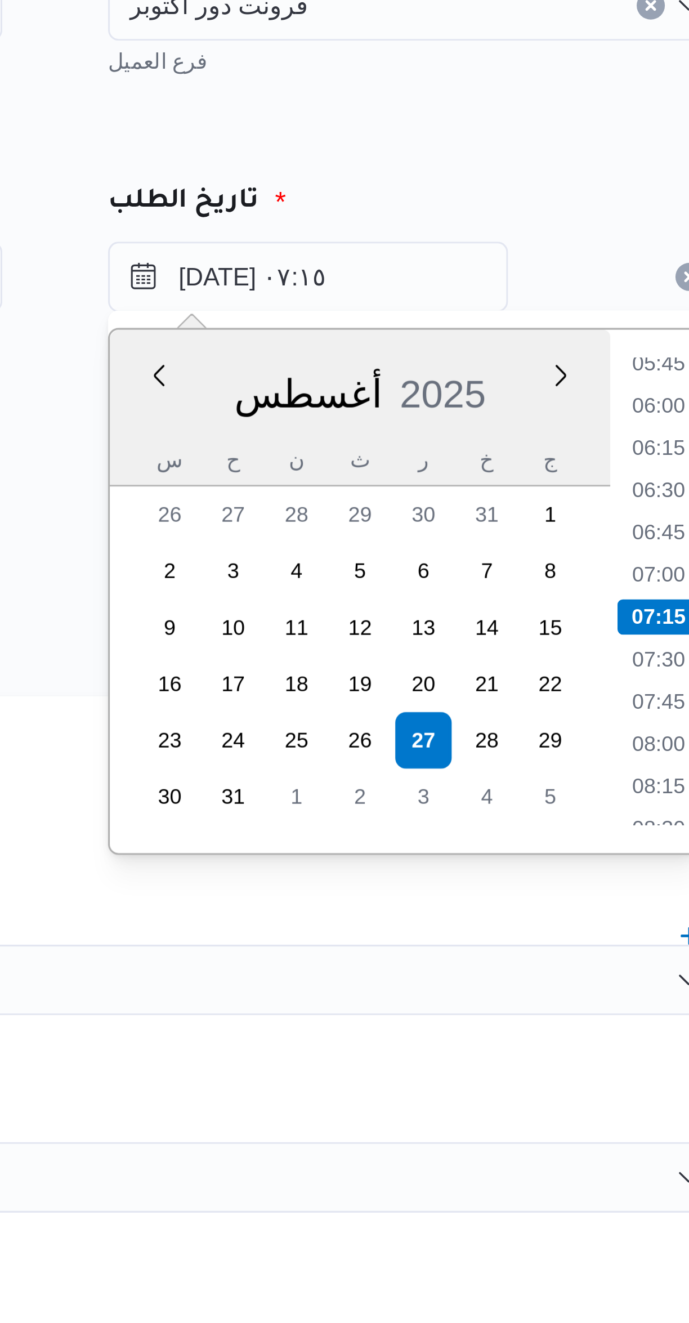
click at [601, 263] on li "07:00" at bounding box center [604, 265] width 26 height 11
type input "٢٧/٠٨/٢٠٢٥ ٠٧:٠٠"
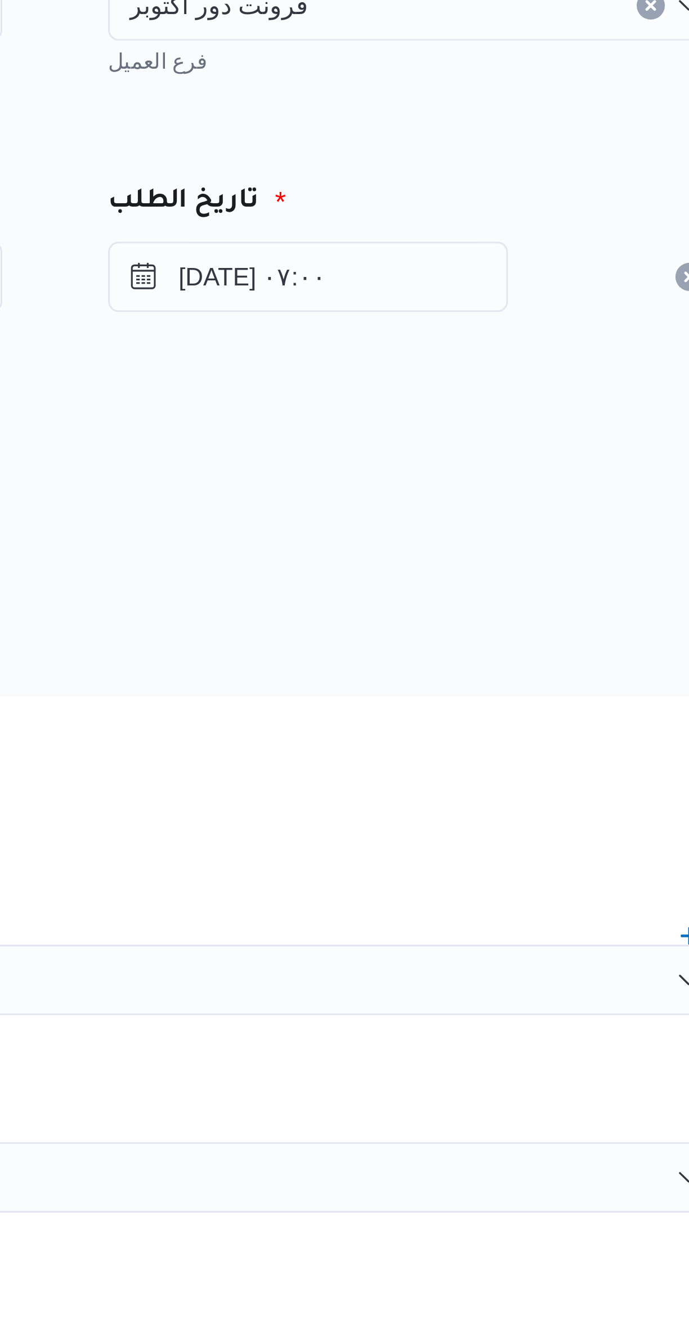
click at [473, 220] on div "المصدر" at bounding box center [410, 233] width 441 height 27
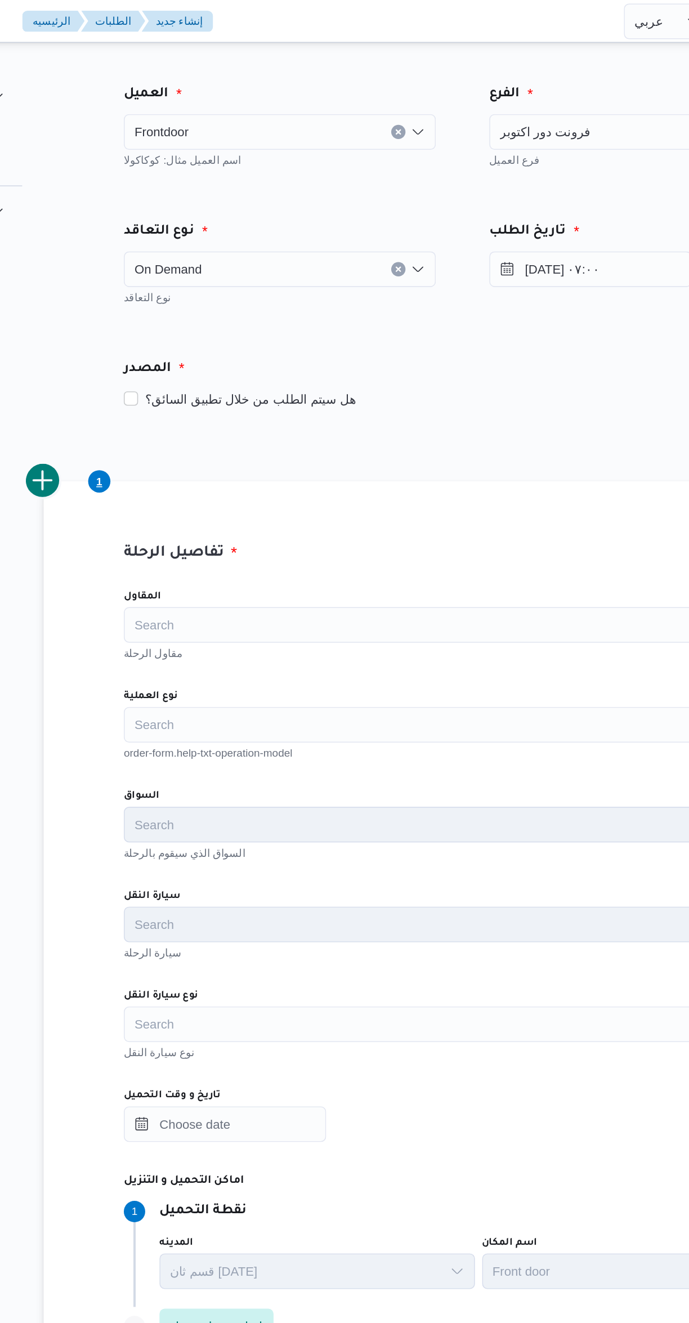
click at [258, 395] on div "Search" at bounding box center [411, 394] width 428 height 23
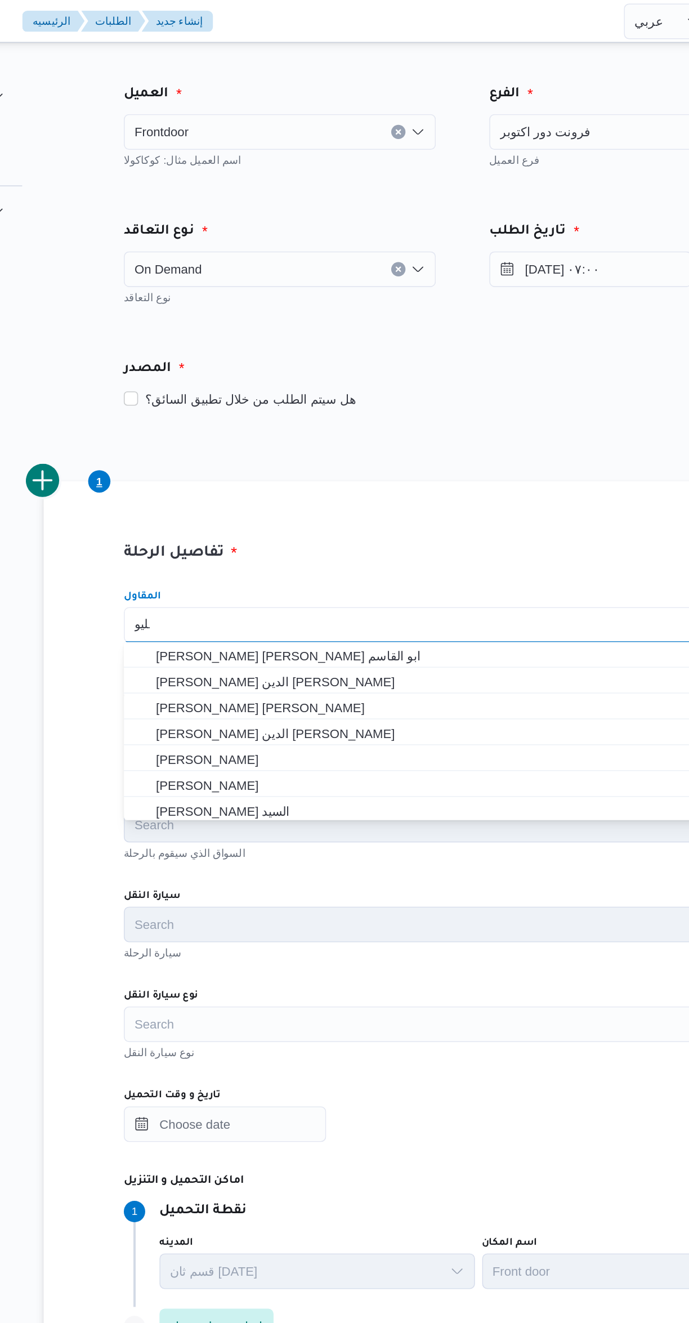
scroll to position [0, 0]
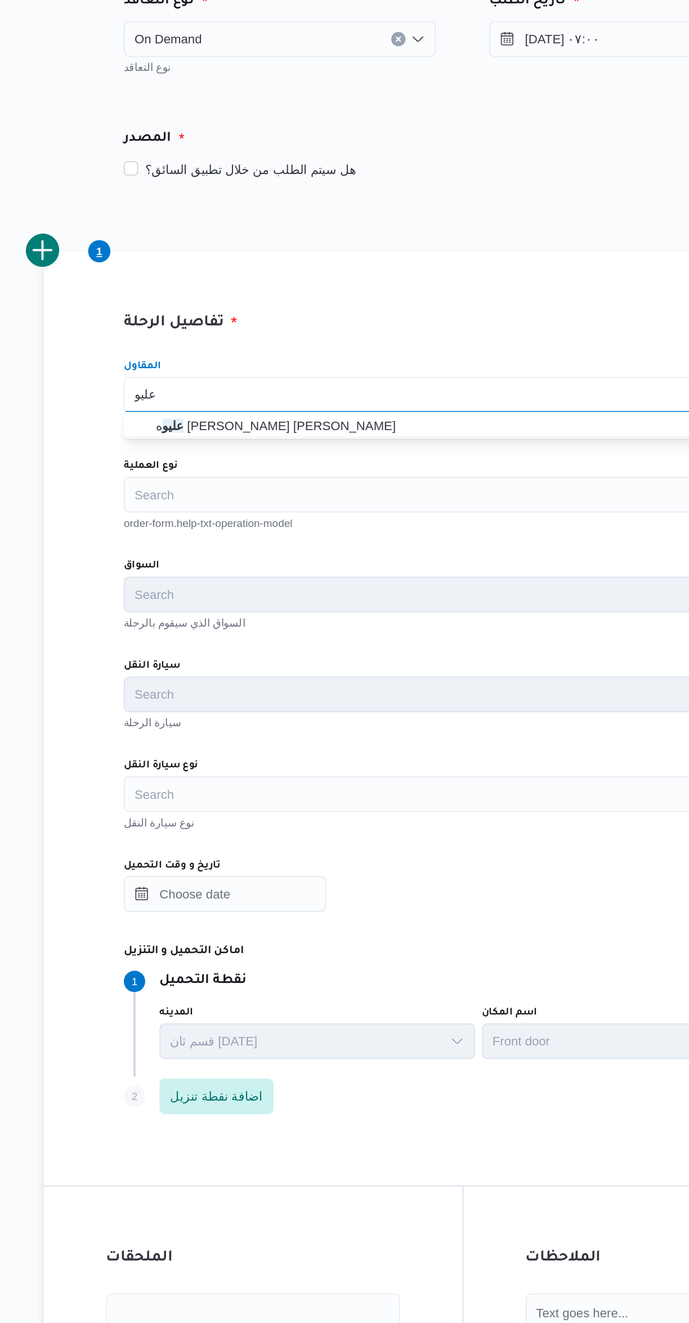
type input "عليو"
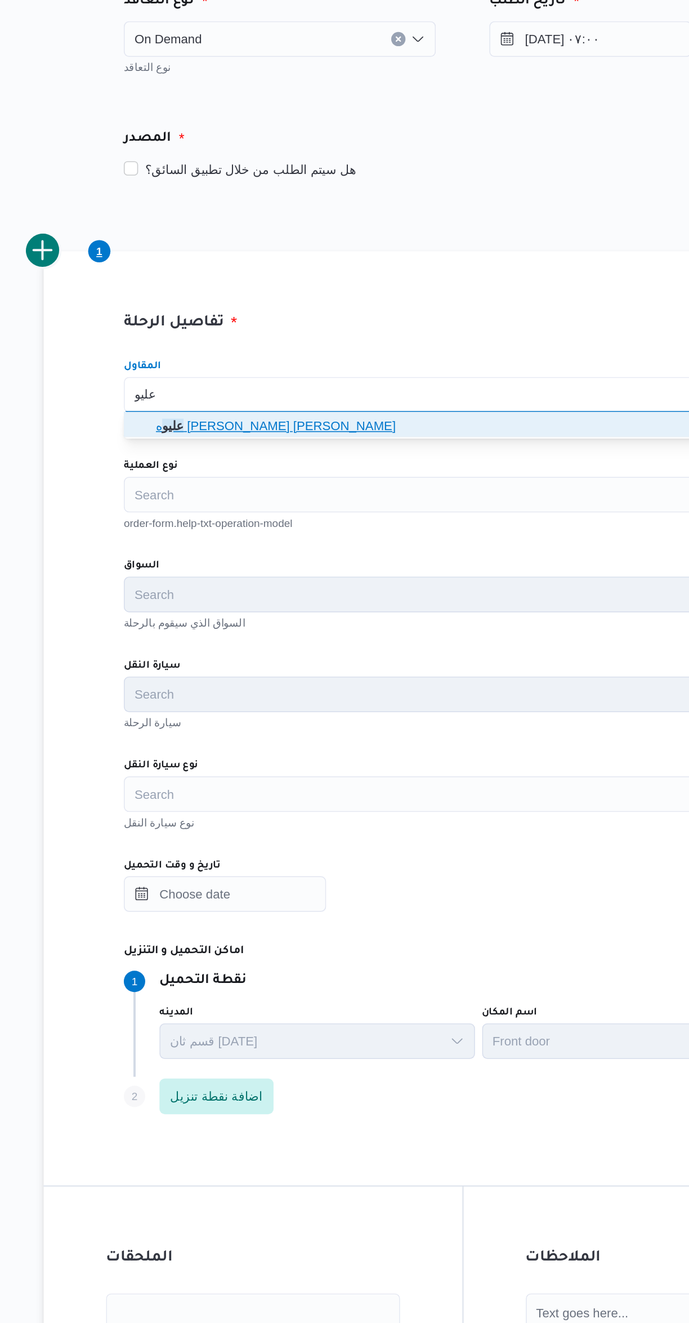
click at [235, 417] on span "عليو ه سراج الدين عليوه محمد" at bounding box center [417, 415] width 401 height 14
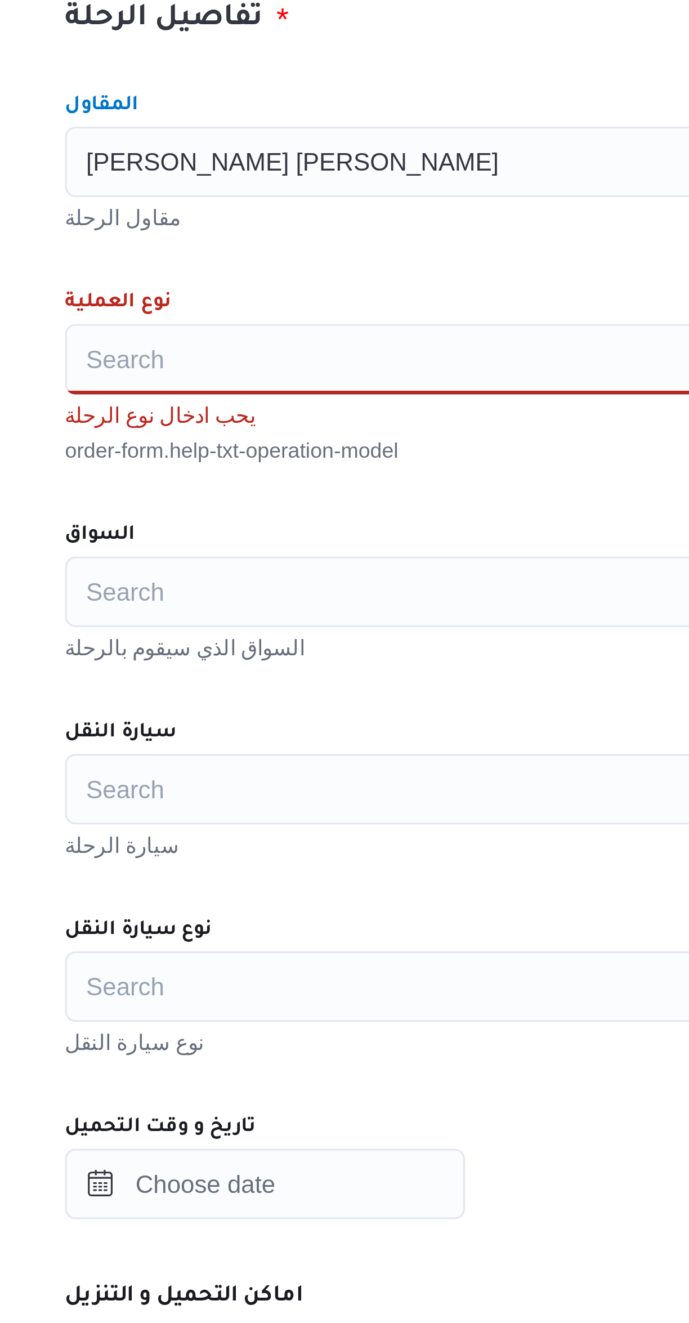
click at [227, 459] on div "Search" at bounding box center [411, 458] width 428 height 23
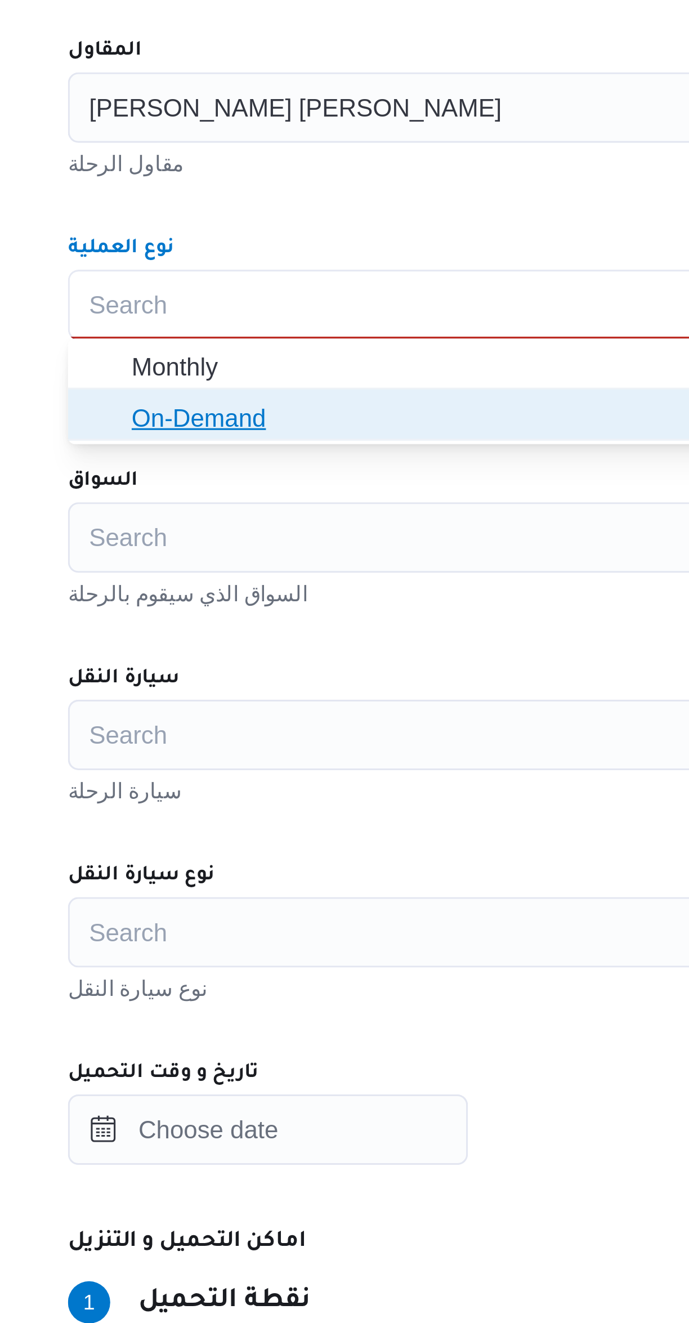
click at [219, 492] on span "On-Demand" at bounding box center [417, 494] width 401 height 14
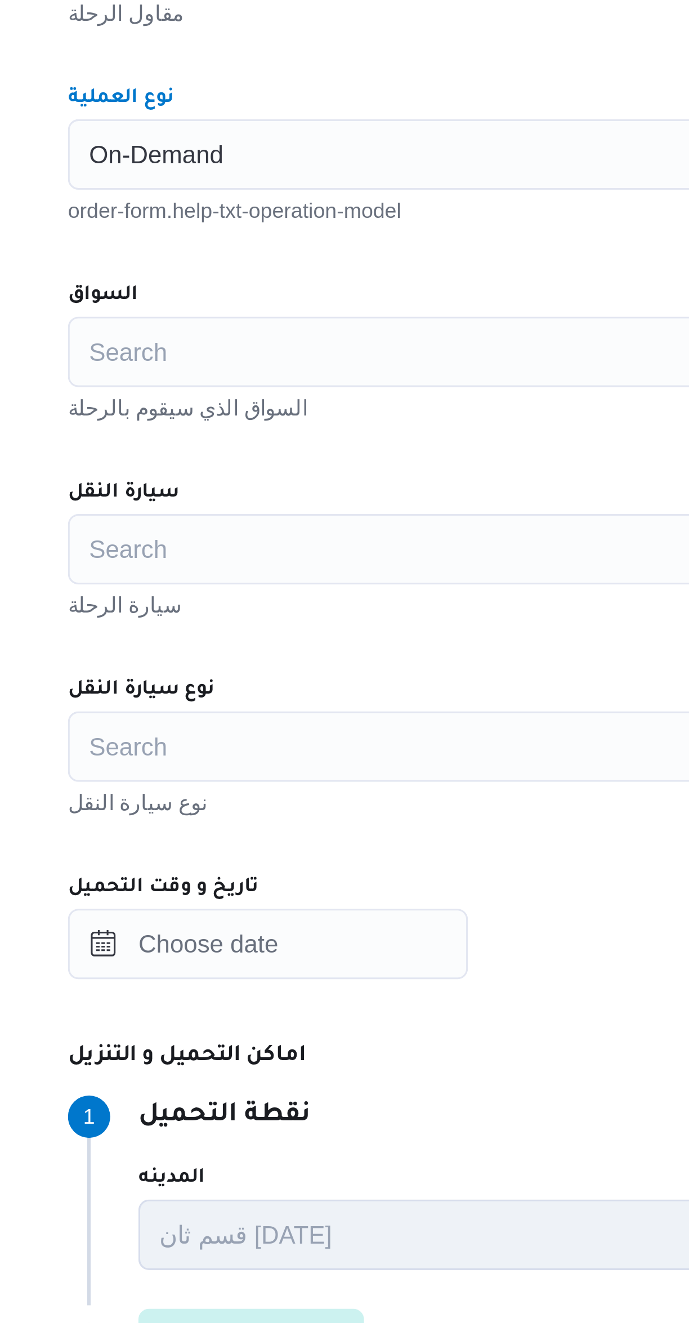
click at [232, 522] on div "Search" at bounding box center [411, 521] width 428 height 23
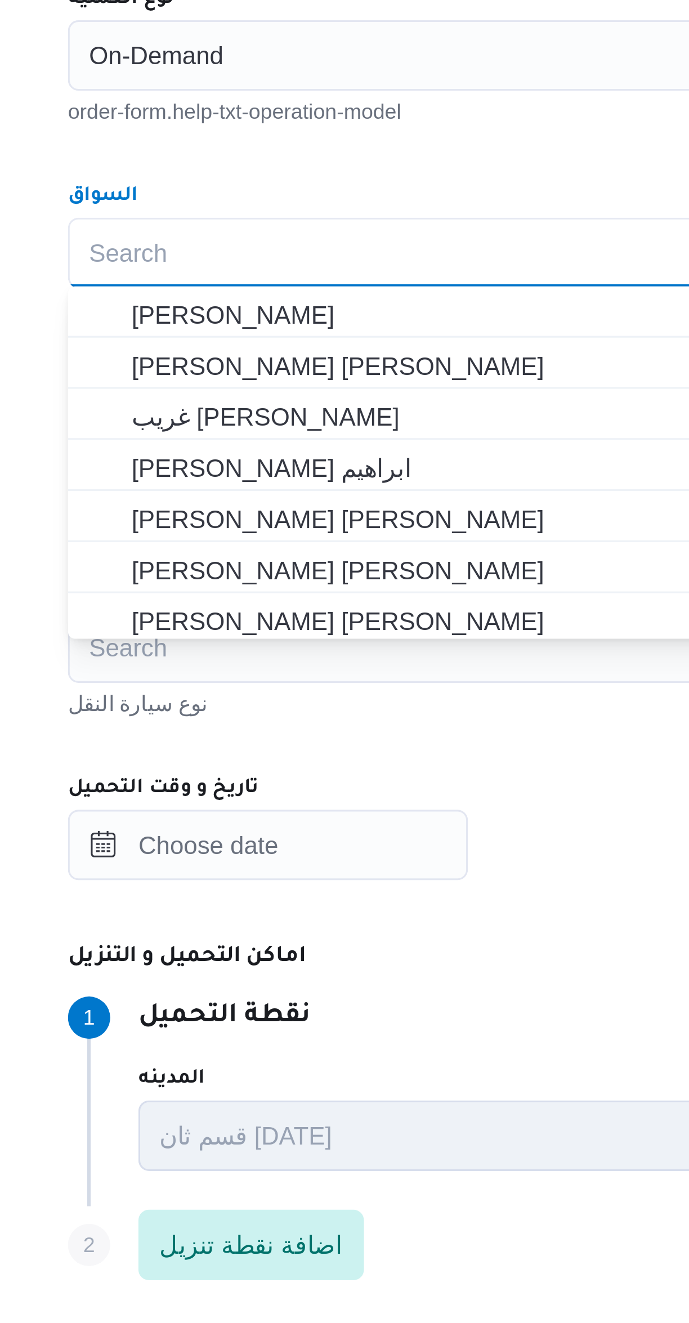
click at [255, 490] on div "المقاول عليوه سراج الدين عليوه محمد مقاول الرحلة نوع العملية On-Demand order-fo…" at bounding box center [411, 613] width 446 height 501
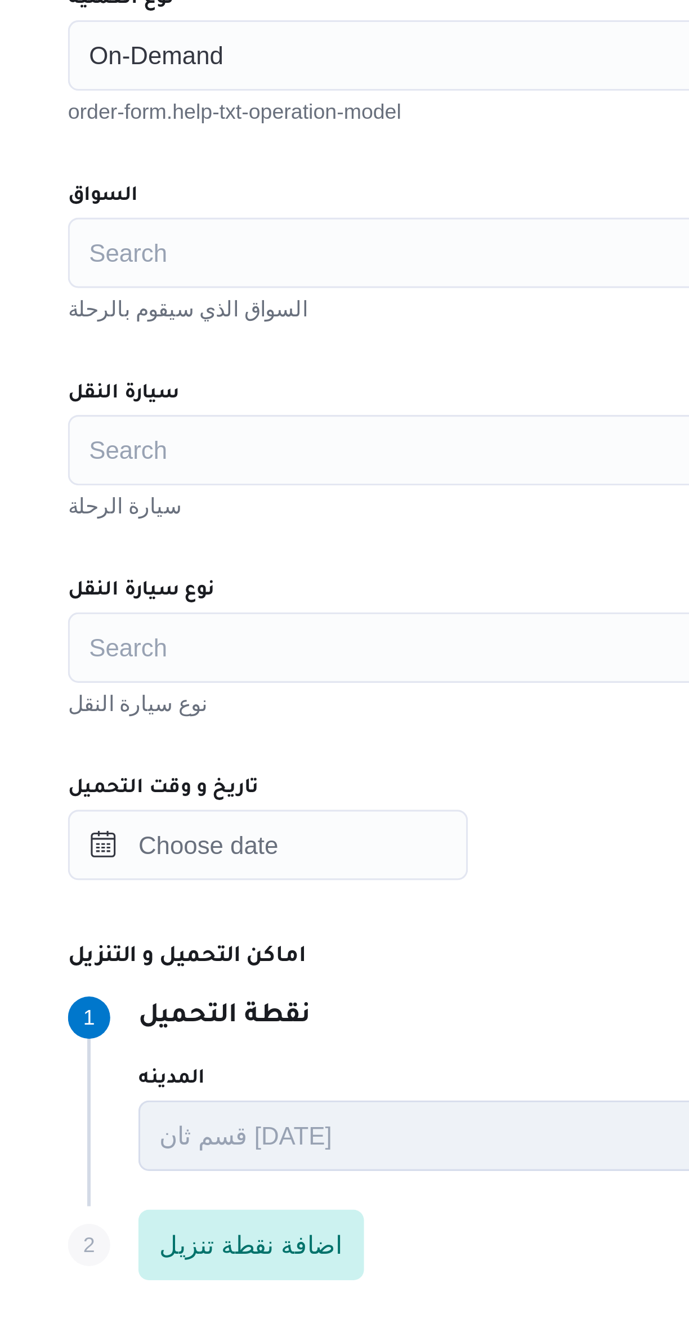
click at [241, 655] on div "Search" at bounding box center [411, 647] width 428 height 23
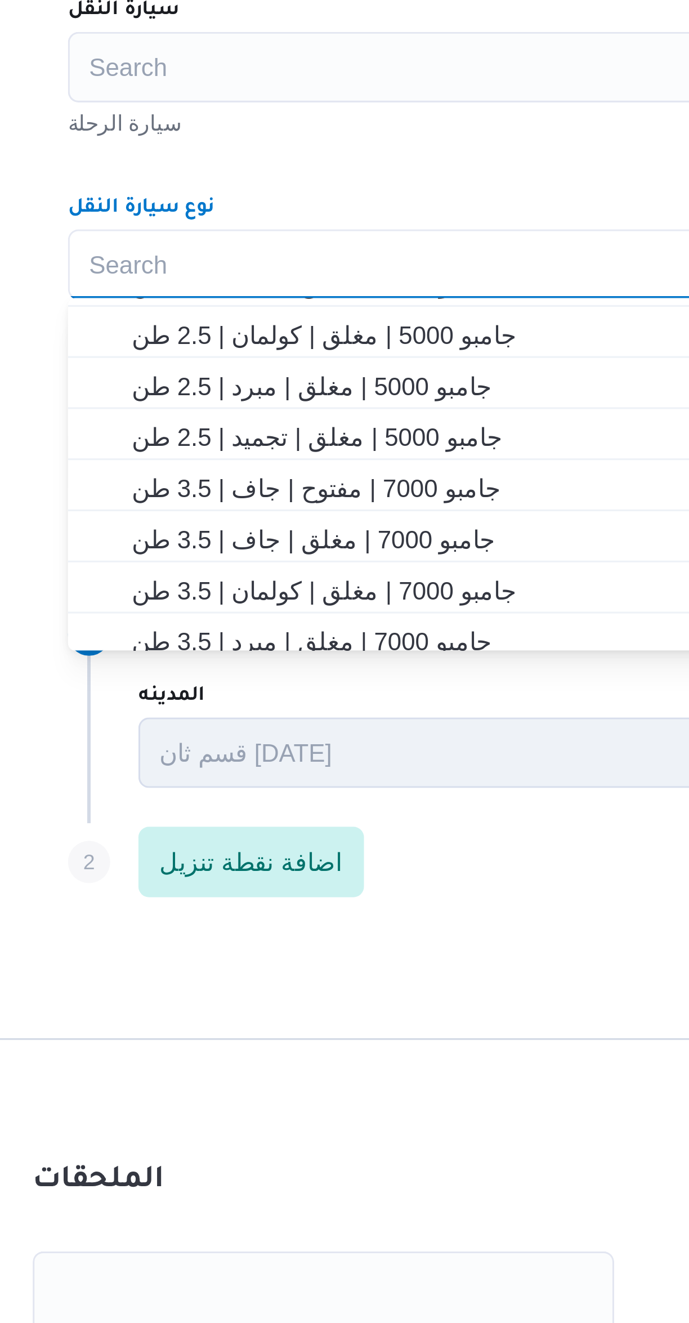
scroll to position [144, 0]
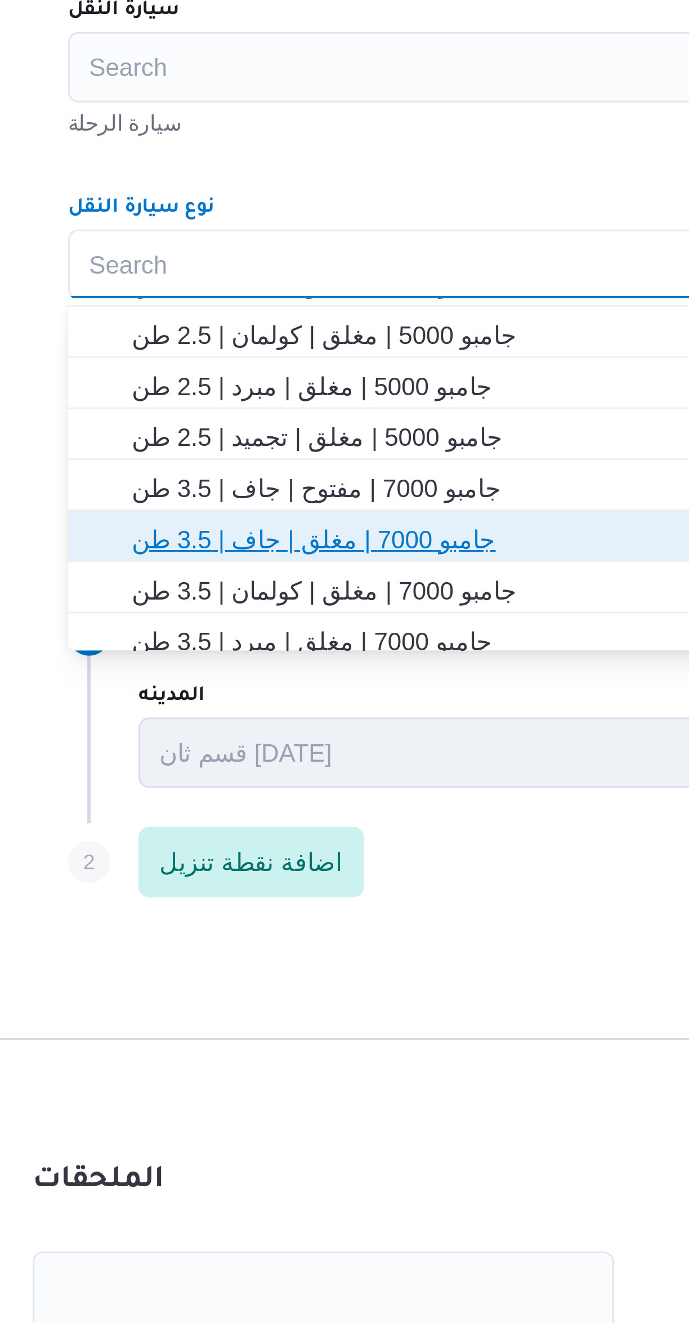
click at [238, 738] on span "جامبو 7000 | مغلق | جاف | 3.5 طن" at bounding box center [417, 735] width 401 height 14
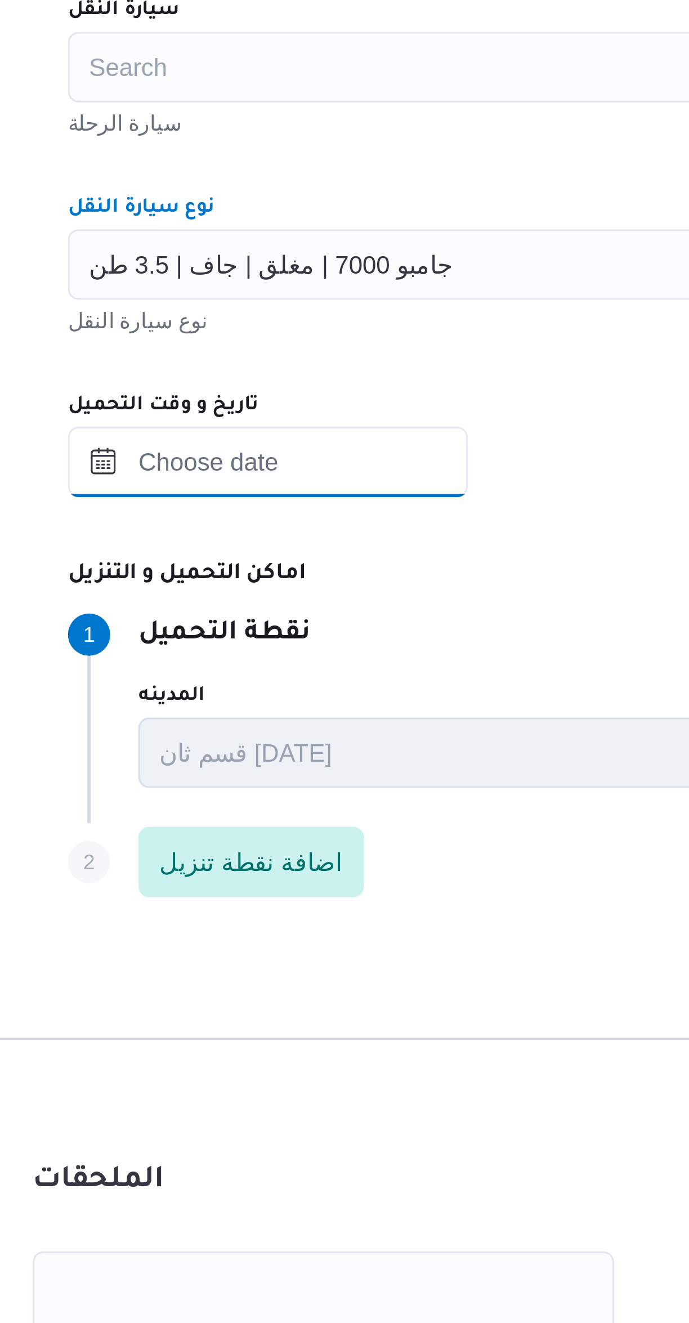
click at [257, 711] on input "تاريخ و وقت التحميل" at bounding box center [261, 710] width 128 height 23
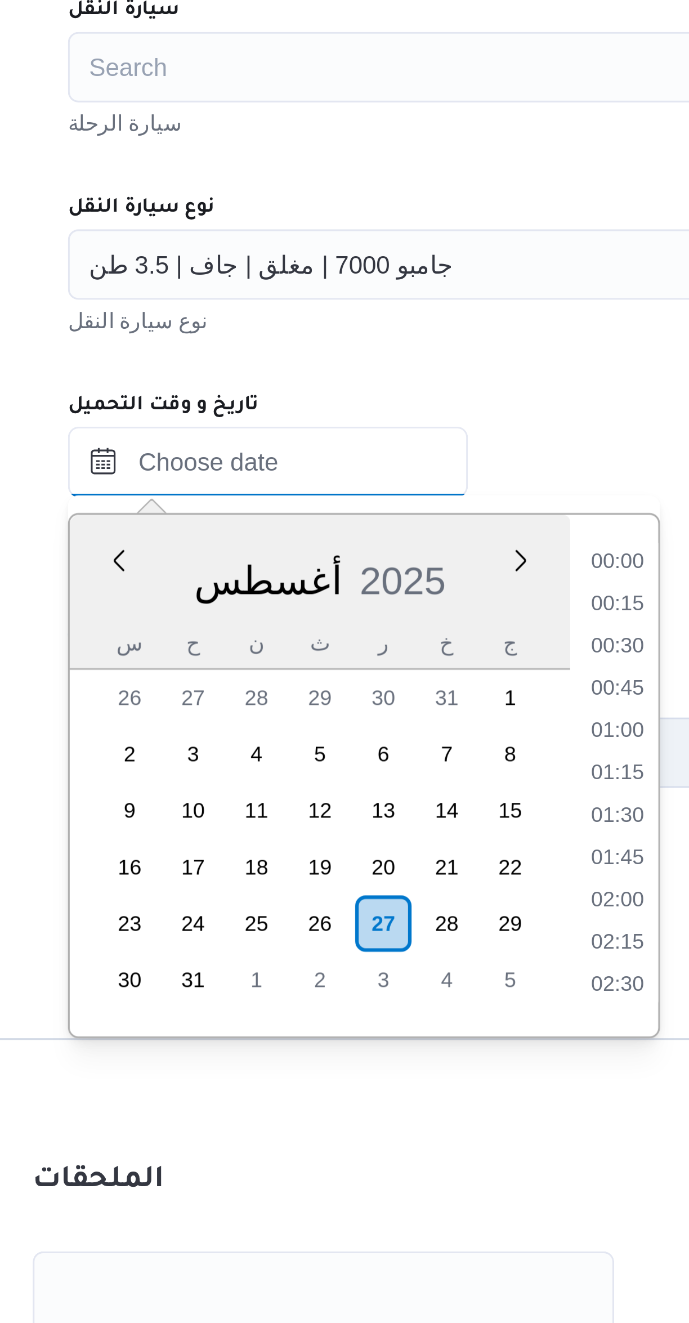
scroll to position [476, 0]
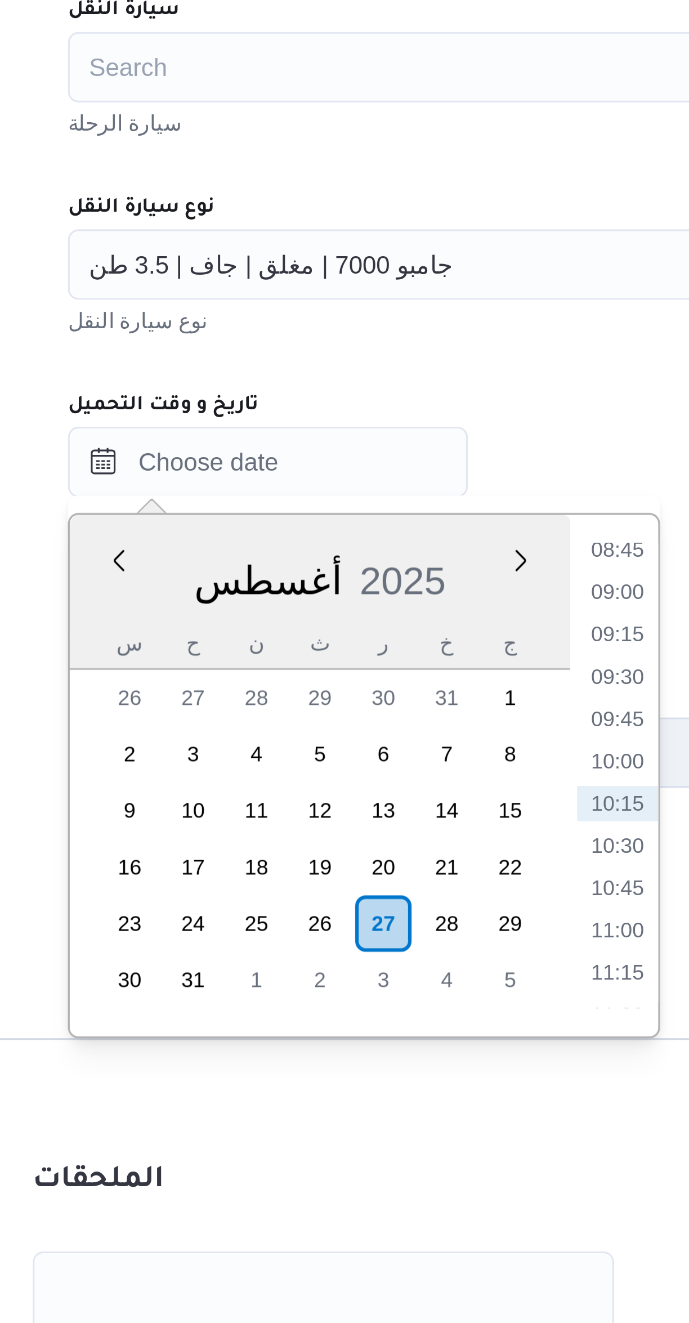
click at [373, 737] on li "08:45" at bounding box center [373, 738] width 26 height 11
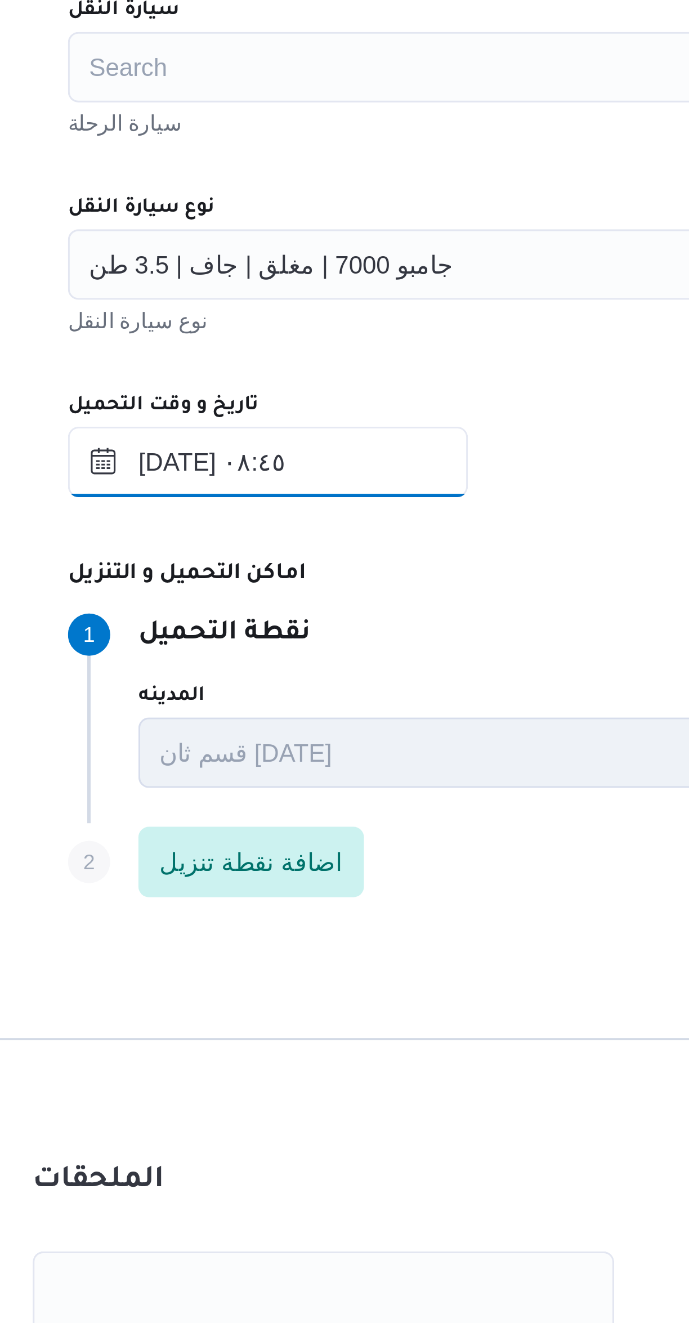
click at [267, 710] on input "٢٧/٠٨/٢٠٢٥ ٠٨:٤٥" at bounding box center [261, 710] width 128 height 23
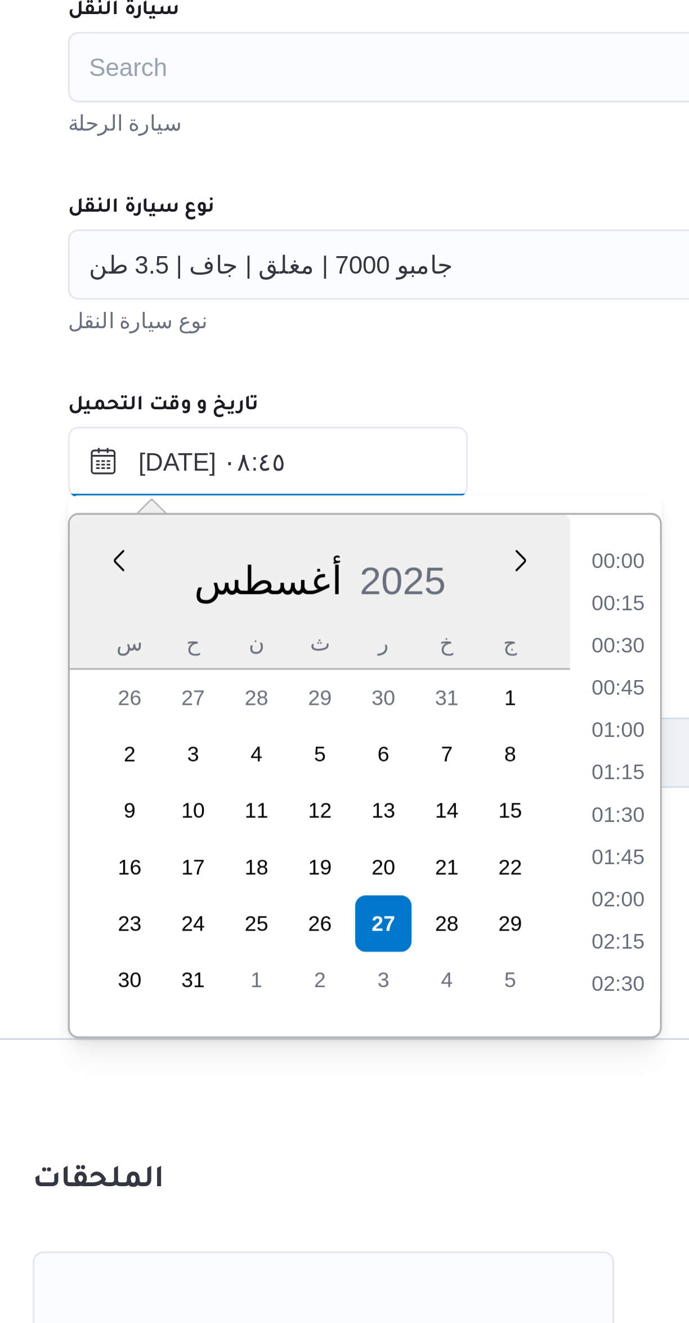
scroll to position [396, 0]
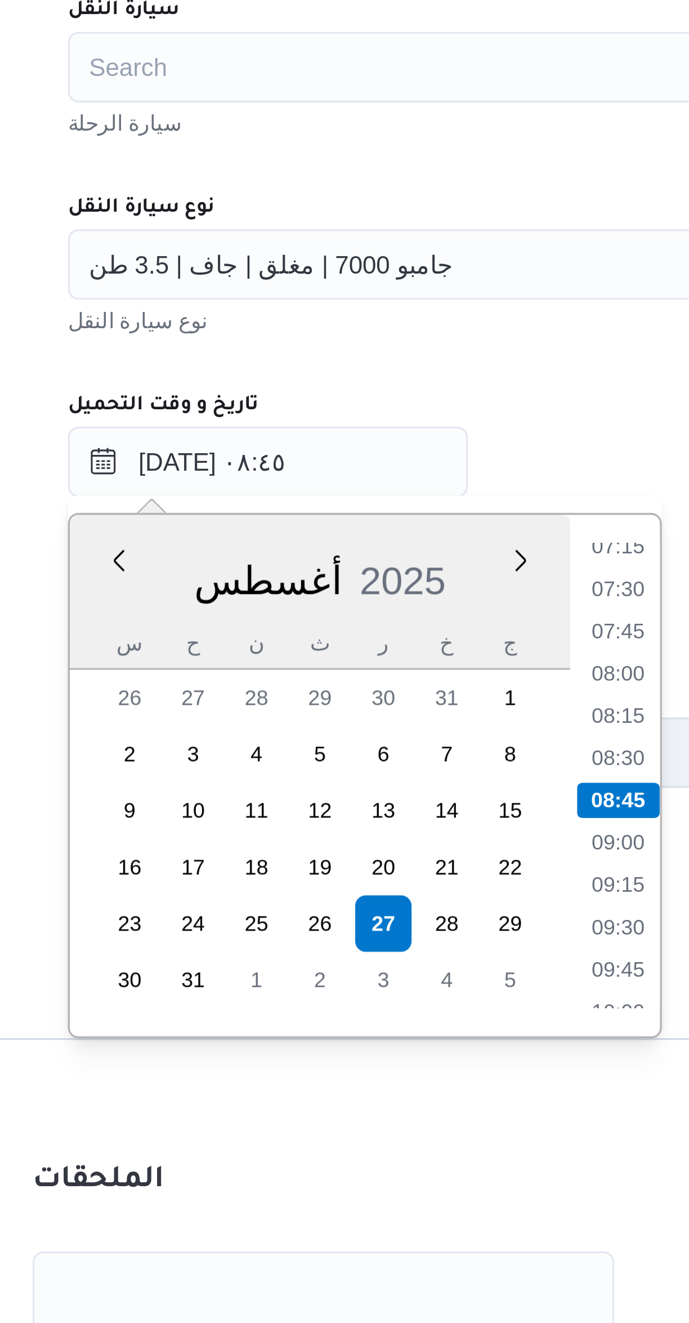
click at [376, 738] on li "07:15" at bounding box center [373, 736] width 26 height 11
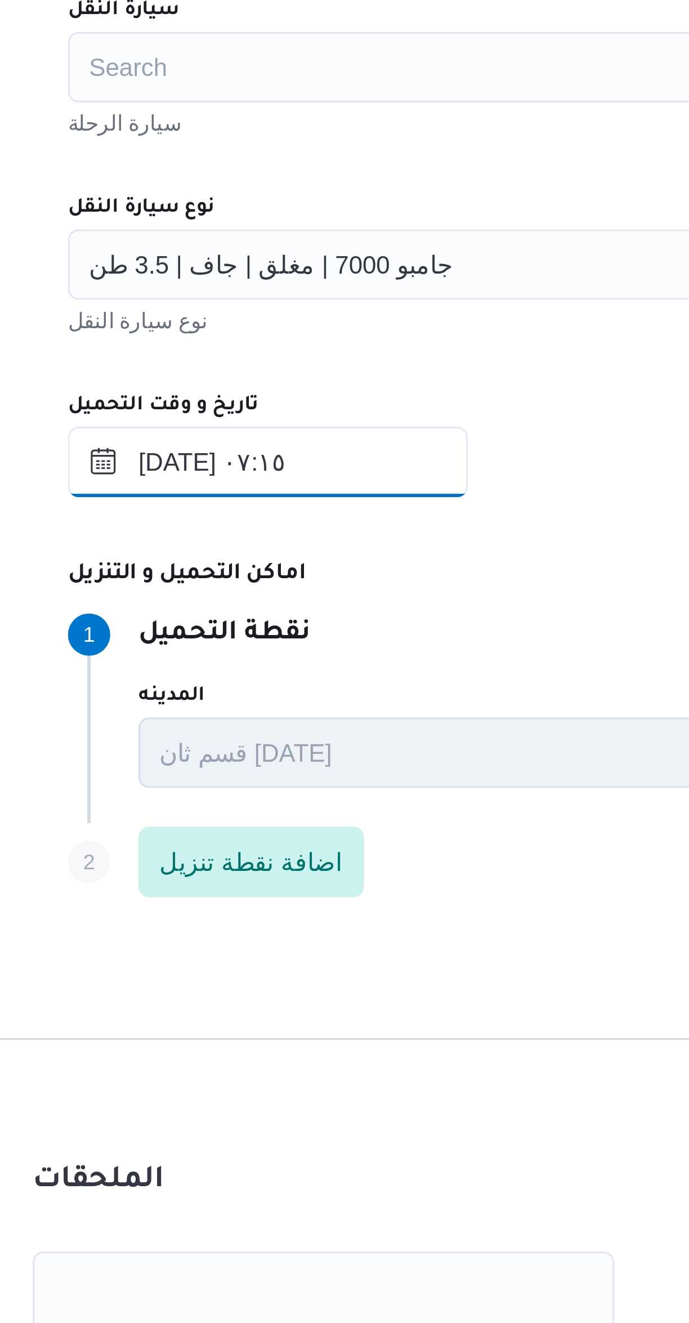
click at [275, 712] on input "٢٧/٠٨/٢٠٢٥ ٠٧:١٥" at bounding box center [261, 710] width 128 height 23
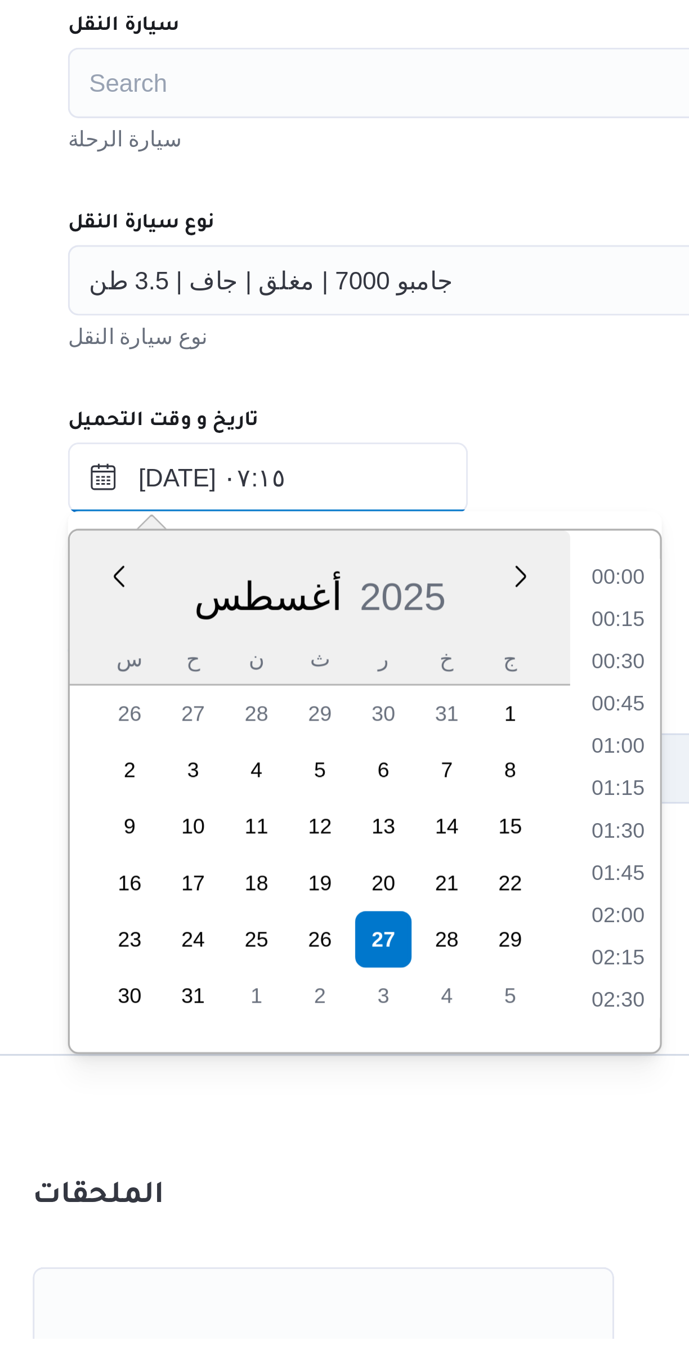
scroll to position [315, 0]
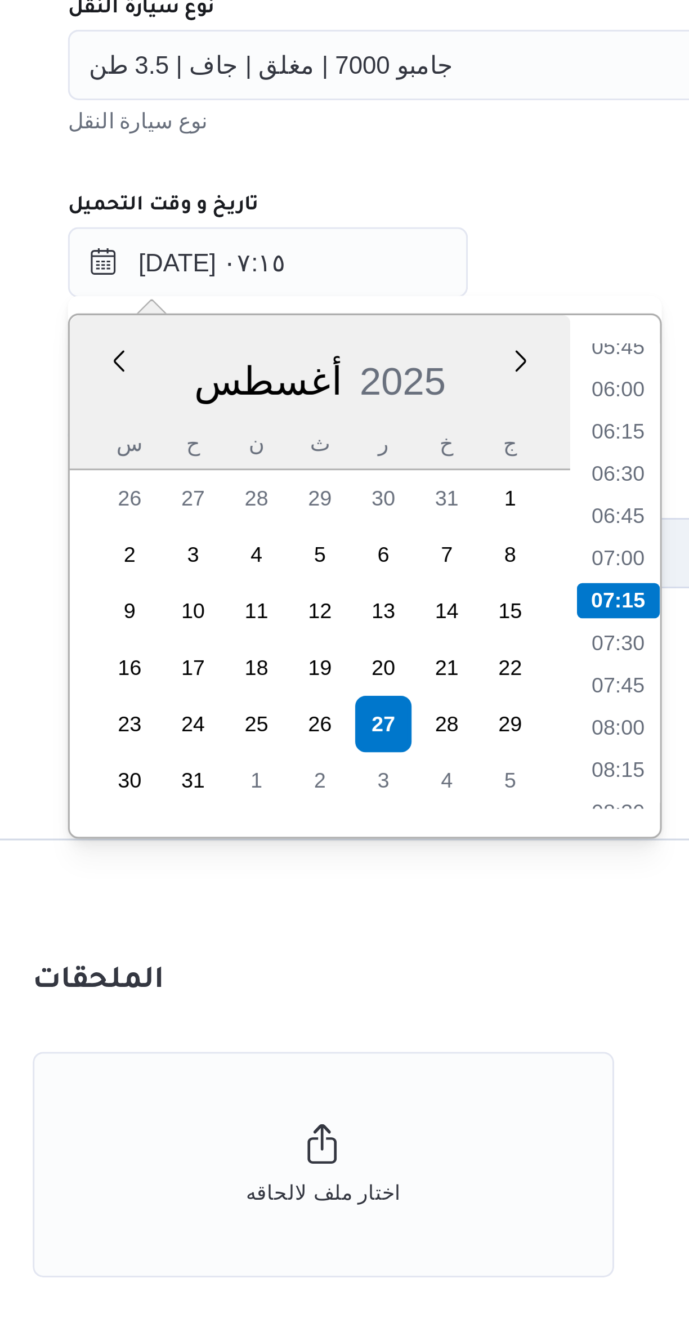
click at [376, 804] on li "07:00" at bounding box center [373, 804] width 26 height 11
type input "٢٧/٠٨/٢٠٢٥ ٠٧:٠٠"
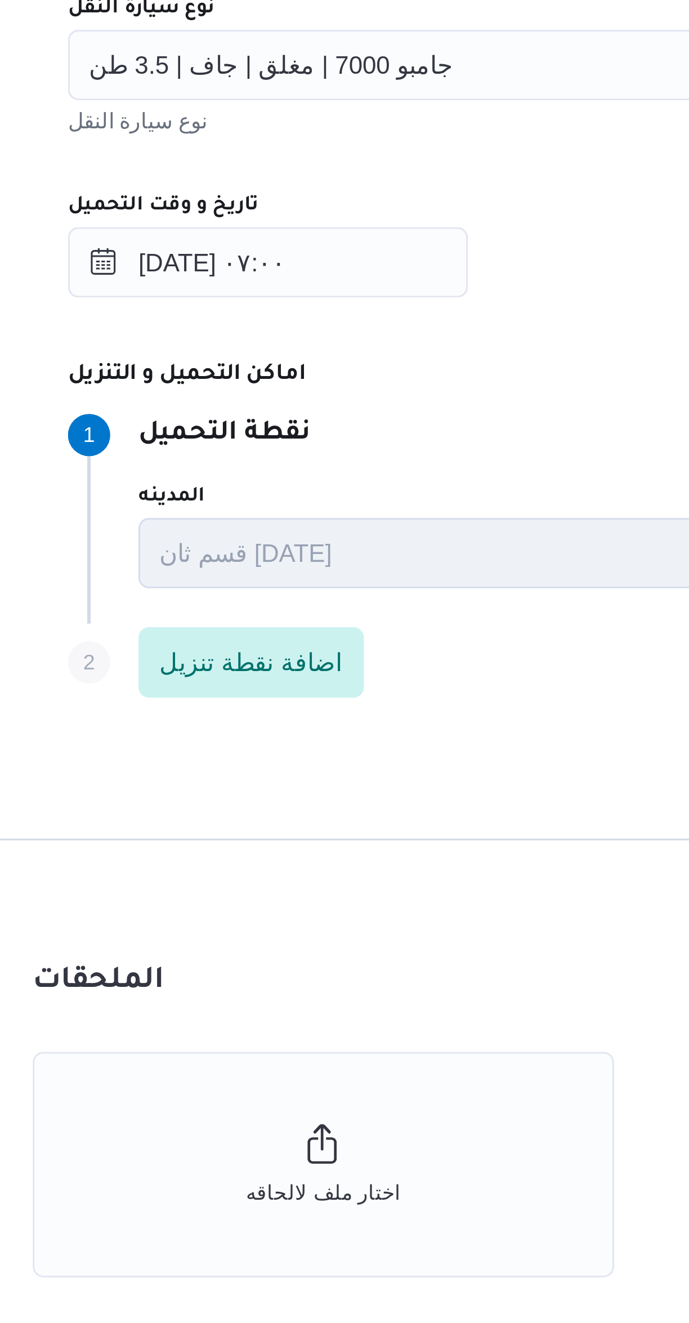
click at [349, 751] on dt "اماكن التحميل و التنزيل" at bounding box center [411, 746] width 428 height 14
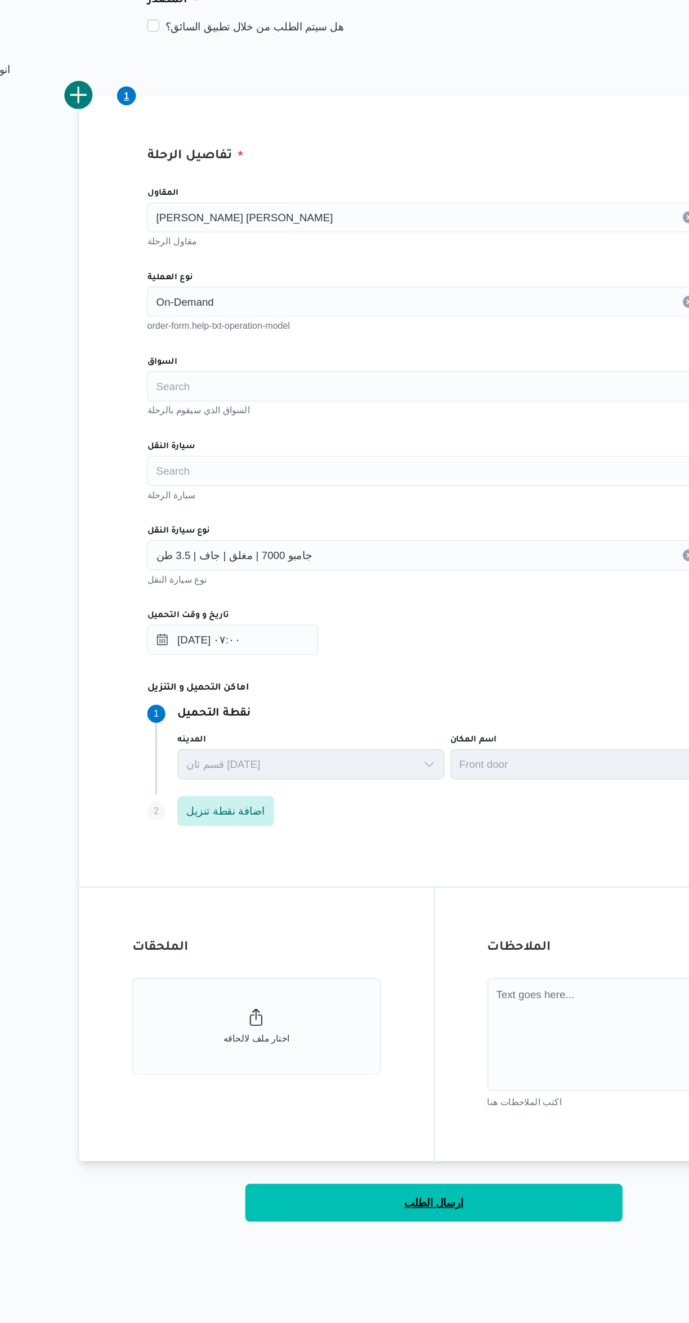
click at [451, 1137] on button "ارسال الطلب" at bounding box center [411, 1130] width 282 height 28
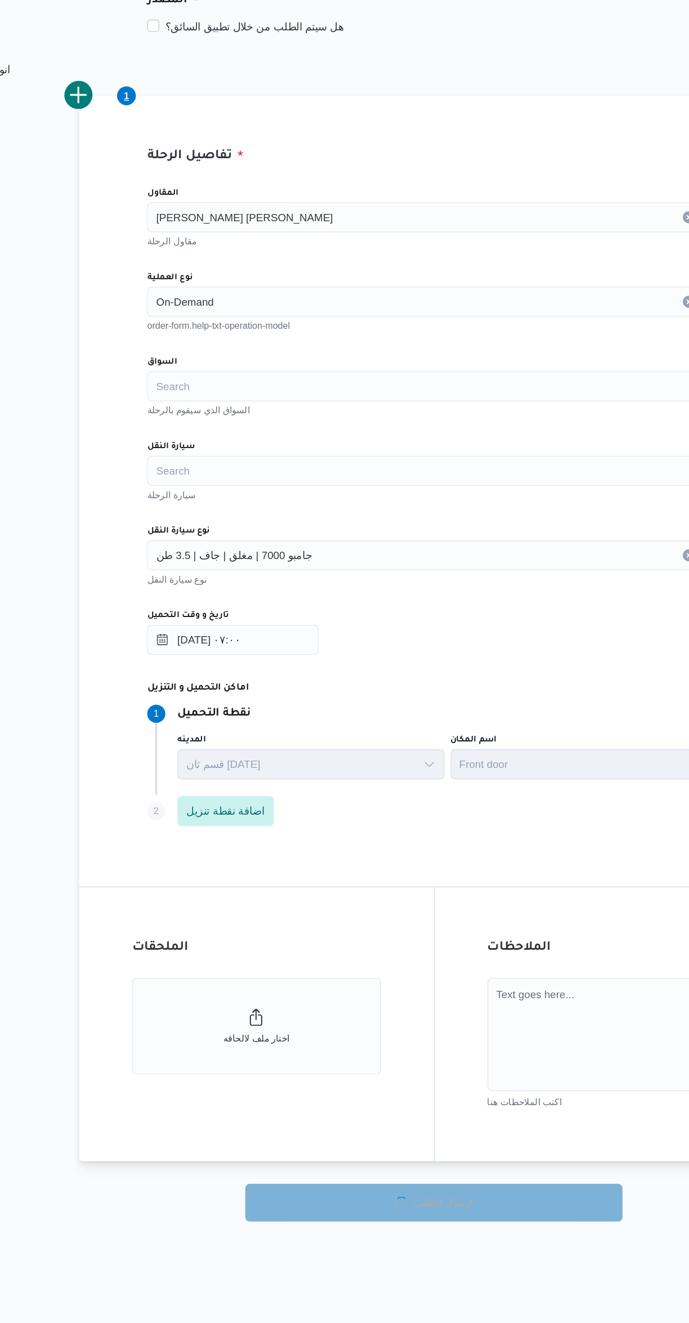
select select "ar"
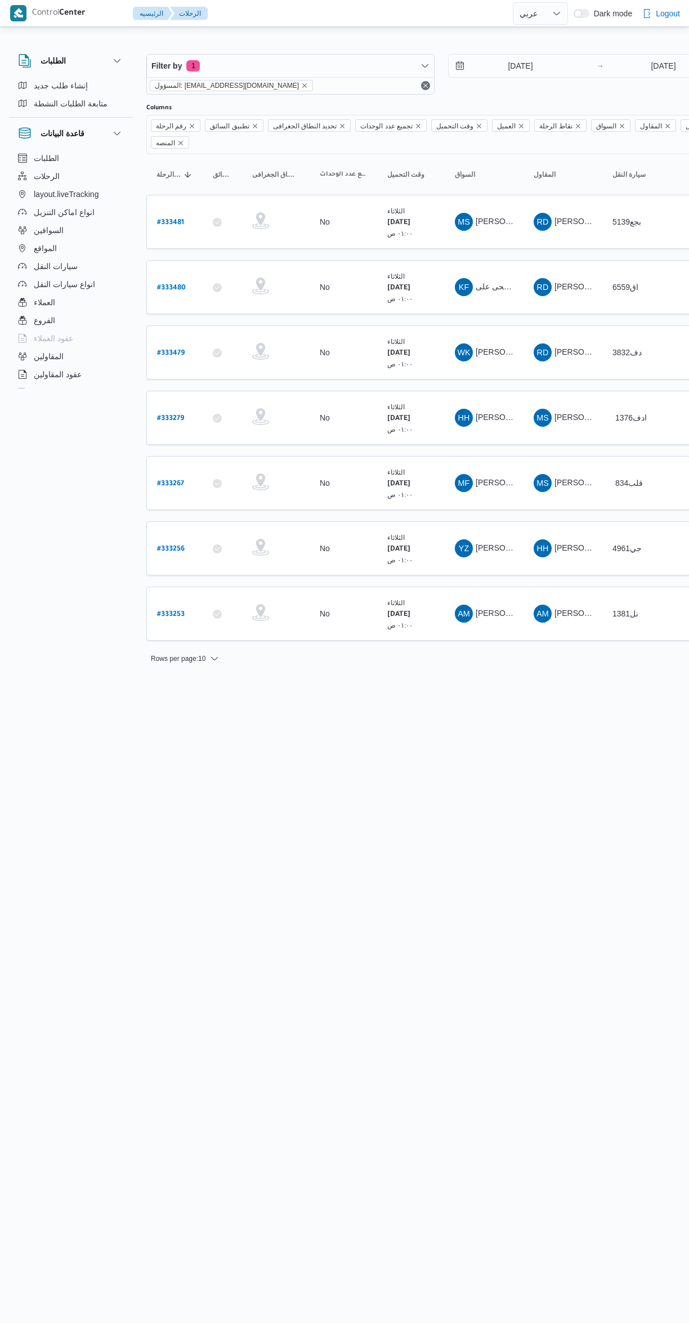
select select "ar"
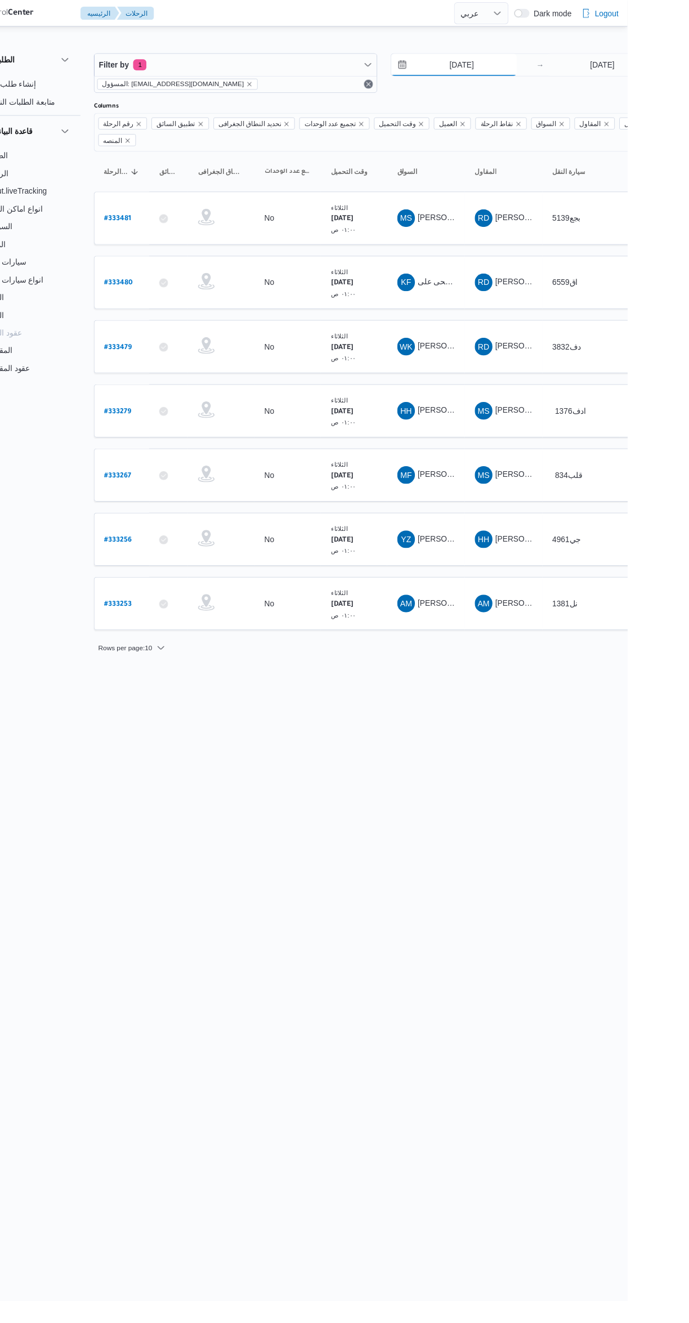
click at [513, 66] on input "[DATE]" at bounding box center [513, 66] width 128 height 23
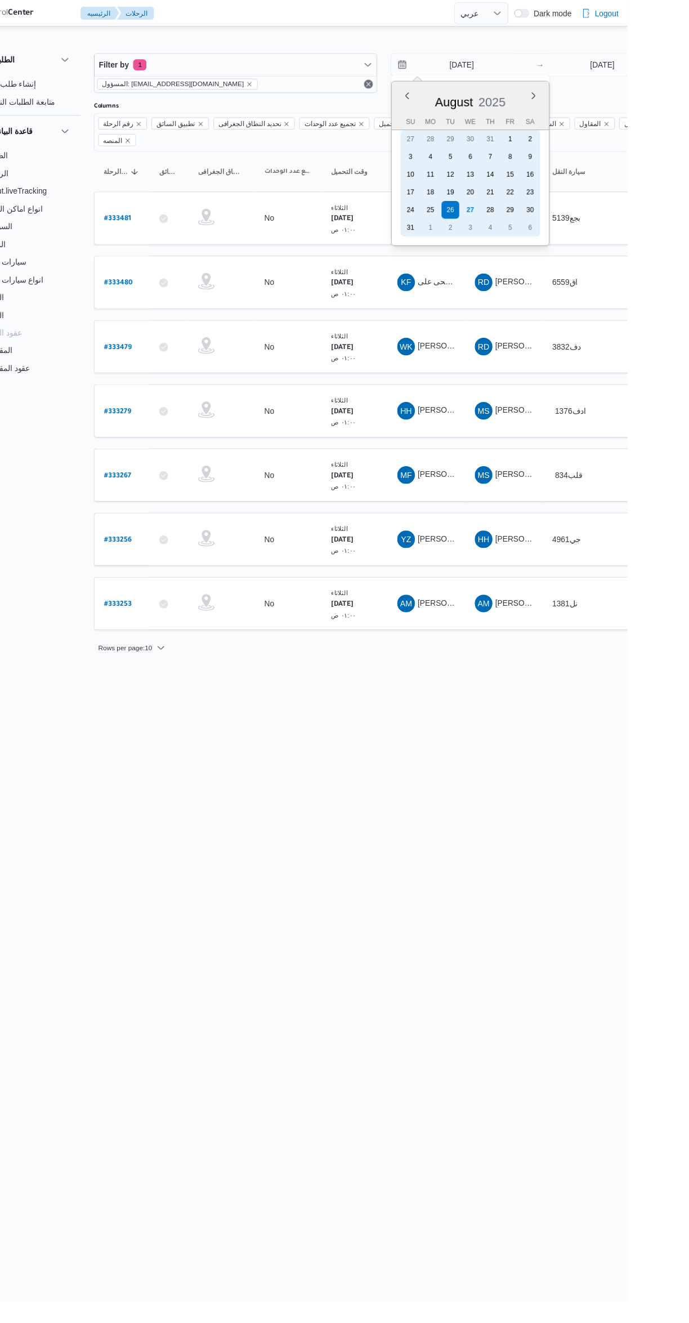
click at [529, 211] on div "27" at bounding box center [529, 213] width 18 height 18
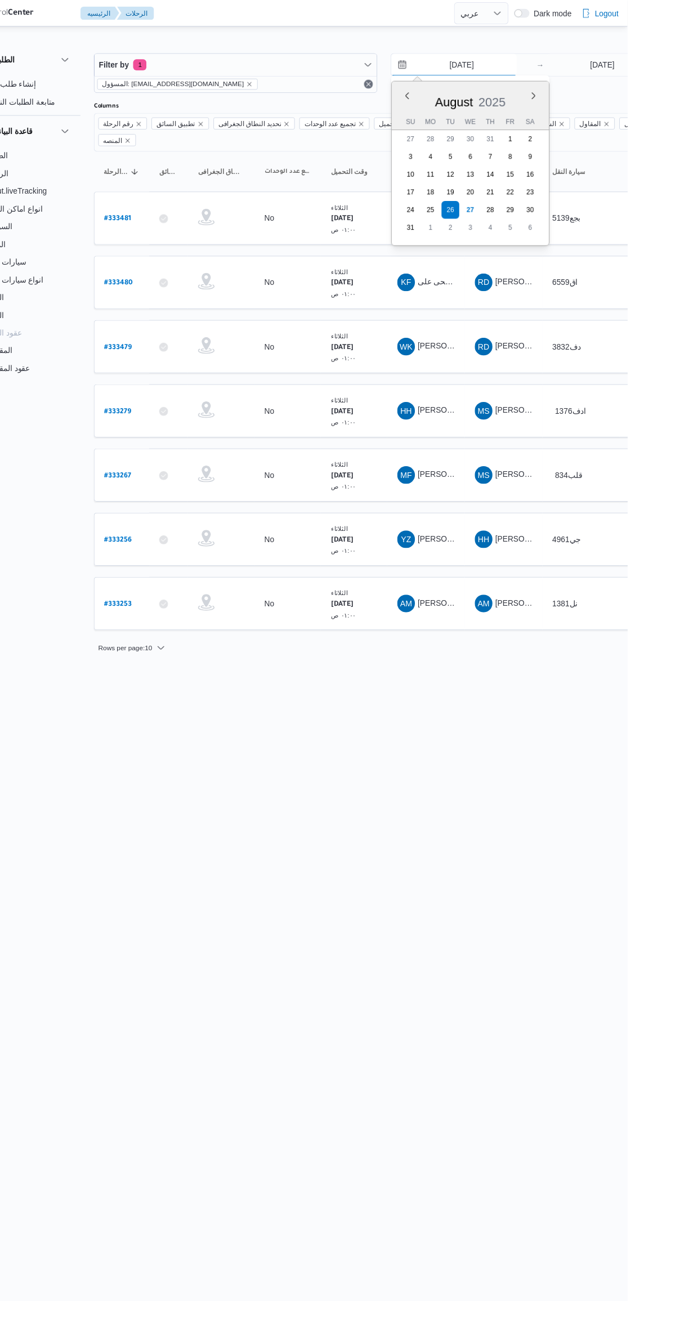
type input "[DATE]"
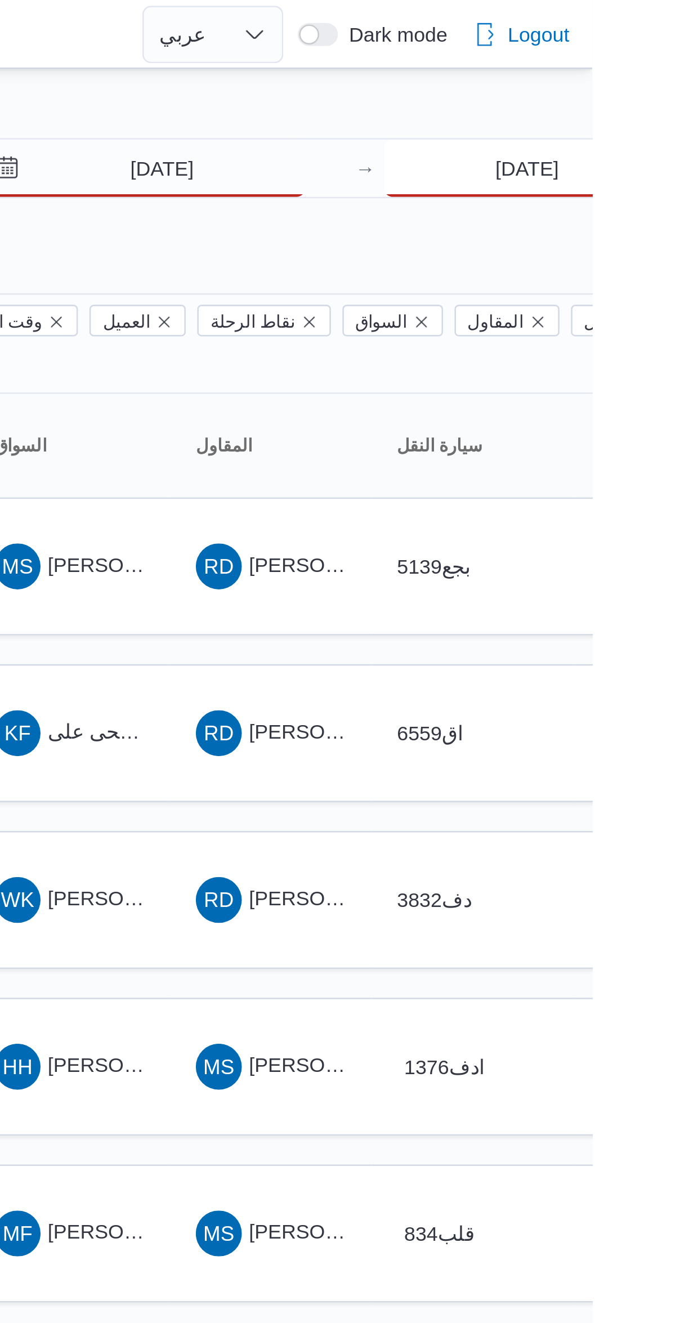
click at [648, 74] on input "[DATE]" at bounding box center [664, 66] width 112 height 23
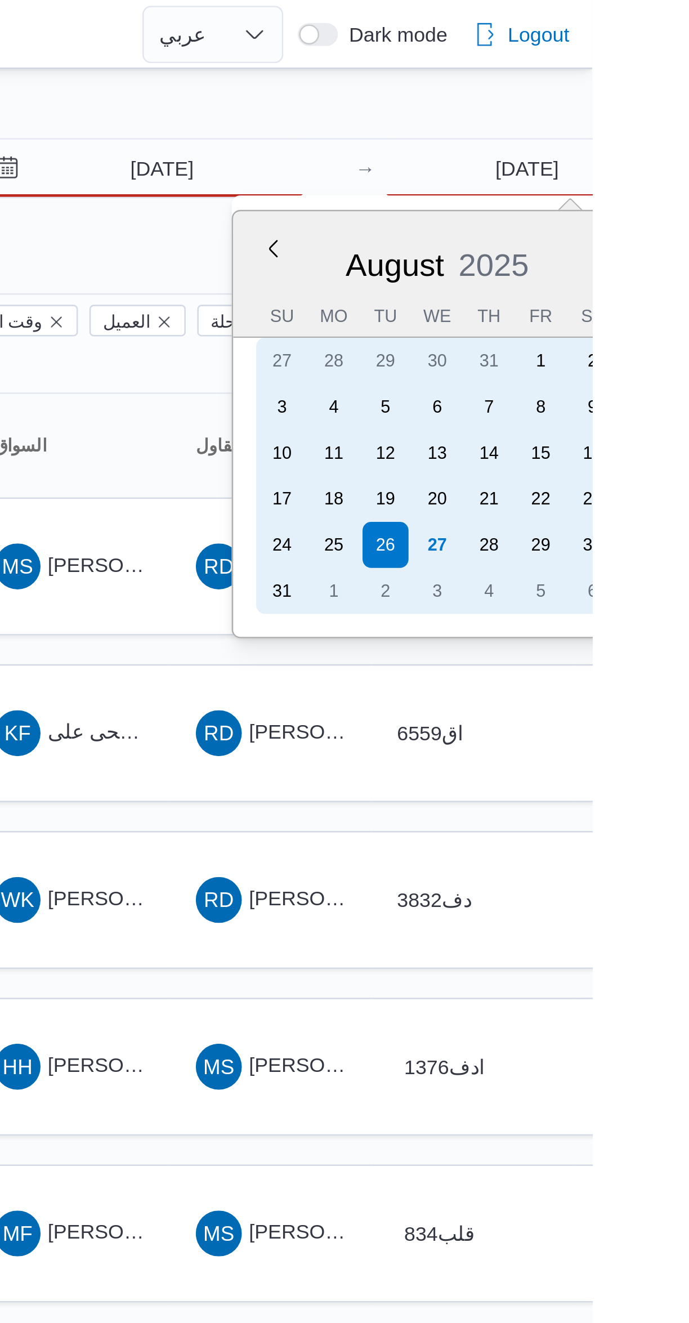
click at [635, 211] on div "27" at bounding box center [628, 213] width 18 height 18
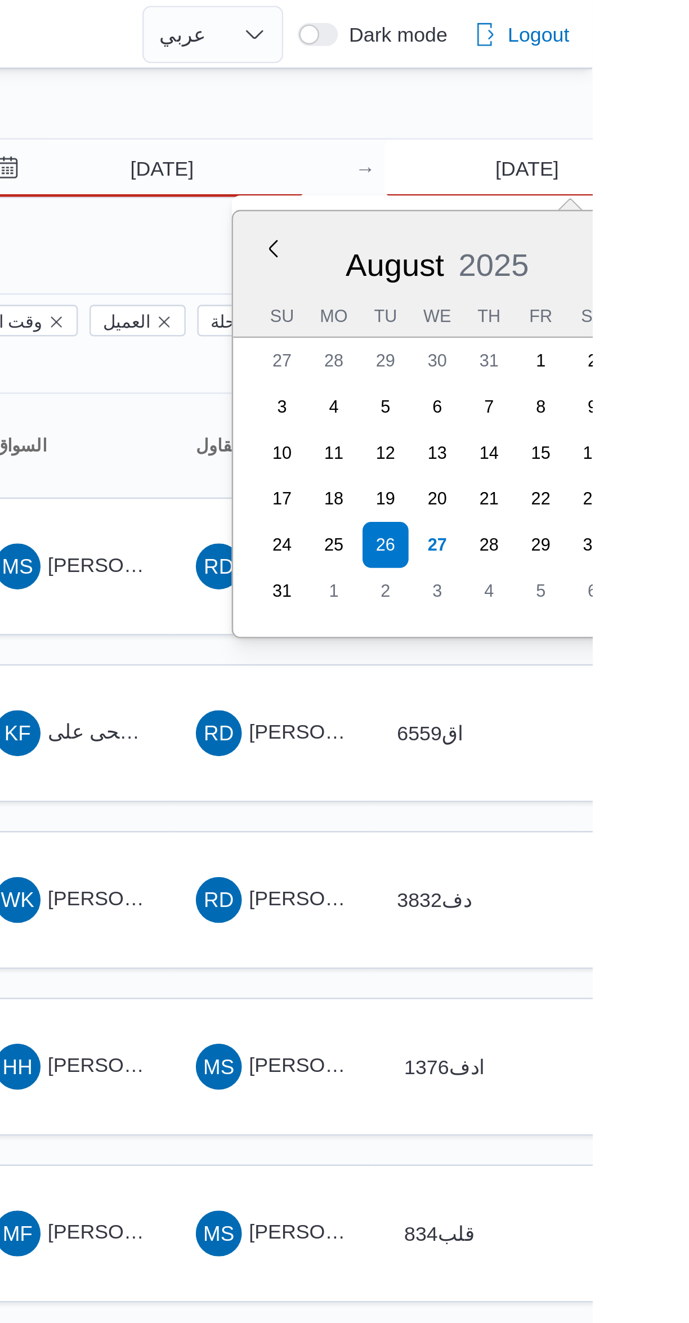
type input "[DATE]"
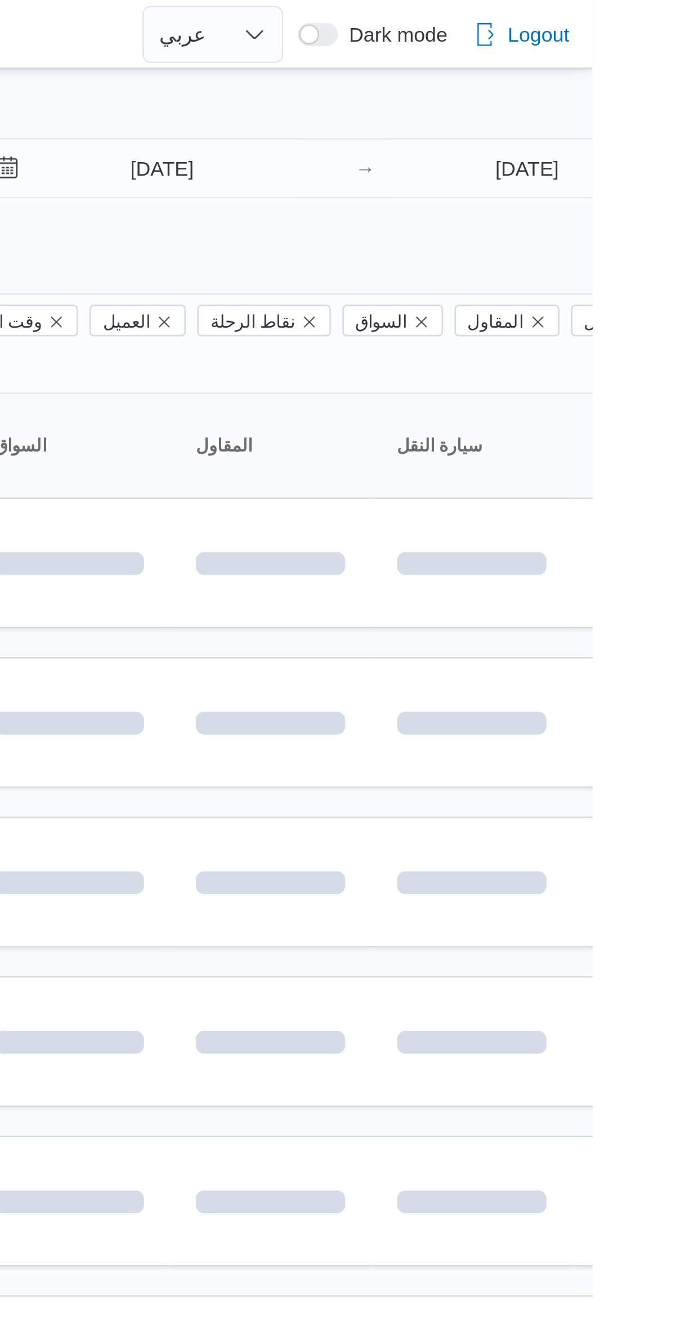
click at [536, 34] on div "Filter by 1 المسؤول: mostafa.elrouby@illa.com.eg 27/8/2025 → 27/8/2025 Group By…" at bounding box center [337, 344] width 689 height 631
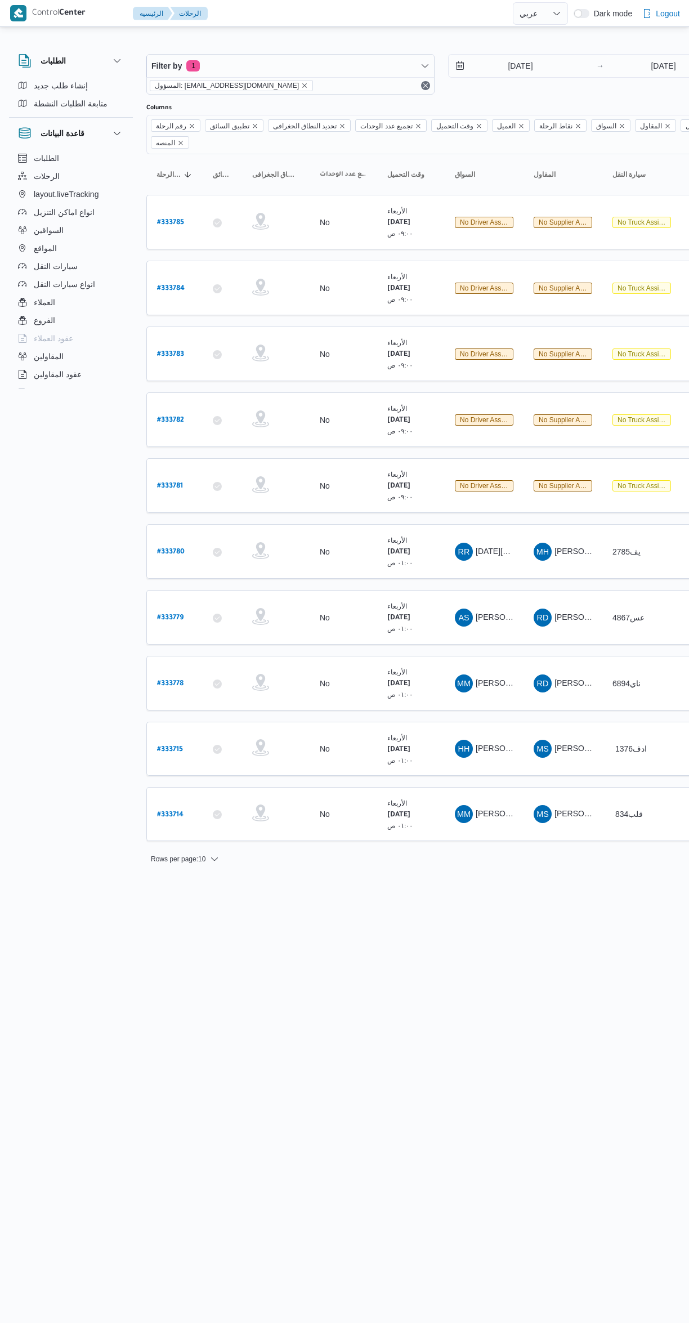
select select "ar"
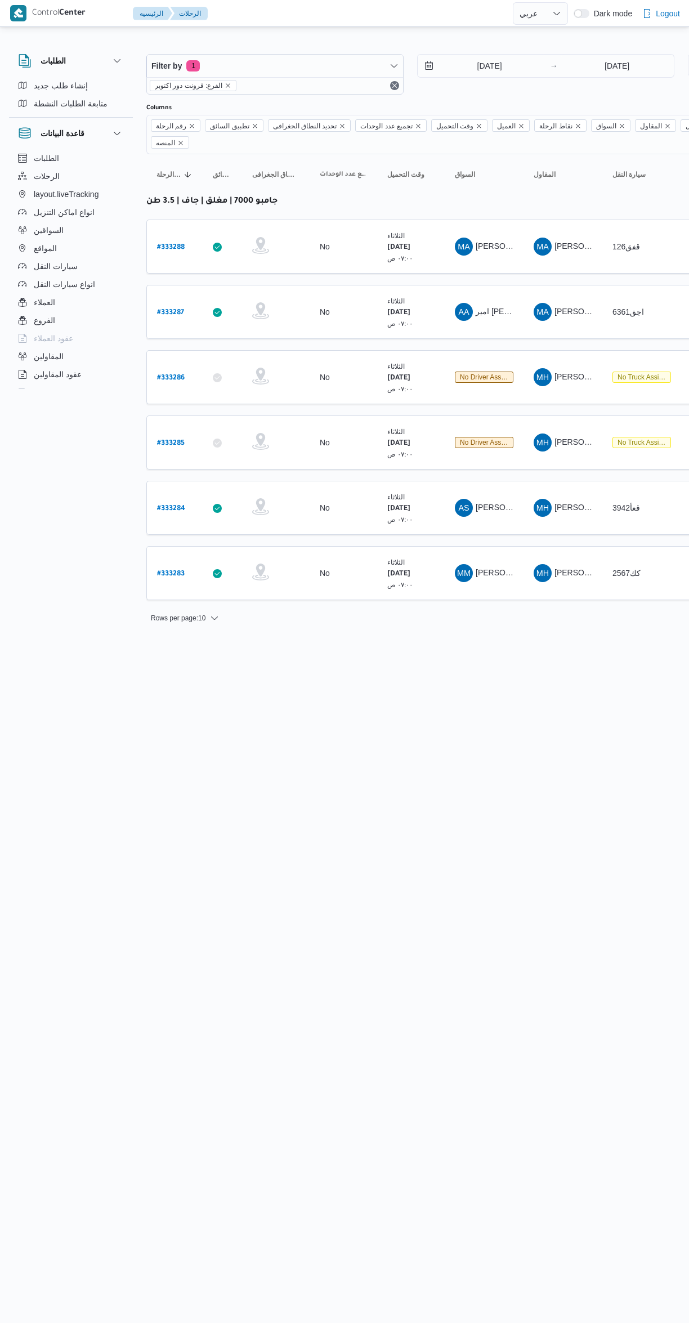
select select "ar"
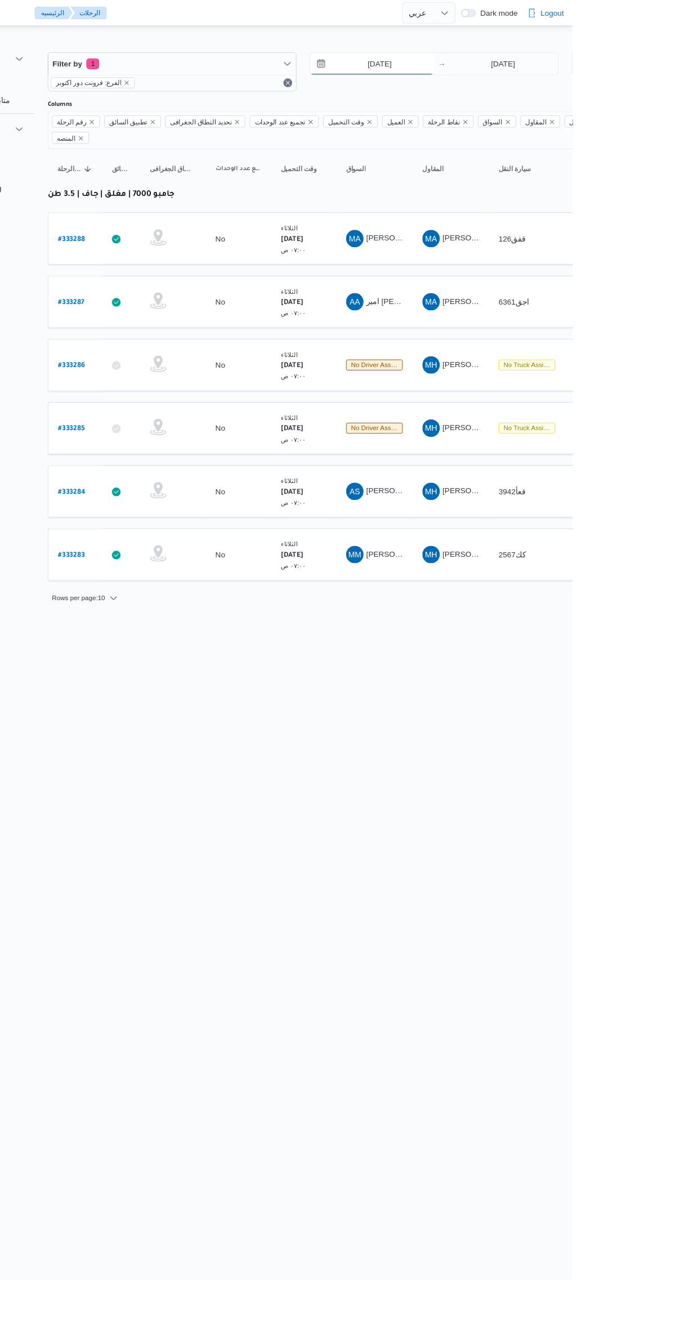
click at [470, 66] on input "[DATE]" at bounding box center [482, 66] width 128 height 23
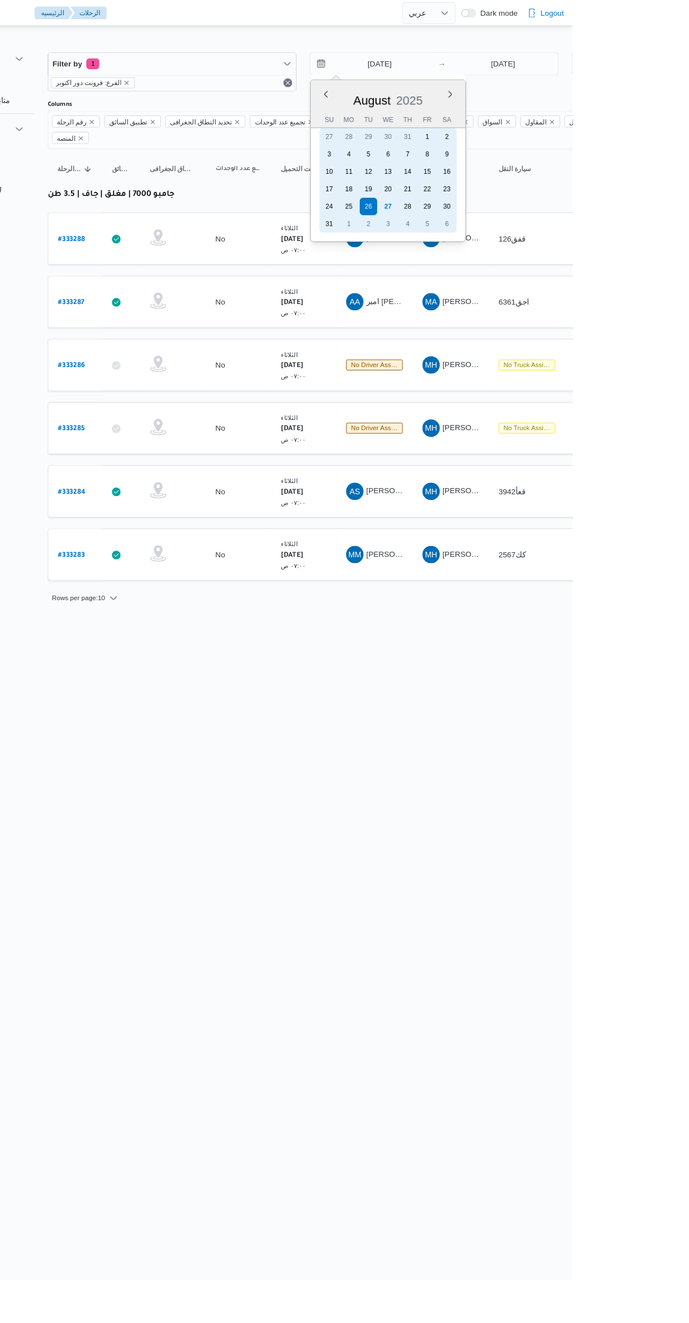
click at [499, 212] on div "27" at bounding box center [498, 213] width 18 height 18
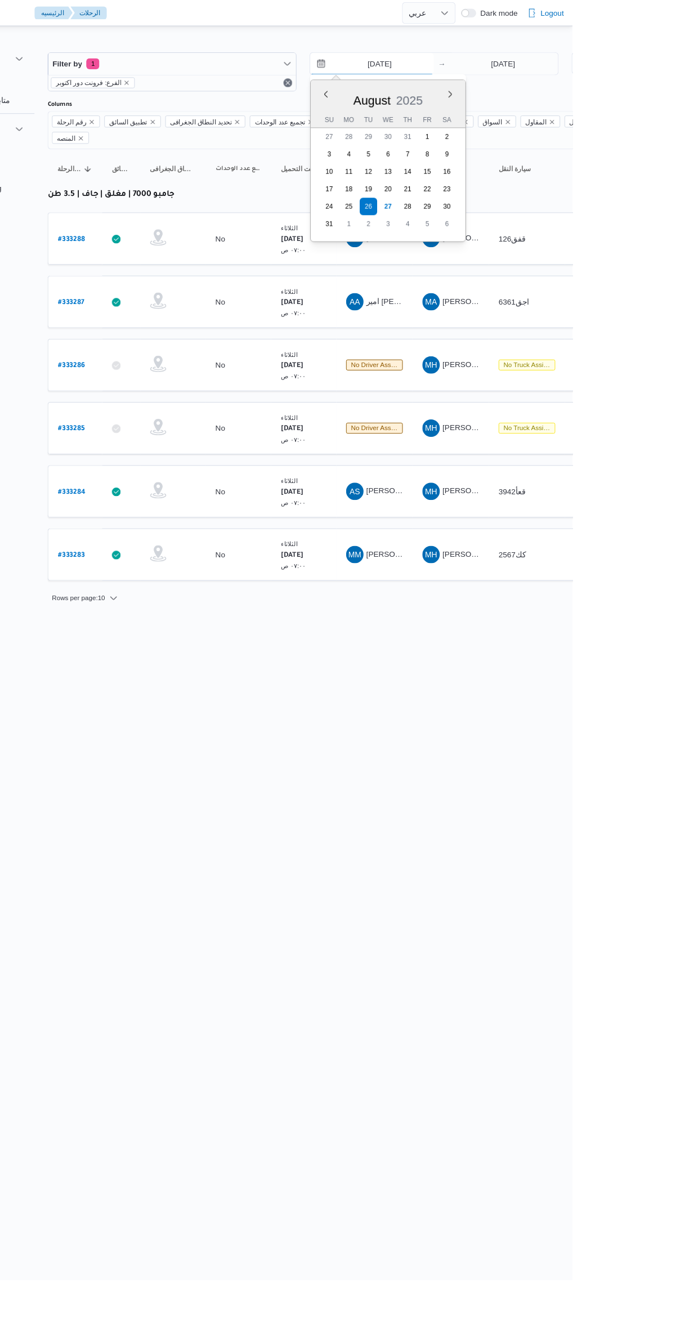
type input "[DATE]"
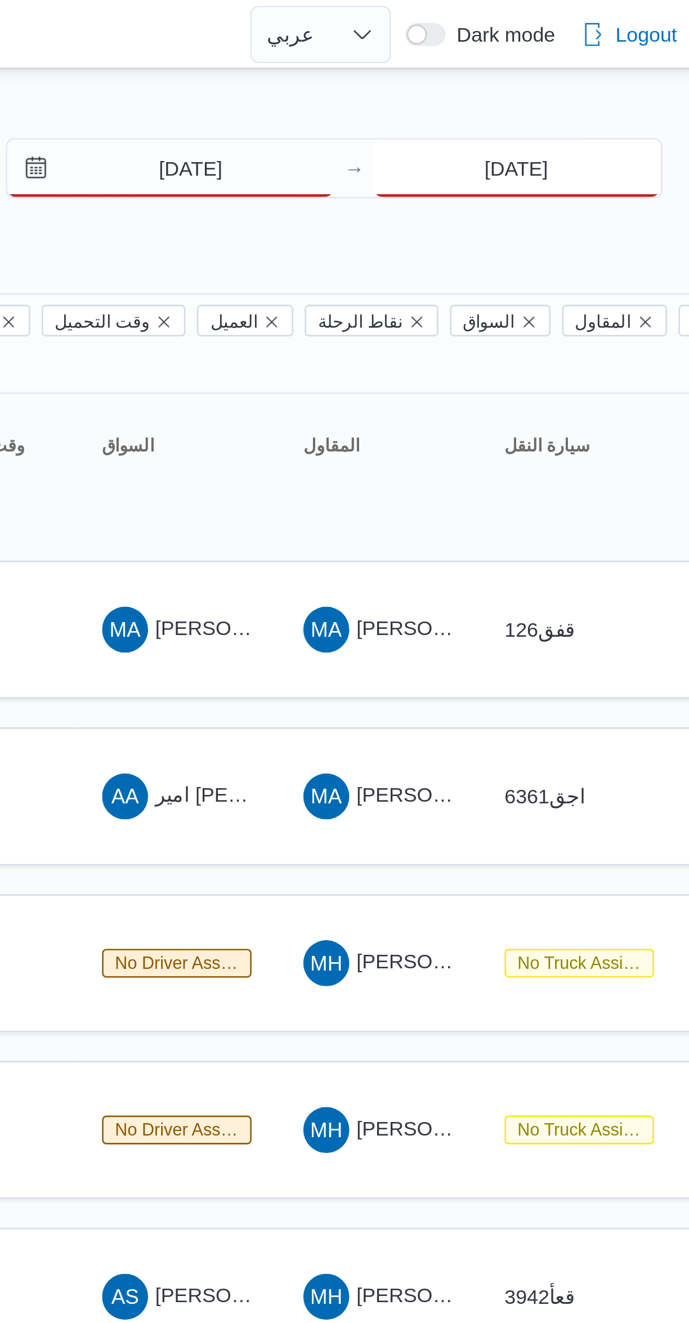
click at [605, 69] on input "[DATE]" at bounding box center [617, 66] width 112 height 23
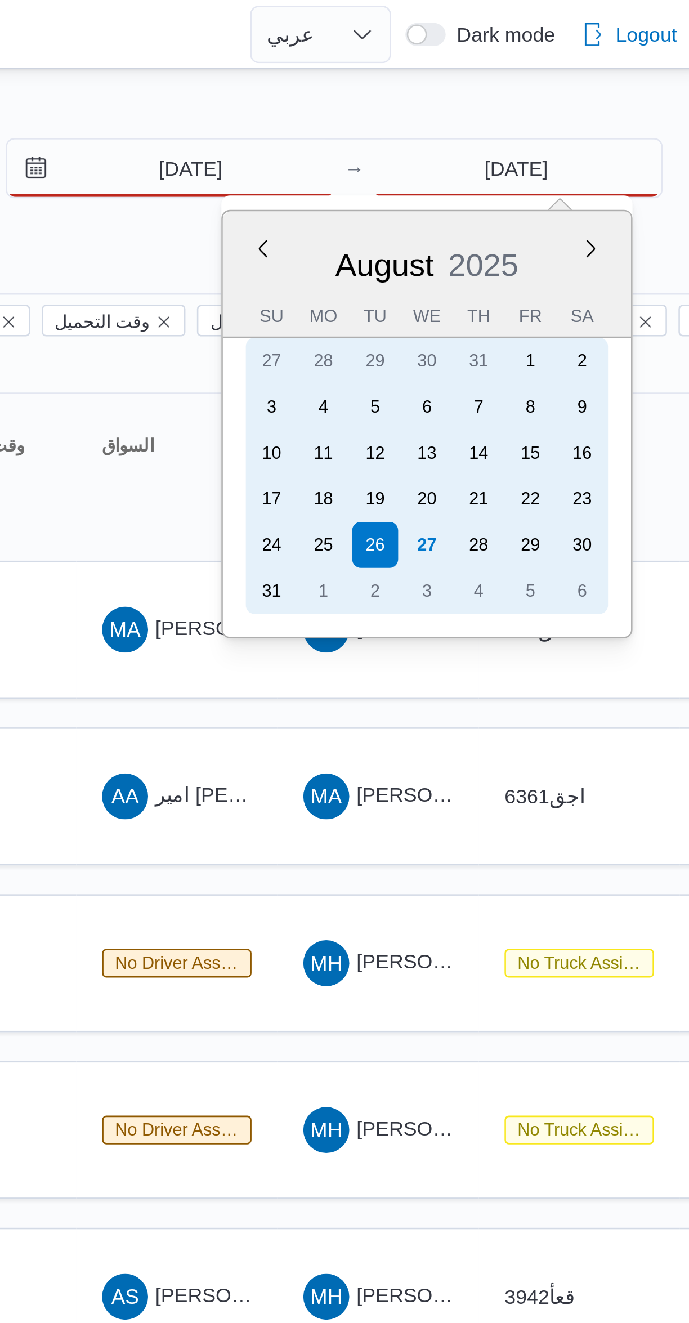
click at [587, 212] on div "27" at bounding box center [582, 213] width 18 height 18
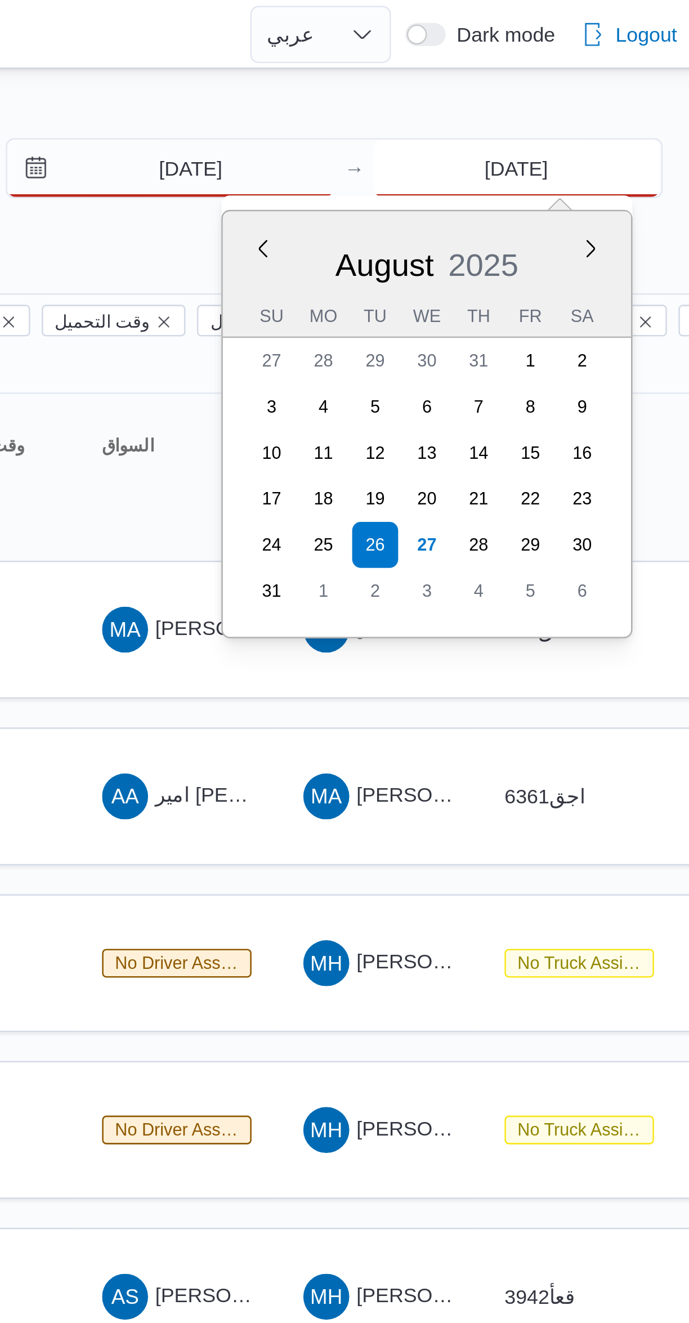
type input "[DATE]"
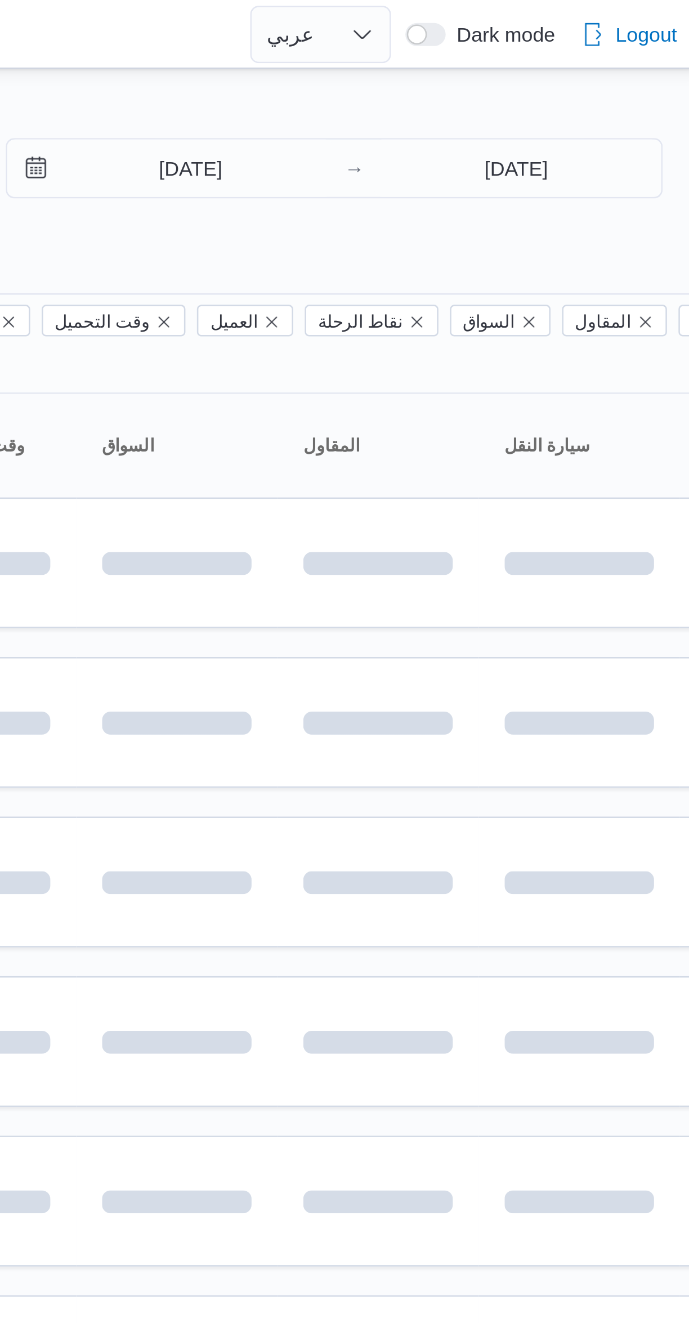
click at [507, 32] on div "Filter by 1 الفرع: فرونت دور اكتوبر [DATE] → [DATE] Group By نوع سيارة النقل Co…" at bounding box center [337, 313] width 689 height 568
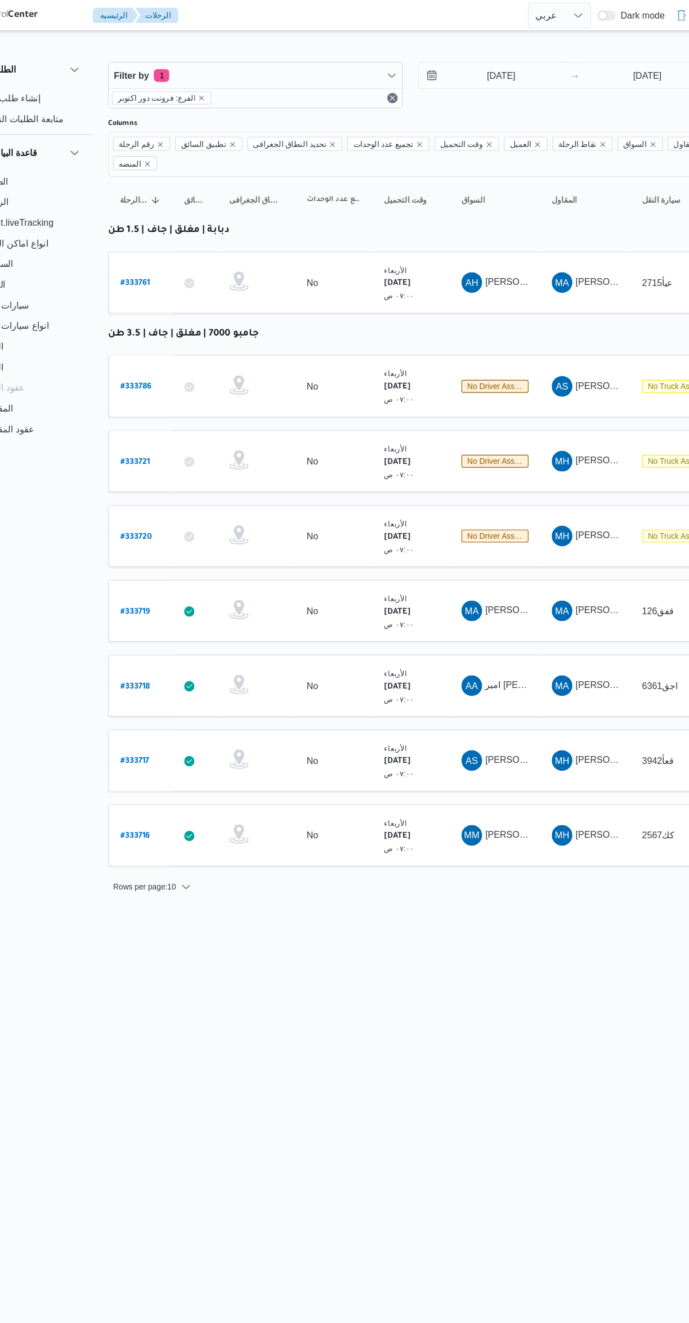
click at [167, 244] on b "# 333761" at bounding box center [170, 248] width 26 height 8
select select "ar"
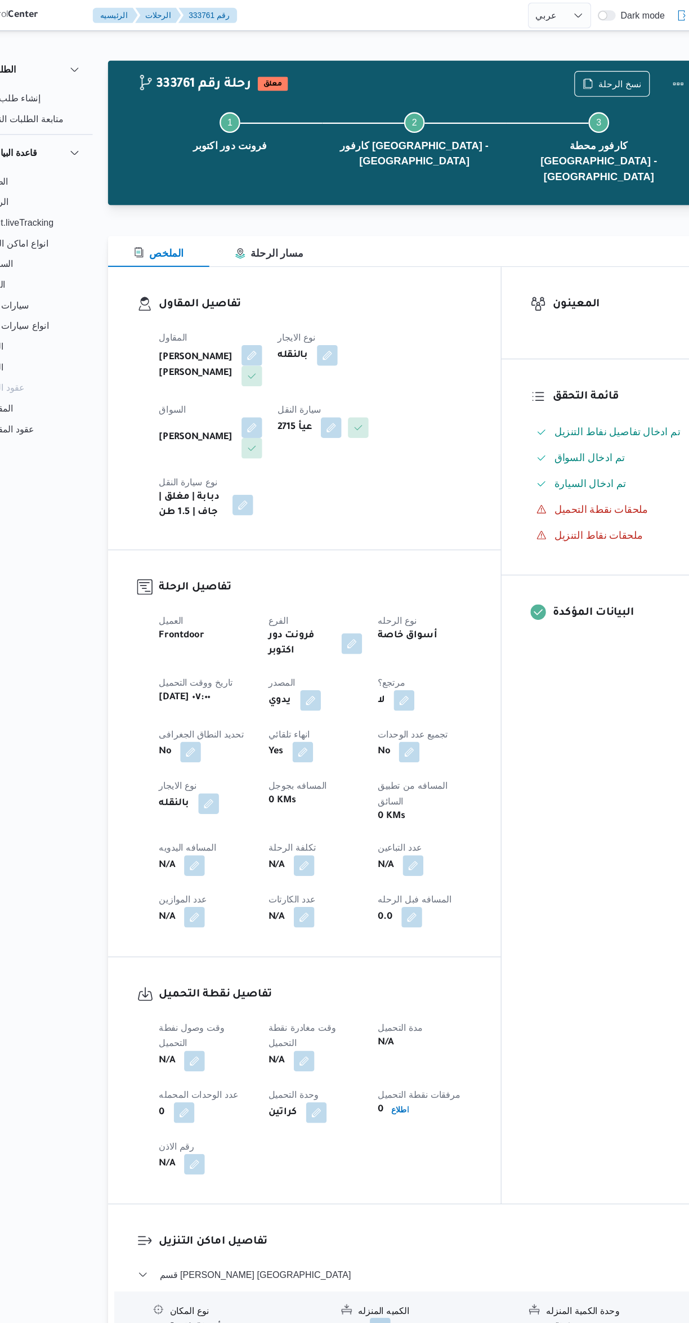
select select "ar"
